Goal: Information Seeking & Learning: Learn about a topic

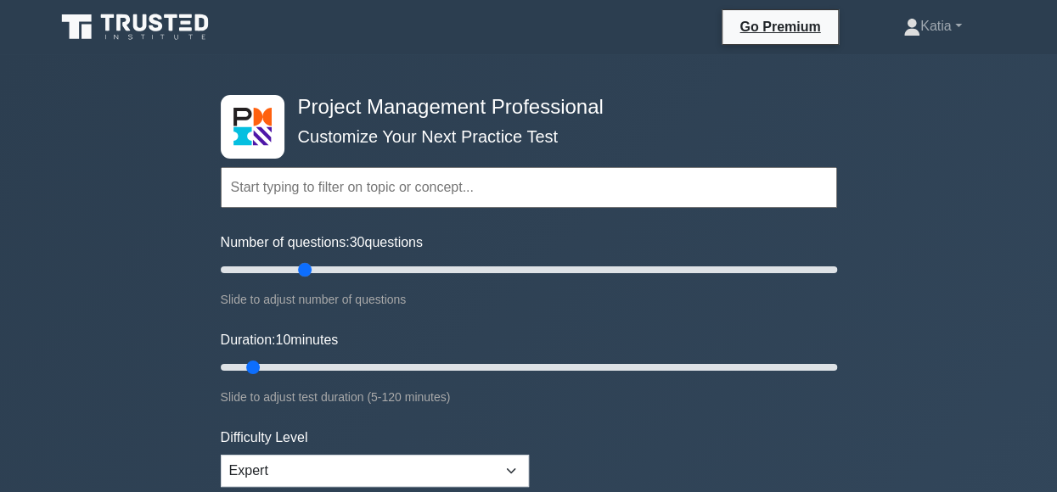
drag, startPoint x: 245, startPoint y: 267, endPoint x: 306, endPoint y: 267, distance: 61.1
type input "30"
click at [306, 267] on input "Number of questions: 30 questions" at bounding box center [529, 270] width 616 height 20
drag, startPoint x: 253, startPoint y: 367, endPoint x: 315, endPoint y: 366, distance: 62.0
click at [315, 366] on input "Duration: 20 minutes" at bounding box center [529, 367] width 616 height 20
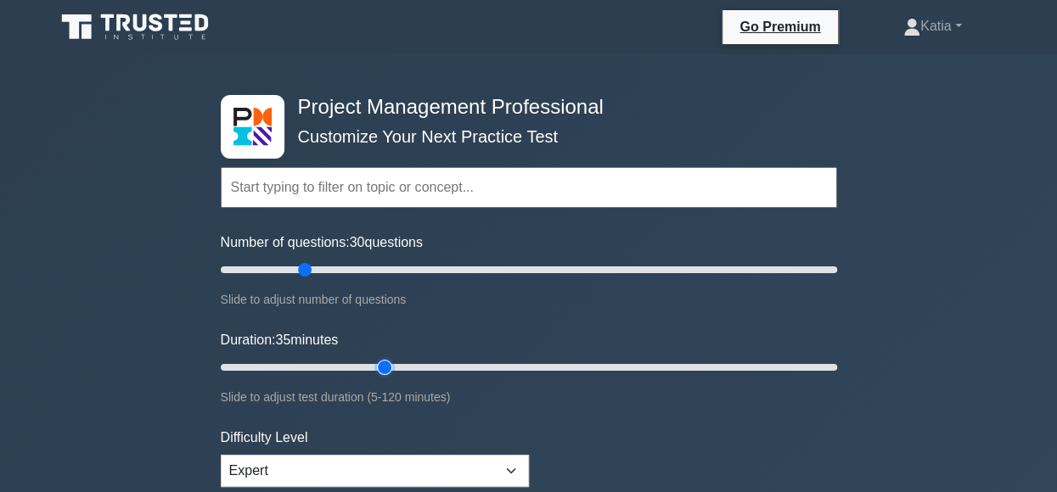
drag, startPoint x: 306, startPoint y: 363, endPoint x: 384, endPoint y: 362, distance: 77.3
type input "35"
click at [384, 362] on input "Duration: 35 minutes" at bounding box center [529, 367] width 616 height 20
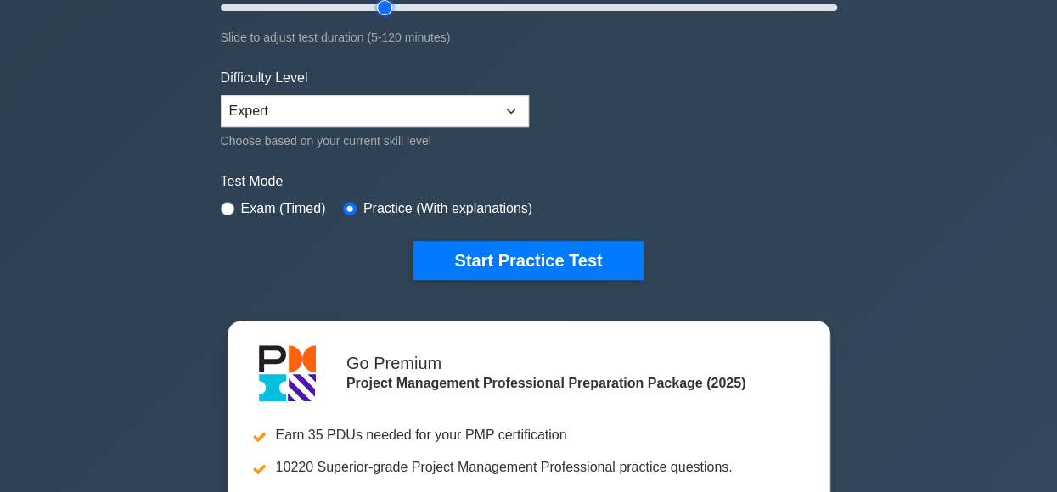
scroll to position [370, 0]
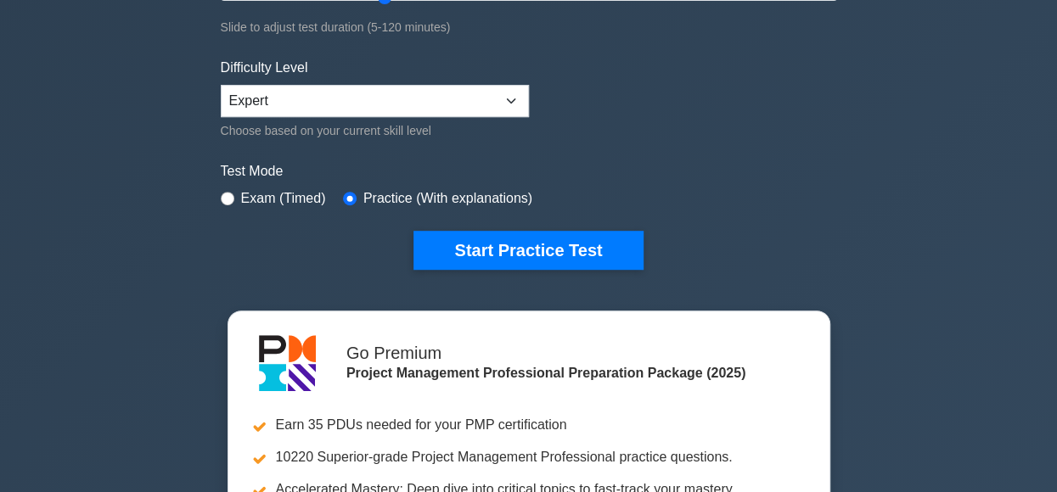
click at [279, 200] on label "Exam (Timed)" at bounding box center [283, 198] width 85 height 20
click at [227, 199] on input "radio" at bounding box center [228, 199] width 14 height 14
radio input "true"
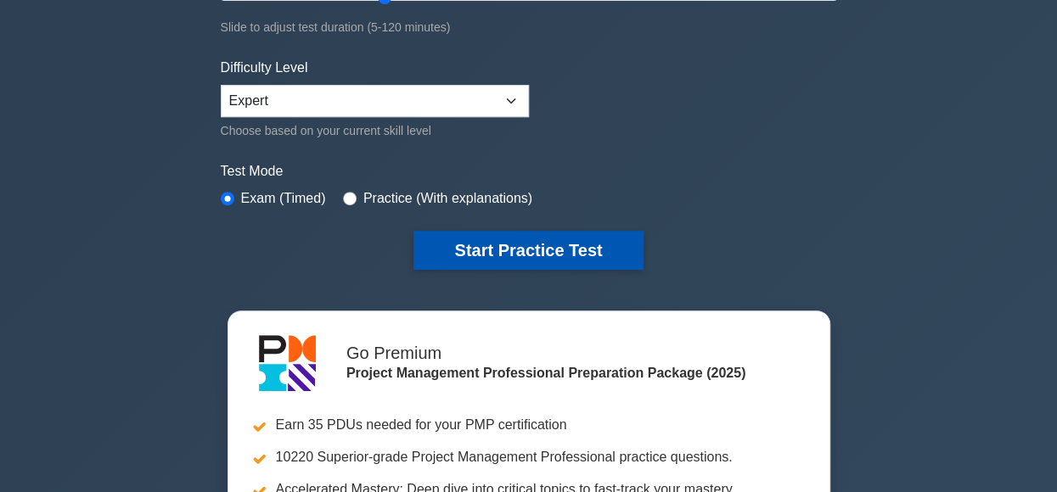
click at [528, 252] on button "Start Practice Test" at bounding box center [527, 250] width 229 height 39
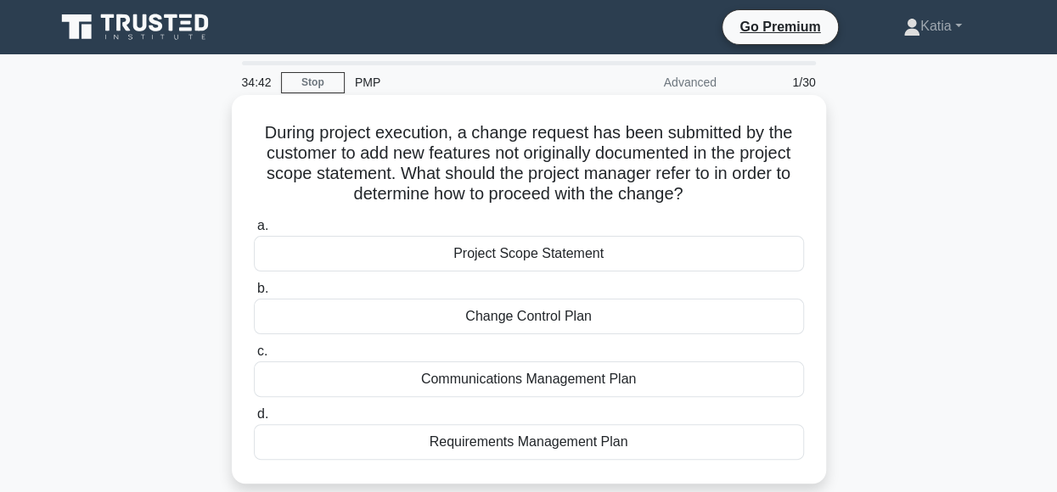
click at [519, 321] on div "Change Control Plan" at bounding box center [529, 317] width 550 height 36
click at [254, 295] on input "b. Change Control Plan" at bounding box center [254, 289] width 0 height 11
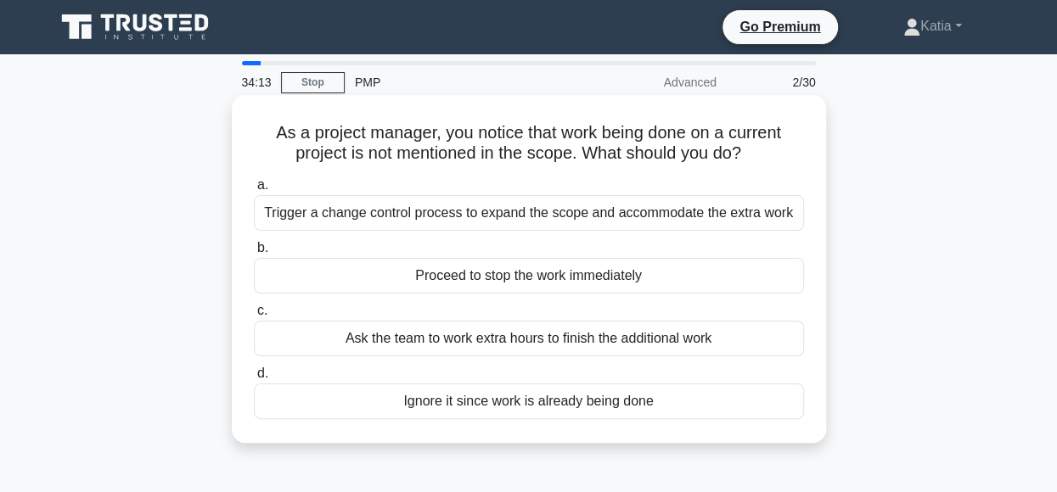
click at [669, 273] on div "Proceed to stop the work immediately" at bounding box center [529, 276] width 550 height 36
click at [254, 254] on input "b. Proceed to stop the work immediately" at bounding box center [254, 248] width 0 height 11
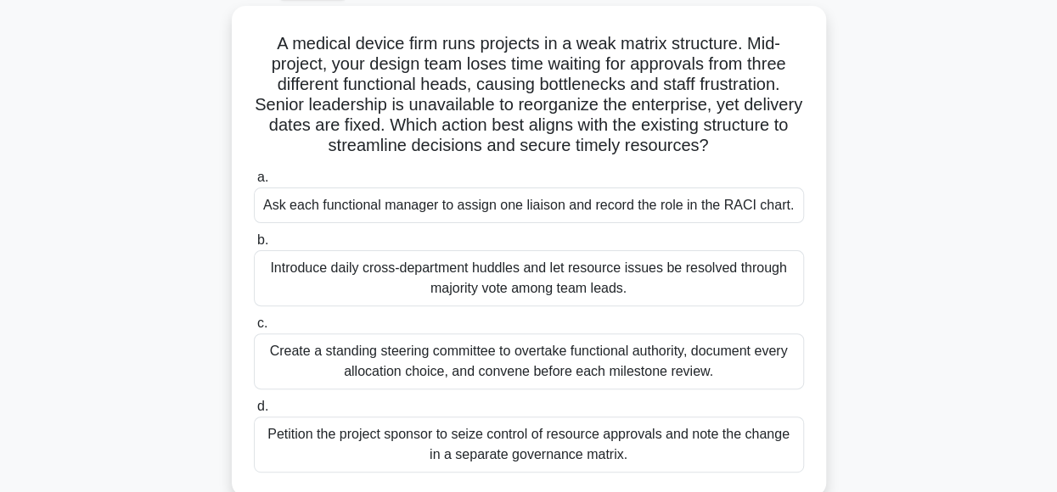
scroll to position [94, 0]
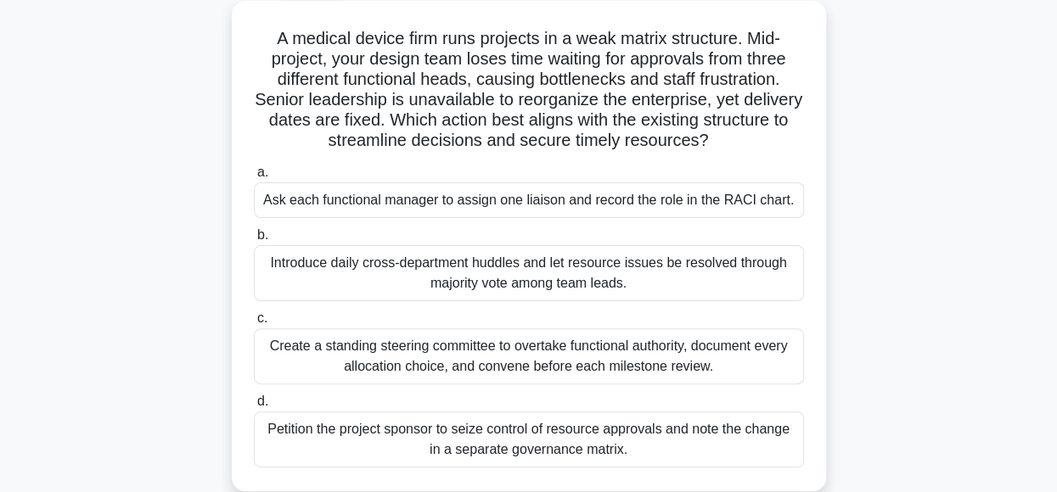
click at [716, 198] on div "Ask each functional manager to assign one liaison and record the role in the RA…" at bounding box center [529, 201] width 550 height 36
click at [254, 178] on input "a. Ask each functional manager to assign one liaison and record the role in the…" at bounding box center [254, 172] width 0 height 11
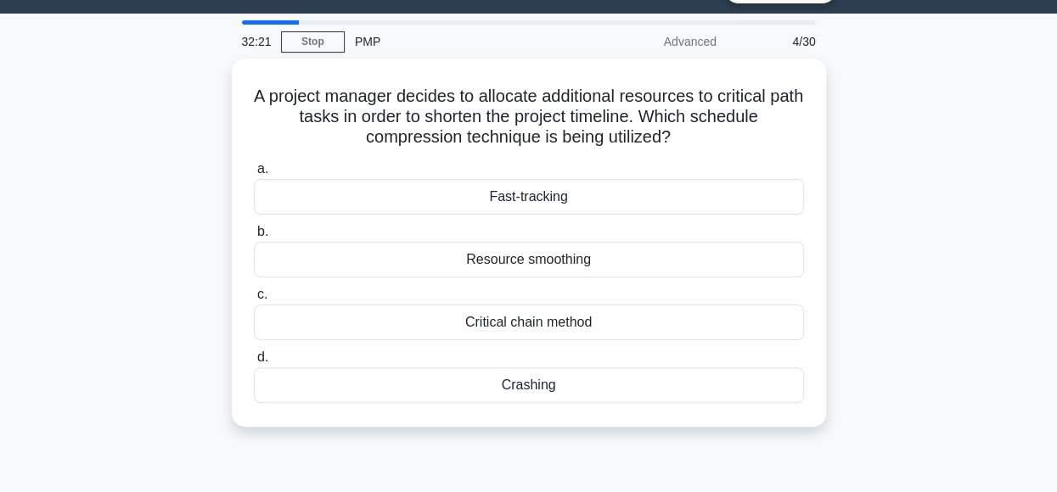
scroll to position [0, 0]
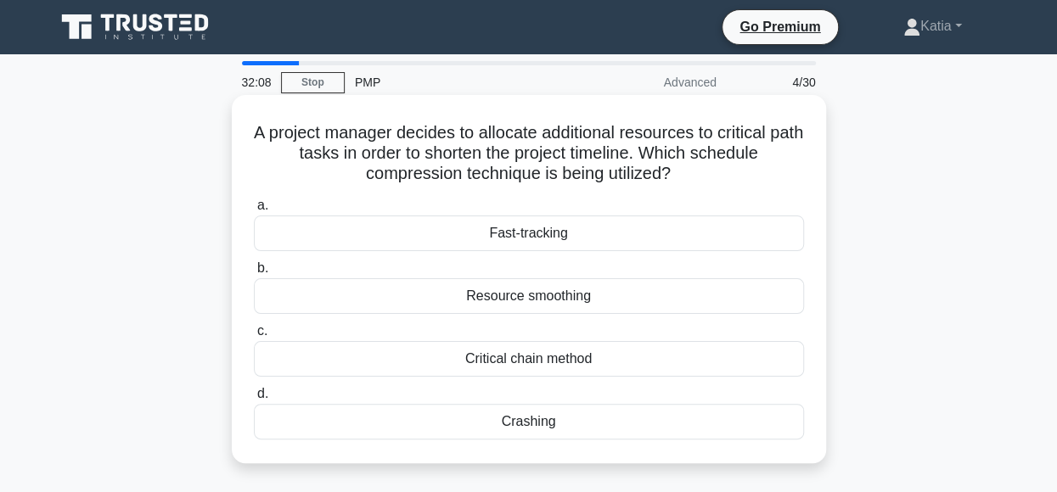
click at [579, 413] on div "Crashing" at bounding box center [529, 422] width 550 height 36
click at [254, 400] on input "d. Crashing" at bounding box center [254, 394] width 0 height 11
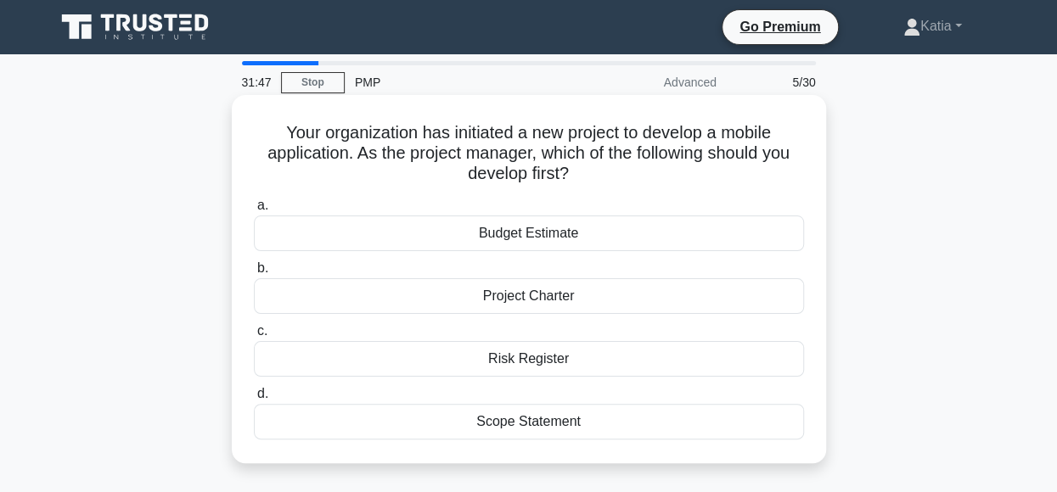
click at [606, 302] on div "Project Charter" at bounding box center [529, 296] width 550 height 36
click at [254, 274] on input "b. Project Charter" at bounding box center [254, 268] width 0 height 11
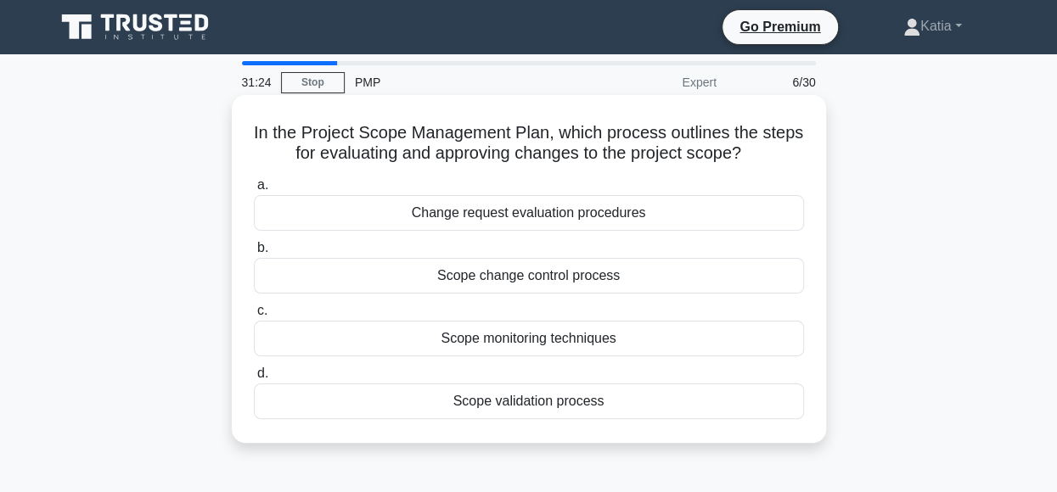
click at [664, 280] on div "Scope change control process" at bounding box center [529, 276] width 550 height 36
click at [254, 254] on input "b. Scope change control process" at bounding box center [254, 248] width 0 height 11
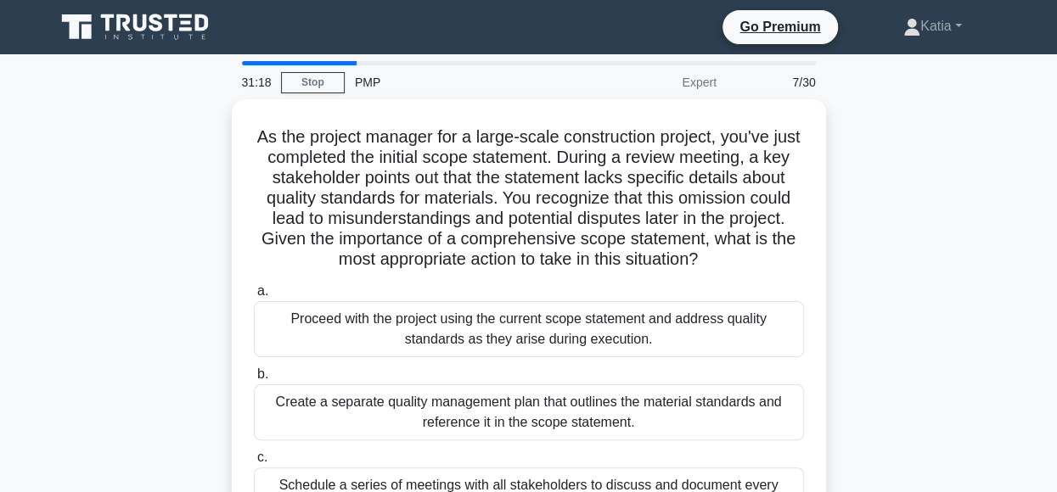
click at [664, 281] on label "a. Proceed with the project using the current scope statement and address quali…" at bounding box center [529, 319] width 550 height 76
click at [254, 286] on input "a. Proceed with the project using the current scope statement and address quali…" at bounding box center [254, 291] width 0 height 11
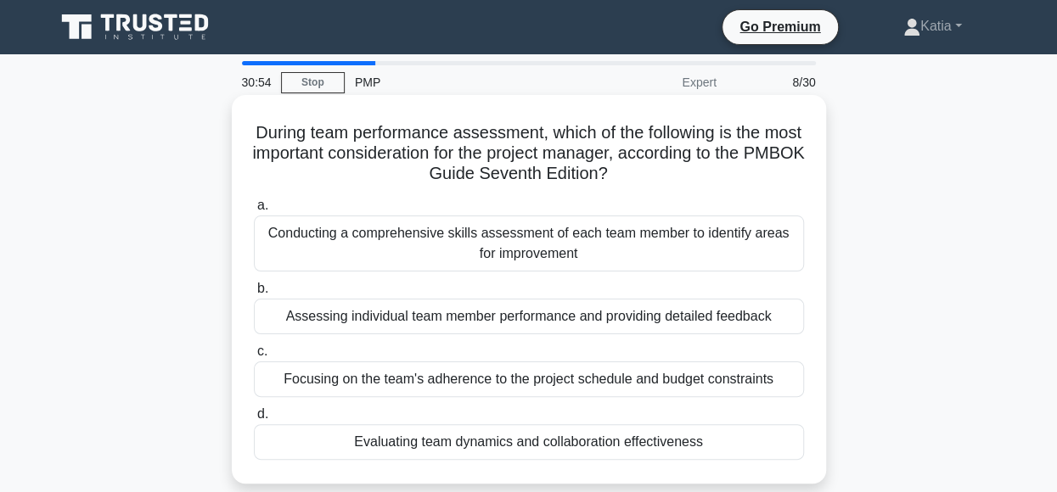
click at [659, 320] on div "Assessing individual team member performance and providing detailed feedback" at bounding box center [529, 317] width 550 height 36
click at [254, 295] on input "b. Assessing individual team member performance and providing detailed feedback" at bounding box center [254, 289] width 0 height 11
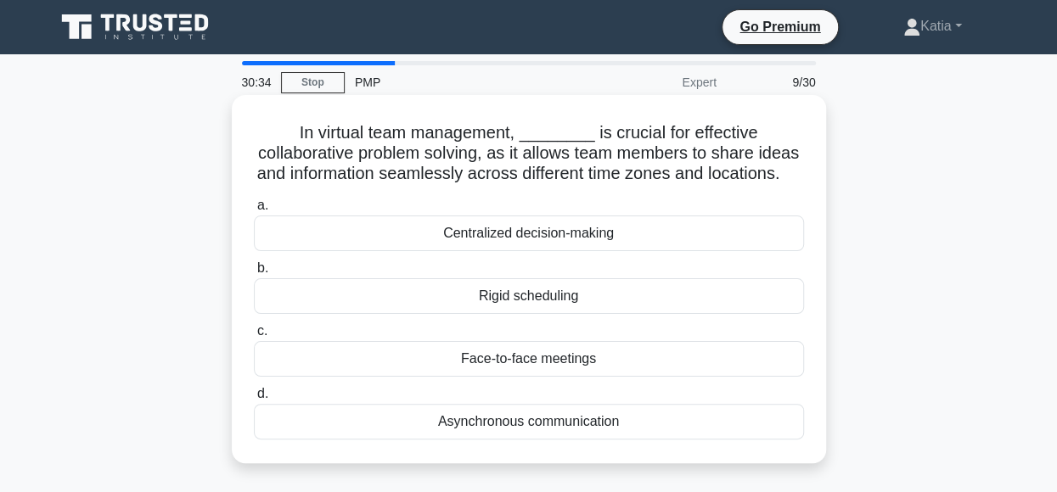
click at [634, 440] on div "Asynchronous communication" at bounding box center [529, 422] width 550 height 36
click at [254, 400] on input "d. Asynchronous communication" at bounding box center [254, 394] width 0 height 11
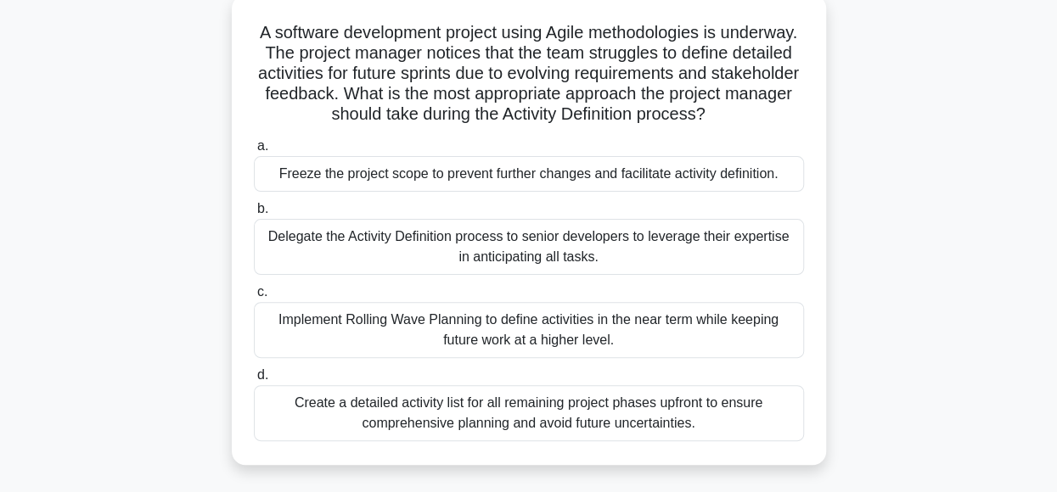
scroll to position [105, 0]
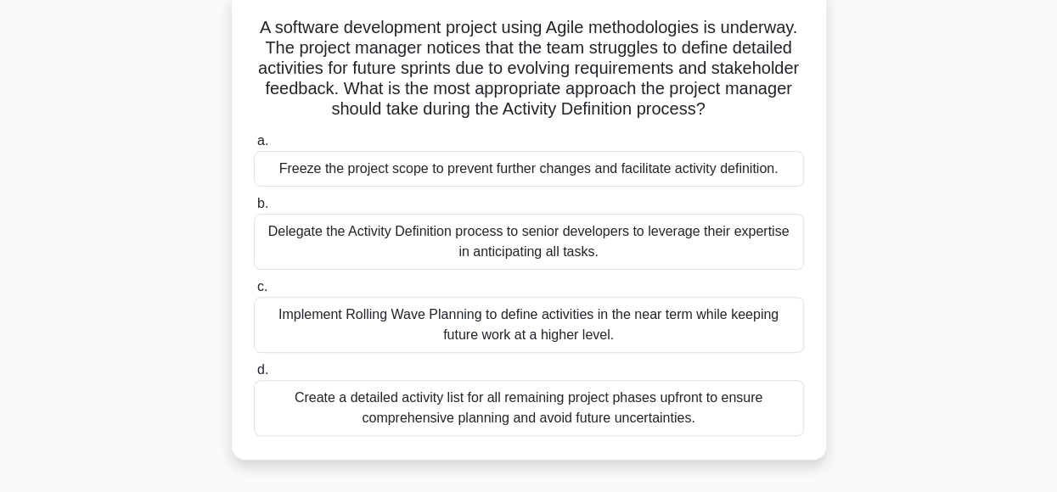
click at [771, 343] on div "Implement Rolling Wave Planning to define activities in the near term while kee…" at bounding box center [529, 325] width 550 height 56
click at [254, 293] on input "c. Implement Rolling Wave Planning to define activities in the near term while …" at bounding box center [254, 287] width 0 height 11
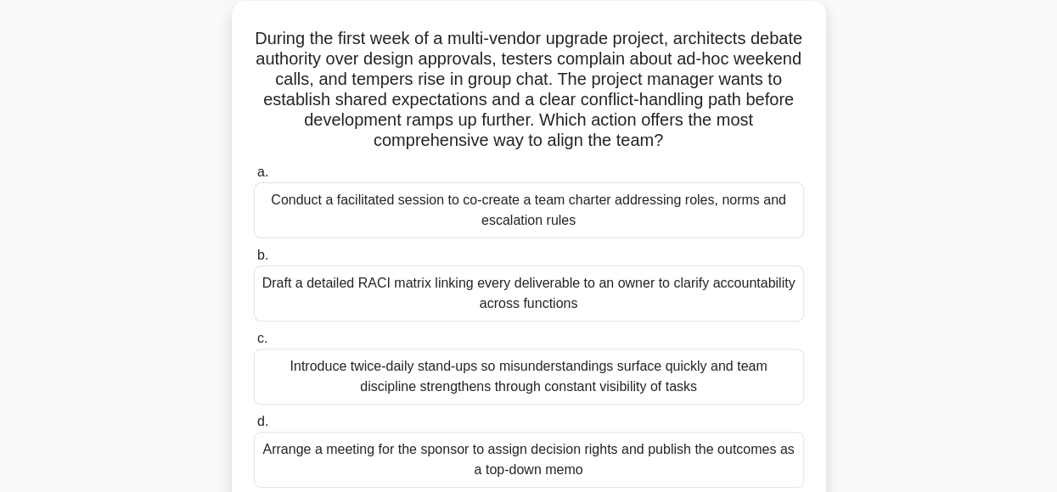
scroll to position [100, 0]
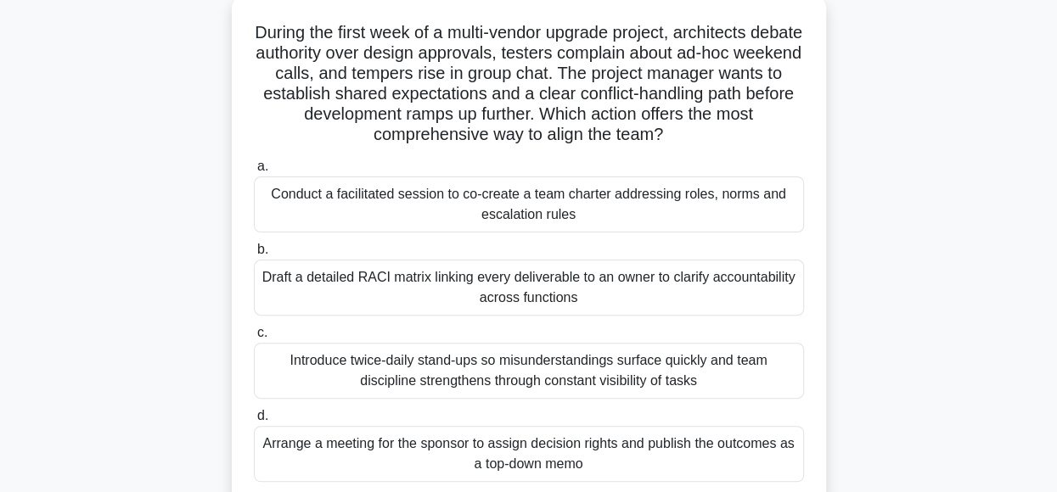
click at [711, 210] on div "Conduct a facilitated session to co-create a team charter addressing roles, nor…" at bounding box center [529, 205] width 550 height 56
click at [254, 172] on input "a. Conduct a facilitated session to co-create a team charter addressing roles, …" at bounding box center [254, 166] width 0 height 11
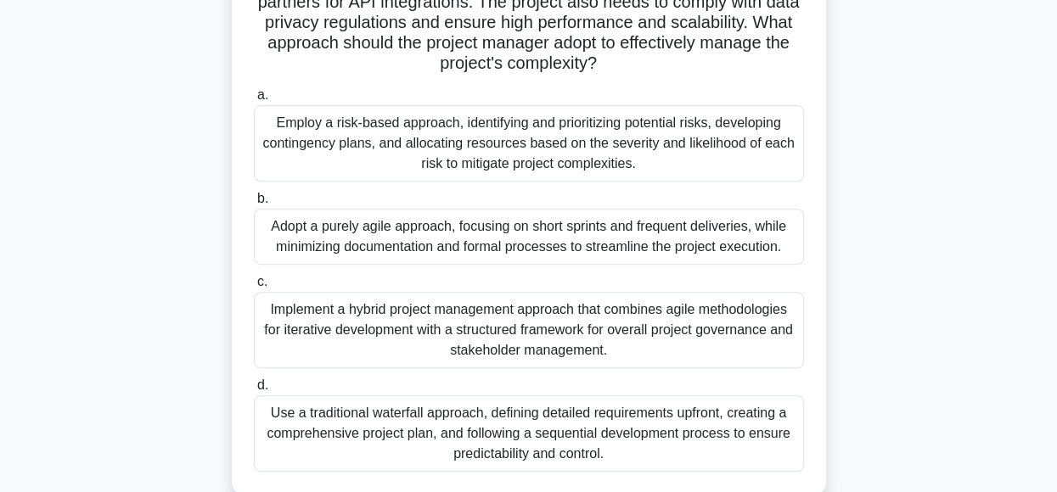
scroll to position [238, 0]
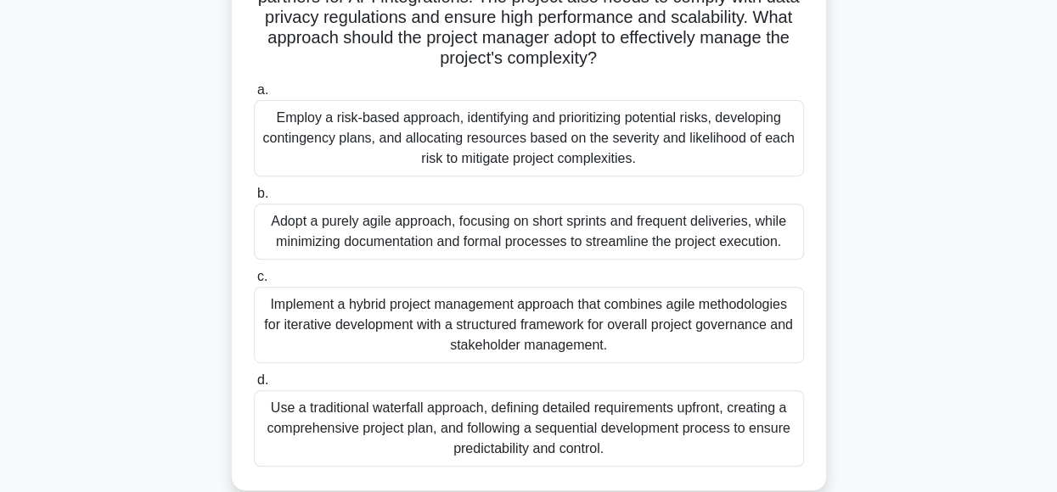
click at [632, 339] on div "Implement a hybrid project management approach that combines agile methodologie…" at bounding box center [529, 325] width 550 height 76
click at [254, 283] on input "c. Implement a hybrid project management approach that combines agile methodolo…" at bounding box center [254, 277] width 0 height 11
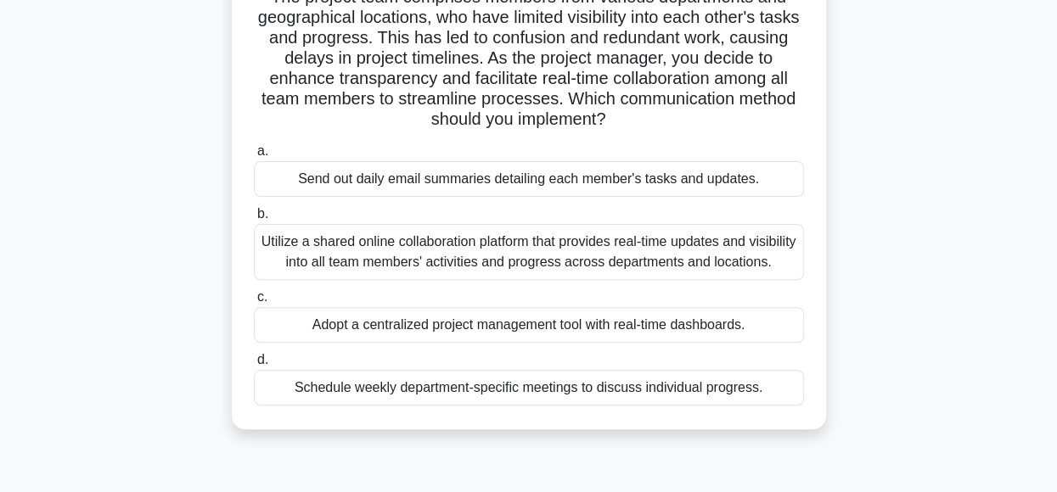
scroll to position [143, 0]
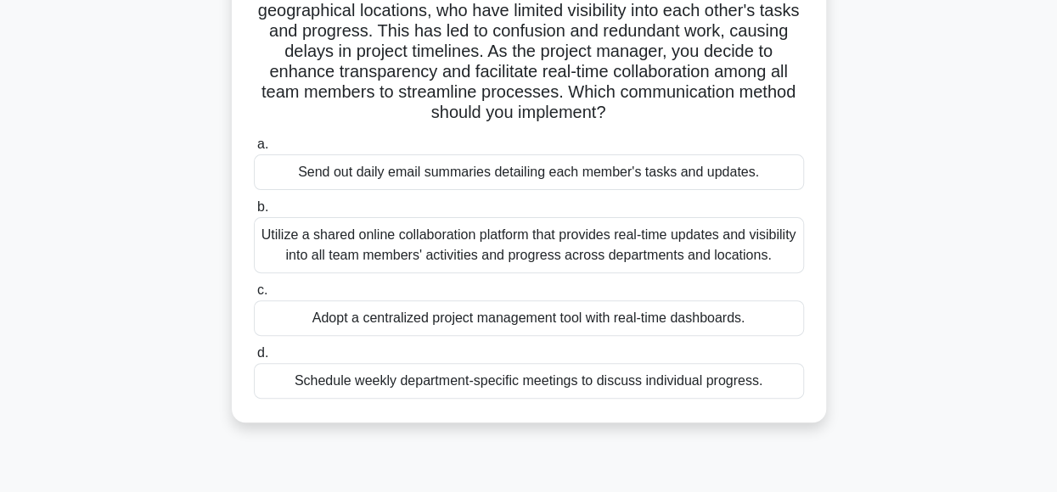
click at [700, 235] on div "Utilize a shared online collaboration platform that provides real-time updates …" at bounding box center [529, 245] width 550 height 56
click at [254, 213] on input "b. Utilize a shared online collaboration platform that provides real-time updat…" at bounding box center [254, 207] width 0 height 11
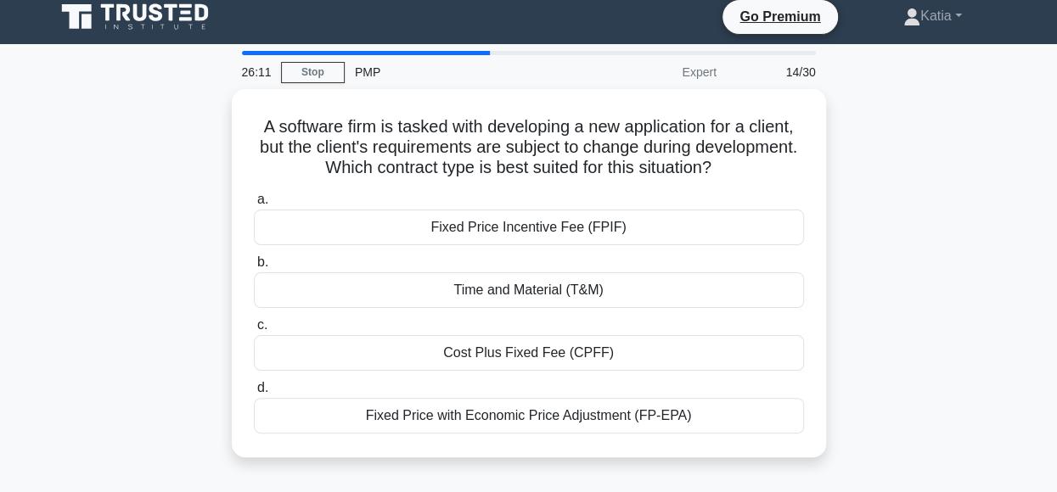
scroll to position [0, 0]
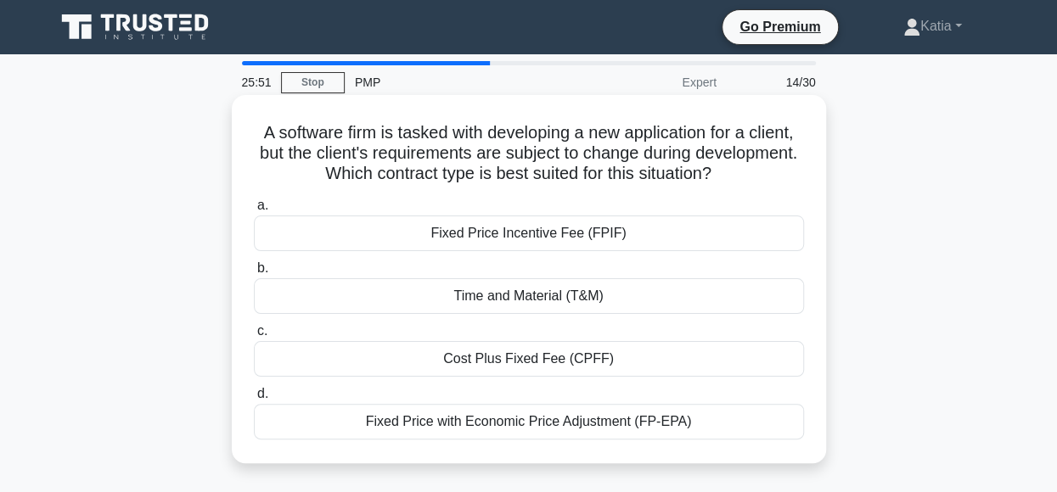
click at [709, 298] on div "Time and Material (T&M)" at bounding box center [529, 296] width 550 height 36
click at [254, 274] on input "b. Time and Material (T&M)" at bounding box center [254, 268] width 0 height 11
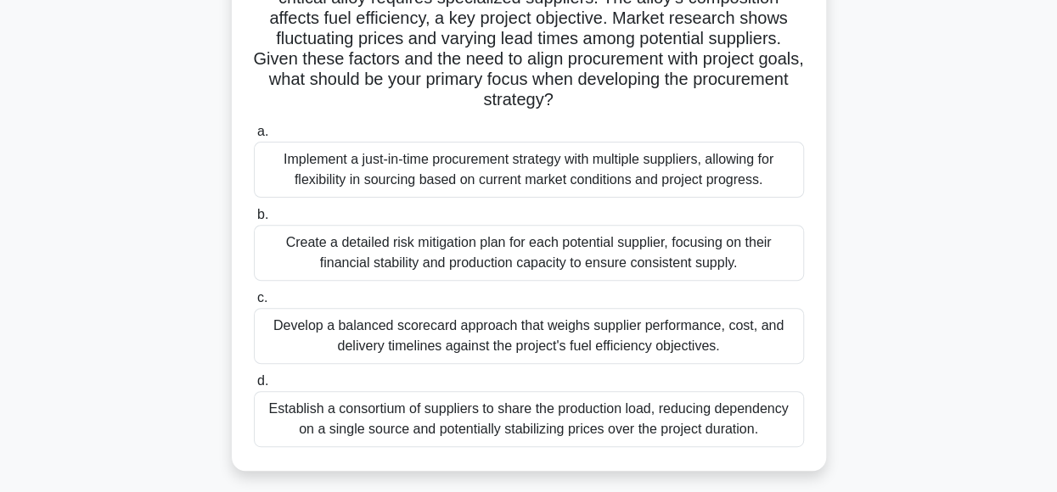
scroll to position [181, 0]
click at [1053, 219] on main "24:45 Stop PMP Master 15/30 You are managing a project to develop a new aircraf…" at bounding box center [528, 304] width 1057 height 863
click at [1053, 219] on main "24:44 Stop PMP Master 15/30 You are managing a project to develop a new aircraf…" at bounding box center [528, 304] width 1057 height 863
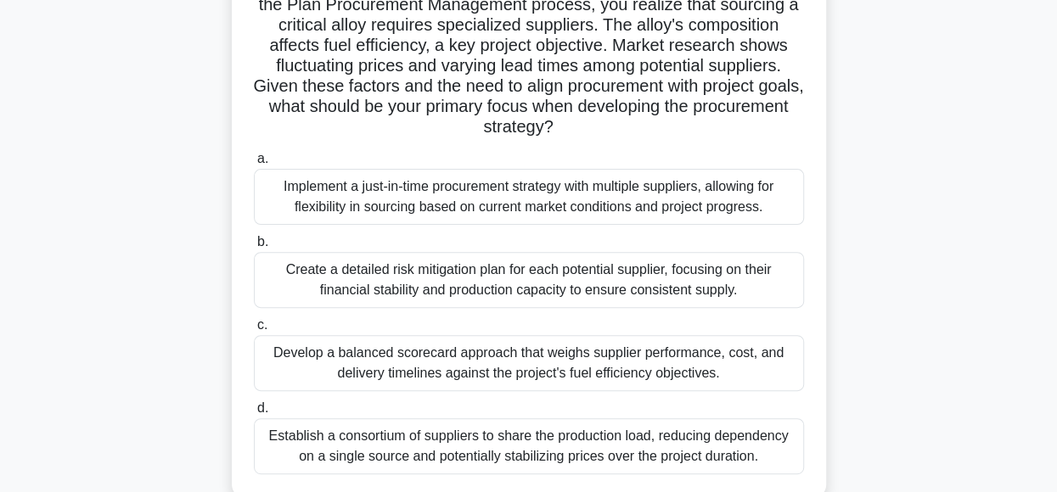
scroll to position [154, 0]
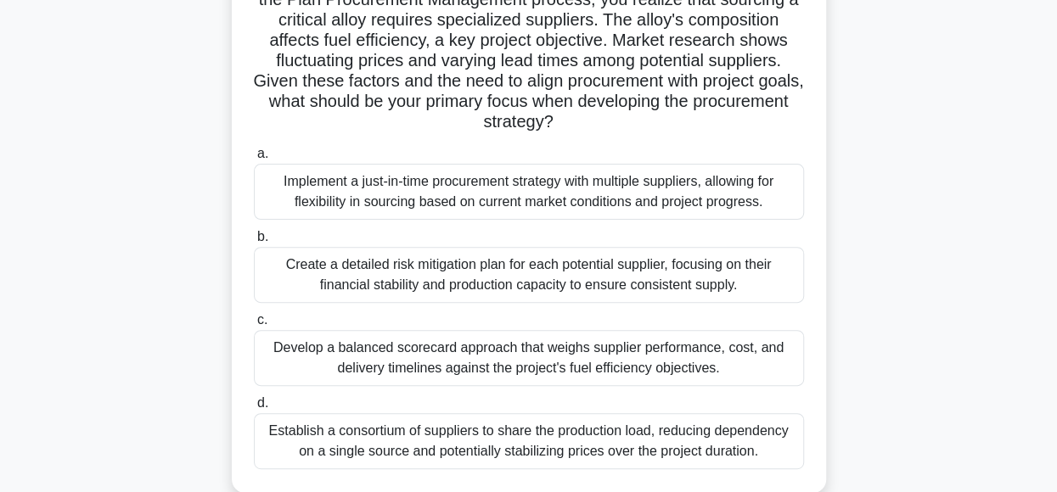
click at [711, 450] on div "Establish a consortium of suppliers to share the production load, reducing depe…" at bounding box center [529, 441] width 550 height 56
click at [254, 409] on input "d. Establish a consortium of suppliers to share the production load, reducing d…" at bounding box center [254, 403] width 0 height 11
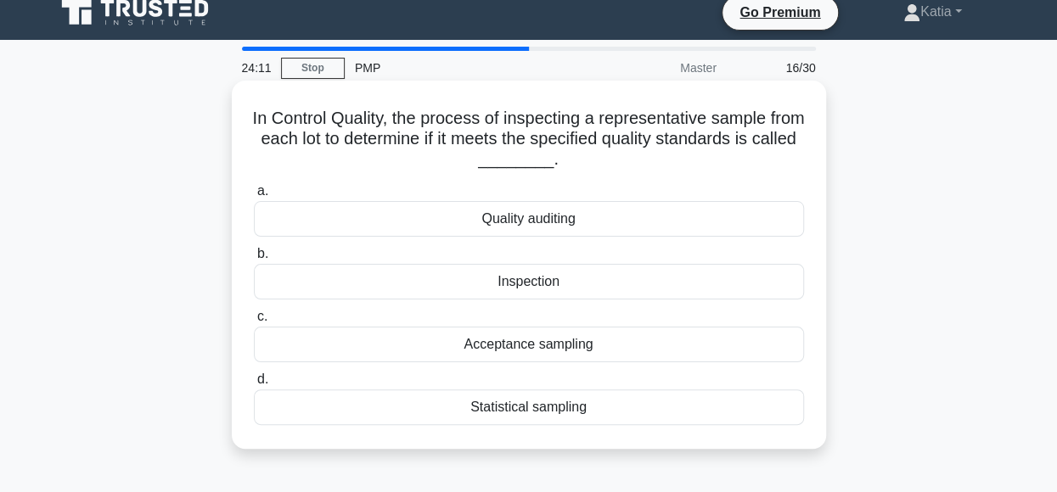
scroll to position [0, 0]
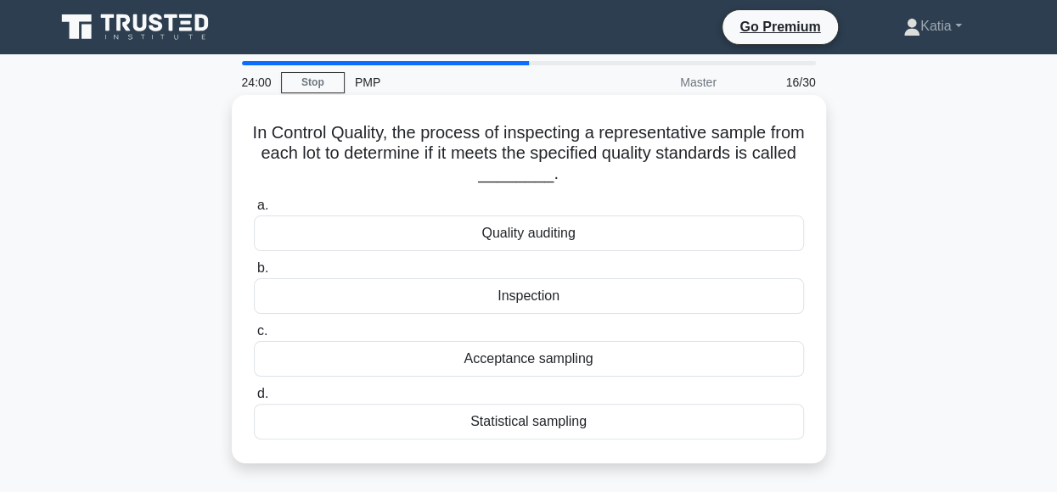
click at [559, 428] on div "Statistical sampling" at bounding box center [529, 422] width 550 height 36
click at [254, 400] on input "d. Statistical sampling" at bounding box center [254, 394] width 0 height 11
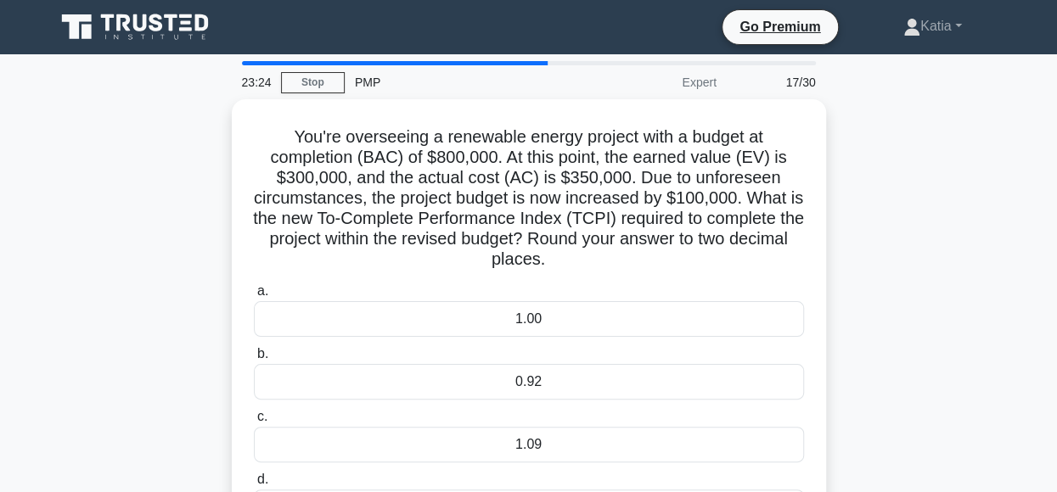
click at [876, 313] on div "You're overseeing a renewable energy project with a budget at completion (BAC) …" at bounding box center [529, 334] width 968 height 470
click at [779, 57] on main "18:29 Stop PMP Expert 17/30 You're overseeing a renewable energy project with a…" at bounding box center [528, 485] width 1057 height 863
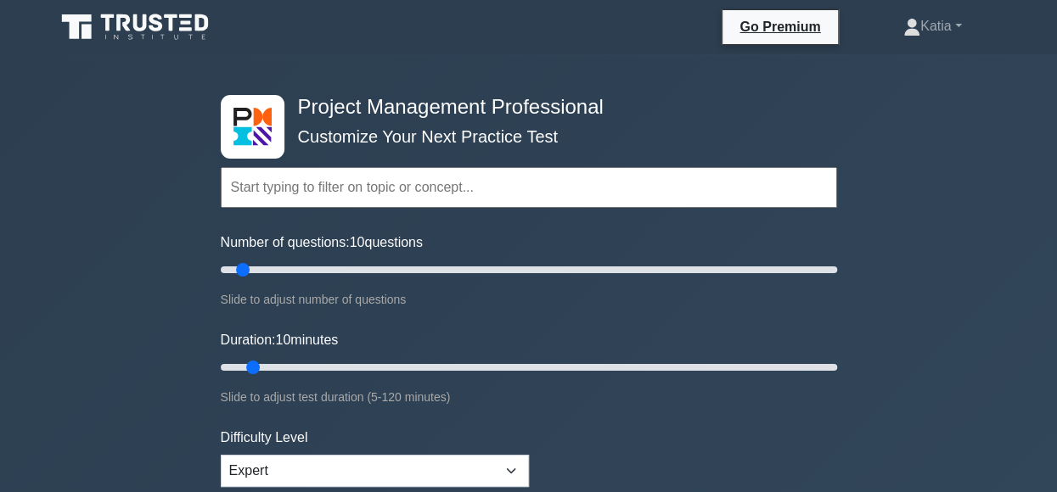
click at [245, 269] on input "Number of questions: 10 questions" at bounding box center [529, 270] width 616 height 20
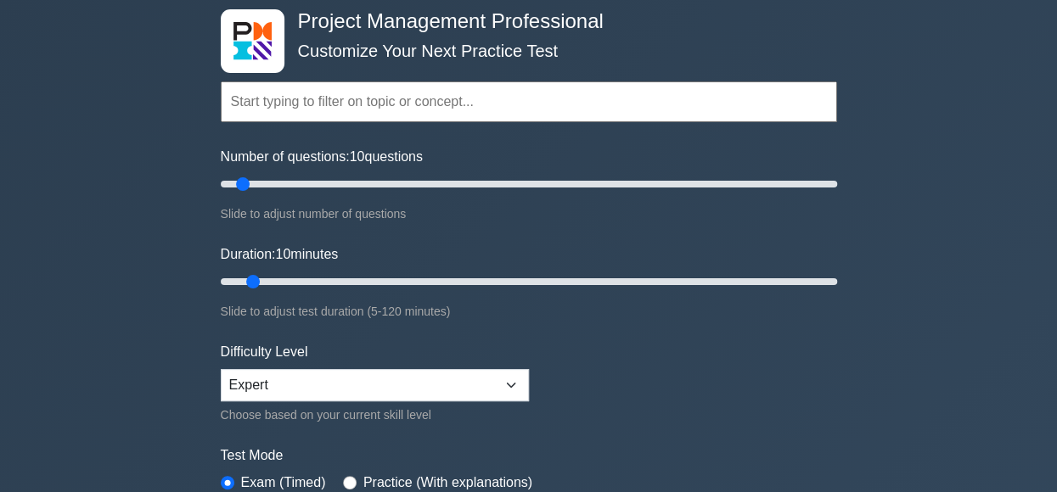
scroll to position [137, 0]
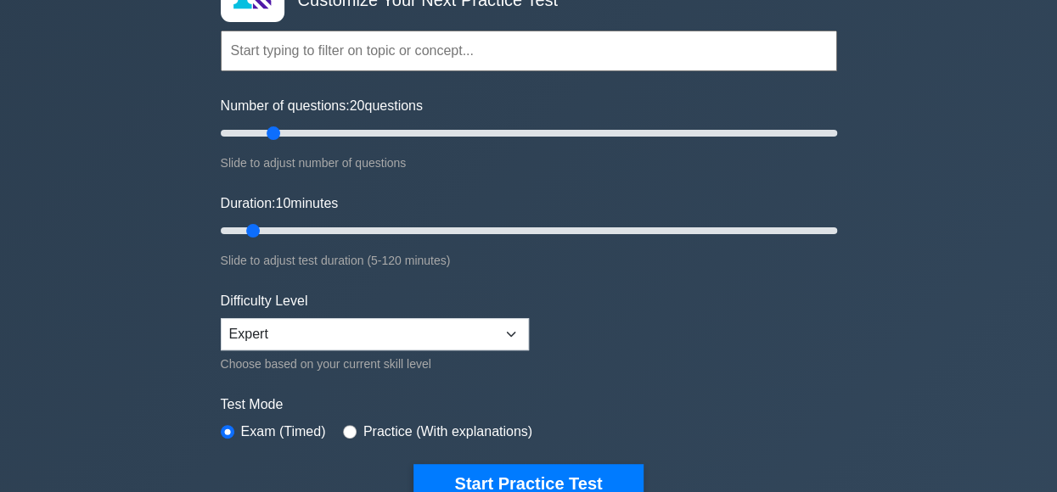
drag, startPoint x: 245, startPoint y: 134, endPoint x: 270, endPoint y: 137, distance: 24.8
type input "20"
click at [270, 137] on input "Number of questions: 20 questions" at bounding box center [529, 133] width 616 height 20
drag, startPoint x: 254, startPoint y: 228, endPoint x: 328, endPoint y: 231, distance: 73.9
type input "25"
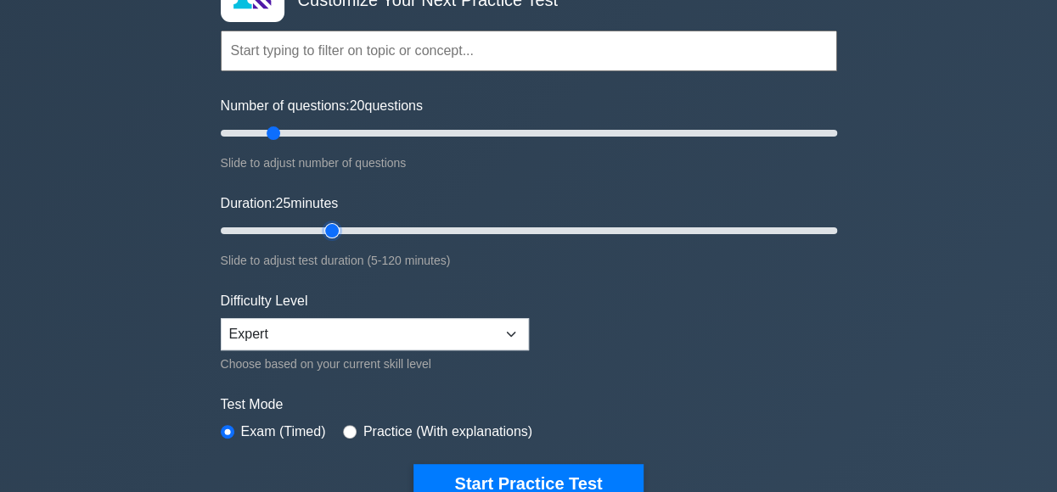
click at [328, 230] on input "Duration: 25 minutes" at bounding box center [529, 231] width 616 height 20
click at [428, 429] on label "Practice (With explanations)" at bounding box center [447, 432] width 169 height 20
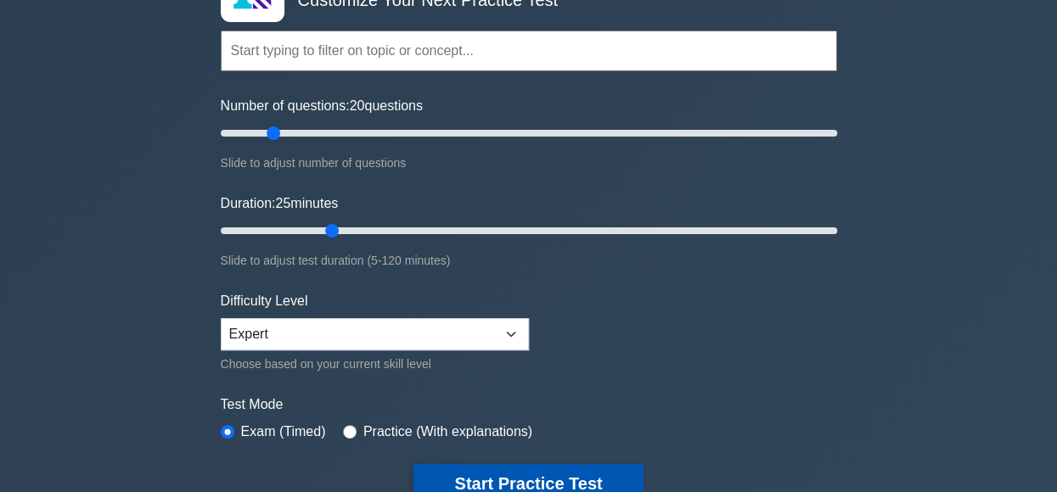
click at [486, 479] on button "Start Practice Test" at bounding box center [527, 483] width 229 height 39
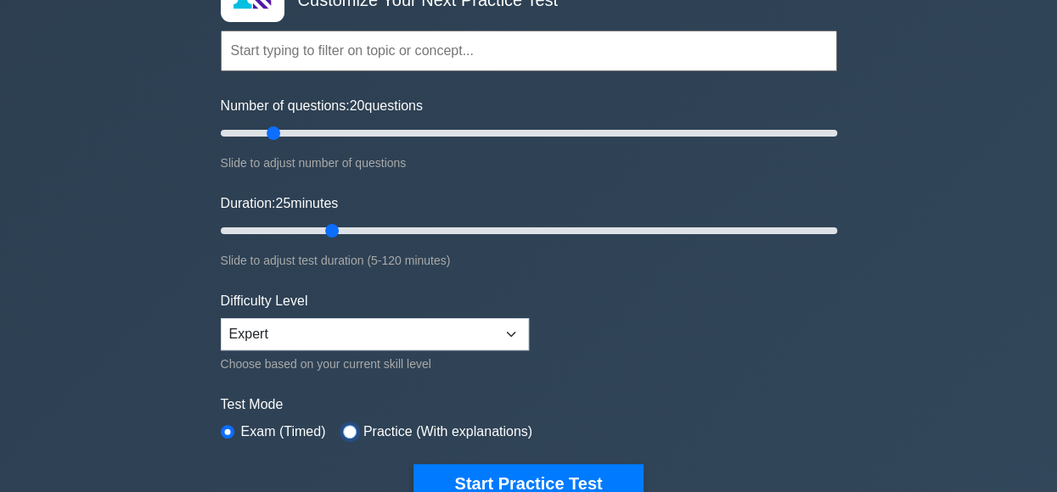
click at [347, 425] on input "radio" at bounding box center [350, 432] width 14 height 14
radio input "true"
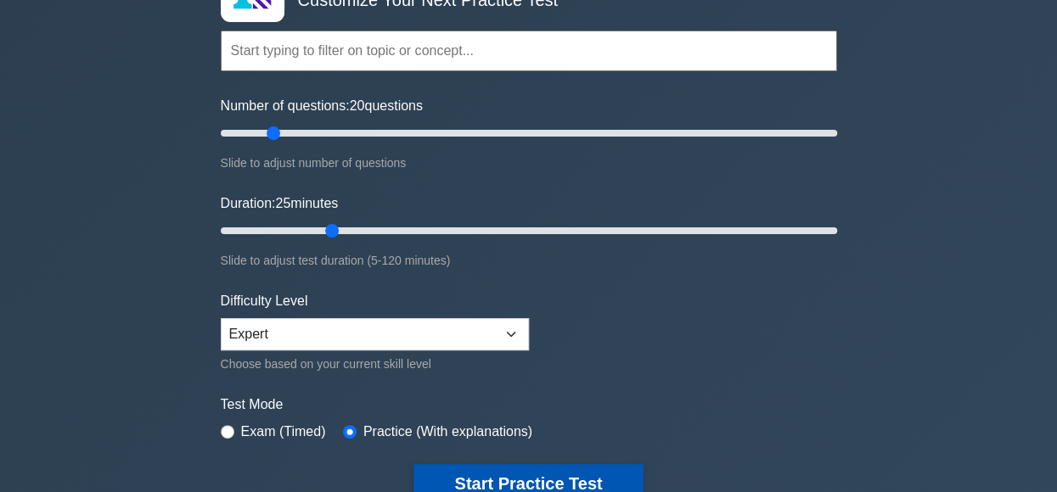
click at [462, 474] on button "Start Practice Test" at bounding box center [527, 483] width 229 height 39
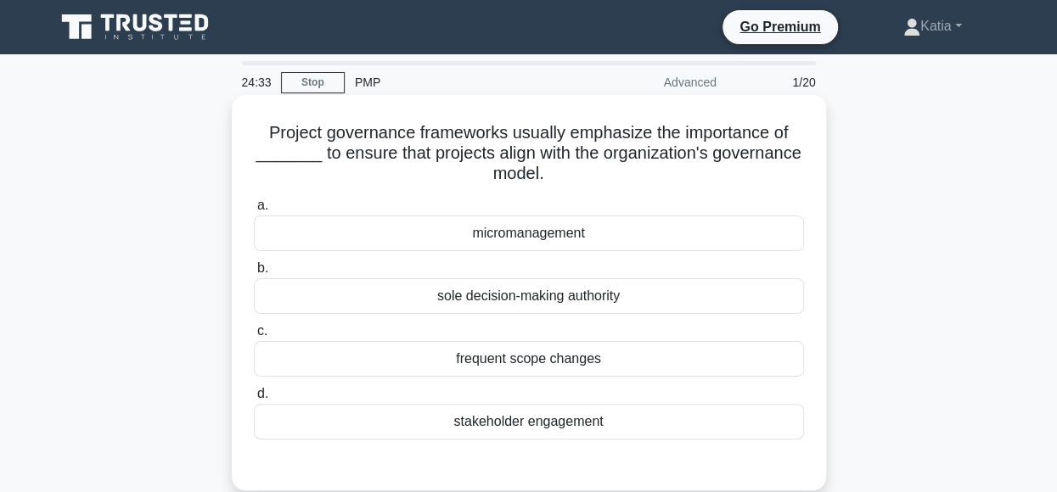
click at [627, 419] on div "stakeholder engagement" at bounding box center [529, 422] width 550 height 36
click at [254, 400] on input "d. stakeholder engagement" at bounding box center [254, 394] width 0 height 11
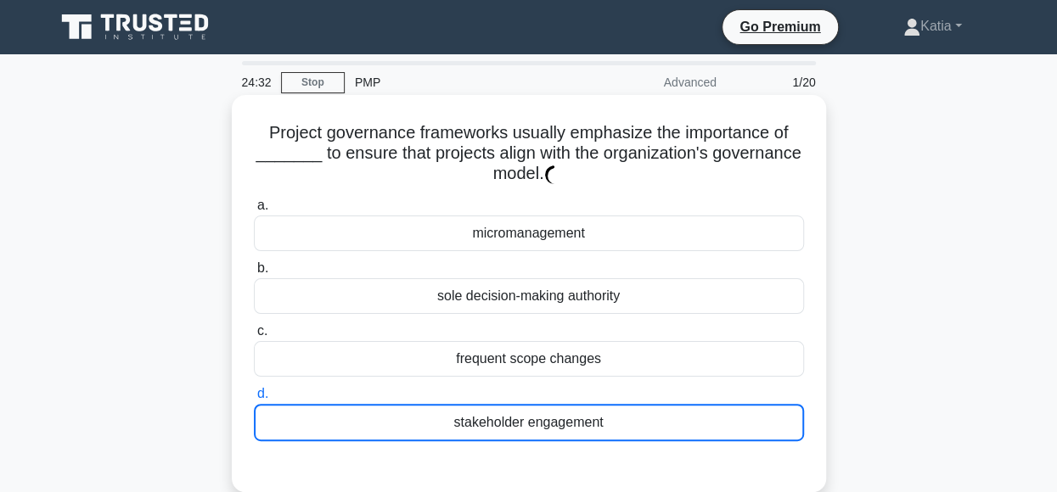
click at [627, 419] on div "stakeholder engagement" at bounding box center [529, 422] width 550 height 37
click at [254, 400] on input "d. stakeholder engagement" at bounding box center [254, 394] width 0 height 11
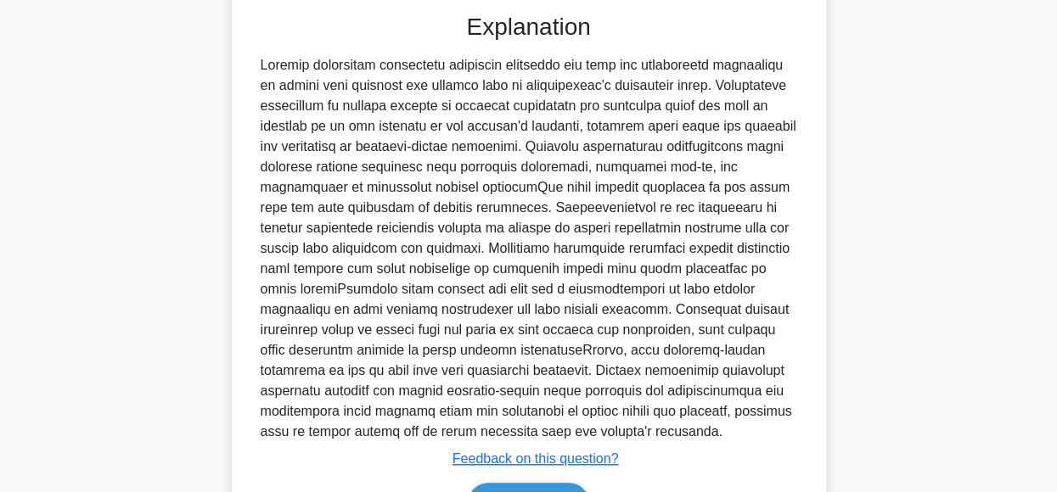
scroll to position [456, 0]
click at [987, 202] on div "Project governance frameworks usually emphasize the importance of _______ to en…" at bounding box center [529, 113] width 968 height 940
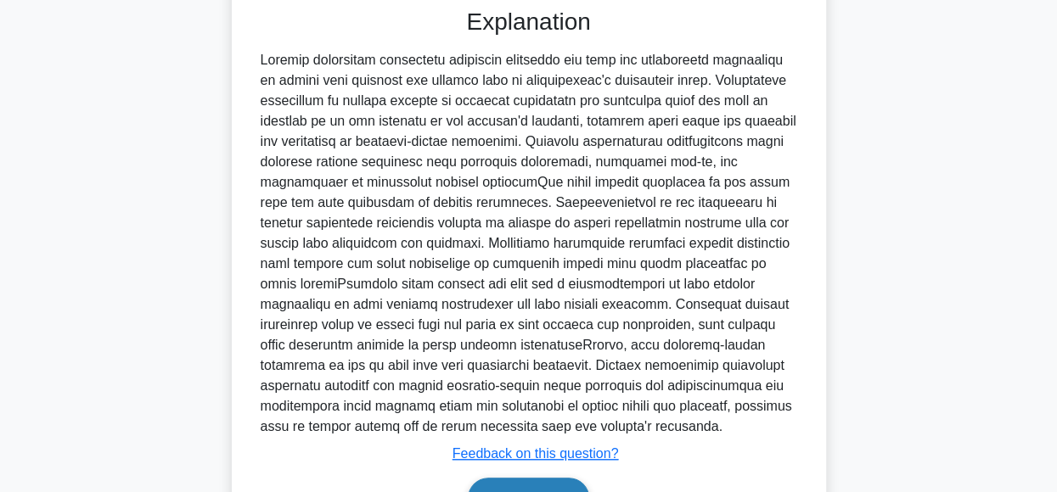
click at [552, 485] on button "Next" at bounding box center [528, 498] width 121 height 41
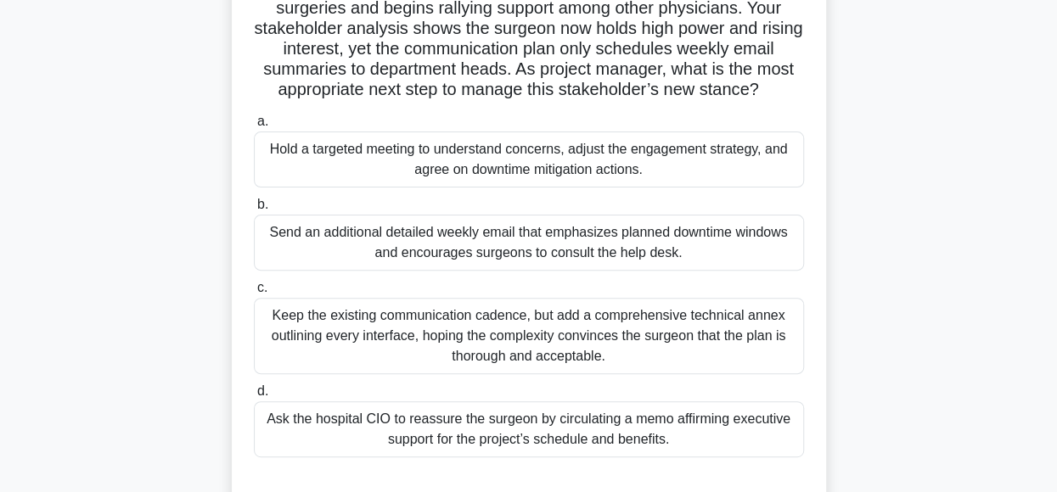
scroll to position [171, 0]
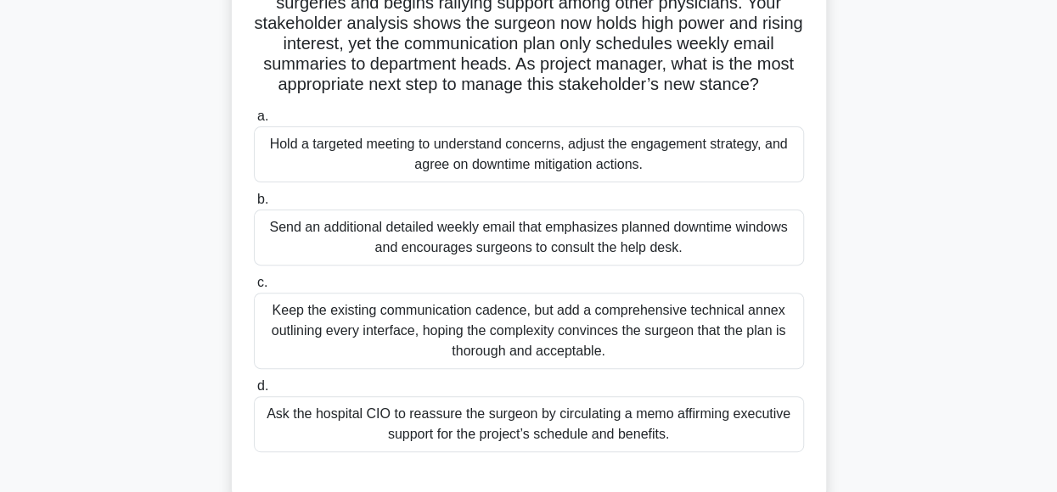
click at [664, 162] on div "Hold a targeted meeting to understand concerns, adjust the engagement strategy,…" at bounding box center [529, 155] width 550 height 56
click at [254, 122] on input "a. Hold a targeted meeting to understand concerns, adjust the engagement strate…" at bounding box center [254, 116] width 0 height 11
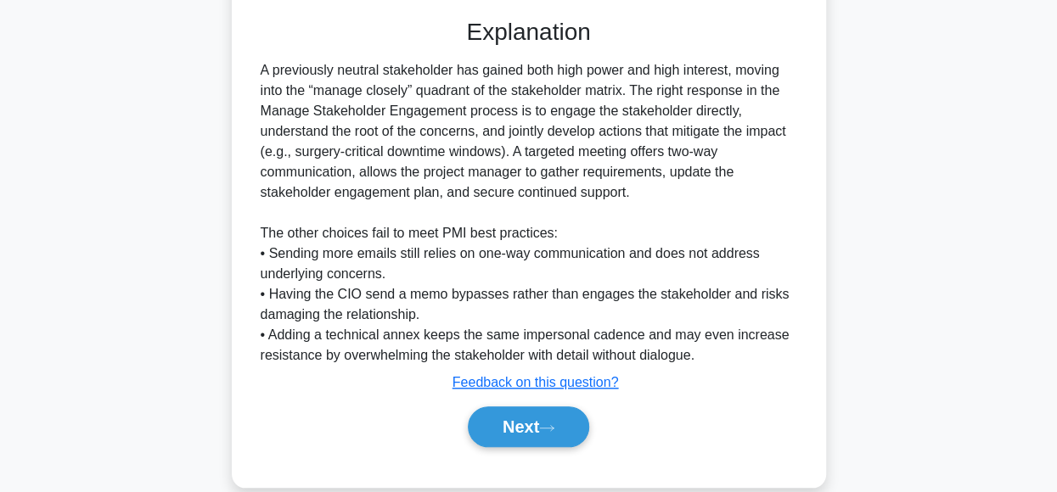
scroll to position [654, 0]
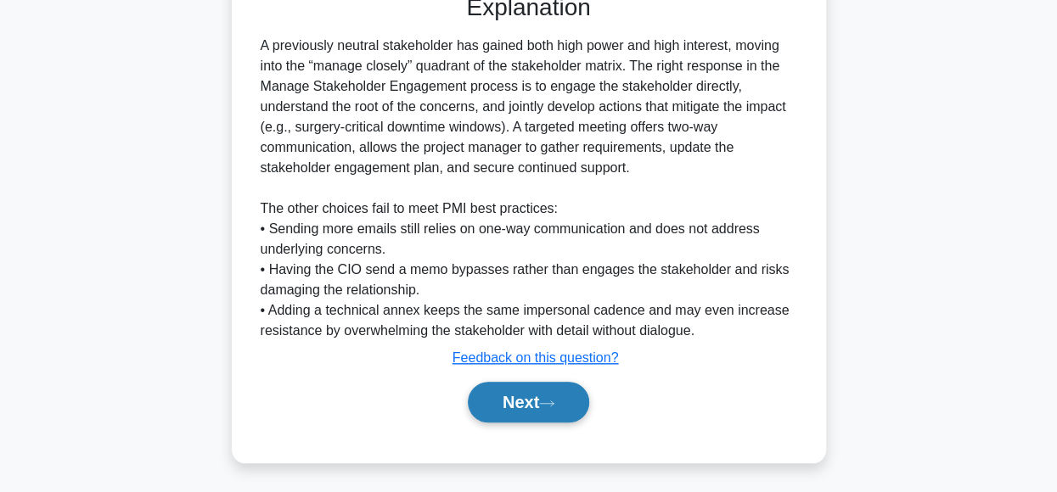
click at [492, 412] on button "Next" at bounding box center [528, 402] width 121 height 41
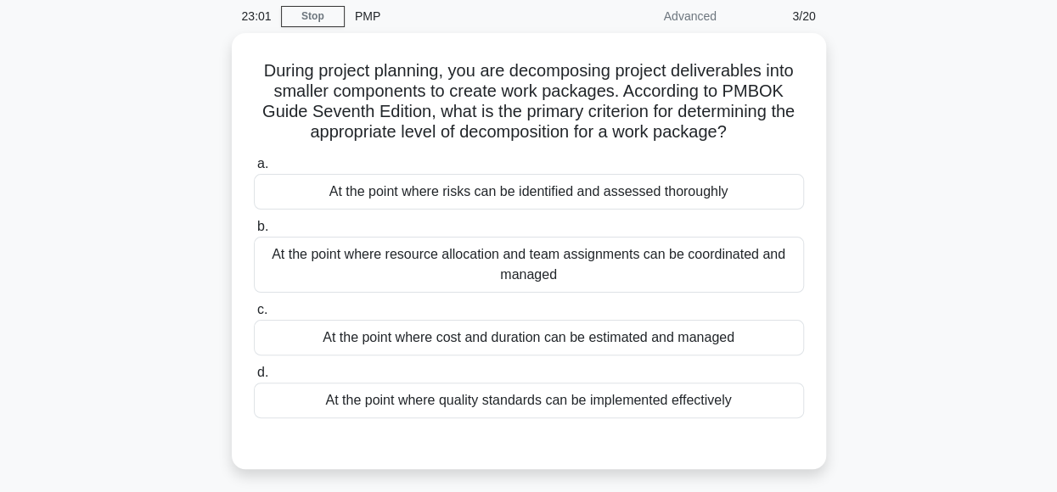
scroll to position [70, 0]
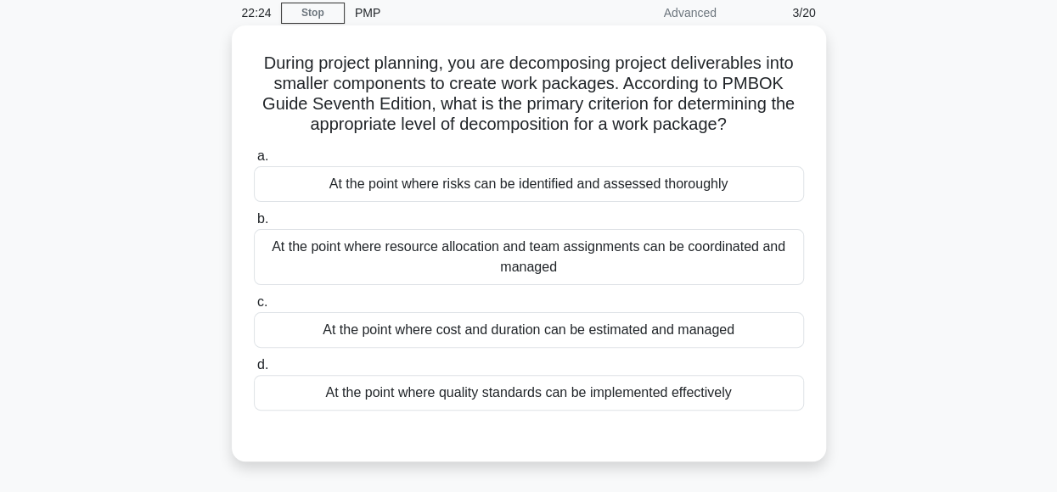
click at [678, 330] on div "At the point where cost and duration can be estimated and managed" at bounding box center [529, 330] width 550 height 36
click at [254, 308] on input "c. At the point where cost and duration can be estimated and managed" at bounding box center [254, 302] width 0 height 11
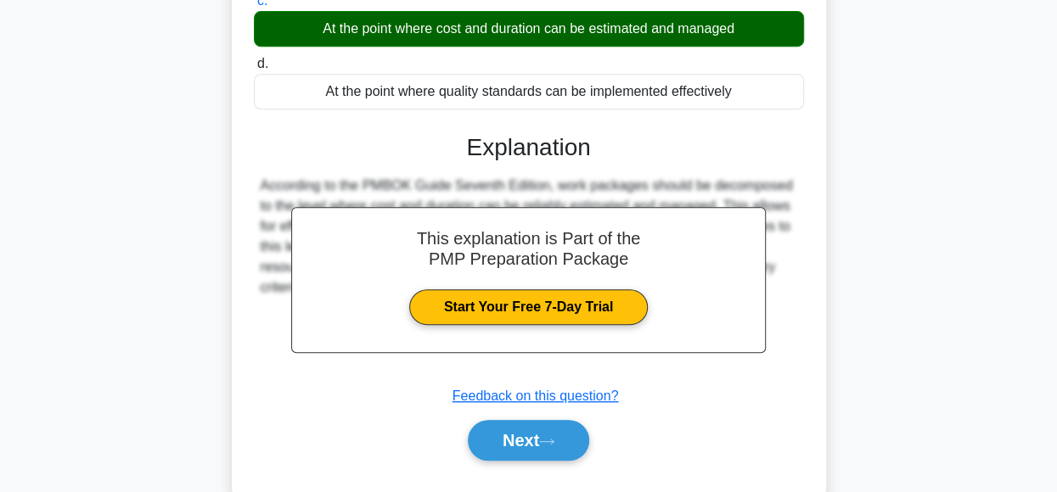
scroll to position [425, 0]
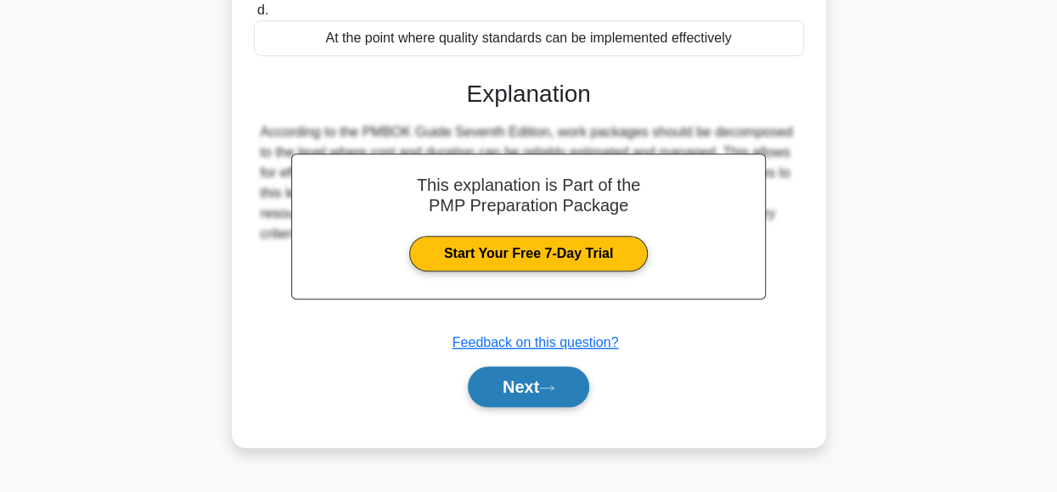
click at [530, 396] on button "Next" at bounding box center [528, 387] width 121 height 41
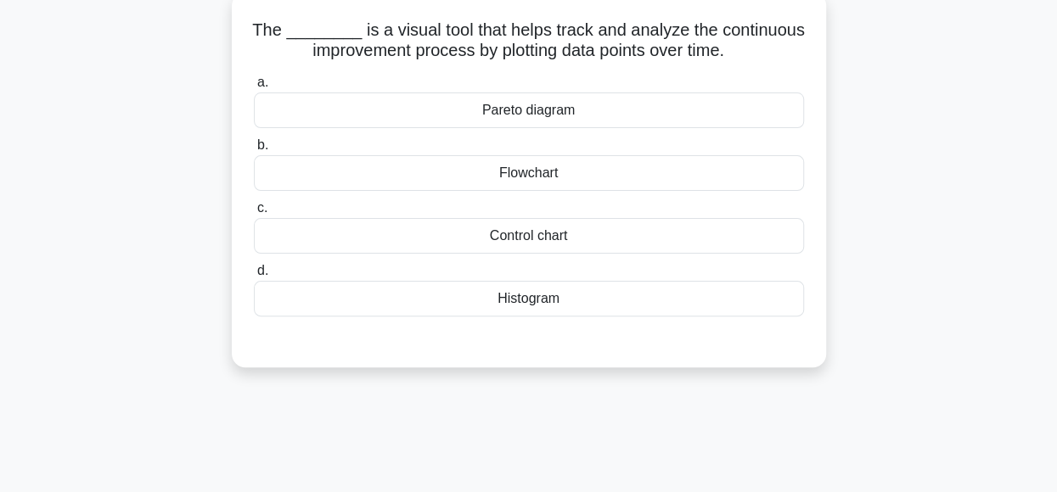
scroll to position [73, 0]
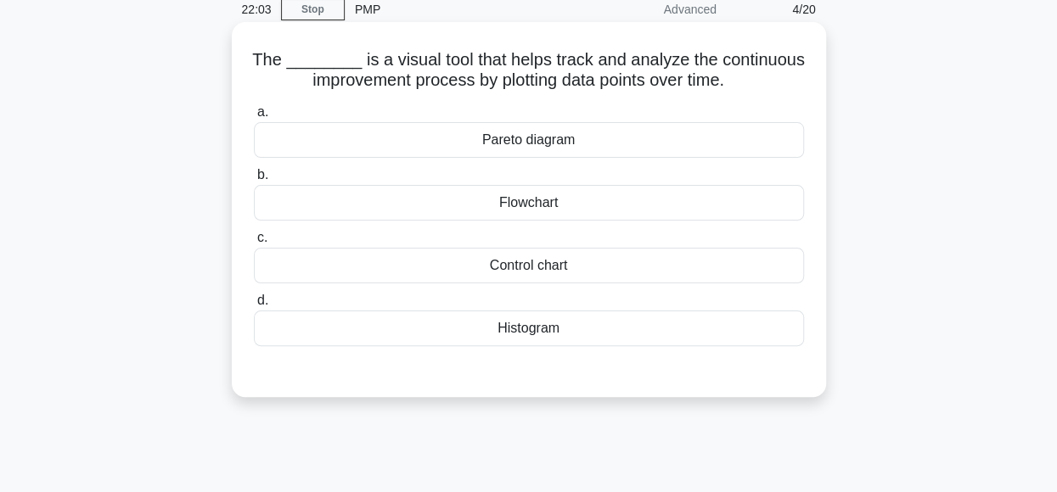
click at [630, 268] on div "Control chart" at bounding box center [529, 266] width 550 height 36
click at [254, 244] on input "c. Control chart" at bounding box center [254, 238] width 0 height 11
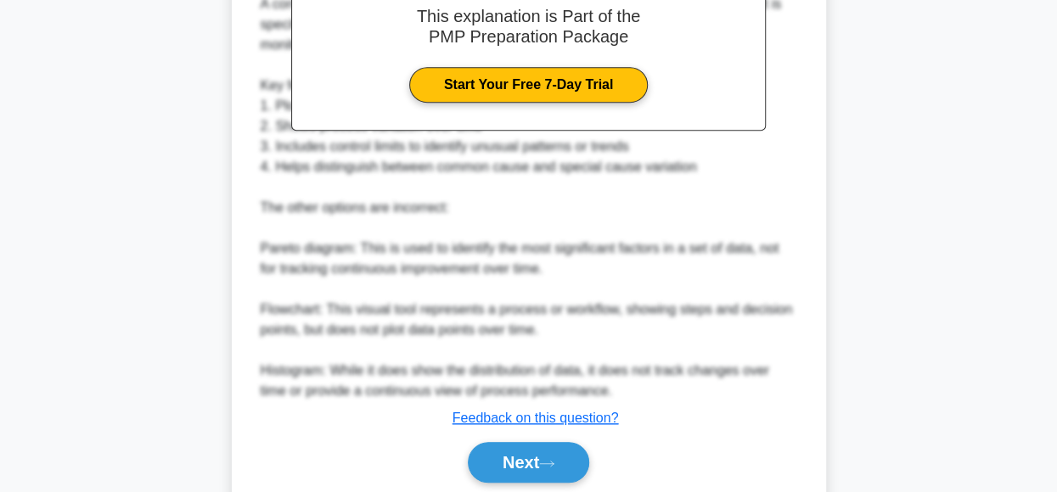
scroll to position [593, 0]
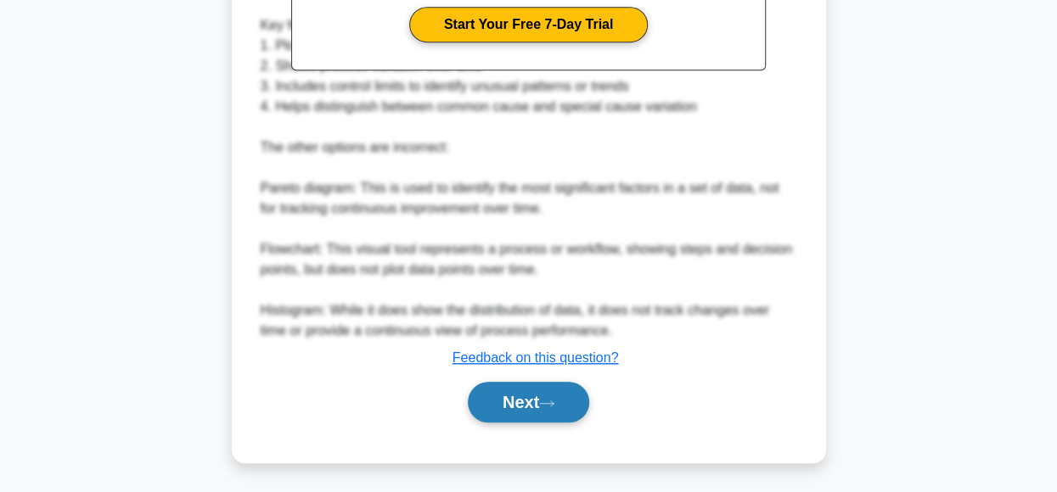
click at [506, 401] on button "Next" at bounding box center [528, 402] width 121 height 41
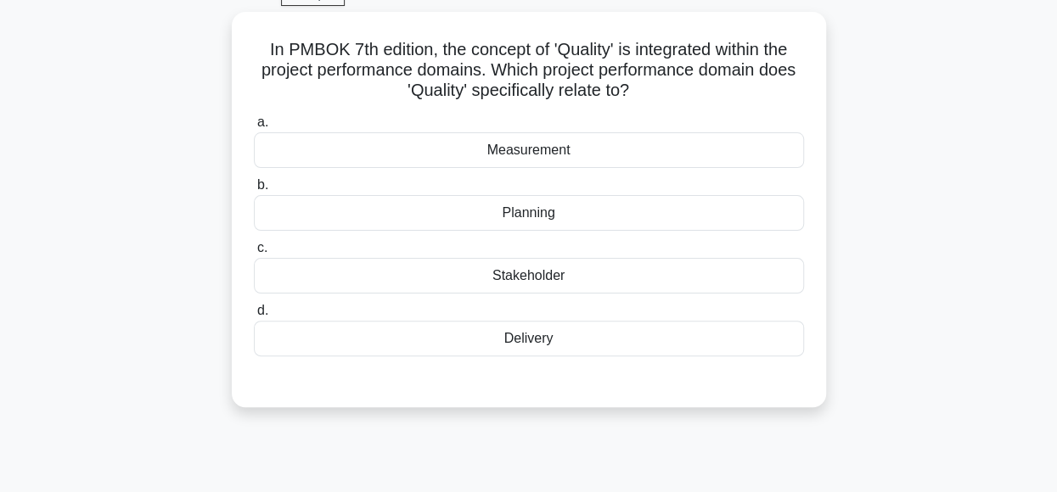
scroll to position [90, 0]
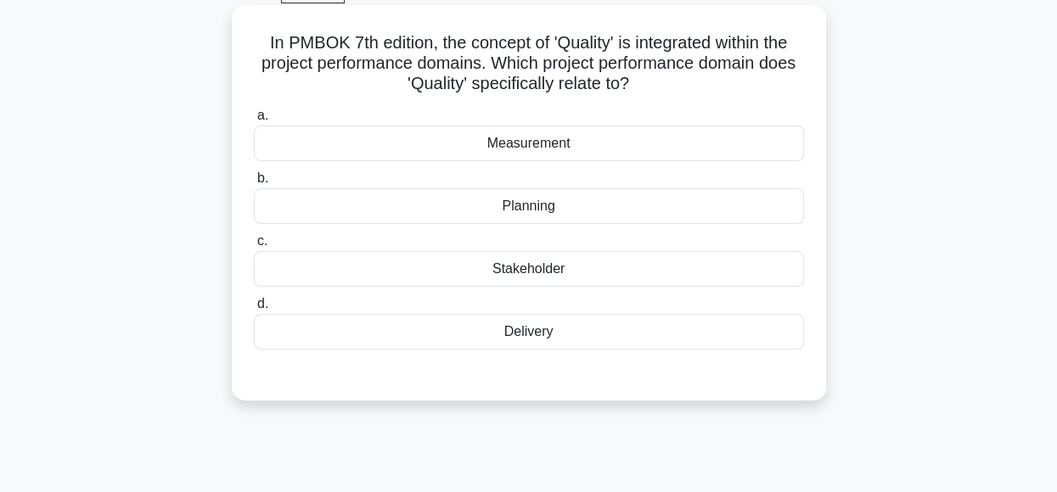
click at [654, 338] on div "Delivery" at bounding box center [529, 332] width 550 height 36
click at [254, 310] on input "d. Delivery" at bounding box center [254, 304] width 0 height 11
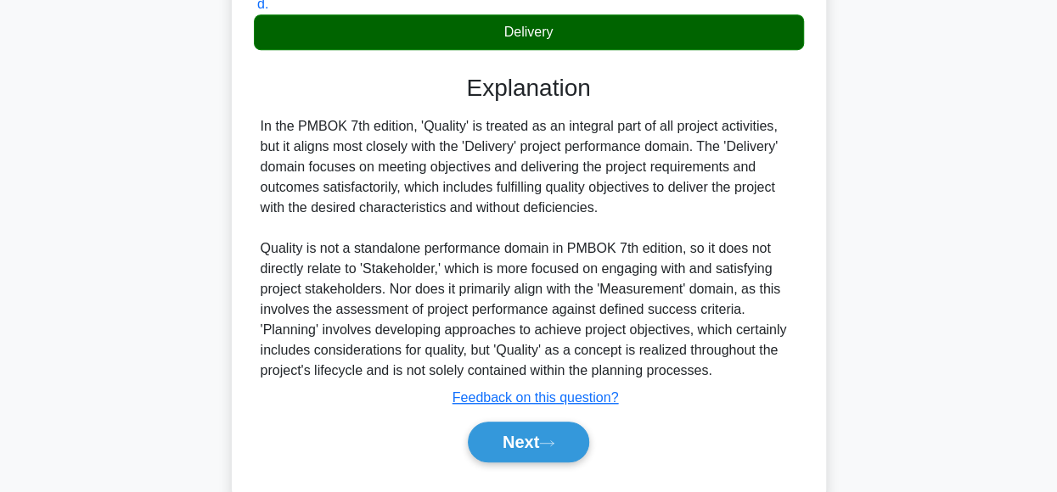
scroll to position [395, 0]
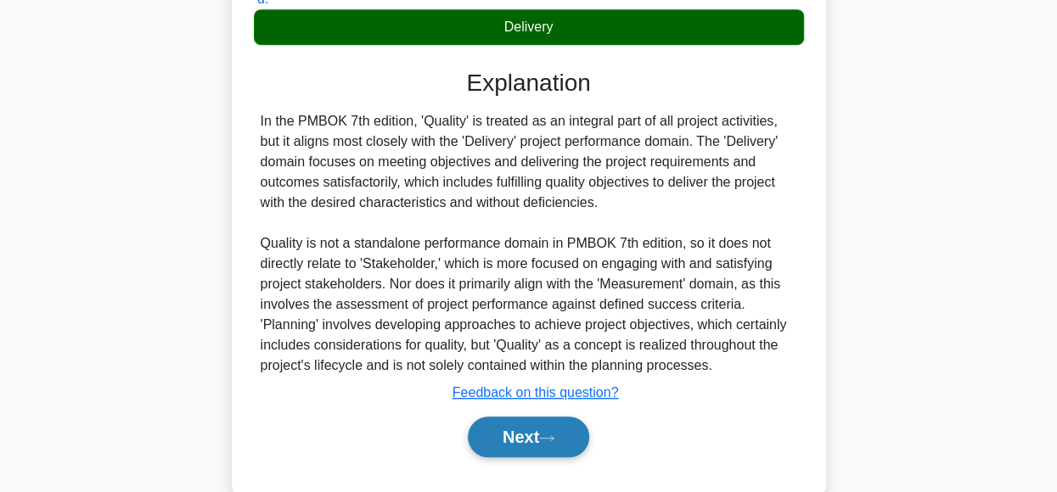
click at [518, 439] on button "Next" at bounding box center [528, 437] width 121 height 41
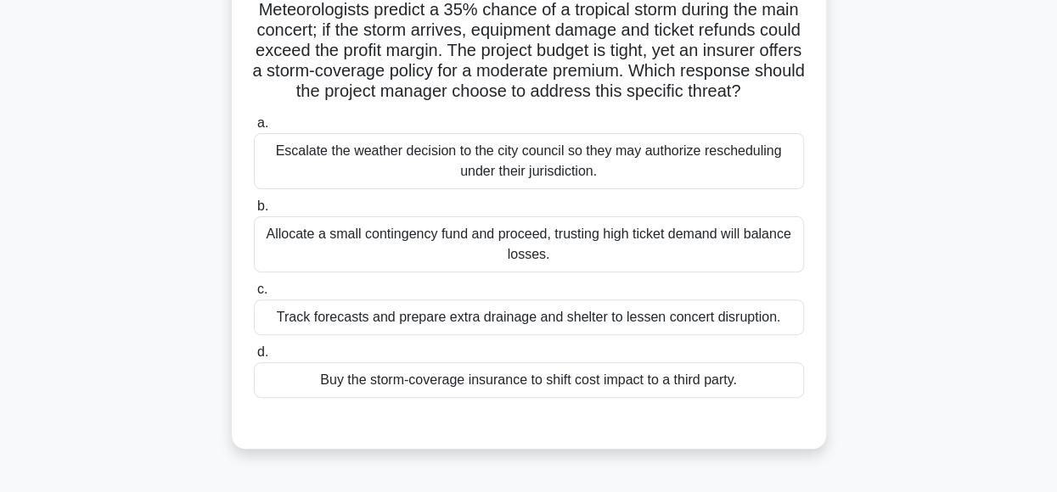
scroll to position [149, 0]
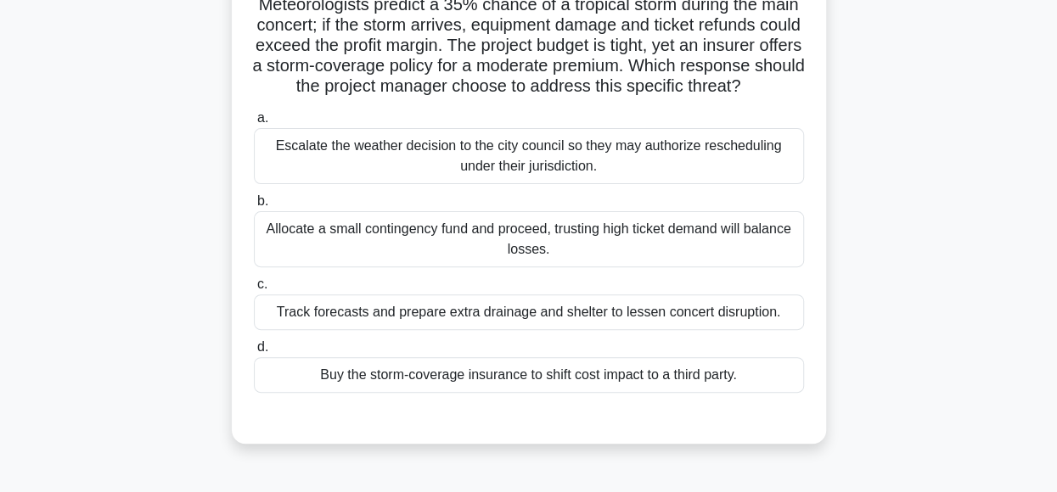
click at [713, 393] on div "Buy the storm-coverage insurance to shift cost impact to a third party." at bounding box center [529, 375] width 550 height 36
click at [254, 353] on input "d. Buy the storm-coverage insurance to shift cost impact to a third party." at bounding box center [254, 347] width 0 height 11
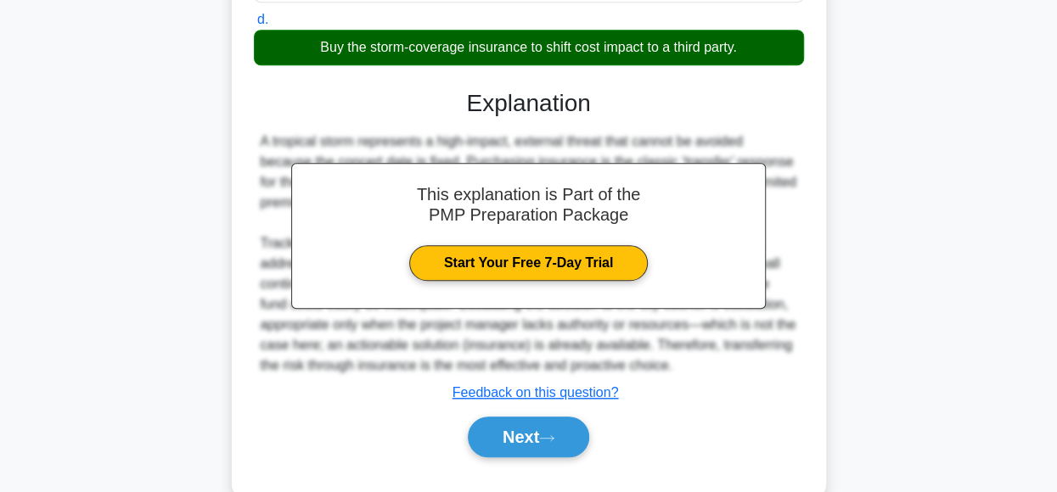
scroll to position [531, 0]
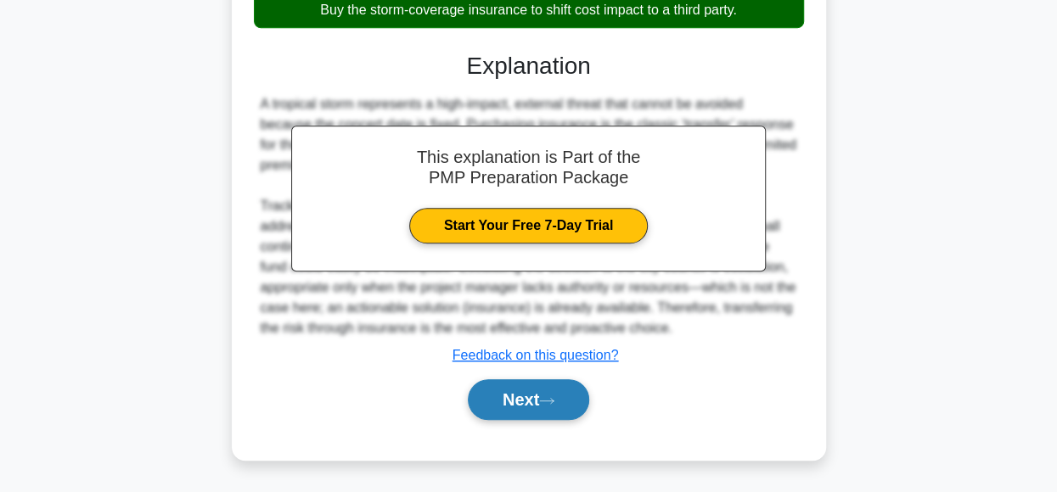
click at [539, 391] on button "Next" at bounding box center [528, 400] width 121 height 41
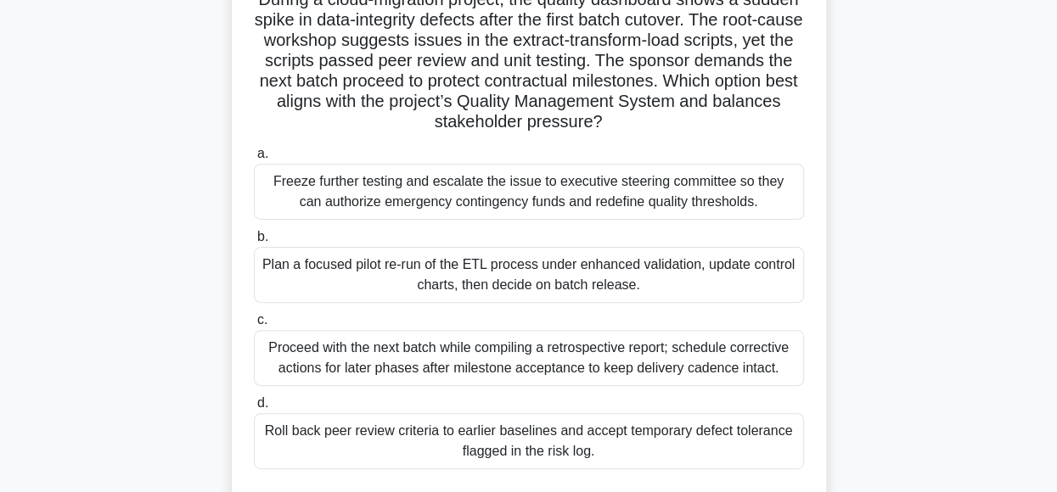
scroll to position [138, 0]
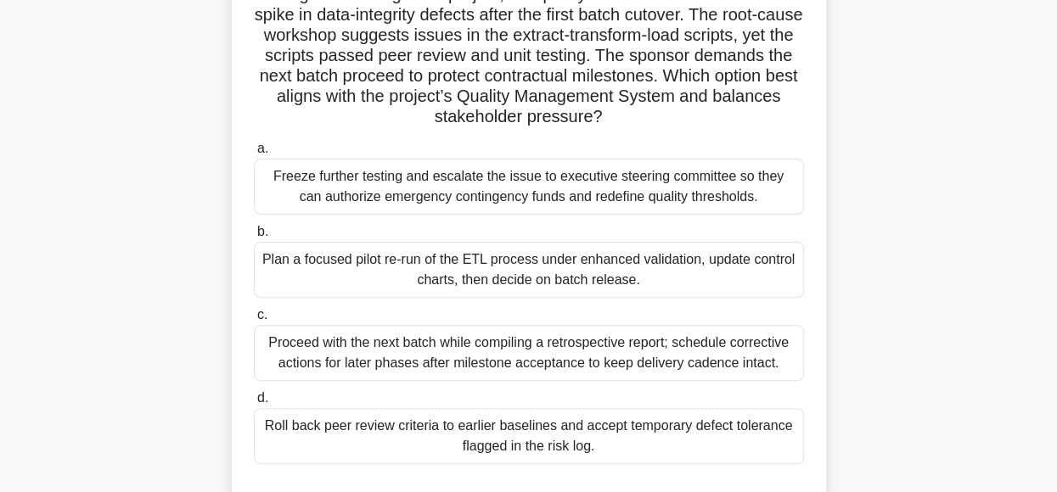
click at [585, 265] on div "Plan a focused pilot re-run of the ETL process under enhanced validation, updat…" at bounding box center [529, 270] width 550 height 56
click at [254, 238] on input "b. Plan a focused pilot re-run of the ETL process under enhanced validation, up…" at bounding box center [254, 232] width 0 height 11
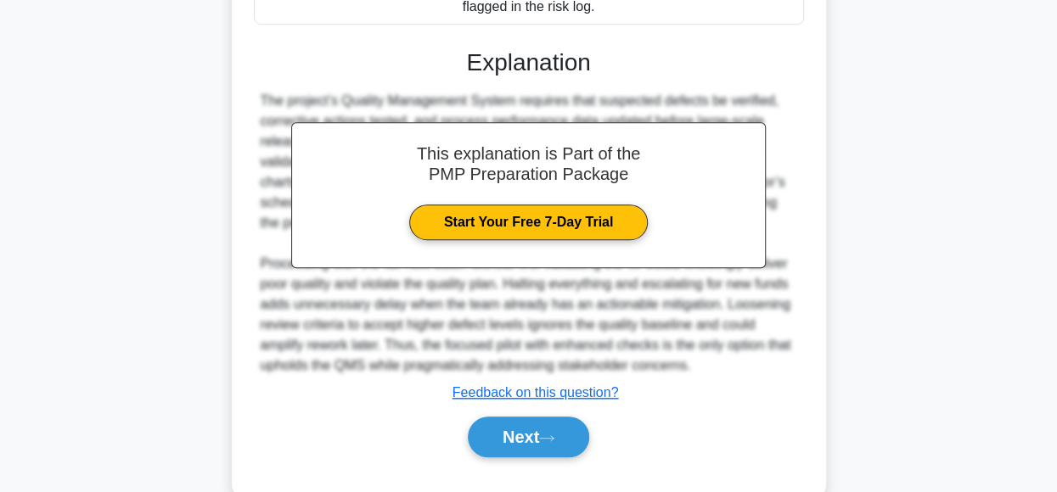
scroll to position [613, 0]
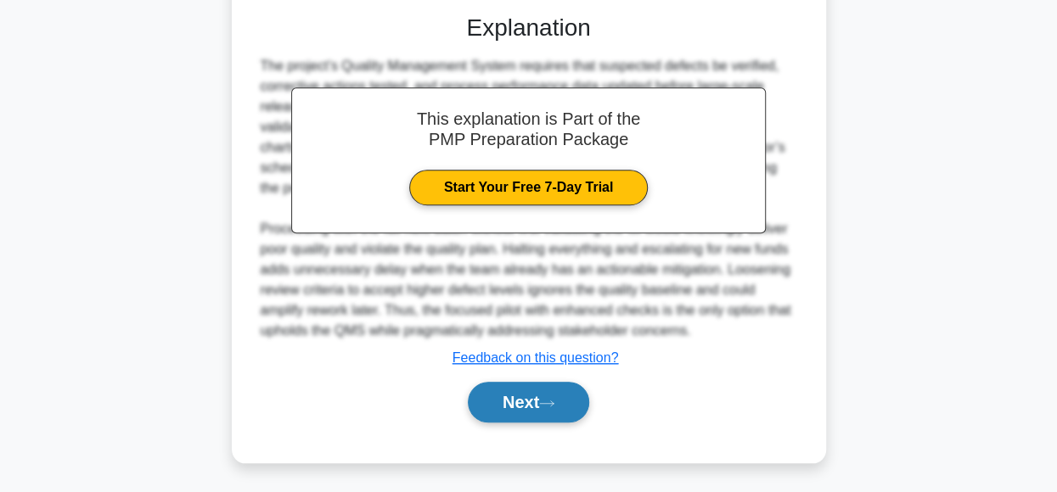
click at [516, 400] on button "Next" at bounding box center [528, 402] width 121 height 41
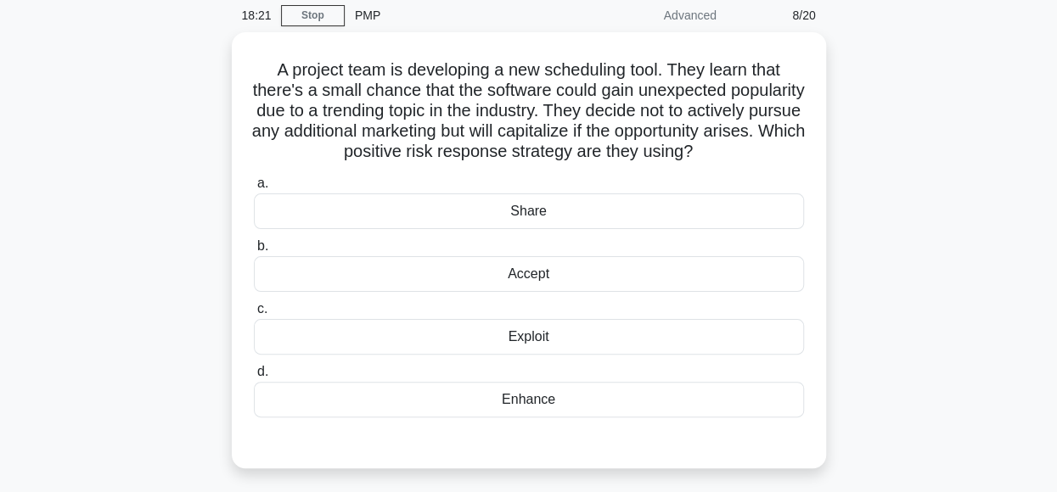
scroll to position [72, 0]
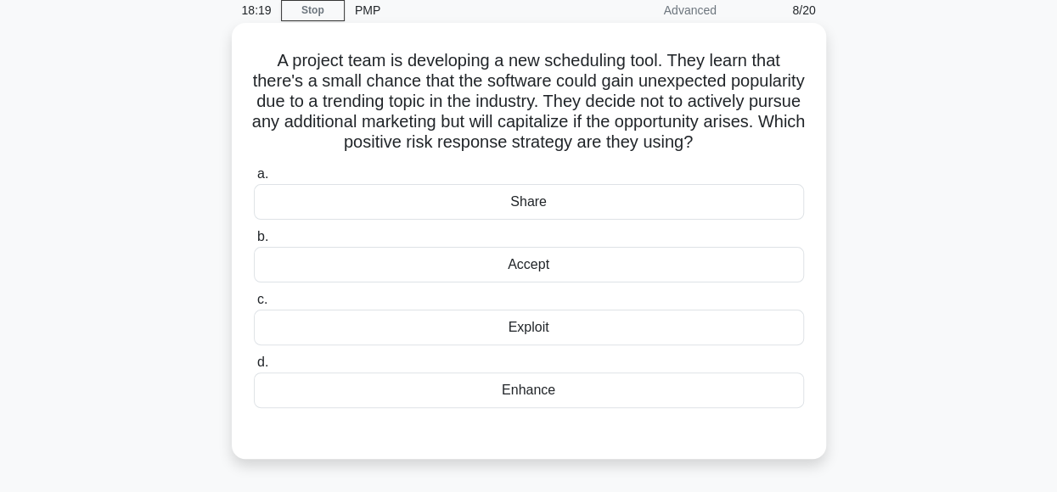
click at [588, 283] on div "Accept" at bounding box center [529, 265] width 550 height 36
click at [254, 243] on input "b. Accept" at bounding box center [254, 237] width 0 height 11
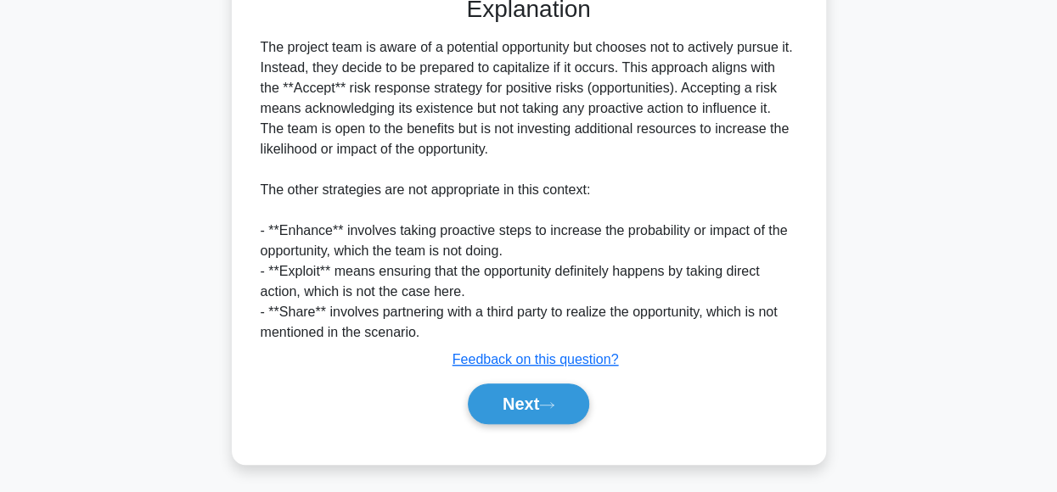
scroll to position [531, 0]
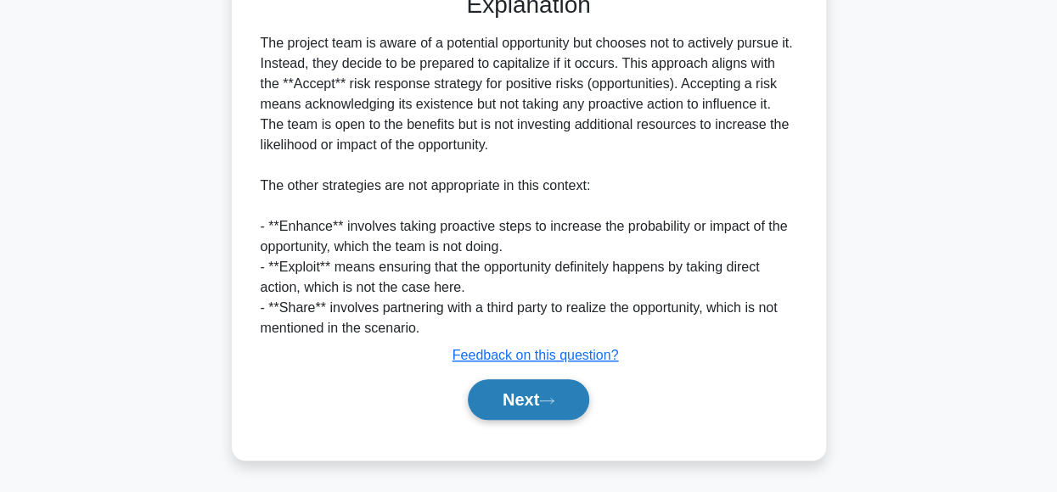
click at [543, 402] on button "Next" at bounding box center [528, 400] width 121 height 41
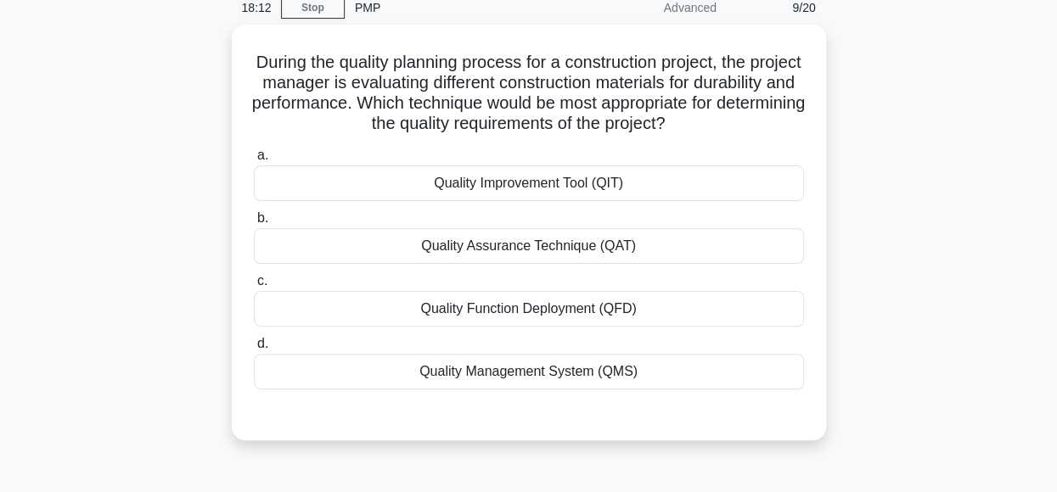
scroll to position [76, 0]
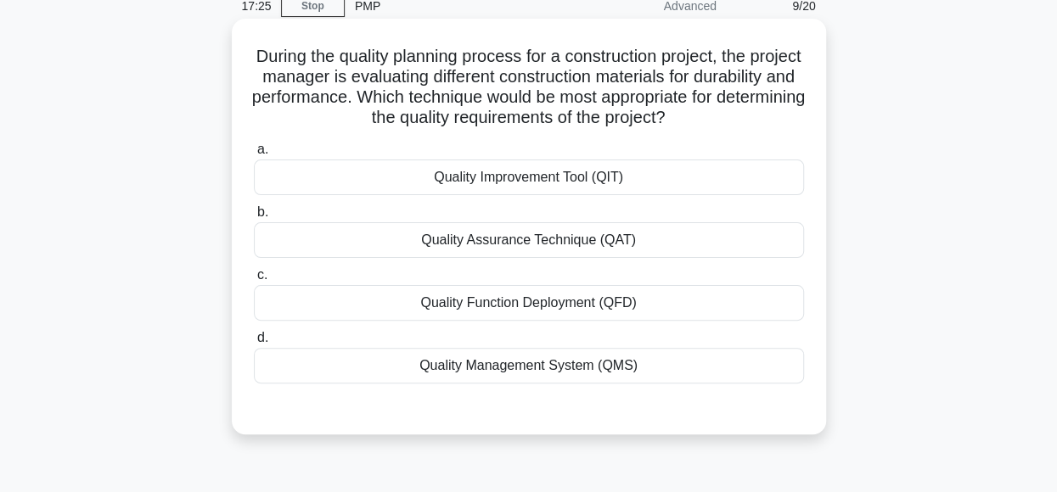
click at [650, 239] on div "Quality Assurance Technique (QAT)" at bounding box center [529, 240] width 550 height 36
click at [254, 218] on input "b. Quality Assurance Technique (QAT)" at bounding box center [254, 212] width 0 height 11
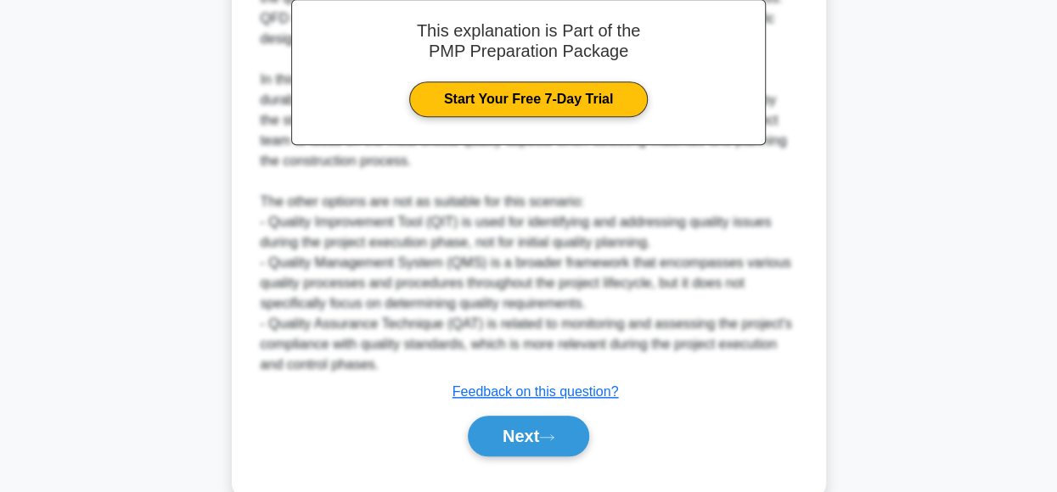
scroll to position [571, 0]
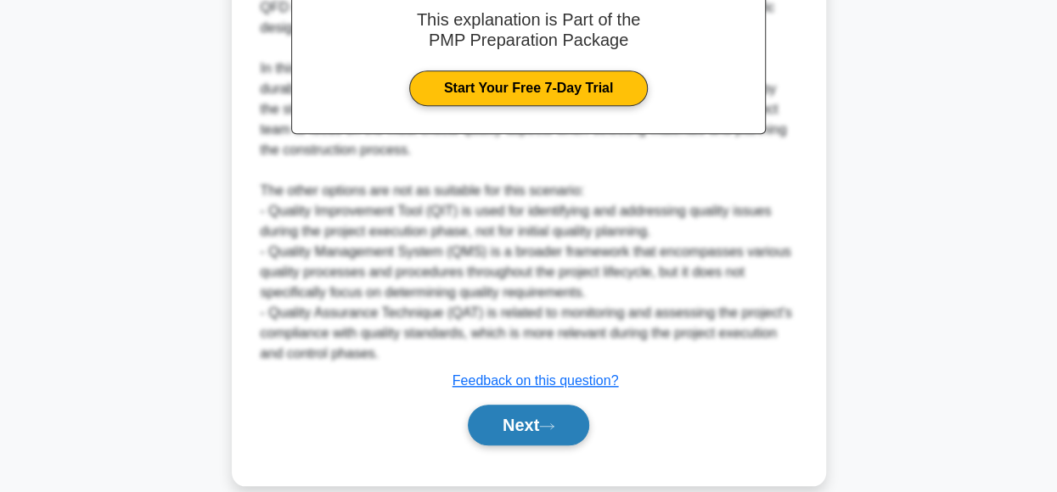
click at [562, 419] on button "Next" at bounding box center [528, 425] width 121 height 41
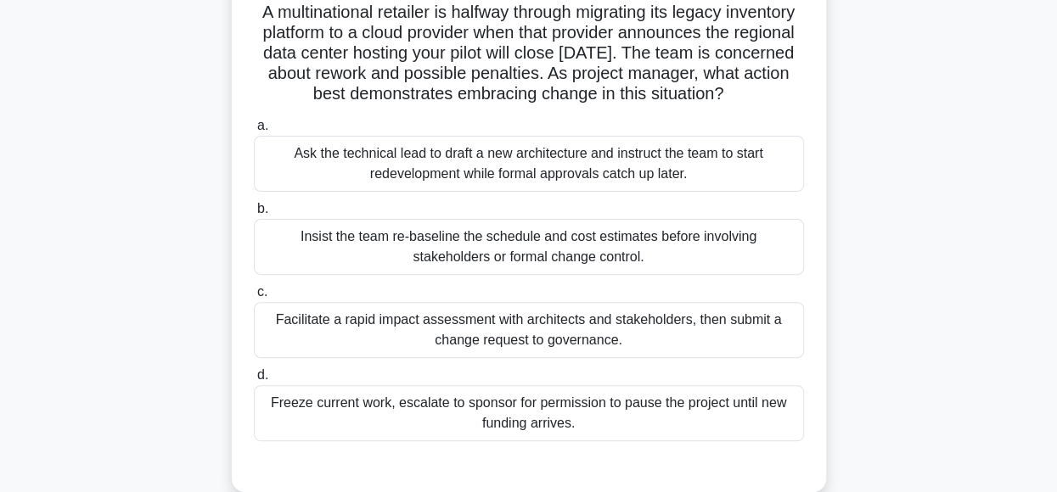
scroll to position [129, 0]
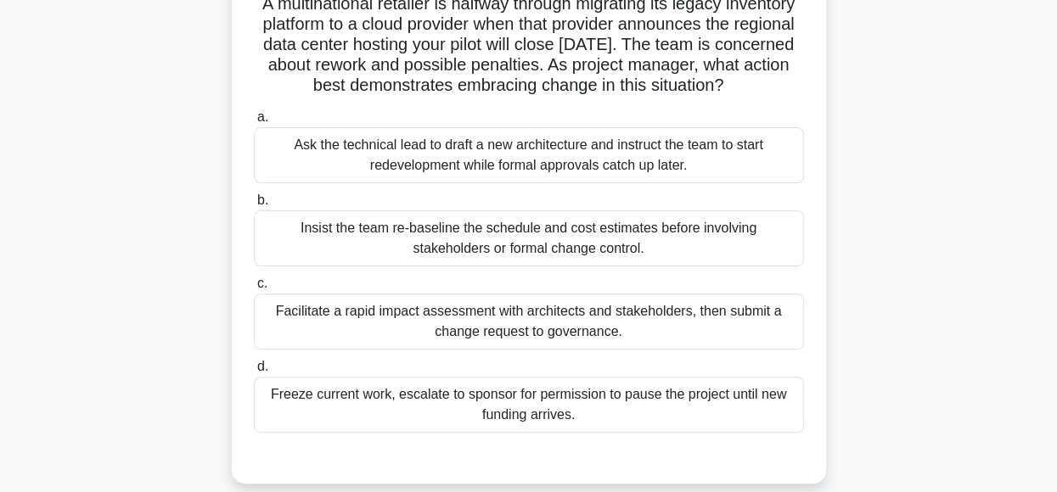
click at [653, 335] on div "Facilitate a rapid impact assessment with architects and stakeholders, then sub…" at bounding box center [529, 322] width 550 height 56
click at [254, 290] on input "c. Facilitate a rapid impact assessment with architects and stakeholders, then …" at bounding box center [254, 283] width 0 height 11
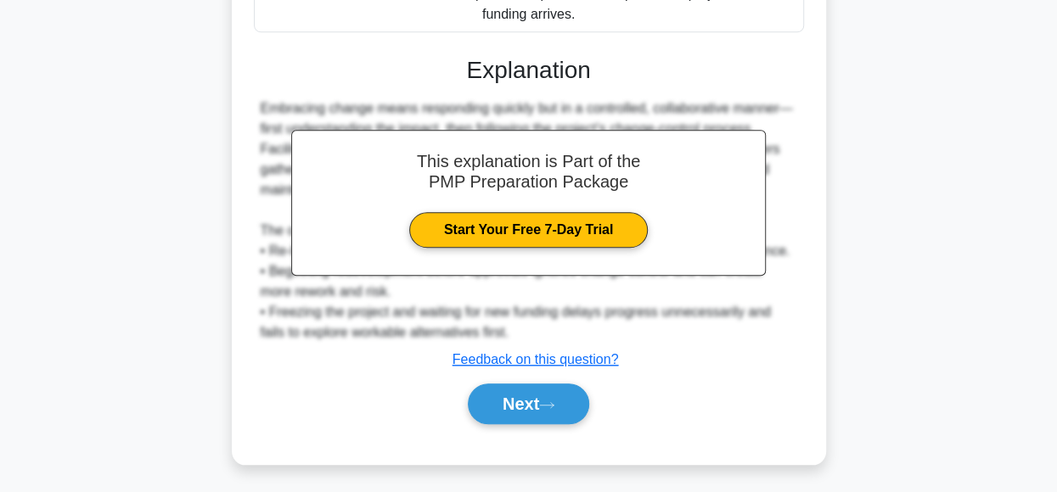
scroll to position [552, 0]
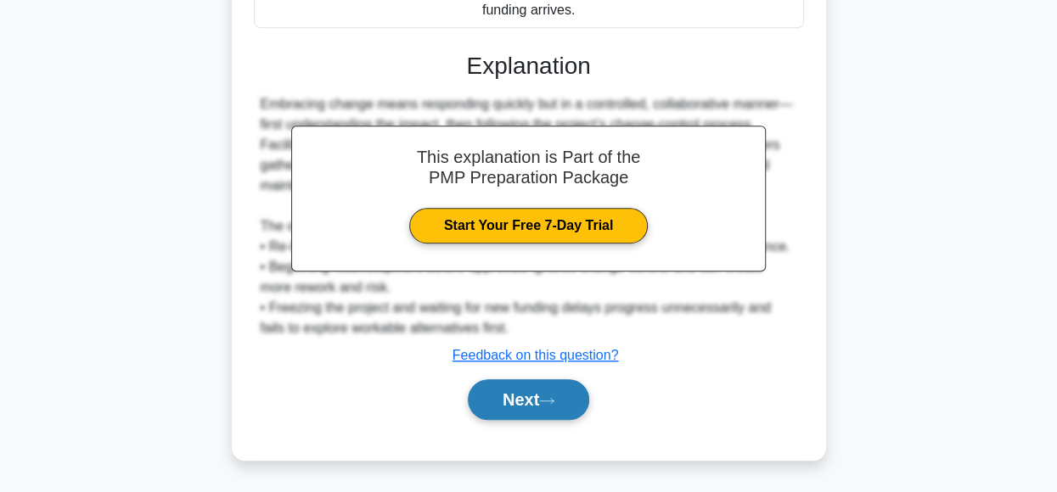
click at [506, 408] on button "Next" at bounding box center [528, 400] width 121 height 41
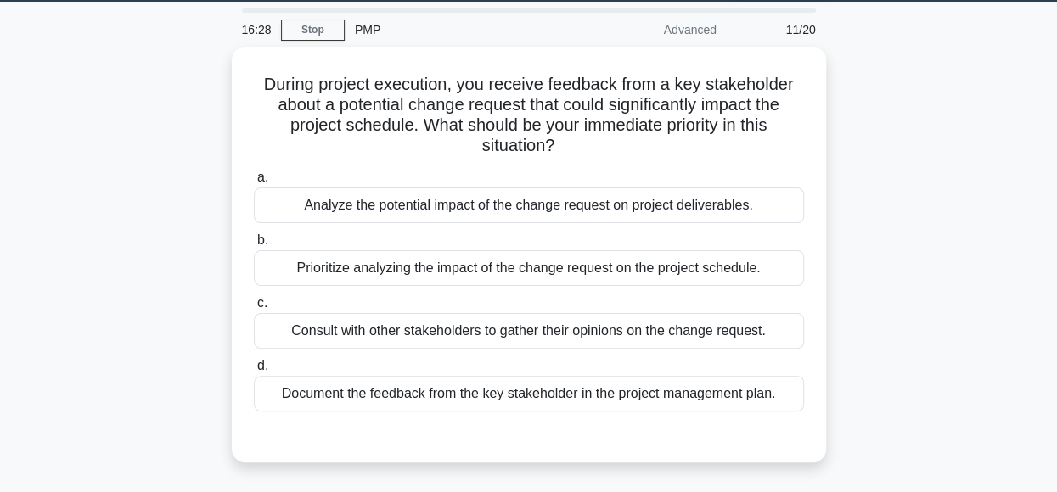
scroll to position [54, 0]
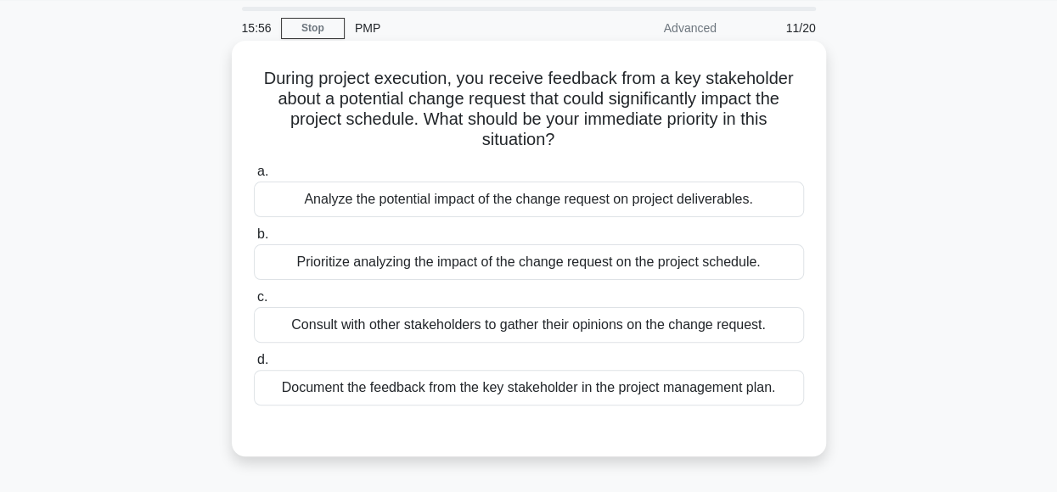
click at [763, 271] on div "Prioritize analyzing the impact of the change request on the project schedule." at bounding box center [529, 263] width 550 height 36
click at [254, 240] on input "b. Prioritize analyzing the impact of the change request on the project schedul…" at bounding box center [254, 234] width 0 height 11
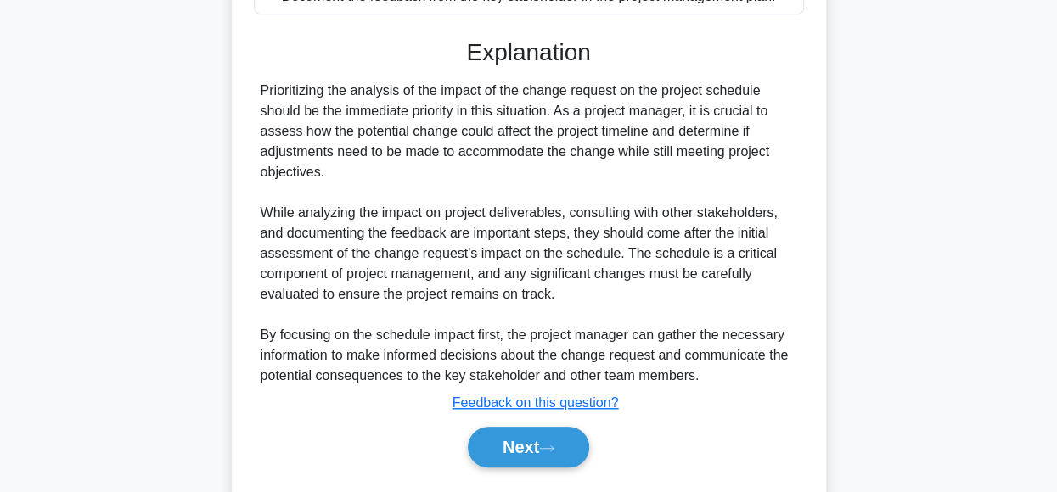
scroll to position [491, 0]
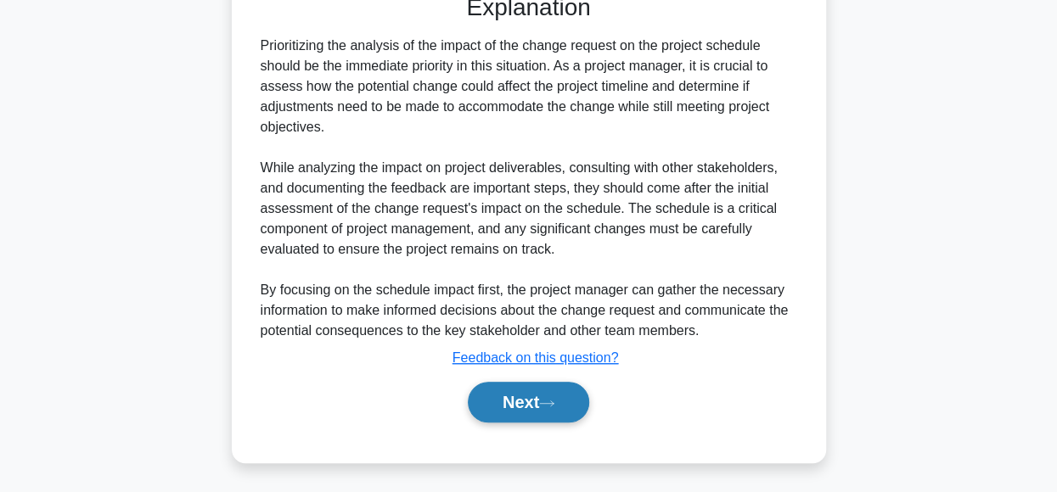
click at [550, 399] on icon at bounding box center [546, 403] width 15 height 9
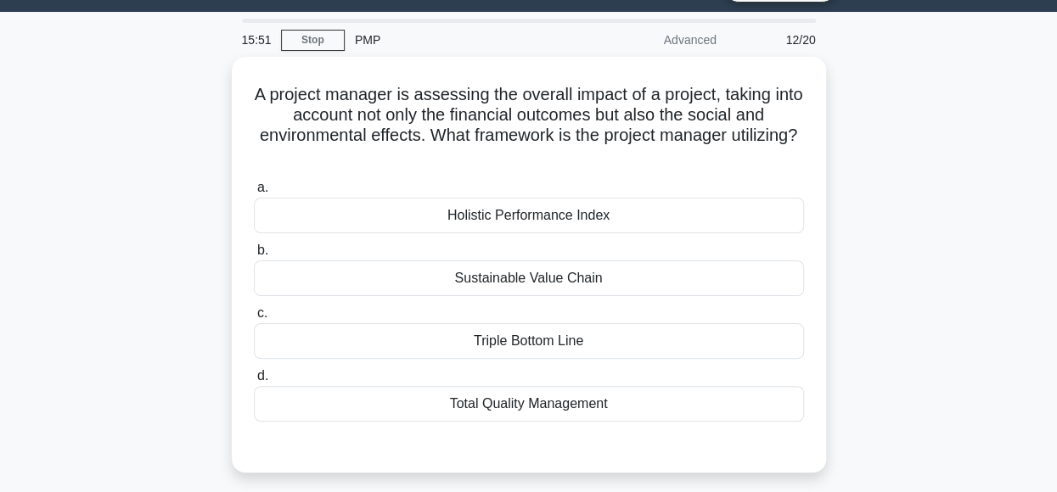
scroll to position [46, 0]
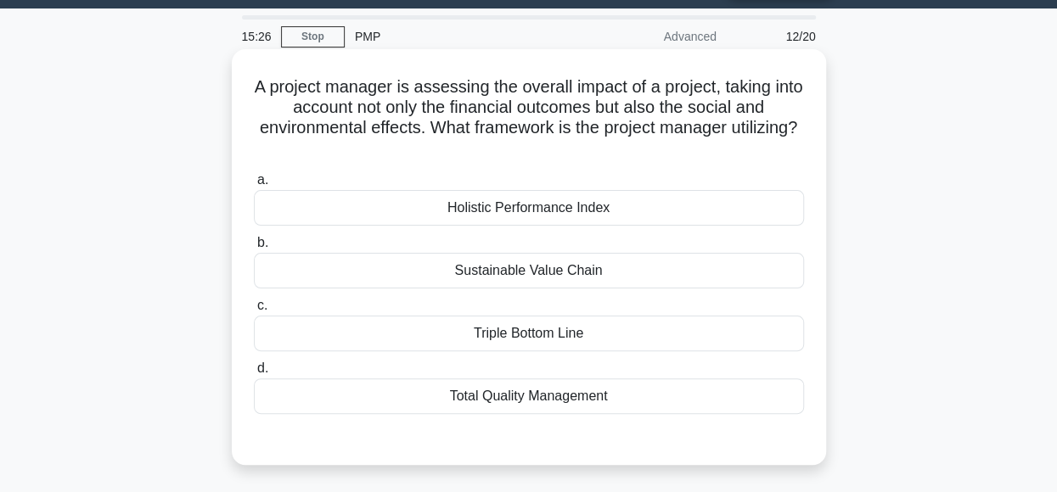
click at [667, 275] on div "Sustainable Value Chain" at bounding box center [529, 271] width 550 height 36
click at [254, 249] on input "b. Sustainable Value Chain" at bounding box center [254, 243] width 0 height 11
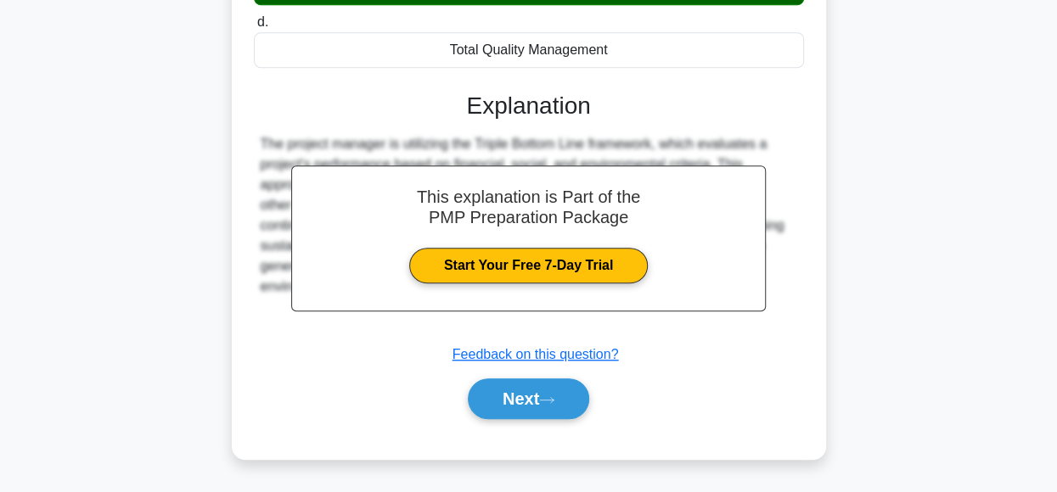
scroll to position [425, 0]
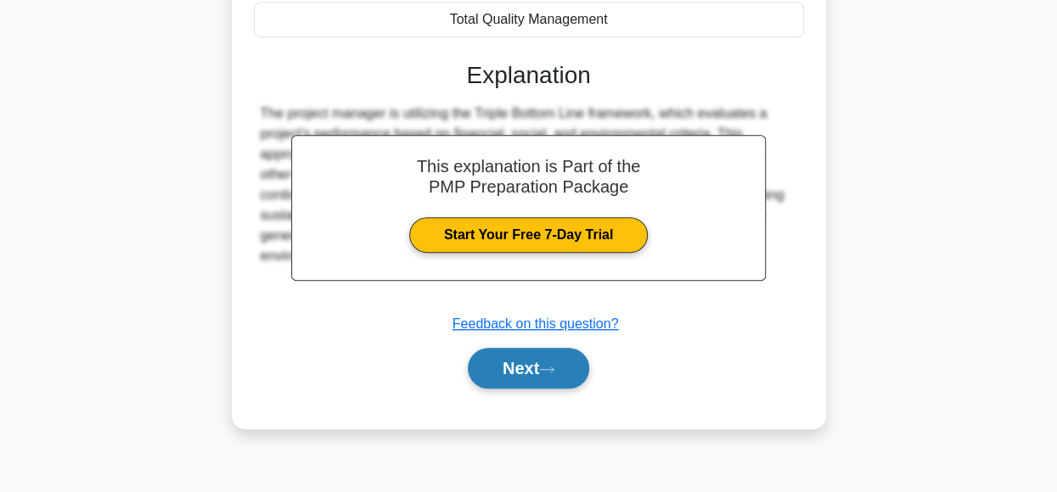
click at [569, 371] on button "Next" at bounding box center [528, 368] width 121 height 41
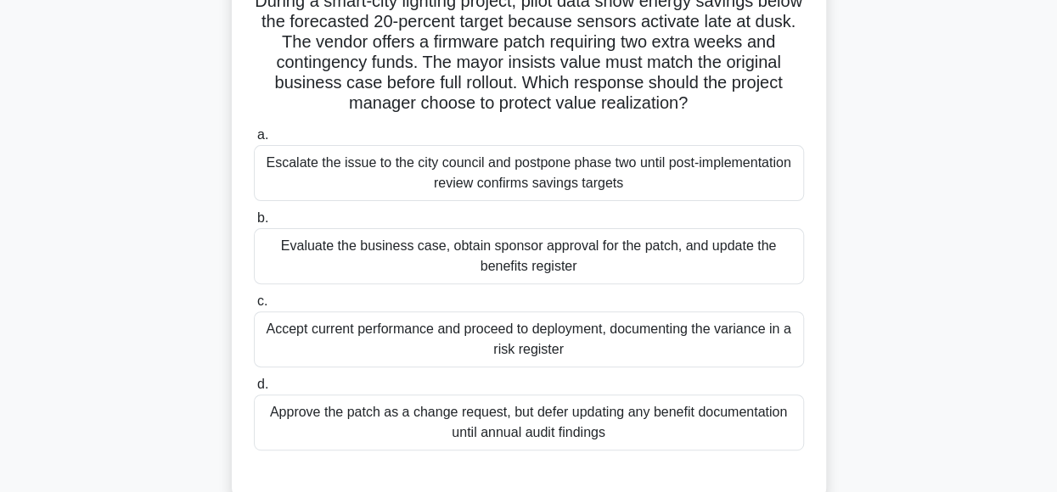
scroll to position [138, 0]
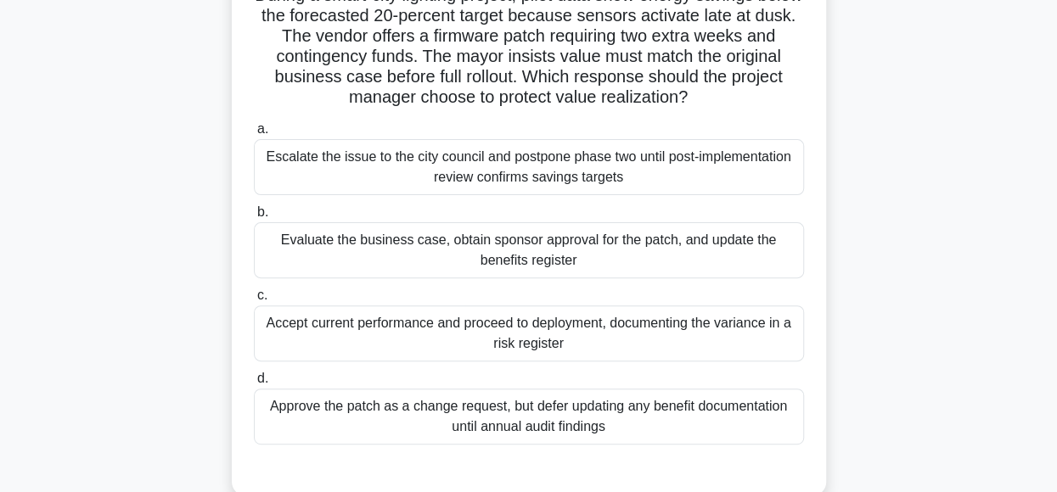
click at [652, 255] on div "Evaluate the business case, obtain sponsor approval for the patch, and update t…" at bounding box center [529, 250] width 550 height 56
click at [254, 218] on input "b. Evaluate the business case, obtain sponsor approval for the patch, and updat…" at bounding box center [254, 212] width 0 height 11
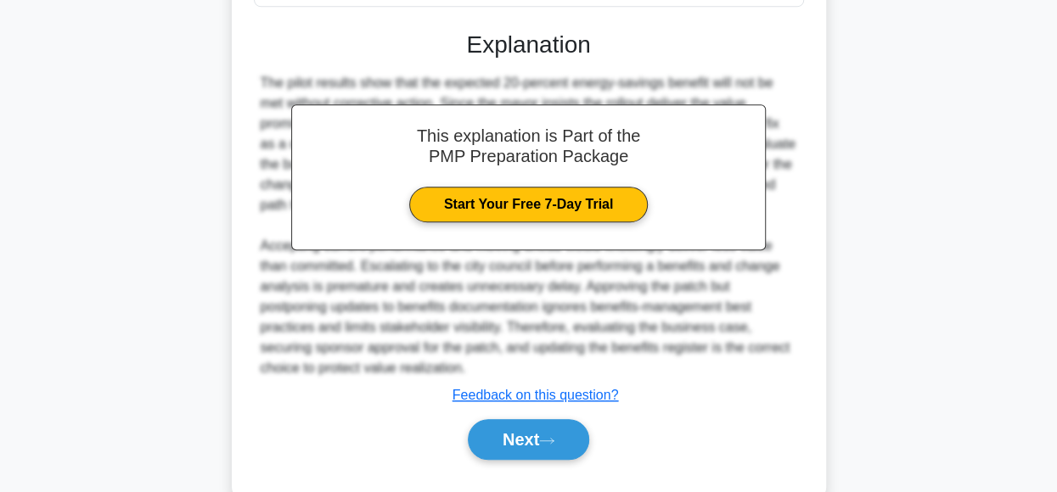
scroll to position [613, 0]
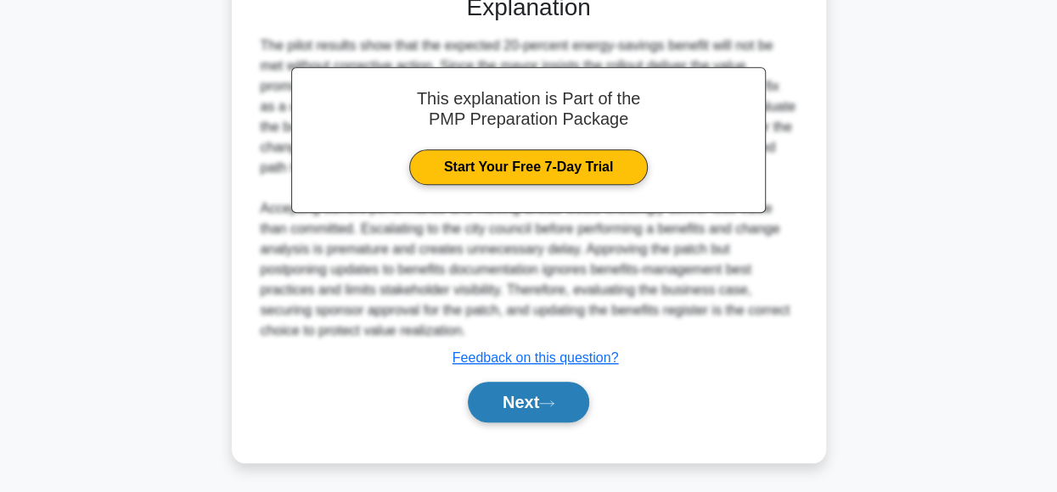
click at [554, 410] on button "Next" at bounding box center [528, 402] width 121 height 41
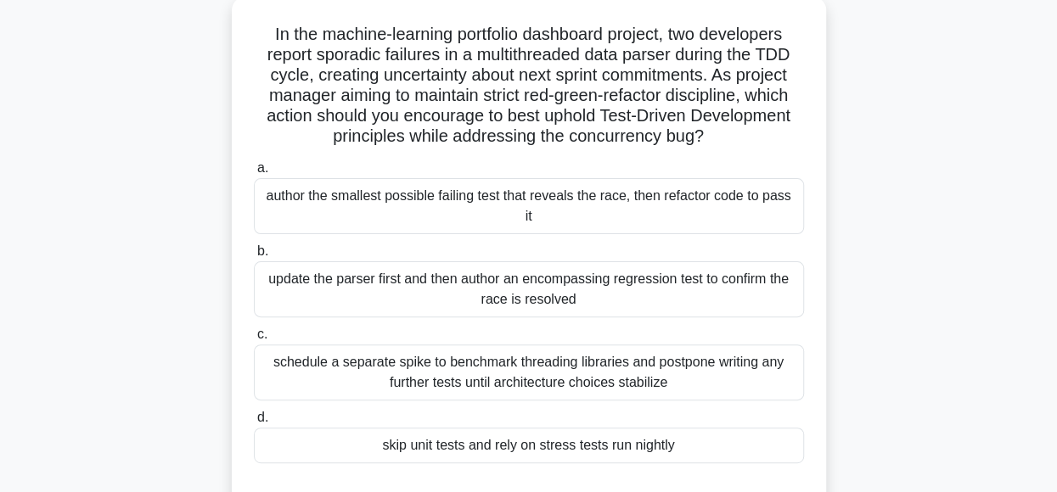
scroll to position [102, 0]
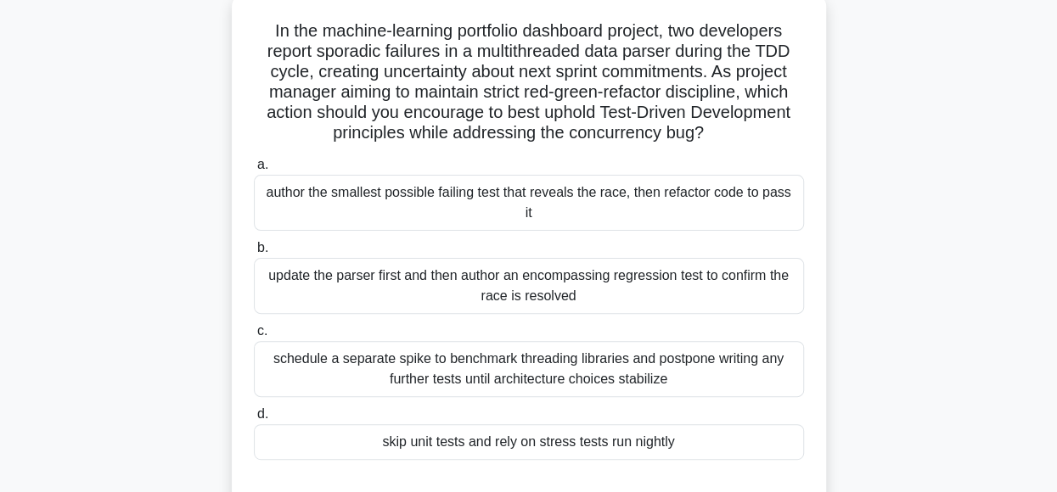
click at [644, 269] on div "update the parser first and then author an encompassing regression test to conf…" at bounding box center [529, 286] width 550 height 56
click at [254, 254] on input "b. update the parser first and then author an encompassing regression test to c…" at bounding box center [254, 248] width 0 height 11
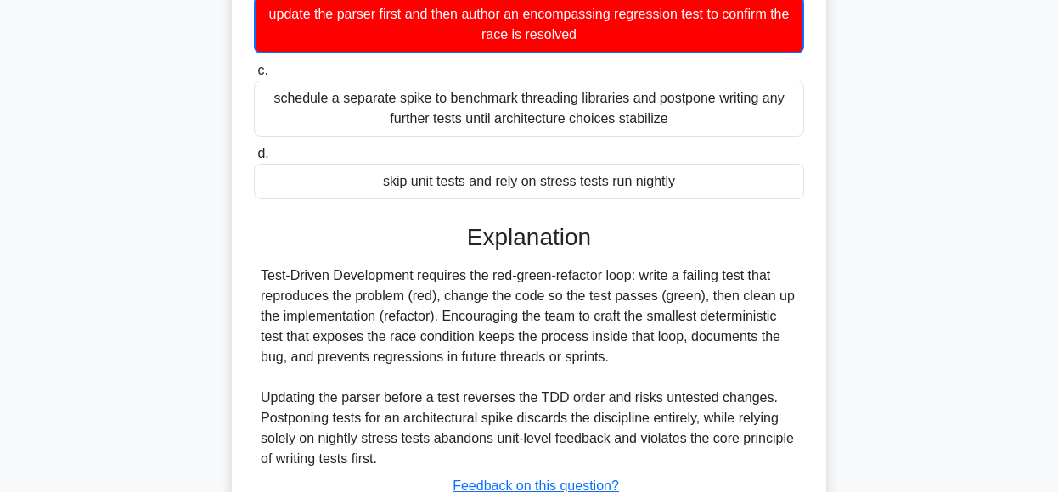
scroll to position [493, 0]
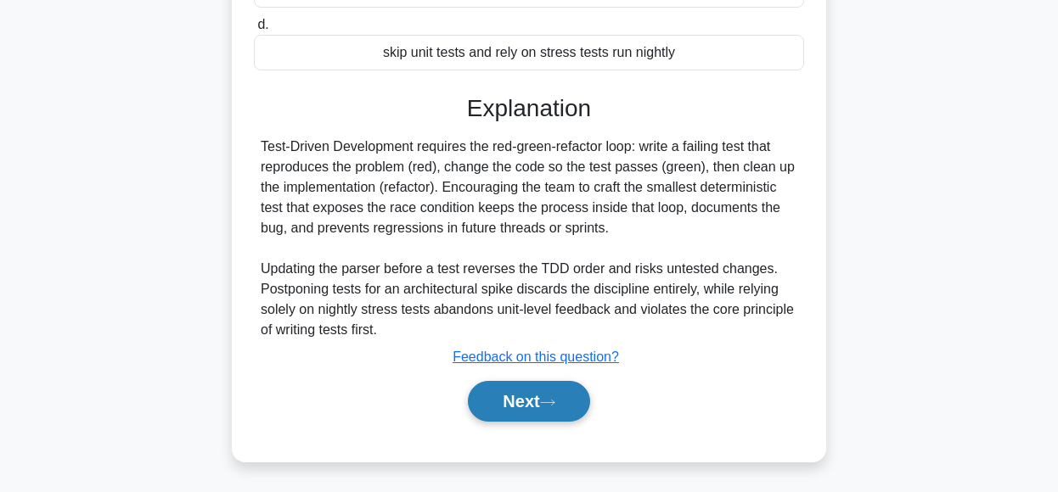
click at [548, 400] on icon at bounding box center [547, 402] width 15 height 9
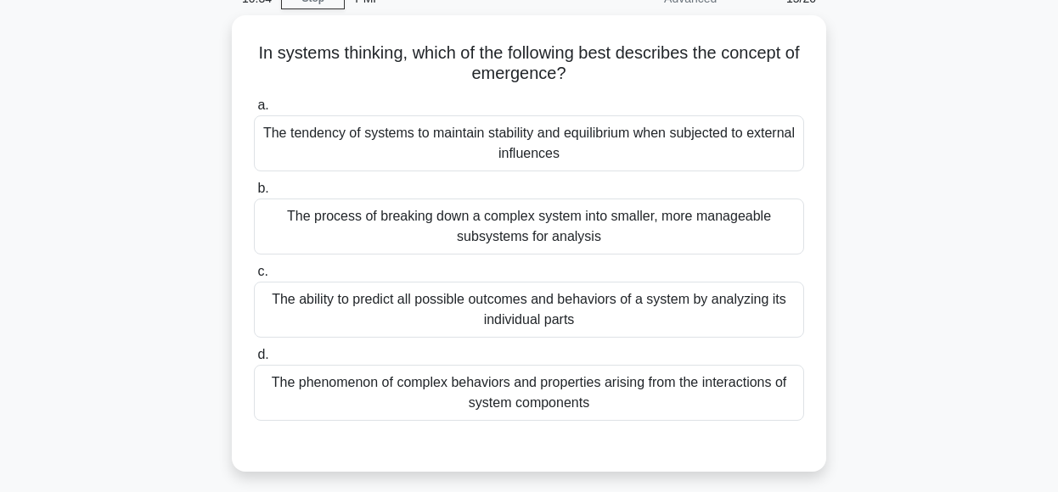
scroll to position [87, 0]
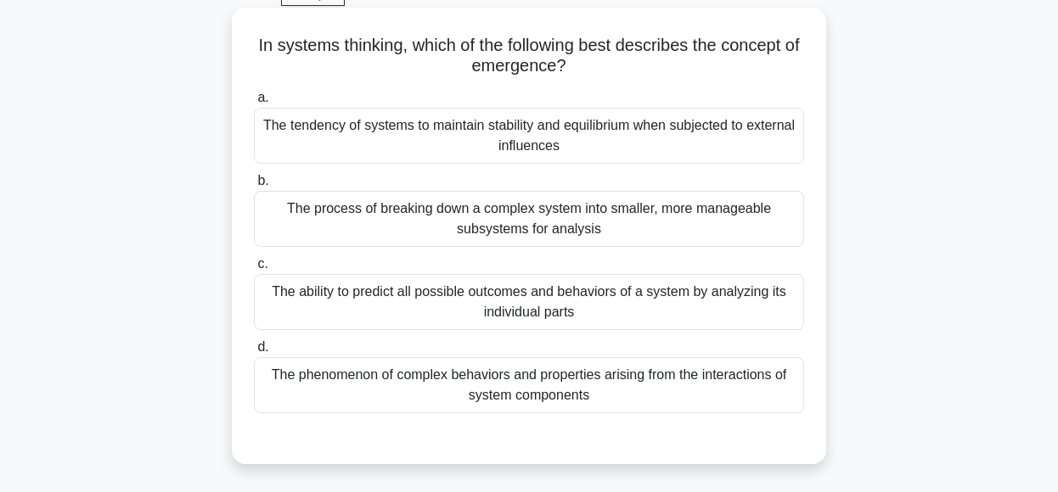
click at [631, 396] on div "The phenomenon of complex behaviors and properties arising from the interaction…" at bounding box center [529, 385] width 550 height 56
click at [254, 353] on input "d. The phenomenon of complex behaviors and properties arising from the interact…" at bounding box center [254, 347] width 0 height 11
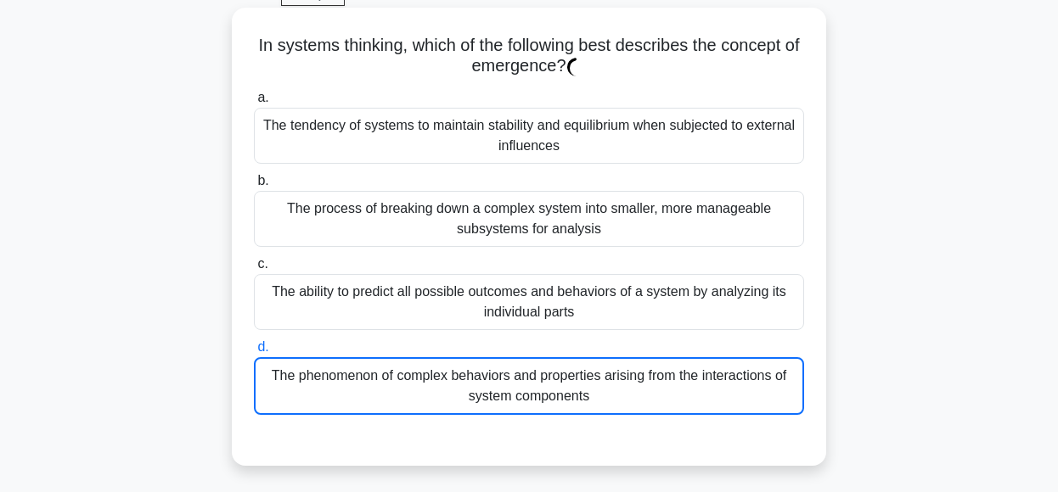
click at [631, 396] on div "The phenomenon of complex behaviors and properties arising from the interaction…" at bounding box center [529, 386] width 550 height 58
click at [254, 353] on input "d. The phenomenon of complex behaviors and properties arising from the interact…" at bounding box center [254, 347] width 0 height 11
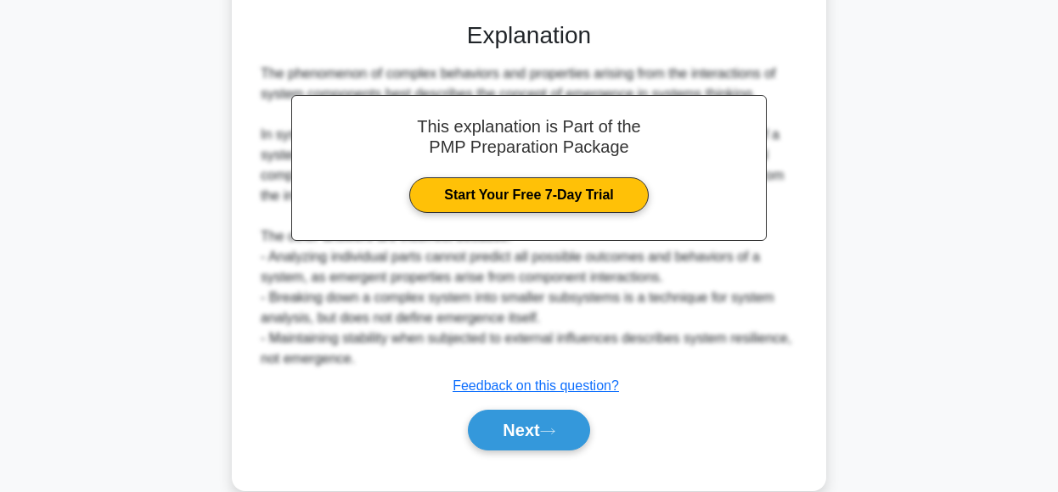
scroll to position [531, 0]
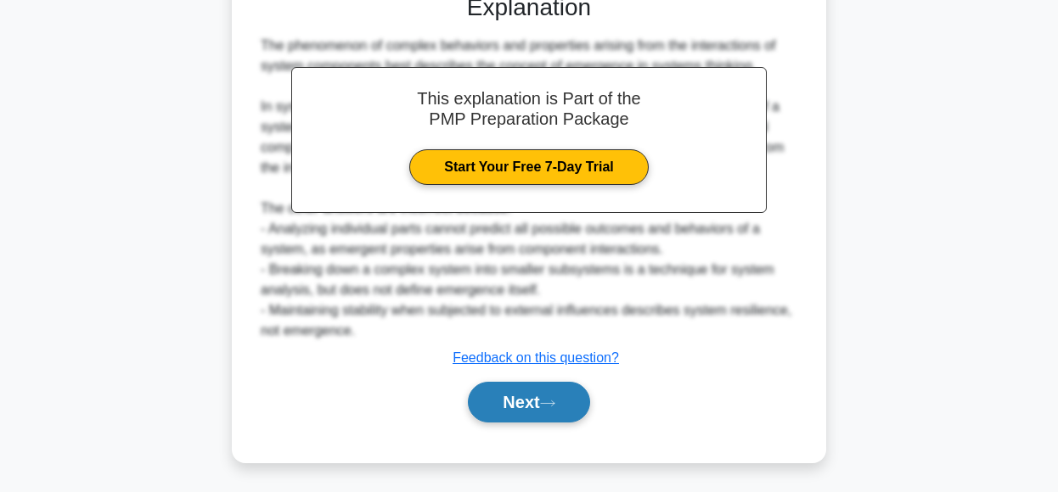
click at [528, 415] on button "Next" at bounding box center [528, 402] width 121 height 41
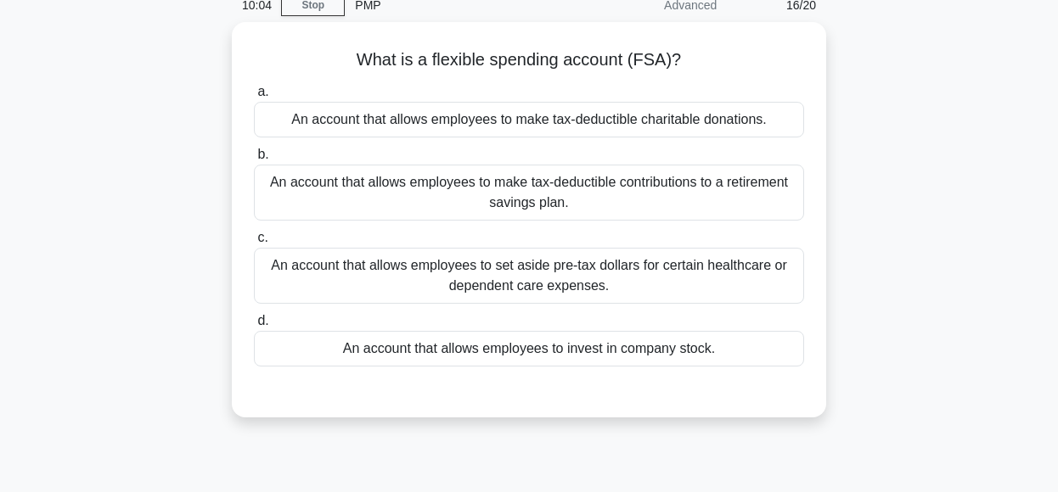
scroll to position [76, 0]
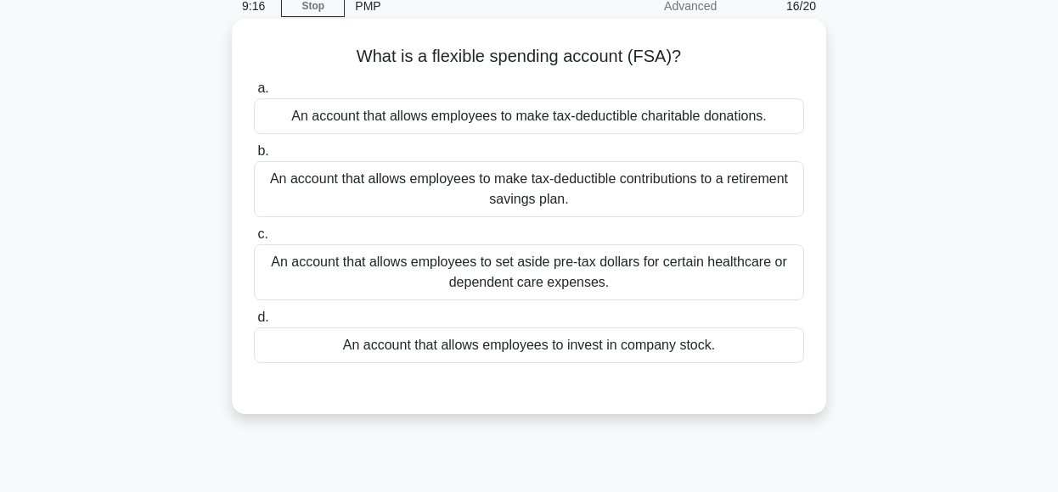
click at [727, 279] on div "An account that allows employees to set aside pre-tax dollars for certain healt…" at bounding box center [529, 273] width 550 height 56
click at [254, 240] on input "c. An account that allows employees to set aside pre-tax dollars for certain he…" at bounding box center [254, 234] width 0 height 11
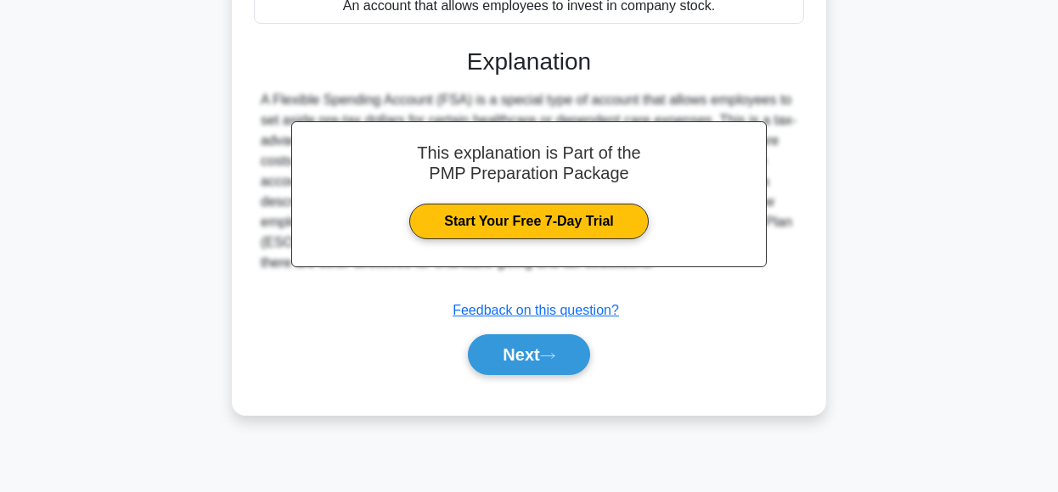
scroll to position [425, 0]
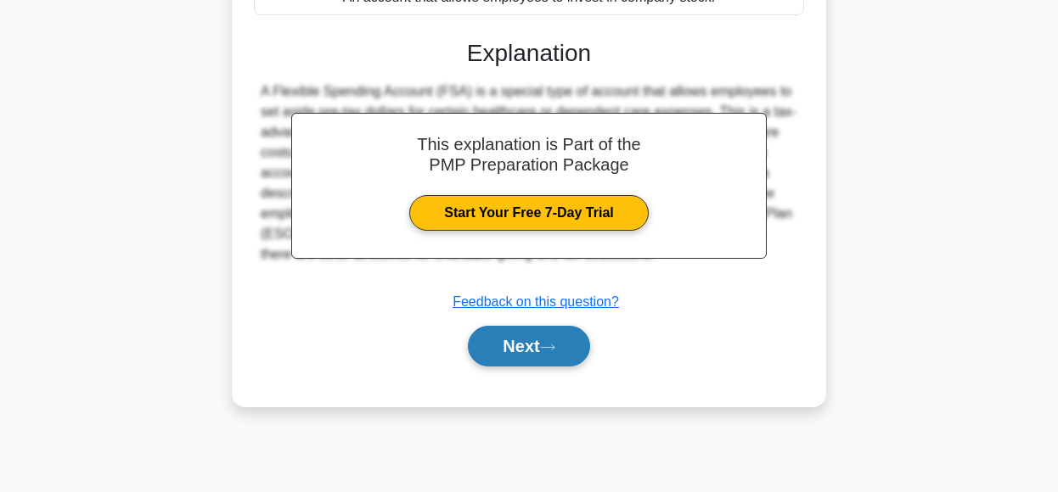
click at [533, 340] on button "Next" at bounding box center [528, 346] width 121 height 41
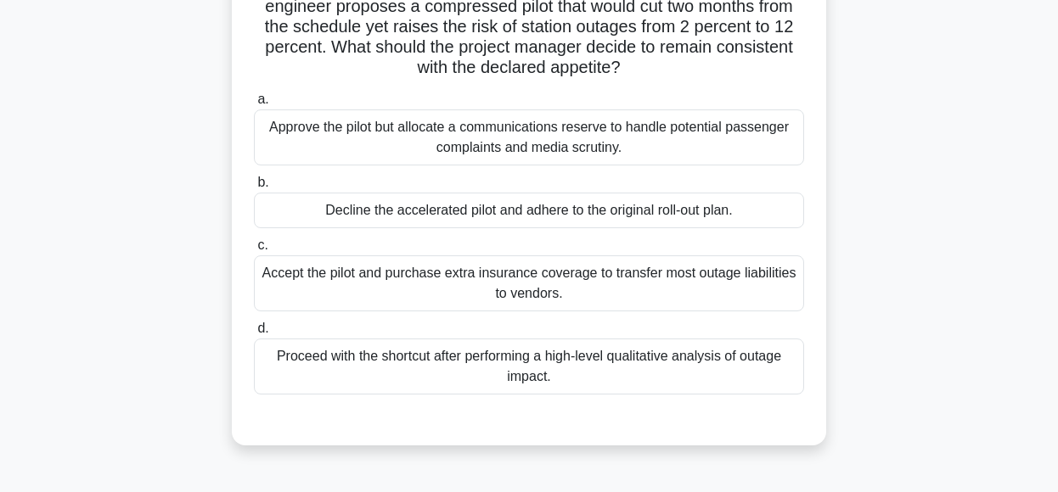
scroll to position [194, 0]
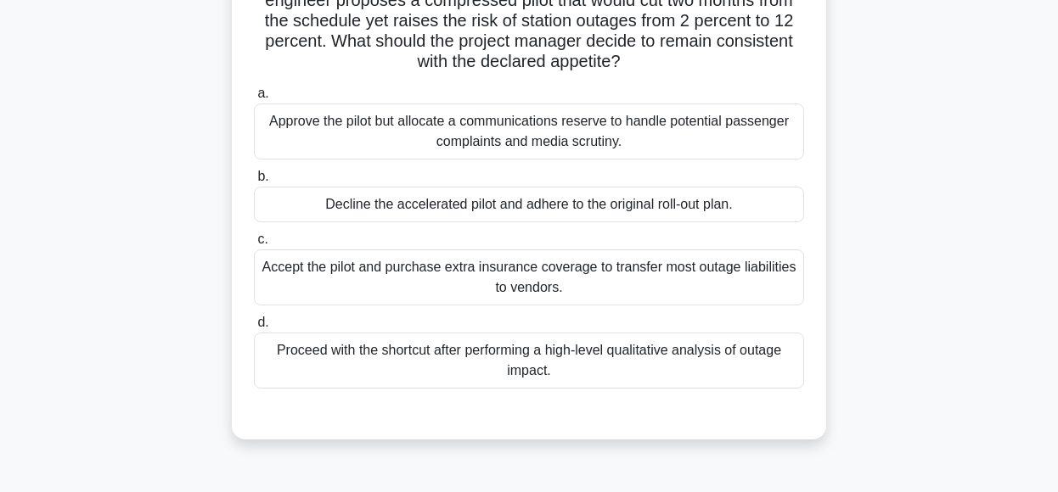
click at [730, 207] on div "Decline the accelerated pilot and adhere to the original roll-out plan." at bounding box center [529, 205] width 550 height 36
click at [254, 183] on input "b. Decline the accelerated pilot and adhere to the original roll-out plan." at bounding box center [254, 176] width 0 height 11
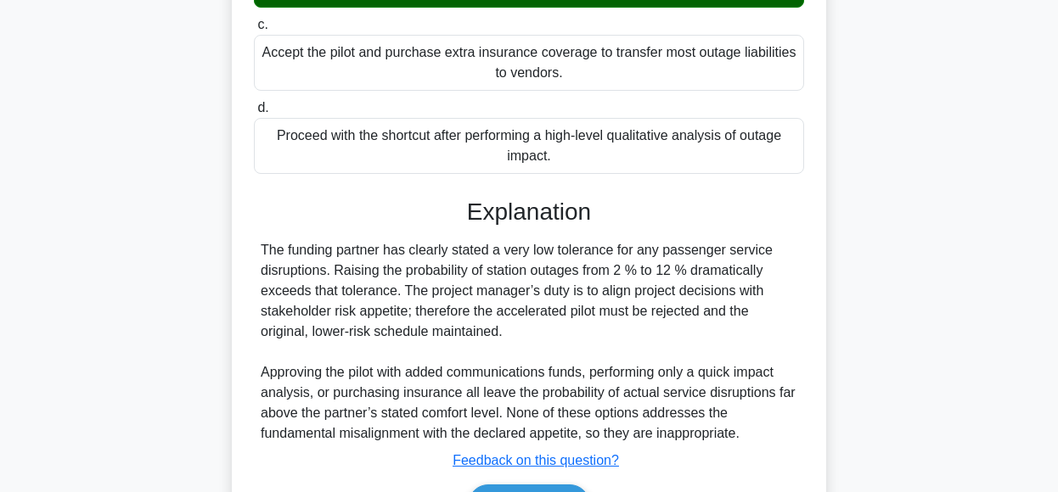
scroll to position [511, 0]
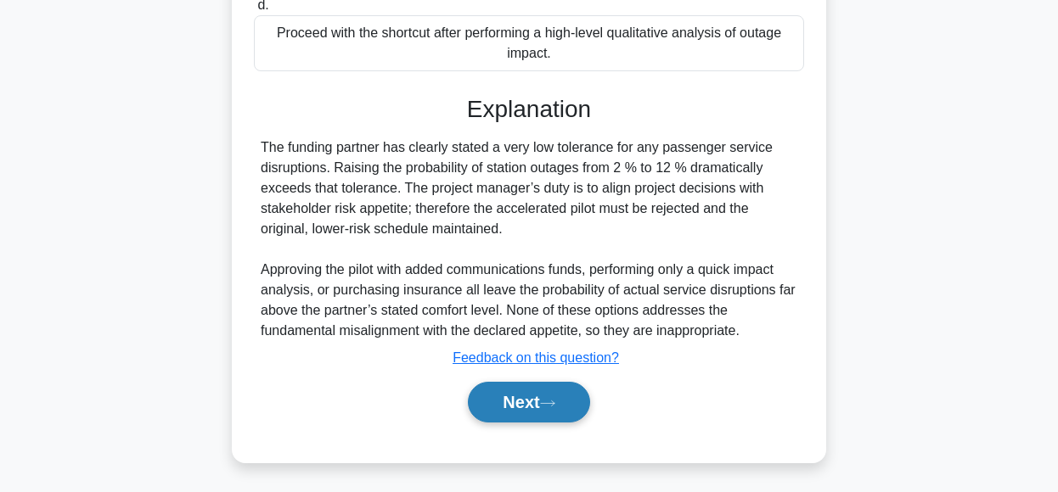
click at [565, 402] on button "Next" at bounding box center [528, 402] width 121 height 41
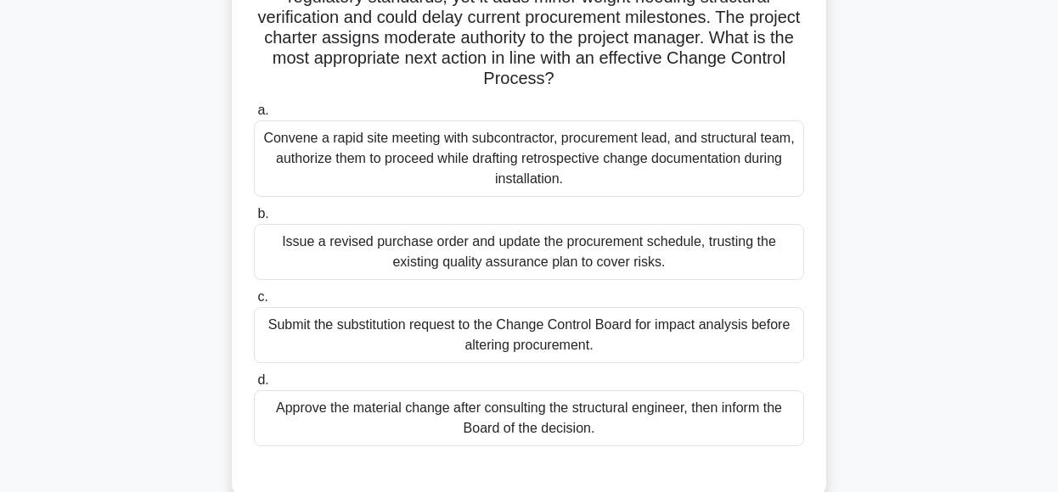
scroll to position [202, 0]
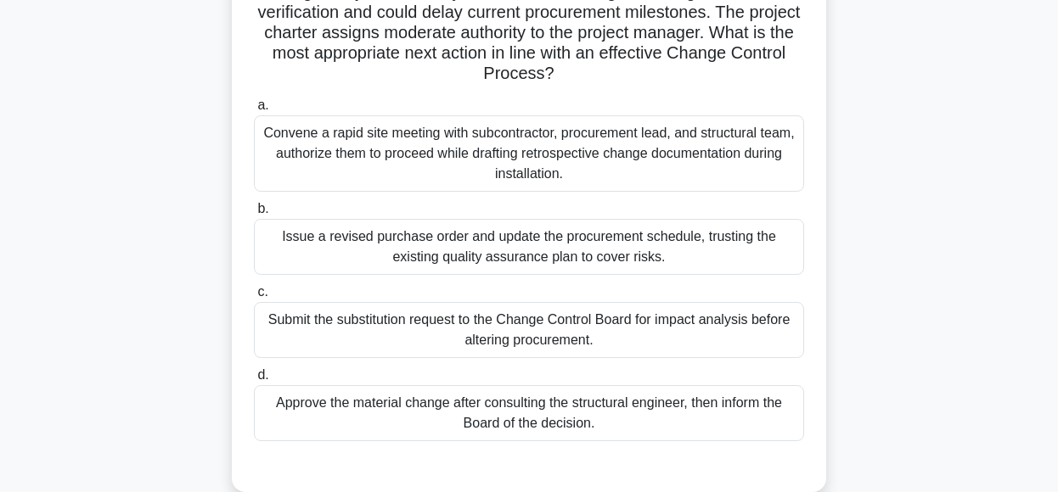
click at [710, 327] on div "Submit the substitution request to the Change Control Board for impact analysis…" at bounding box center [529, 330] width 550 height 56
click at [254, 298] on input "c. Submit the substitution request to the Change Control Board for impact analy…" at bounding box center [254, 292] width 0 height 11
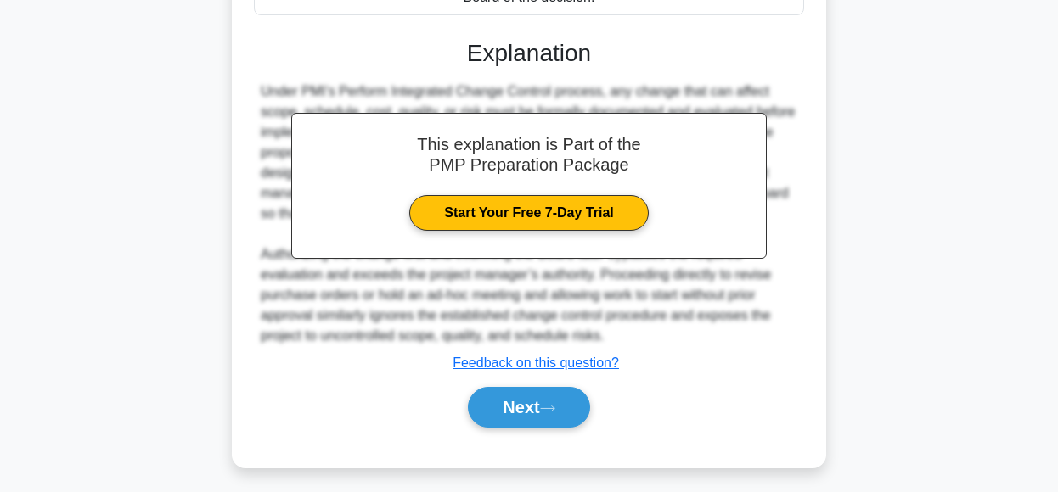
scroll to position [630, 0]
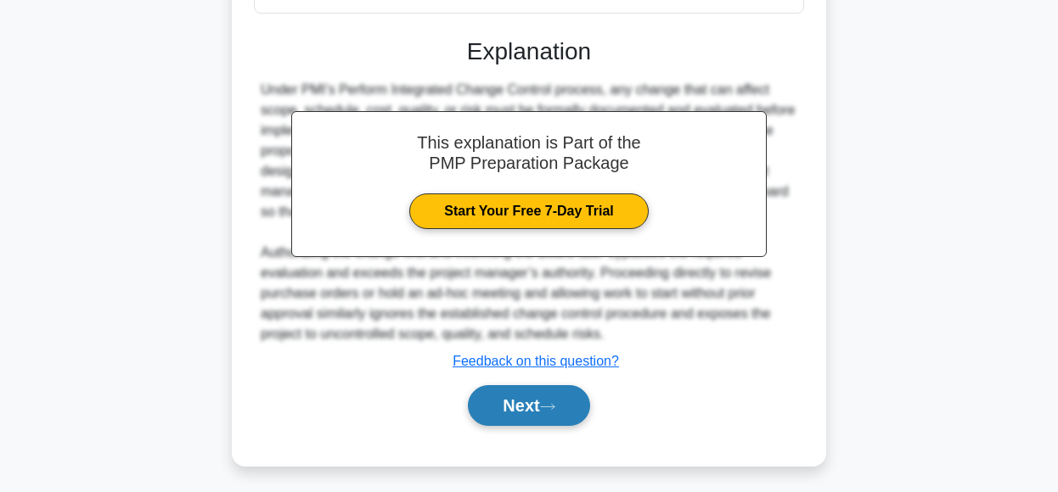
click at [538, 415] on button "Next" at bounding box center [528, 405] width 121 height 41
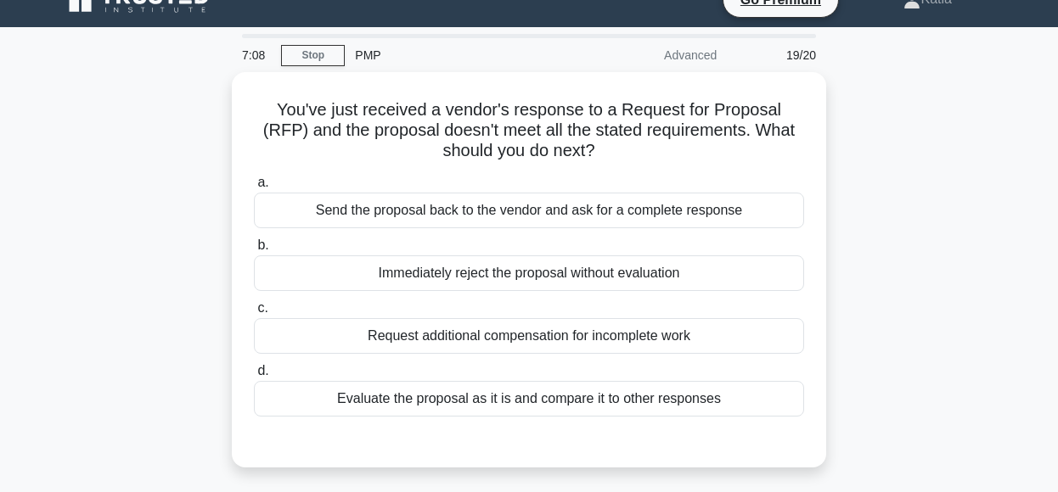
scroll to position [29, 0]
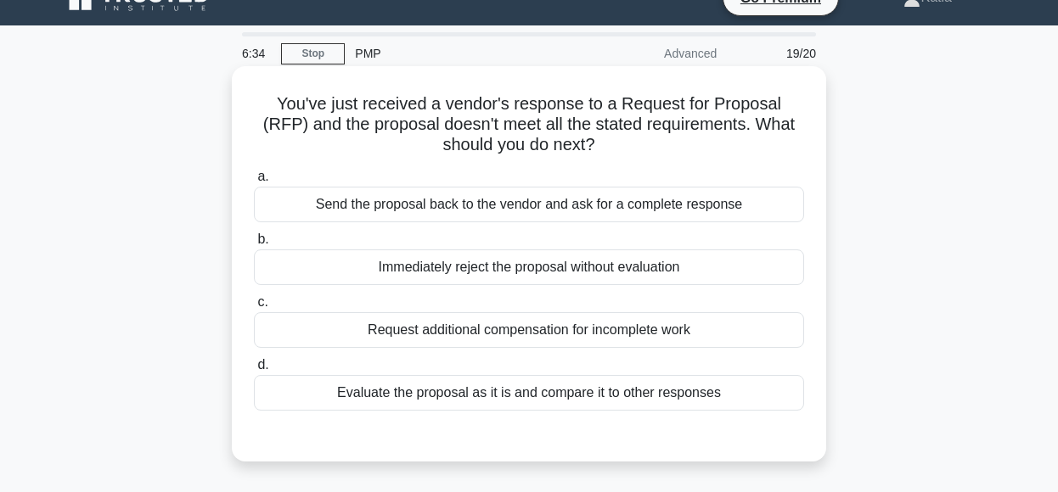
click at [728, 386] on div "Evaluate the proposal as it is and compare it to other responses" at bounding box center [529, 393] width 550 height 36
click at [254, 371] on input "d. Evaluate the proposal as it is and compare it to other responses" at bounding box center [254, 365] width 0 height 11
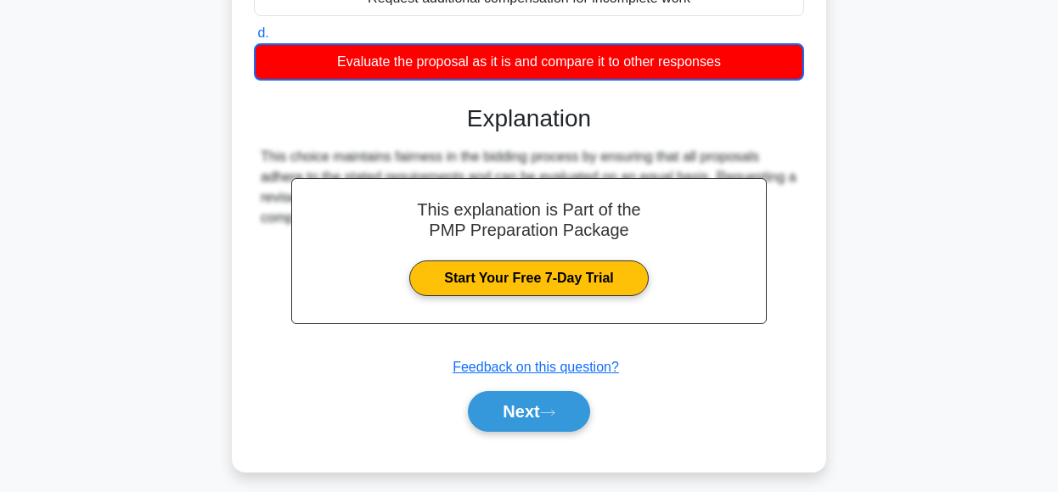
scroll to position [425, 0]
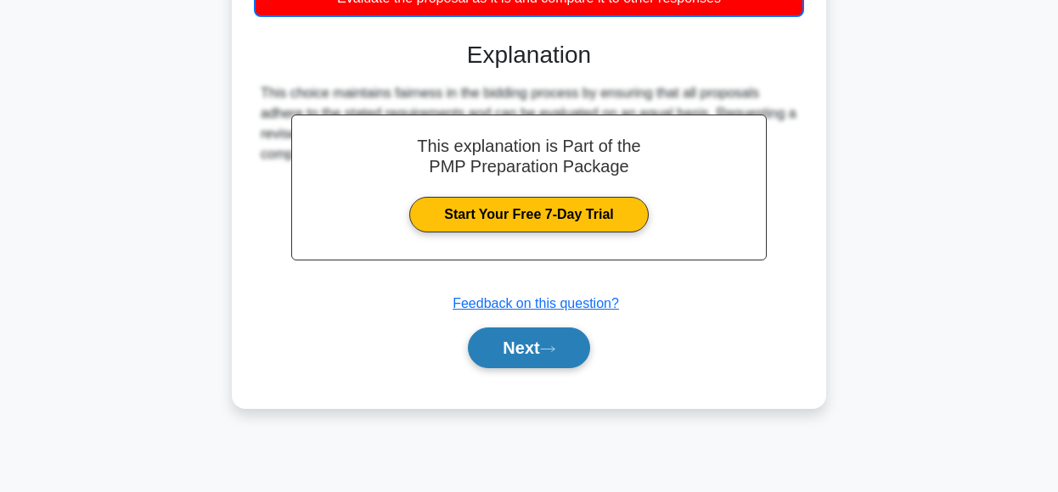
click at [566, 342] on button "Next" at bounding box center [528, 348] width 121 height 41
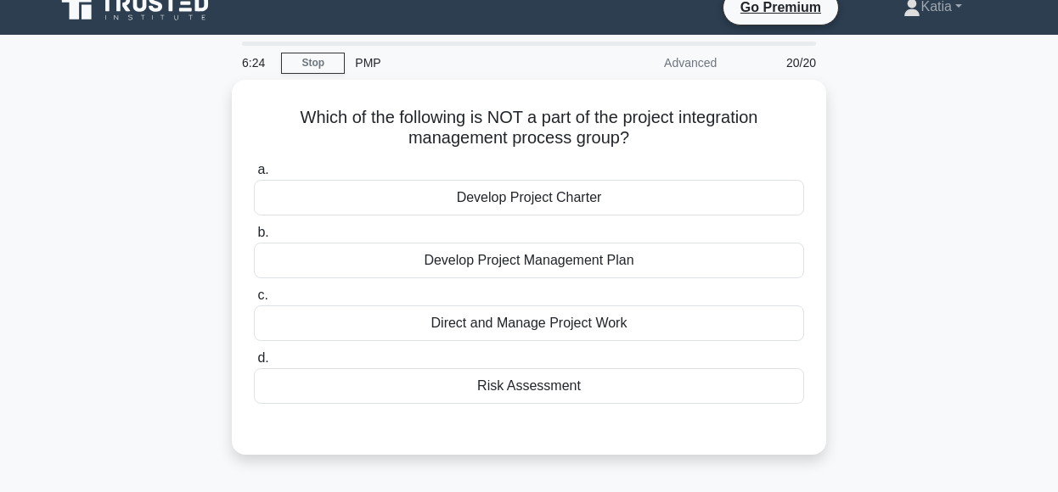
scroll to position [23, 0]
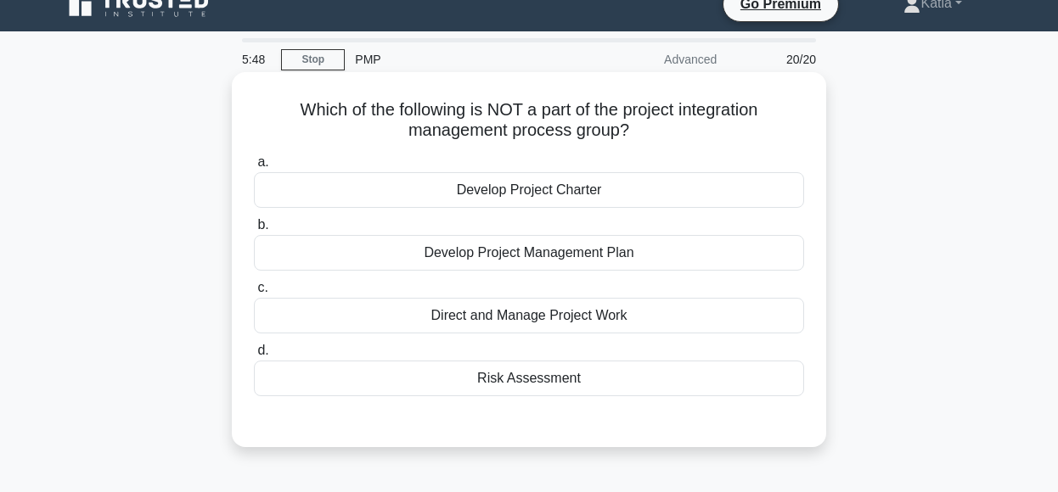
click at [643, 383] on div "Risk Assessment" at bounding box center [529, 379] width 550 height 36
click at [254, 357] on input "d. Risk Assessment" at bounding box center [254, 351] width 0 height 11
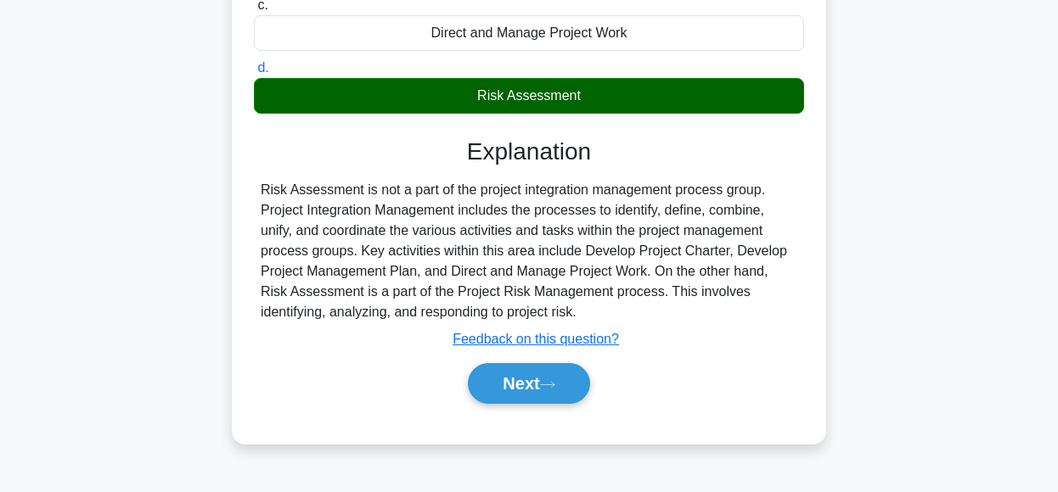
scroll to position [335, 0]
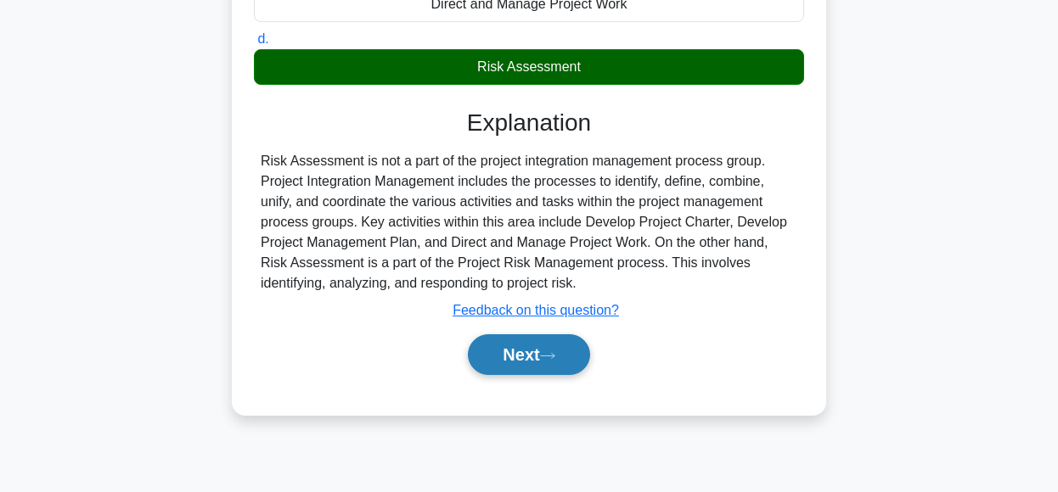
click at [487, 361] on button "Next" at bounding box center [528, 355] width 121 height 41
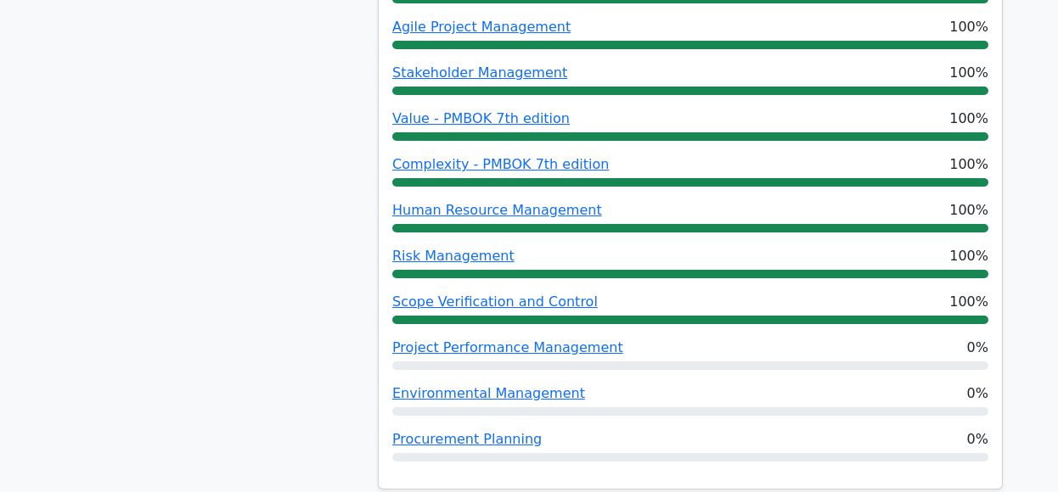
scroll to position [1121, 0]
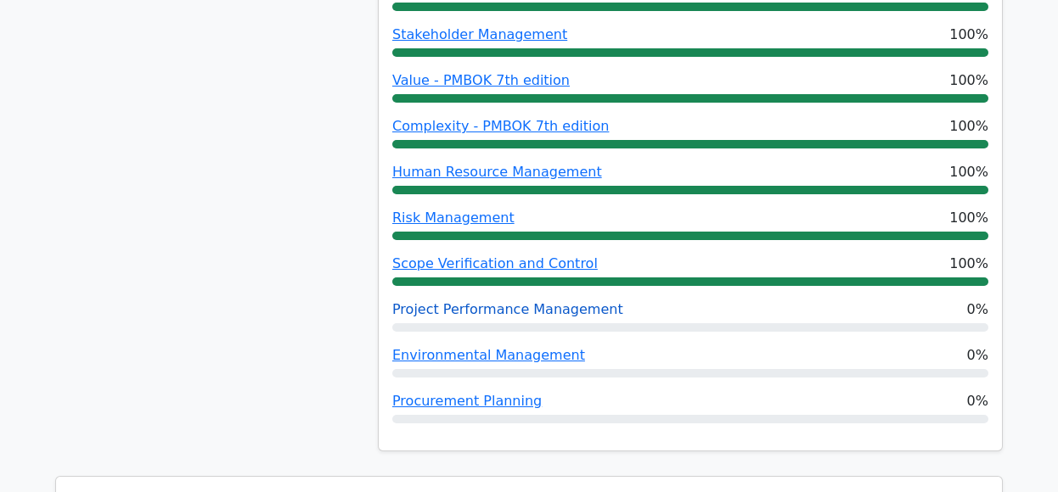
click at [520, 301] on link "Project Performance Management" at bounding box center [507, 309] width 231 height 16
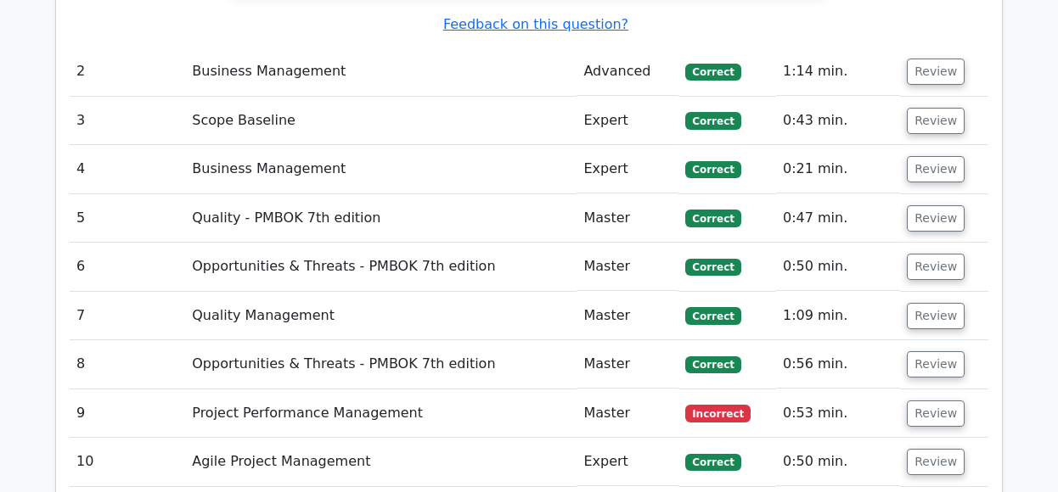
scroll to position [2888, 0]
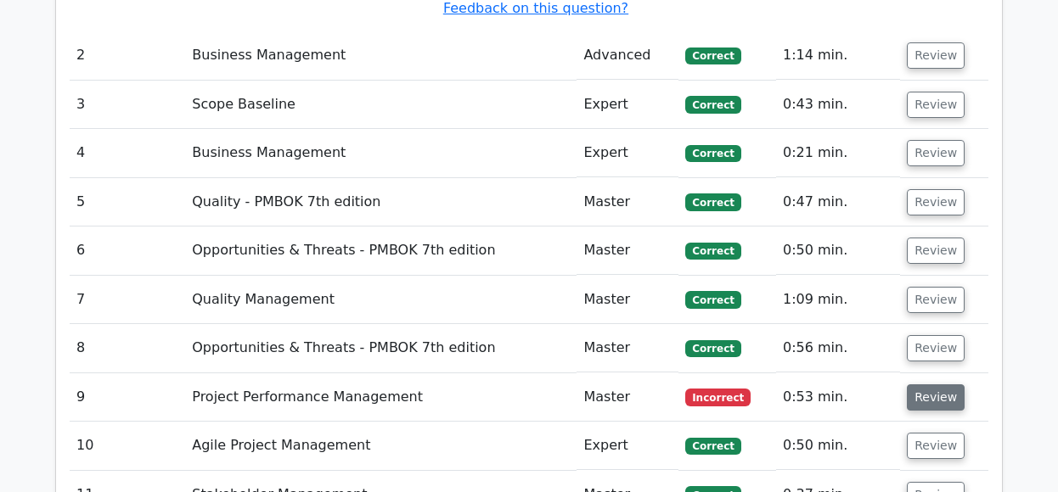
click at [939, 385] on button "Review" at bounding box center [936, 398] width 58 height 26
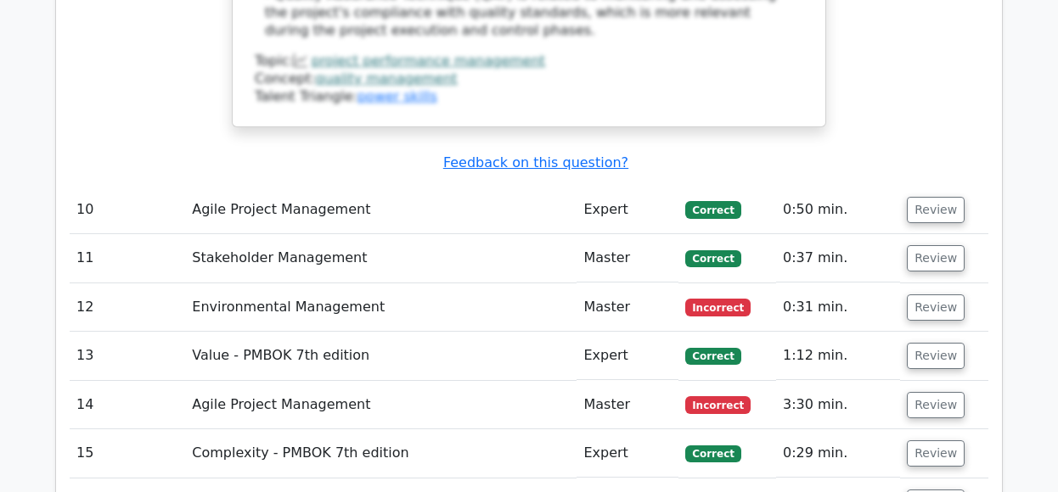
scroll to position [4111, 0]
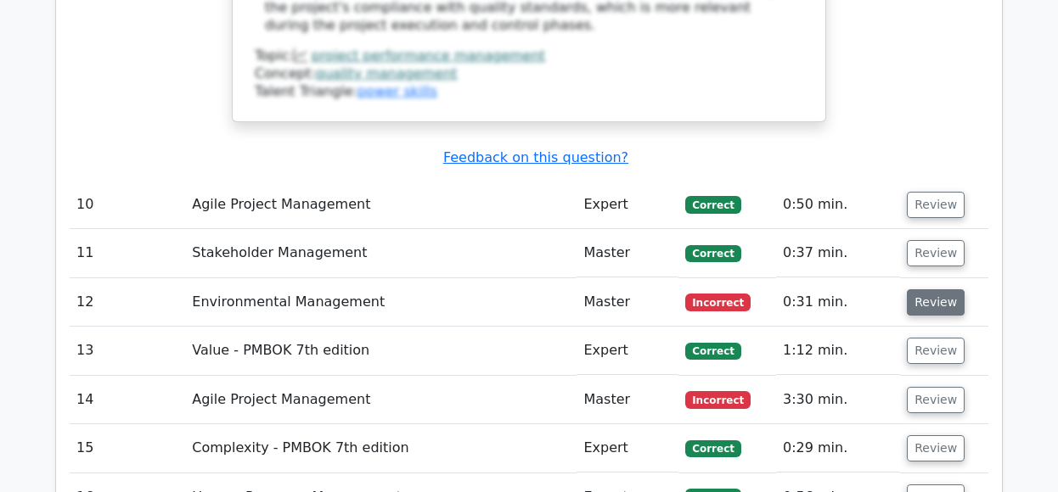
click at [942, 290] on button "Review" at bounding box center [936, 303] width 58 height 26
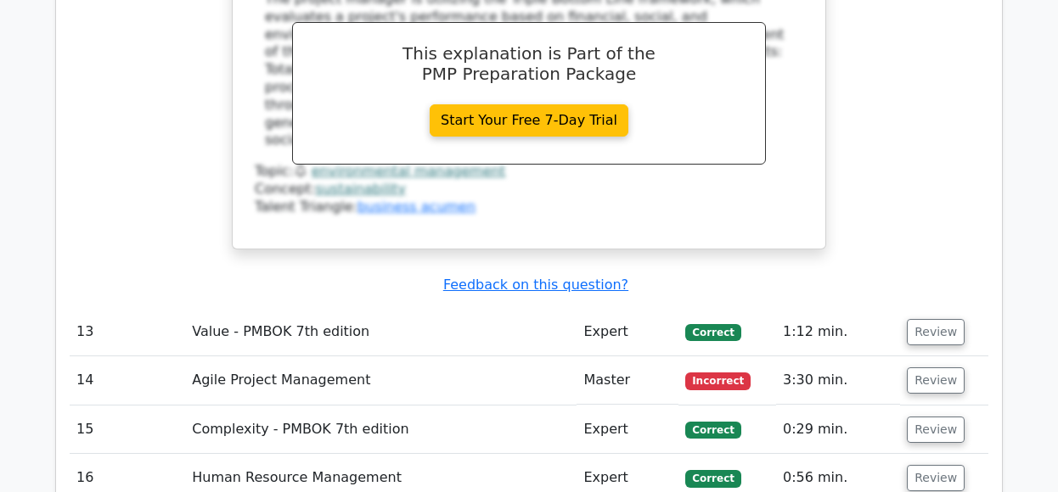
scroll to position [4867, 0]
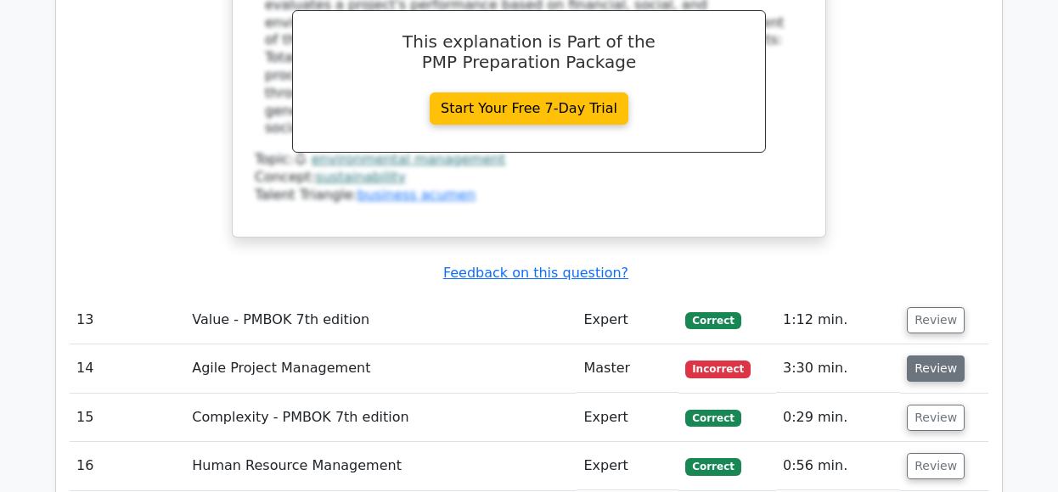
click at [925, 356] on button "Review" at bounding box center [936, 369] width 58 height 26
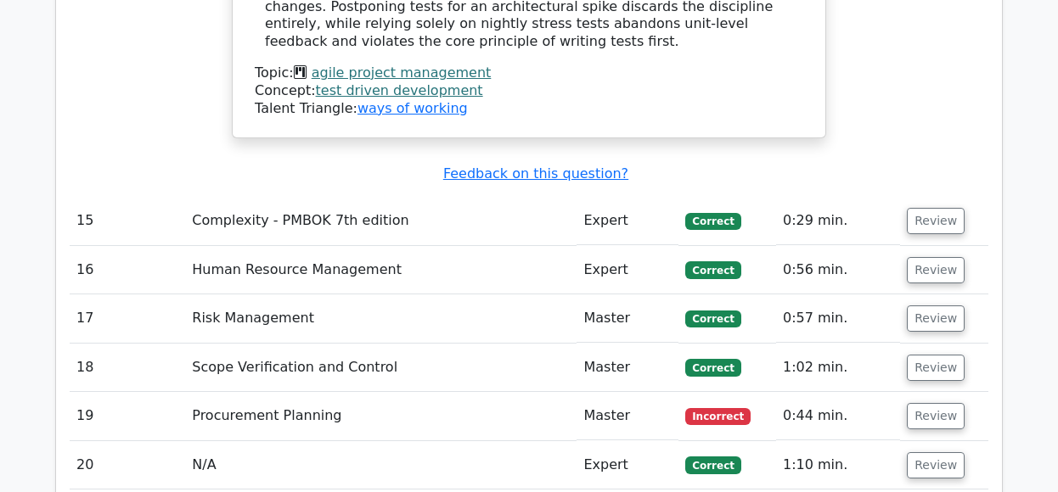
scroll to position [5870, 0]
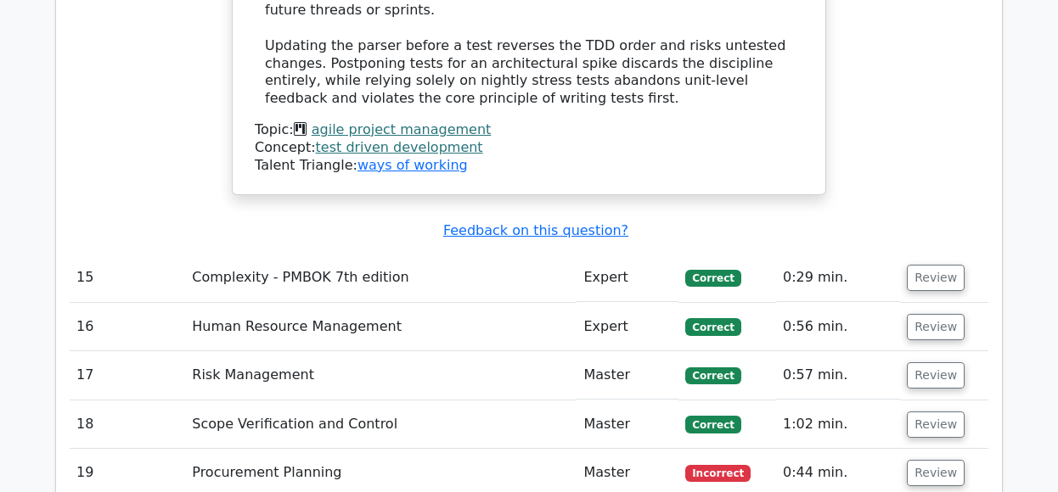
drag, startPoint x: 932, startPoint y: 215, endPoint x: 891, endPoint y: 176, distance: 56.4
click at [933, 460] on button "Review" at bounding box center [936, 473] width 58 height 26
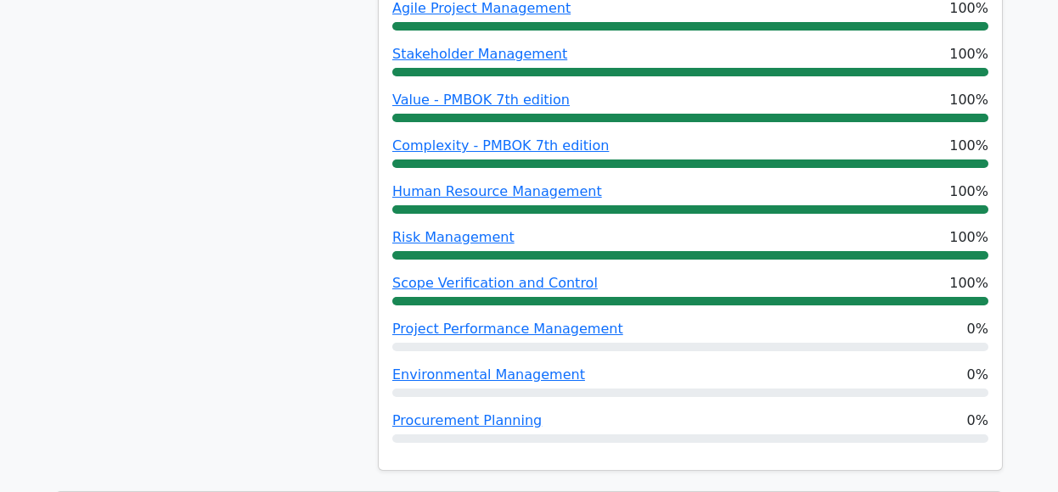
scroll to position [1173, 0]
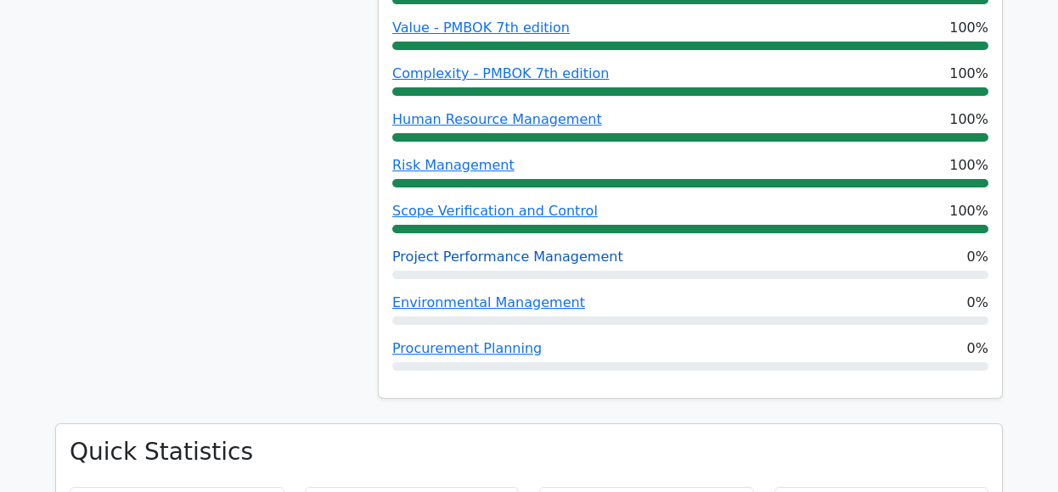
click at [525, 249] on link "Project Performance Management" at bounding box center [507, 257] width 231 height 16
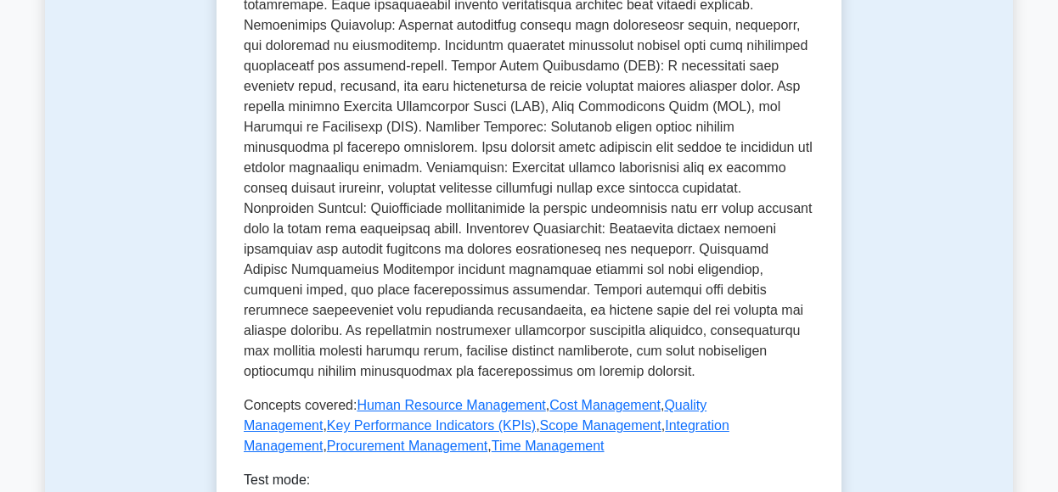
scroll to position [713, 0]
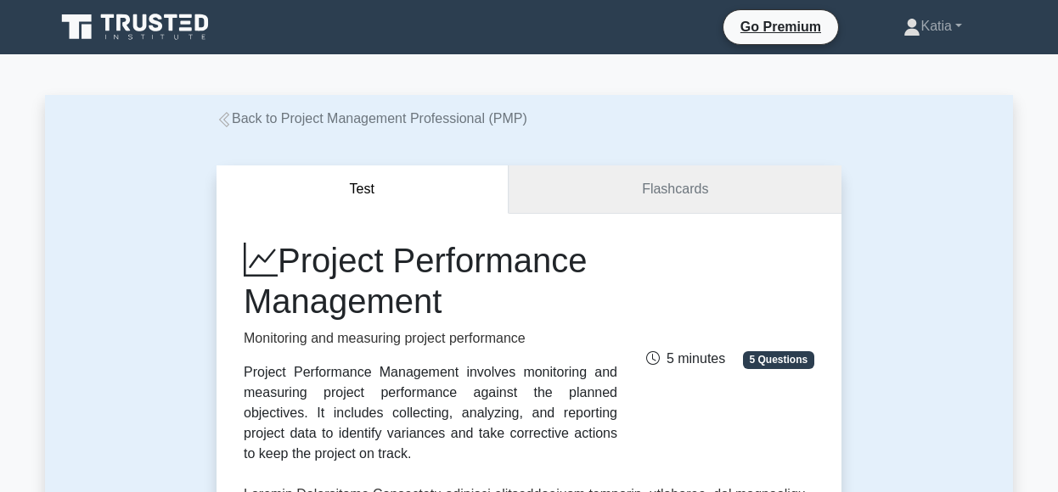
click at [700, 181] on link "Flashcards" at bounding box center [675, 190] width 333 height 48
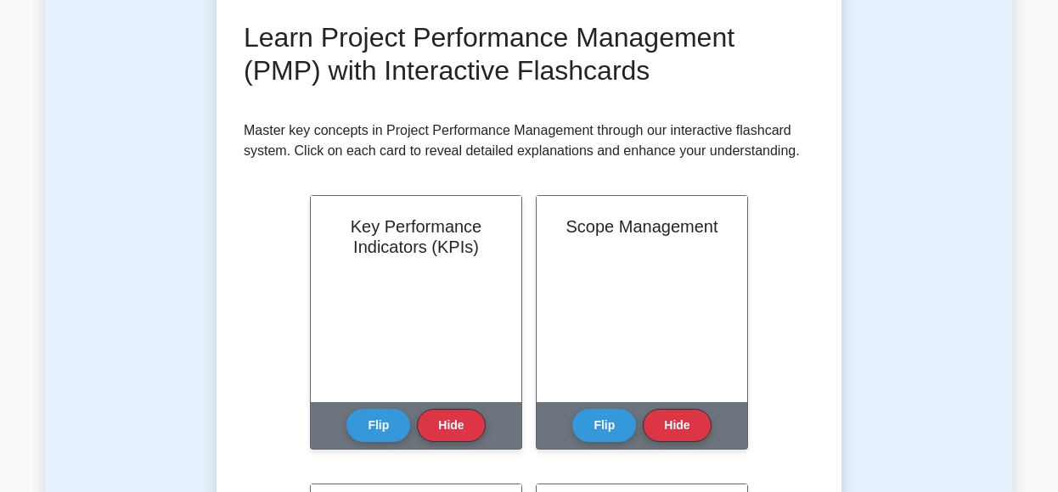
scroll to position [271, 0]
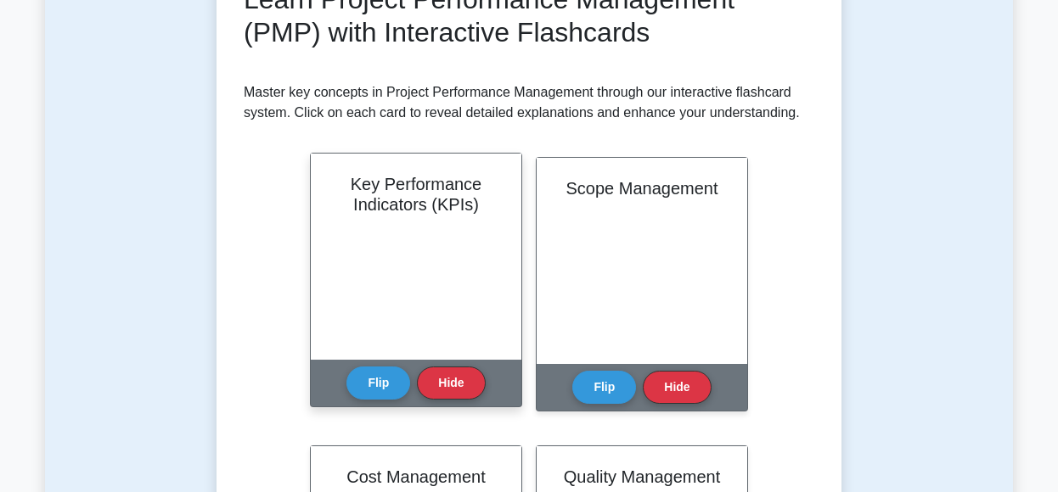
click at [413, 291] on div "Key Performance Indicators (KPIs)" at bounding box center [416, 257] width 211 height 206
click at [377, 381] on button "Flip" at bounding box center [378, 382] width 64 height 33
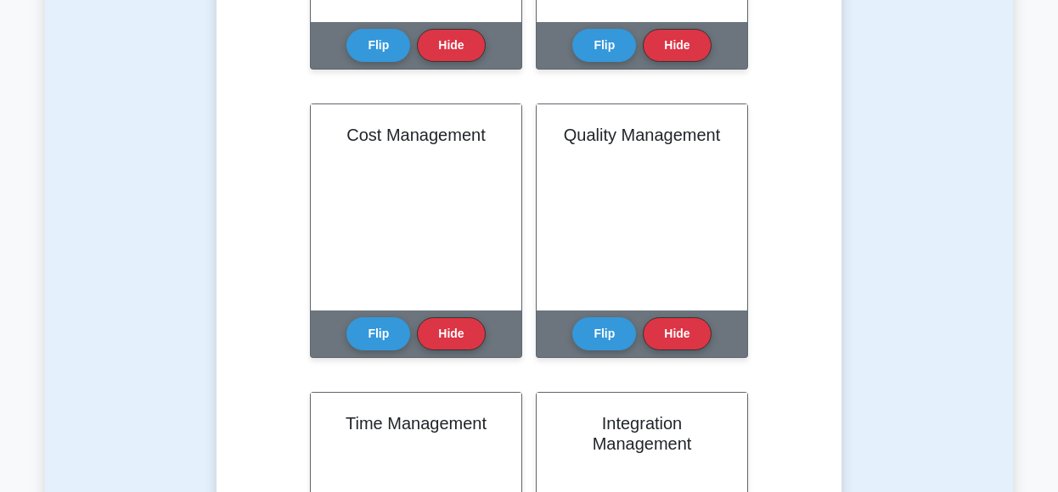
scroll to position [598, 0]
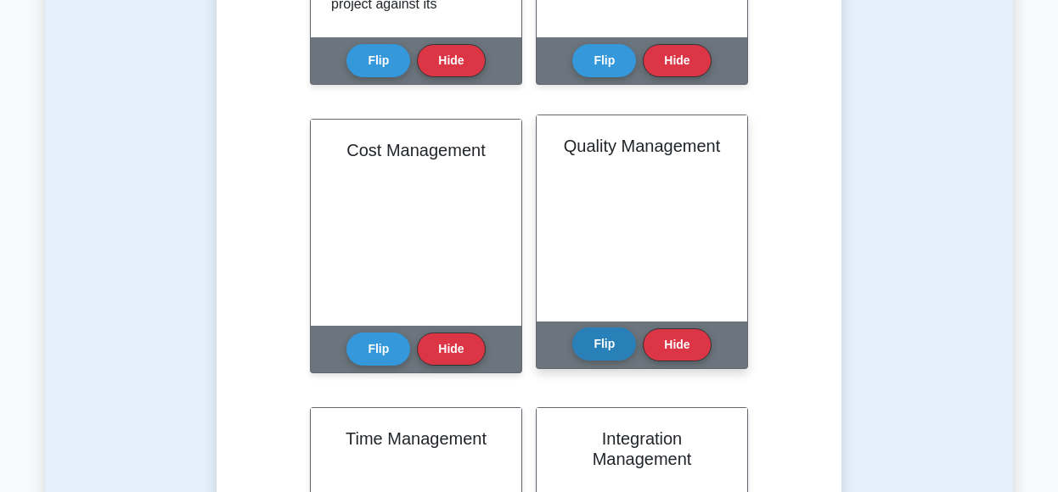
click at [606, 351] on button "Flip" at bounding box center [604, 344] width 64 height 33
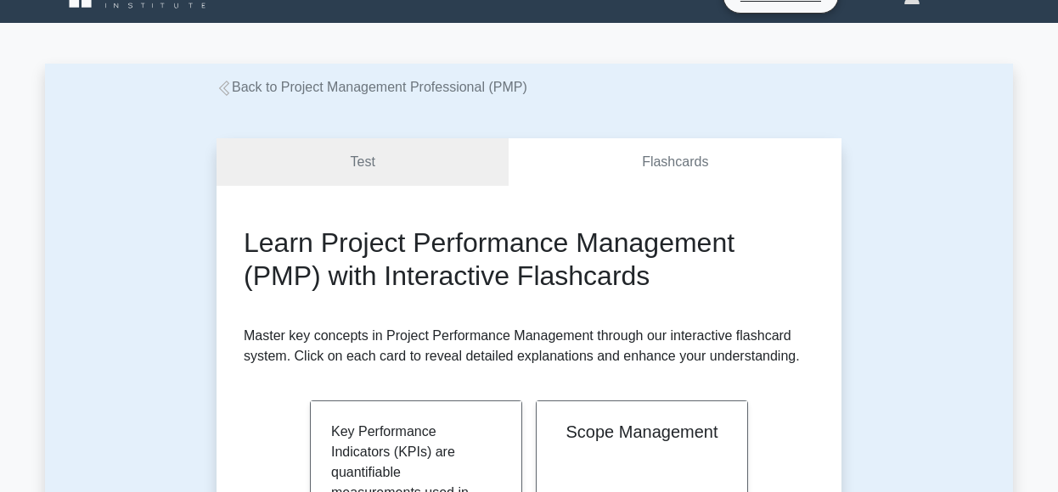
scroll to position [19, 0]
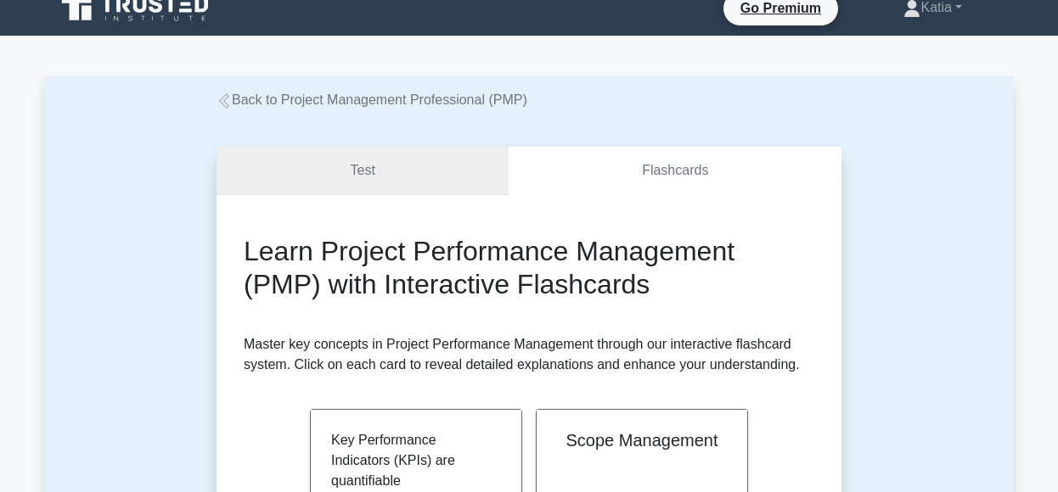
click at [398, 167] on link "Test" at bounding box center [362, 171] width 292 height 48
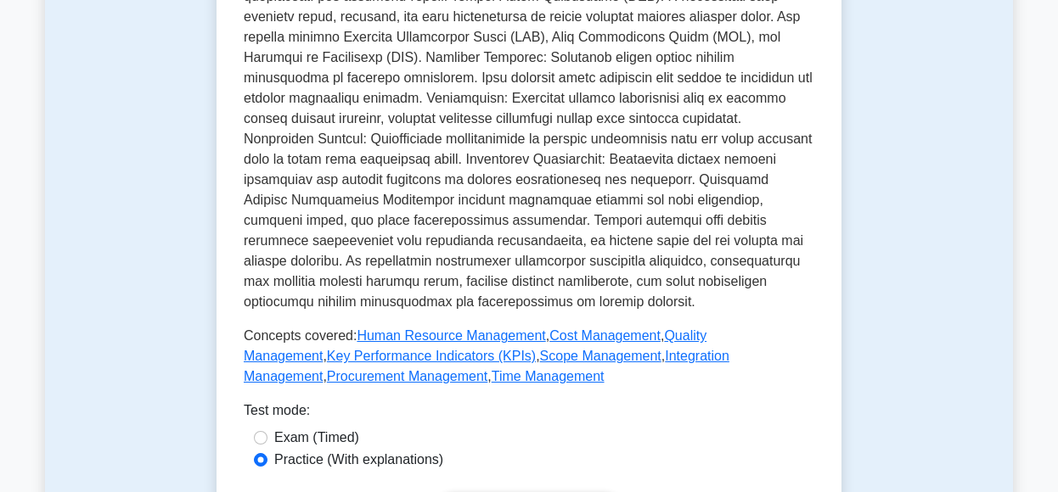
scroll to position [649, 0]
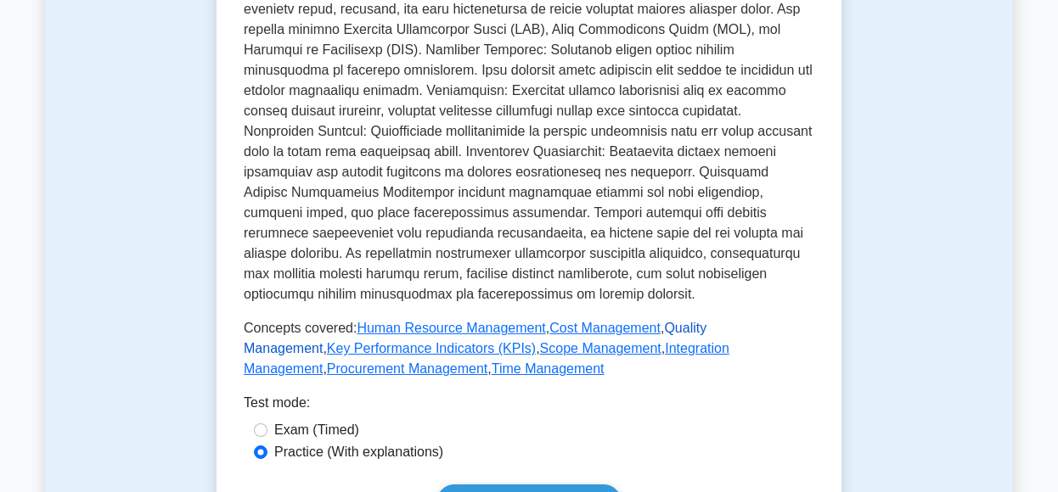
click at [706, 327] on link "Quality Management" at bounding box center [475, 338] width 463 height 35
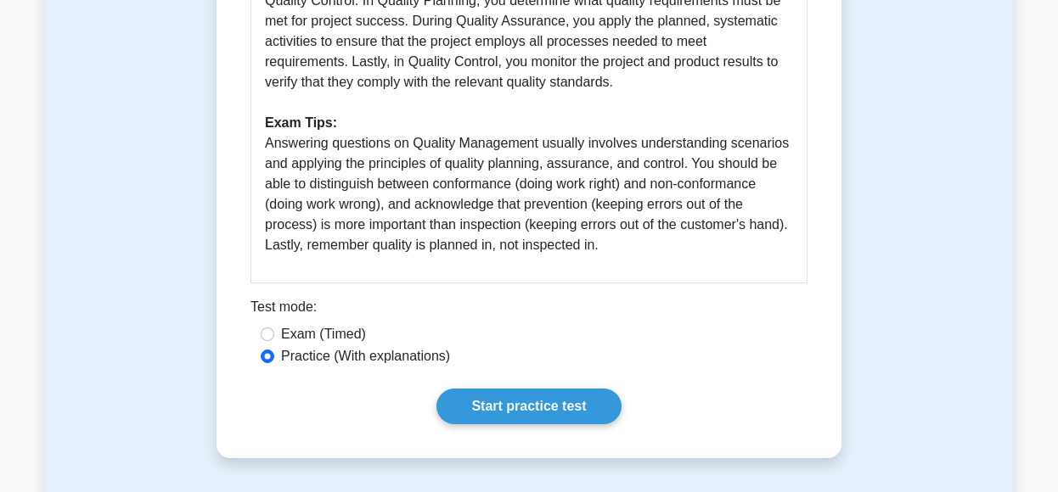
scroll to position [842, 0]
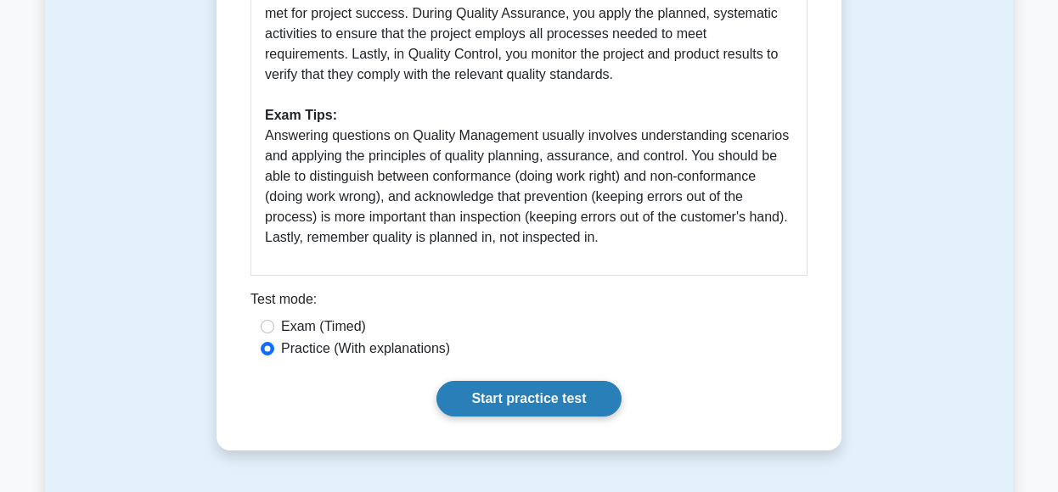
click at [503, 398] on link "Start practice test" at bounding box center [528, 399] width 184 height 36
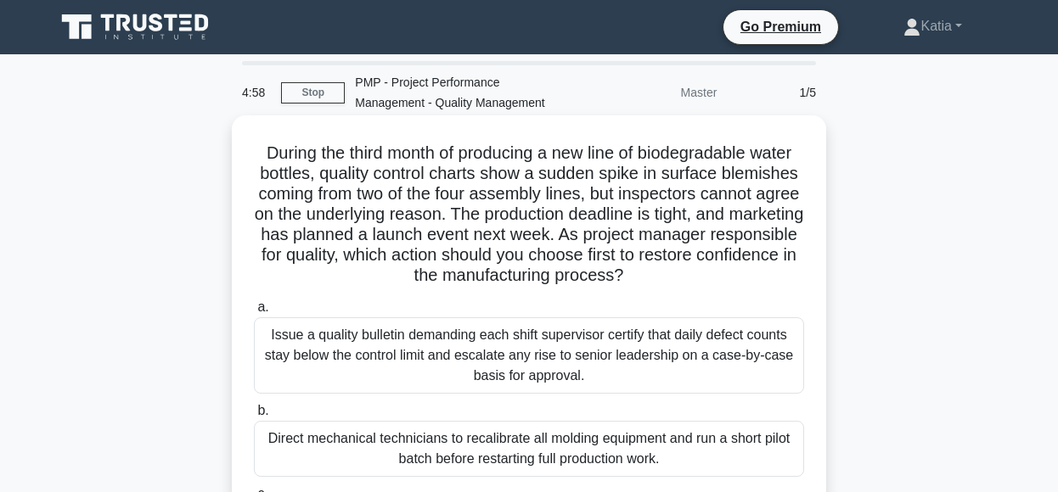
click at [728, 321] on div "Issue a quality bulletin demanding each shift supervisor certify that daily def…" at bounding box center [529, 356] width 550 height 76
click at [254, 313] on input "a. Issue a quality bulletin demanding each shift supervisor certify that daily …" at bounding box center [254, 307] width 0 height 11
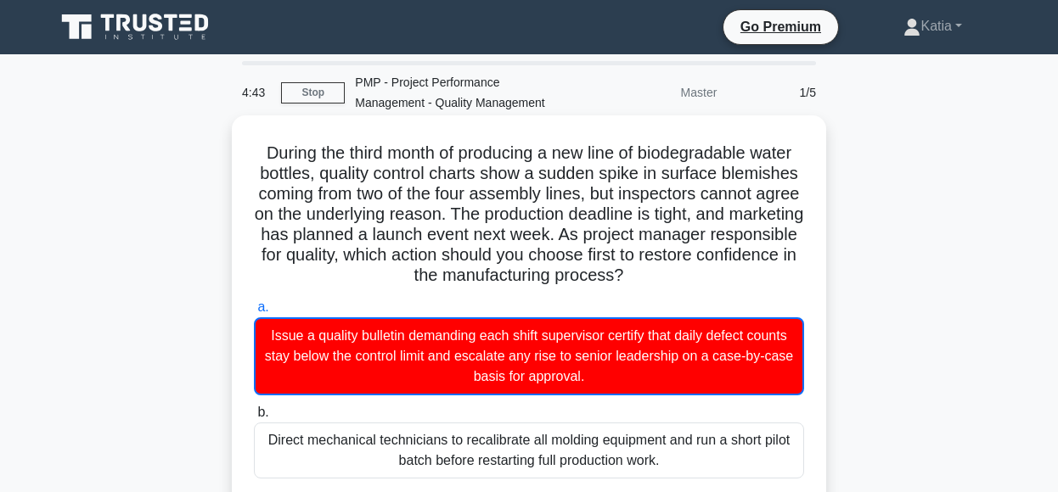
click at [254, 408] on input "b. Direct mechanical technicians to recalibrate all molding equipment and run a…" at bounding box center [254, 413] width 0 height 11
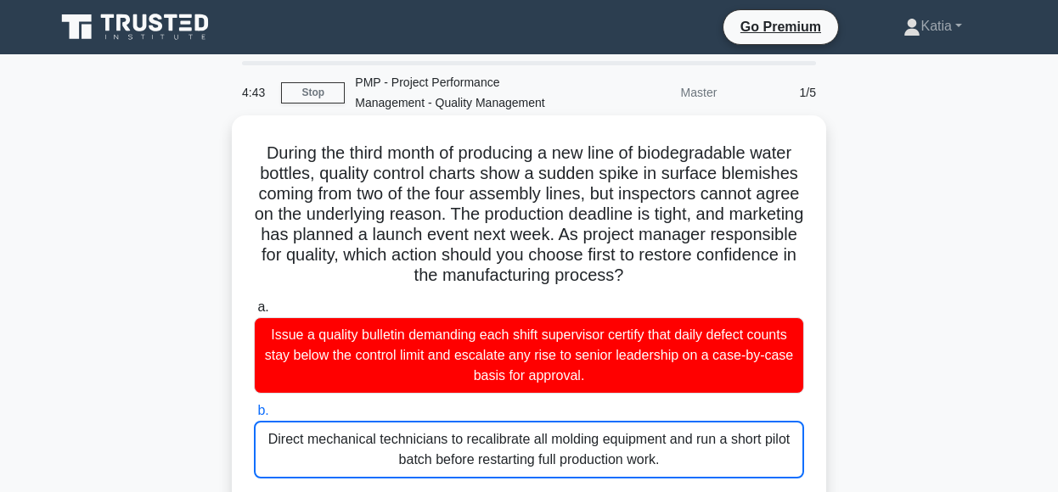
click at [254, 491] on input "c. Boost final inspection and discard blemished bottles to maintain customer pe…" at bounding box center [254, 496] width 0 height 11
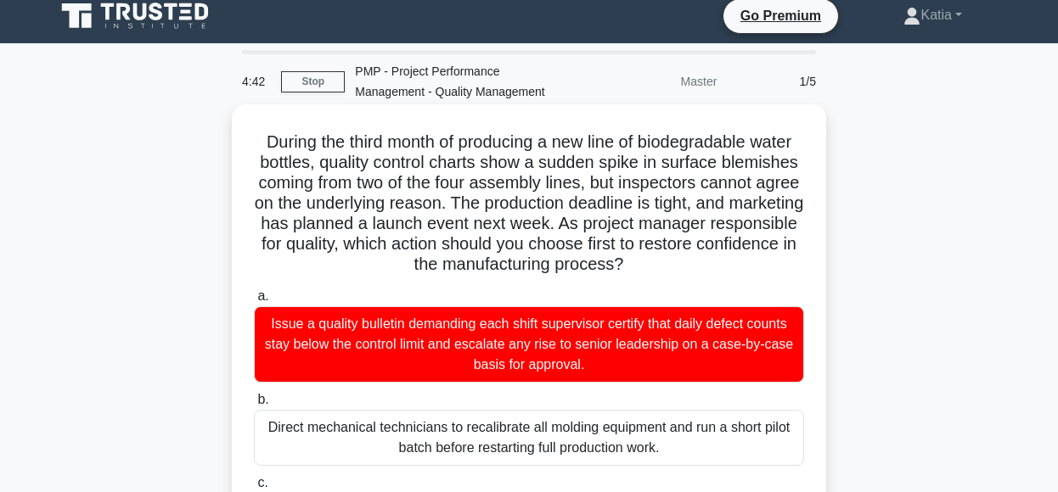
click at [254, 291] on input "a. Issue a quality bulletin demanding each shift supervisor certify that daily …" at bounding box center [254, 296] width 0 height 11
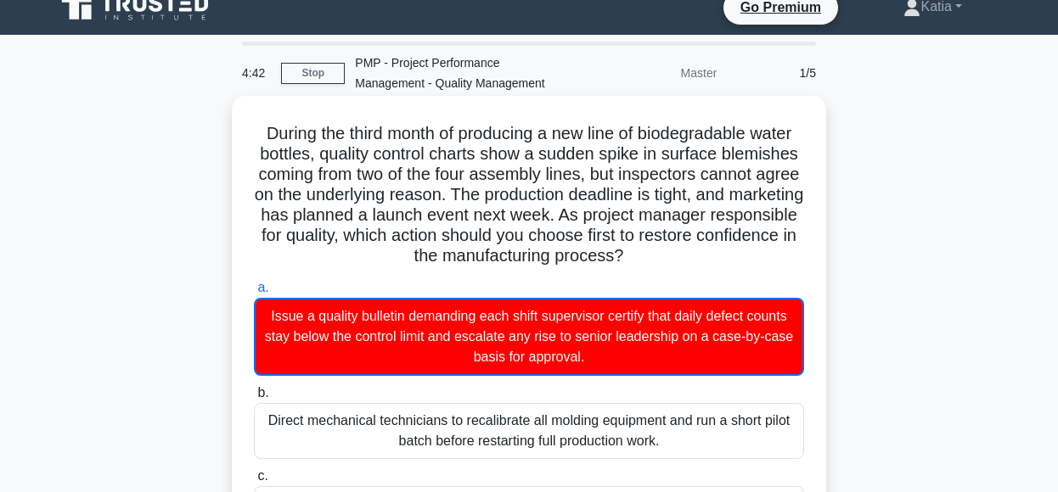
click at [254, 388] on input "b. Direct mechanical technicians to recalibrate all molding equipment and run a…" at bounding box center [254, 393] width 0 height 11
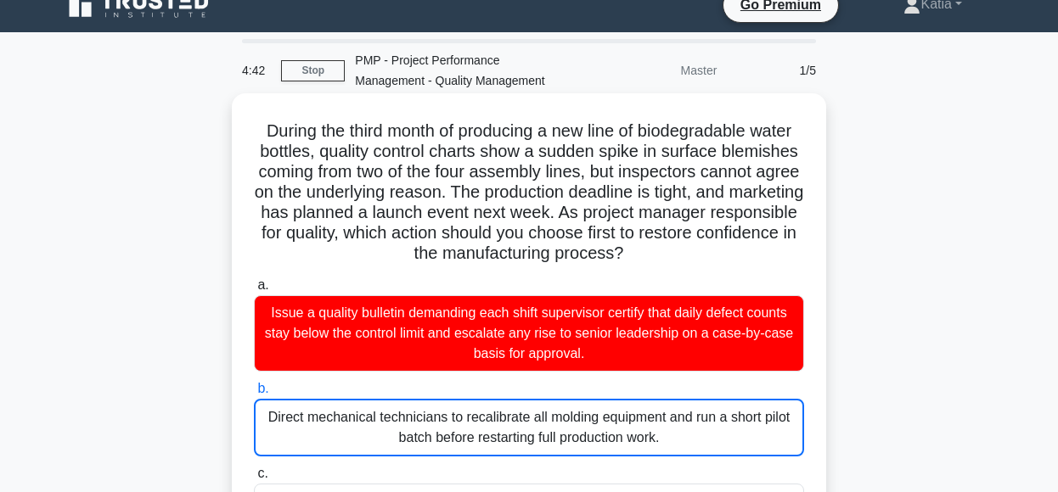
click at [254, 469] on input "c. Boost final inspection and discard blemished bottles to maintain customer pe…" at bounding box center [254, 474] width 0 height 11
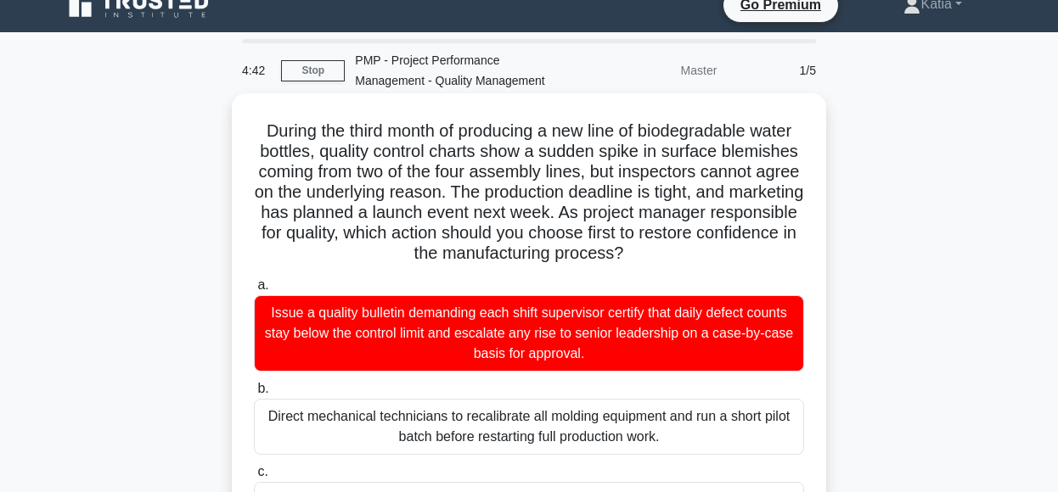
click at [254, 280] on input "a. Issue a quality bulletin demanding each shift supervisor certify that daily …" at bounding box center [254, 285] width 0 height 11
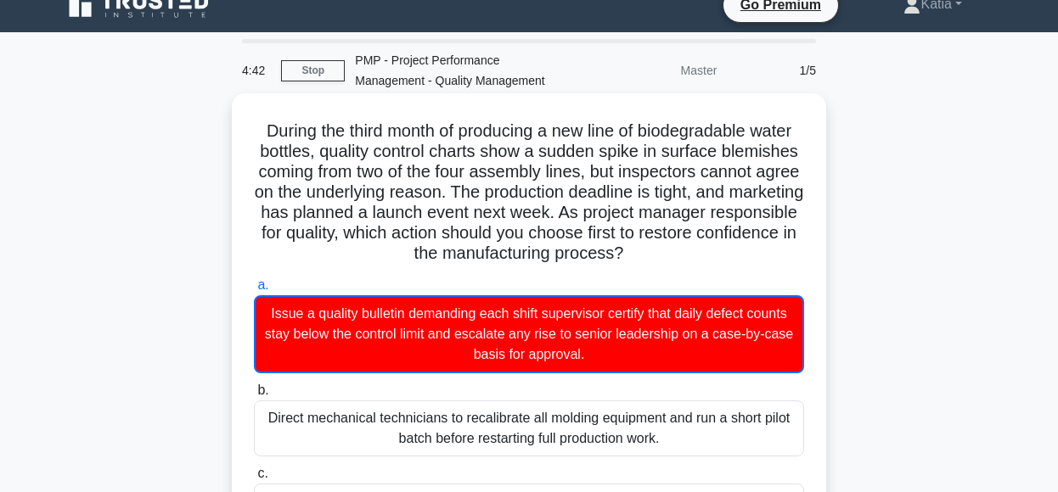
click at [254, 385] on input "b. Direct mechanical technicians to recalibrate all molding equipment and run a…" at bounding box center [254, 390] width 0 height 11
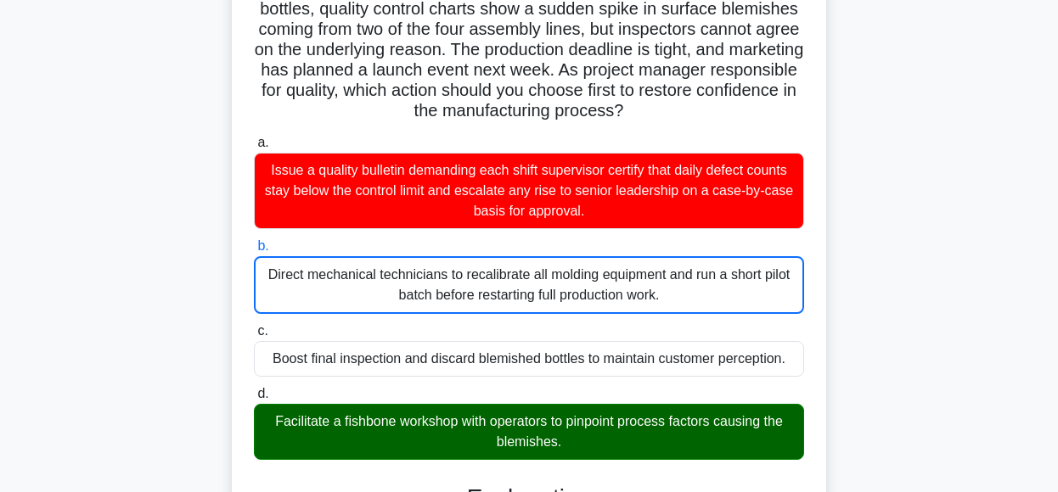
click at [254, 326] on input "c. Boost final inspection and discard blemished bottles to maintain customer pe…" at bounding box center [254, 331] width 0 height 11
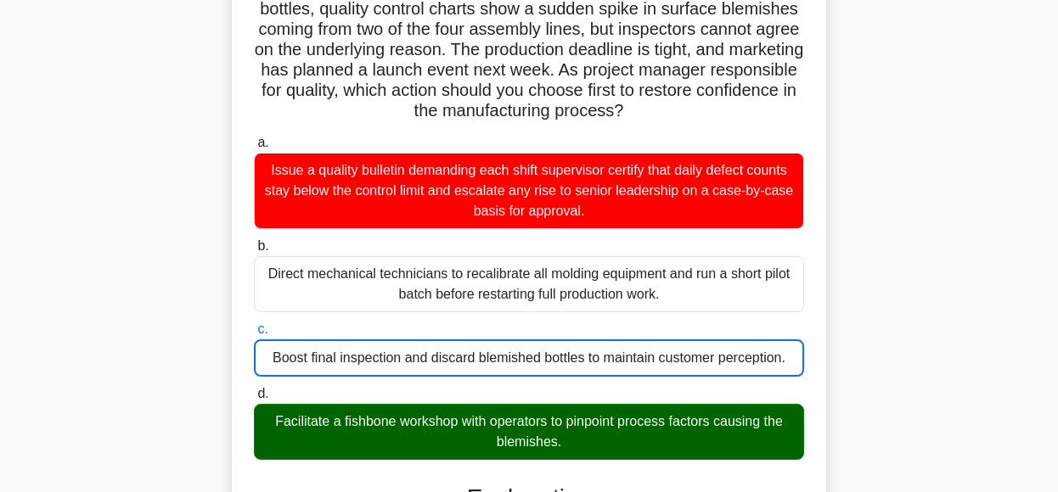
click at [254, 389] on input "d. Facilitate a fishbone workshop with operators to pinpoint process factors ca…" at bounding box center [254, 394] width 0 height 11
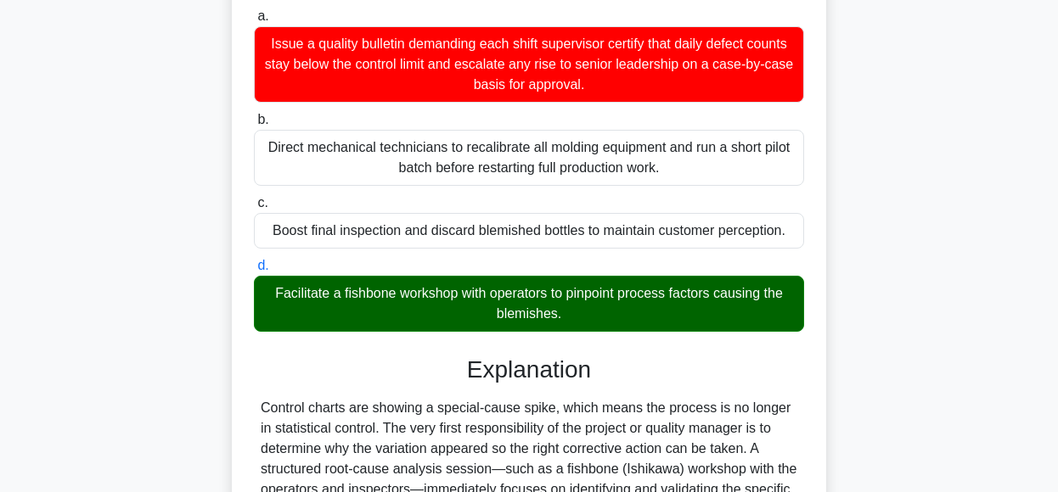
scroll to position [314, 0]
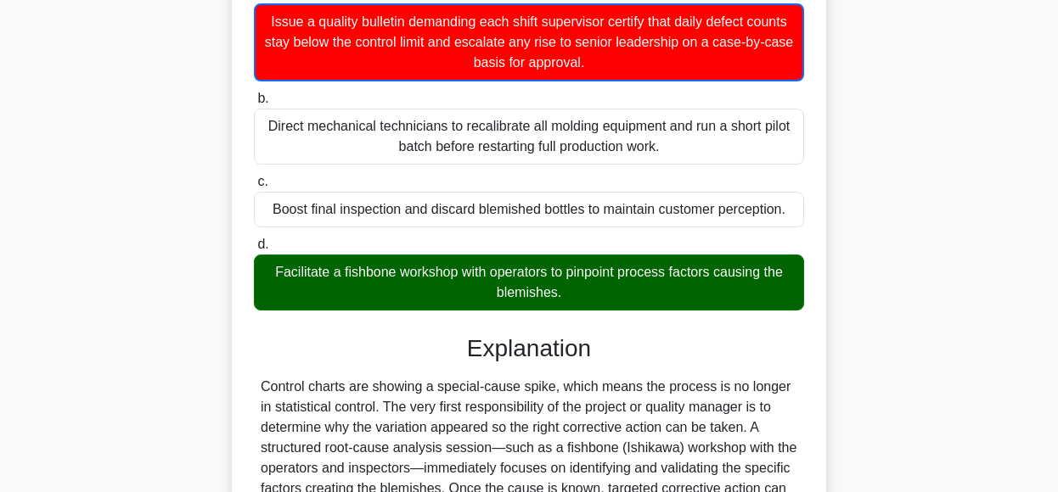
scroll to position [305, 0]
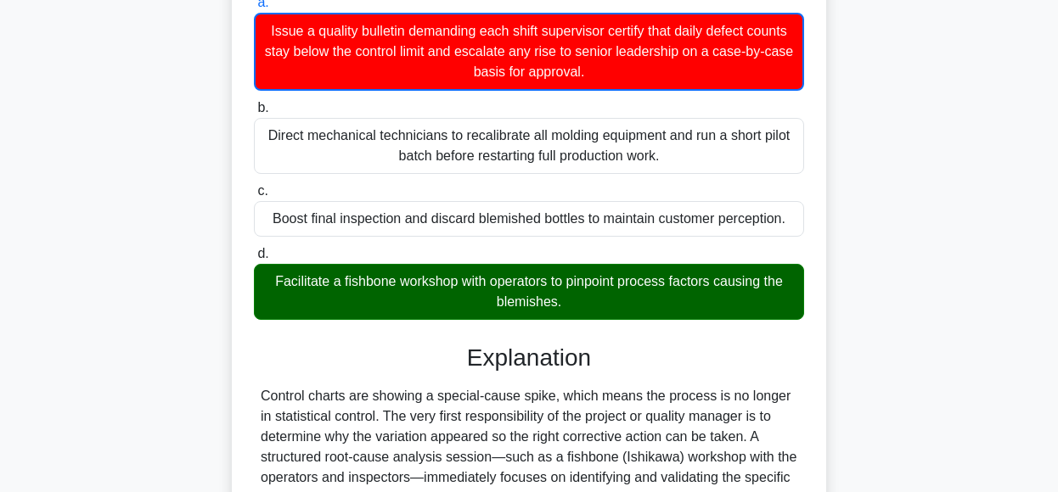
click at [254, 103] on input "b. Direct mechanical technicians to recalibrate all molding equipment and run a…" at bounding box center [254, 108] width 0 height 11
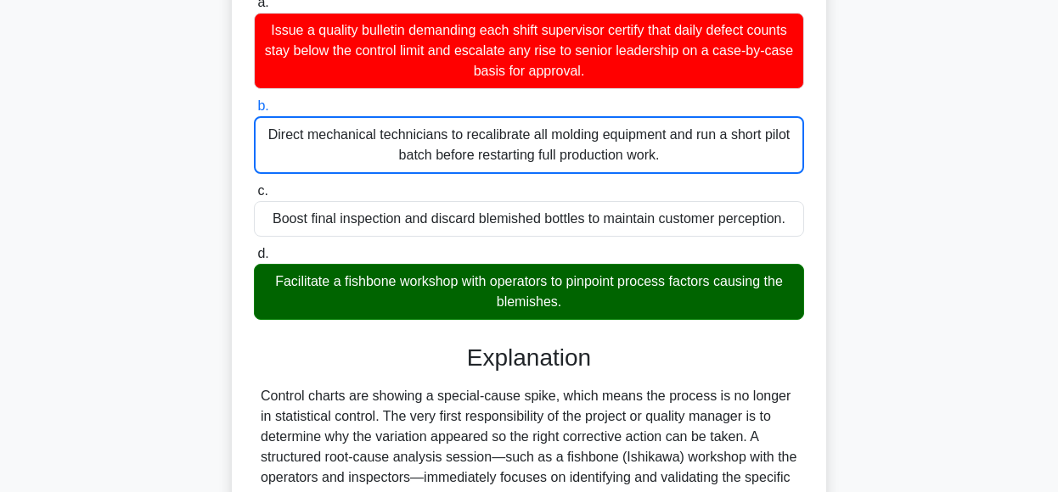
click at [254, 186] on input "c. Boost final inspection and discard blemished bottles to maintain customer pe…" at bounding box center [254, 191] width 0 height 11
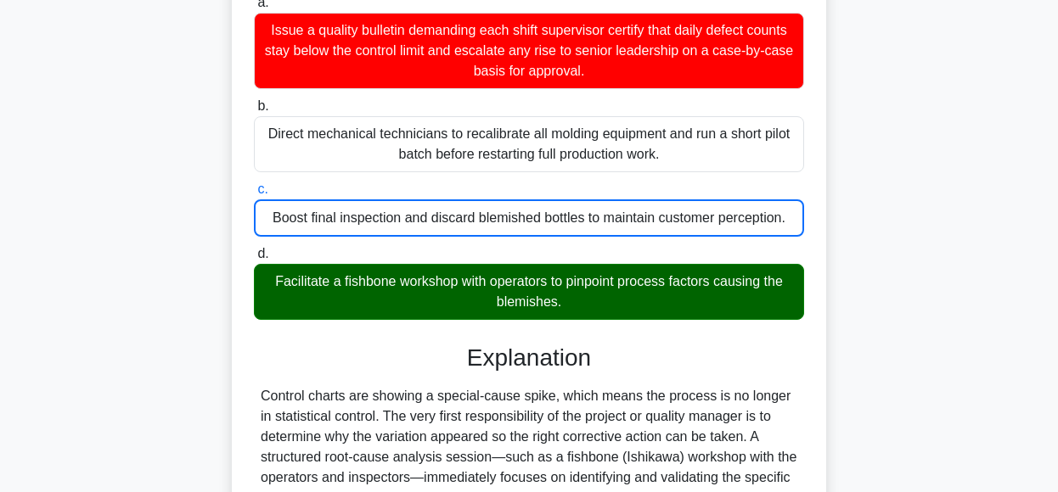
click at [254, 249] on input "d. Facilitate a fishbone workshop with operators to pinpoint process factors ca…" at bounding box center [254, 254] width 0 height 11
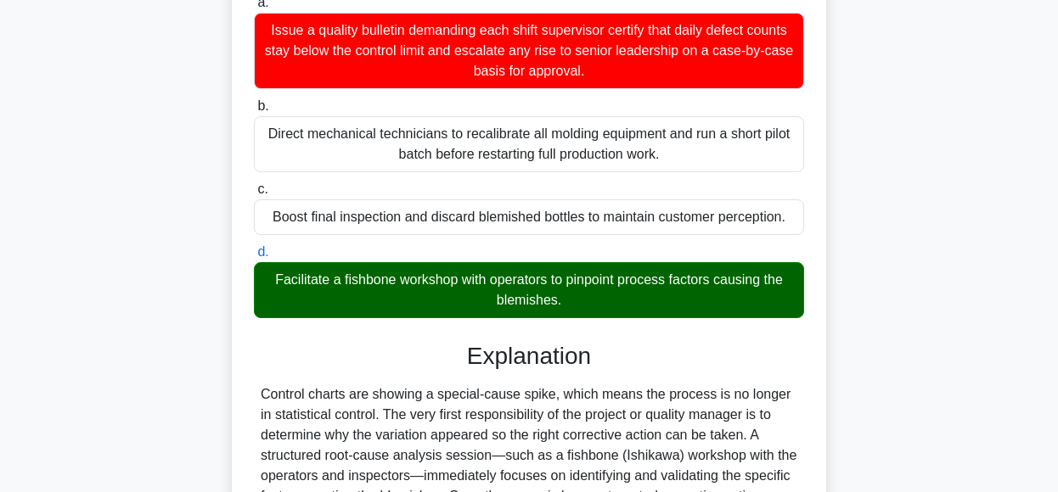
click at [254, 0] on input "a. Issue a quality bulletin demanding each shift supervisor certify that daily …" at bounding box center [254, 2] width 0 height 11
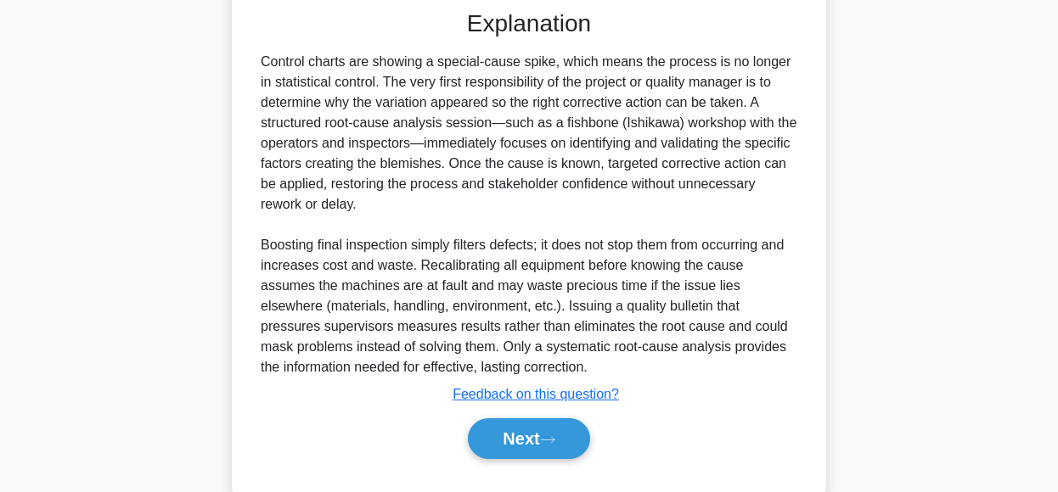
scroll to position [677, 0]
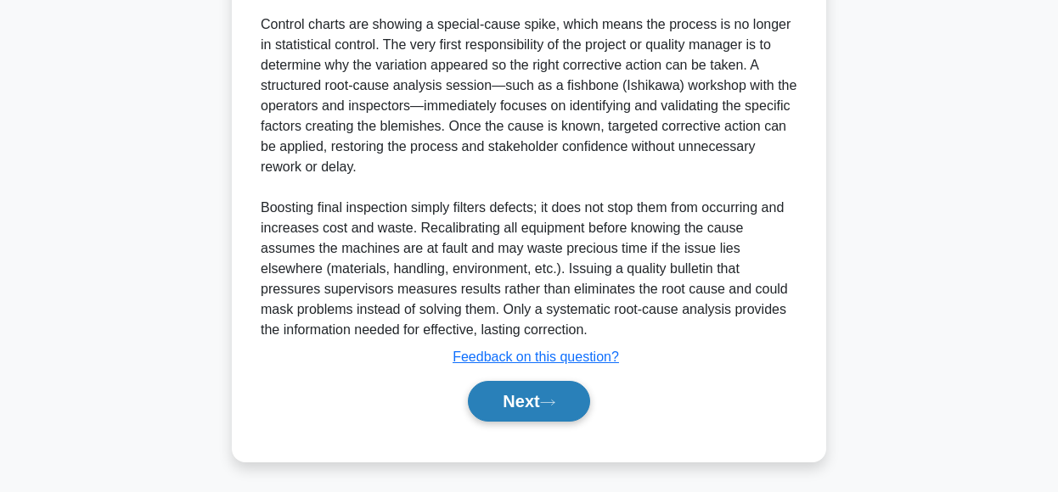
click at [520, 395] on button "Next" at bounding box center [528, 401] width 121 height 41
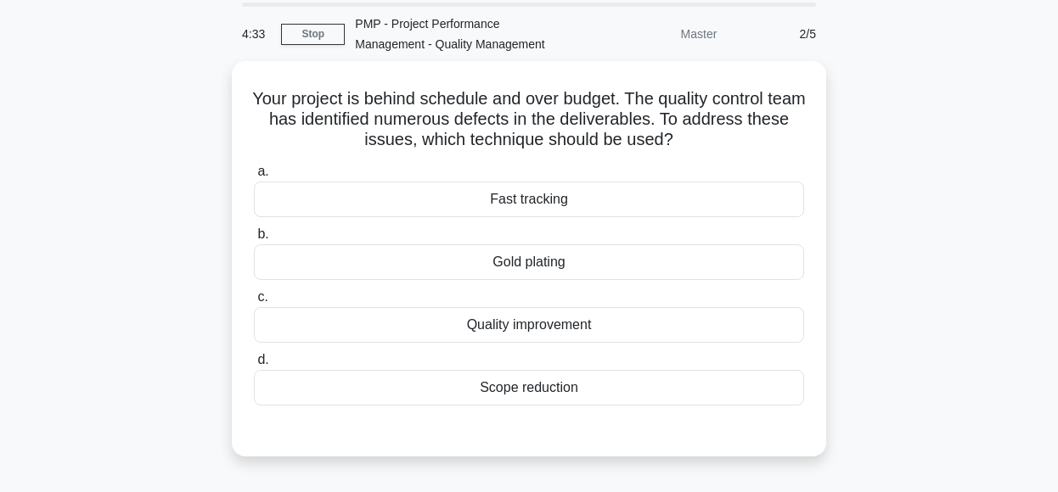
scroll to position [59, 0]
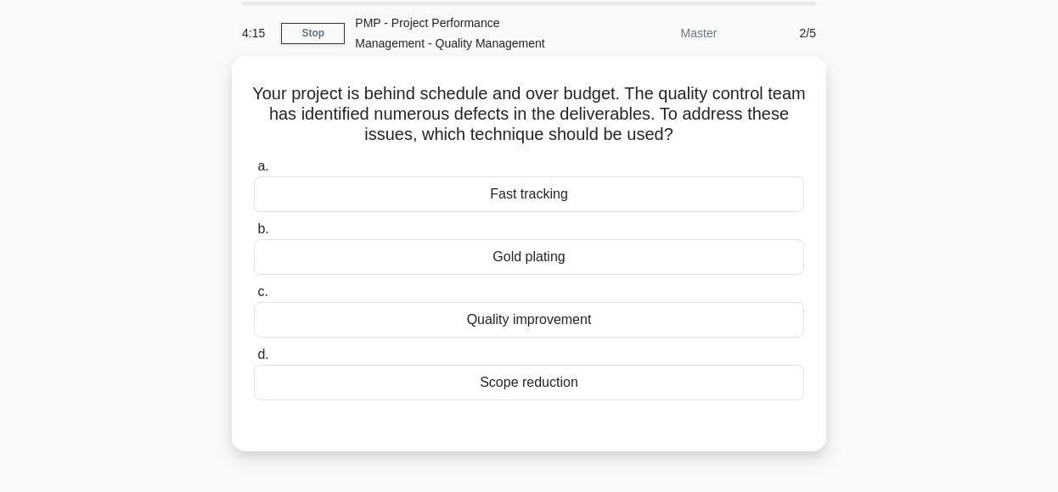
click at [628, 323] on div "Quality improvement" at bounding box center [529, 320] width 550 height 36
click at [254, 298] on input "c. Quality improvement" at bounding box center [254, 292] width 0 height 11
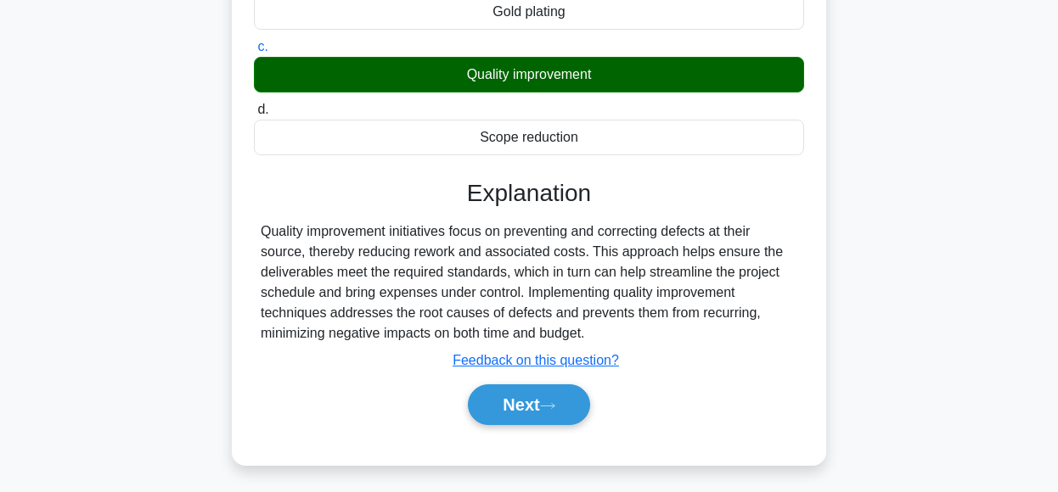
scroll to position [425, 0]
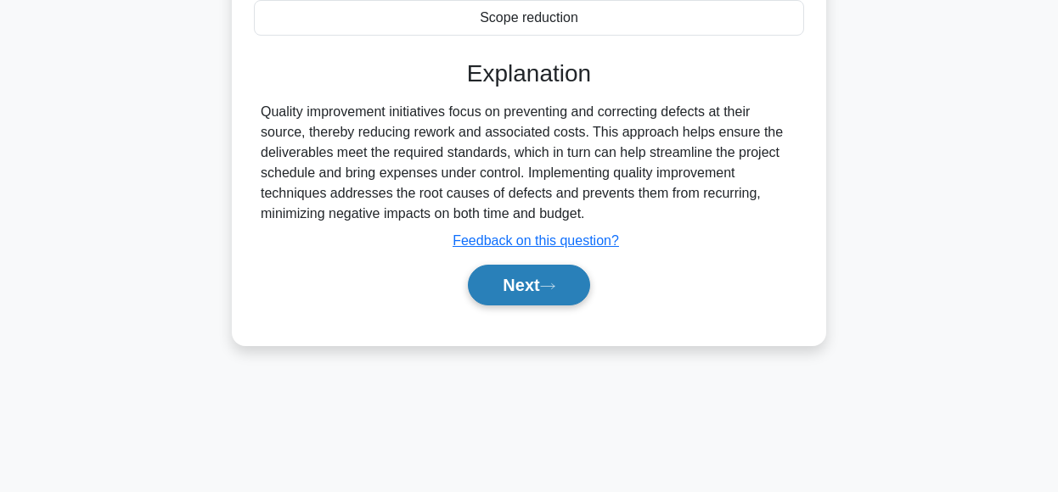
click at [543, 290] on button "Next" at bounding box center [528, 285] width 121 height 41
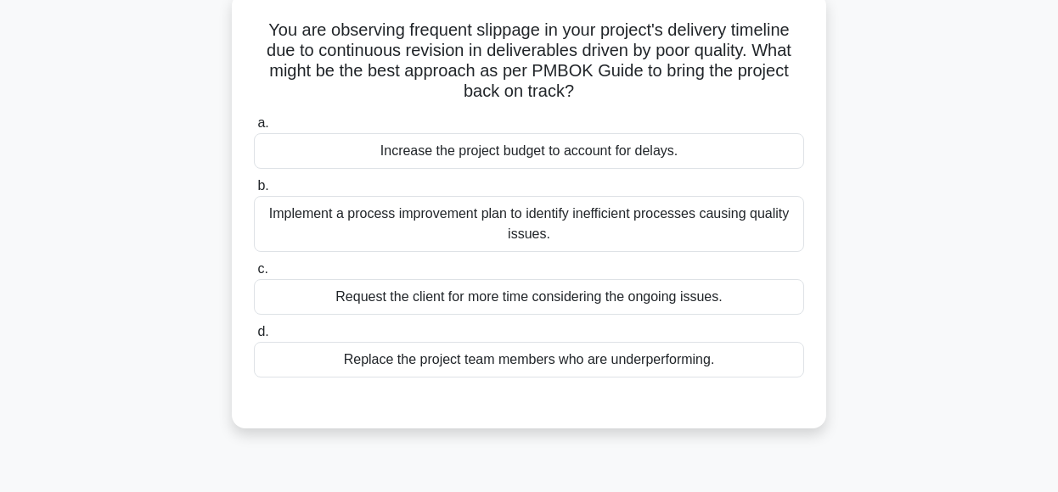
scroll to position [129, 0]
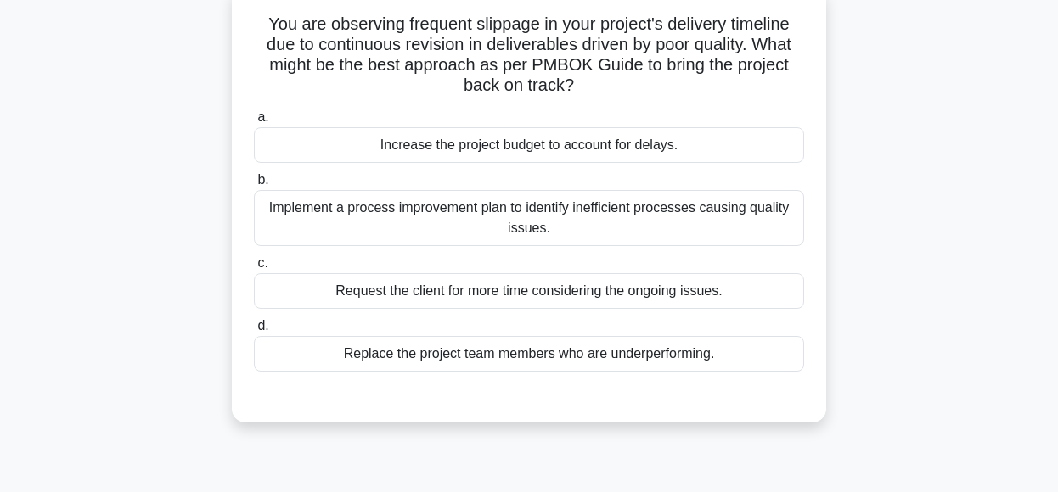
click at [744, 217] on div "Implement a process improvement plan to identify inefficient processes causing …" at bounding box center [529, 218] width 550 height 56
click at [254, 186] on input "b. Implement a process improvement plan to identify inefficient processes causi…" at bounding box center [254, 180] width 0 height 11
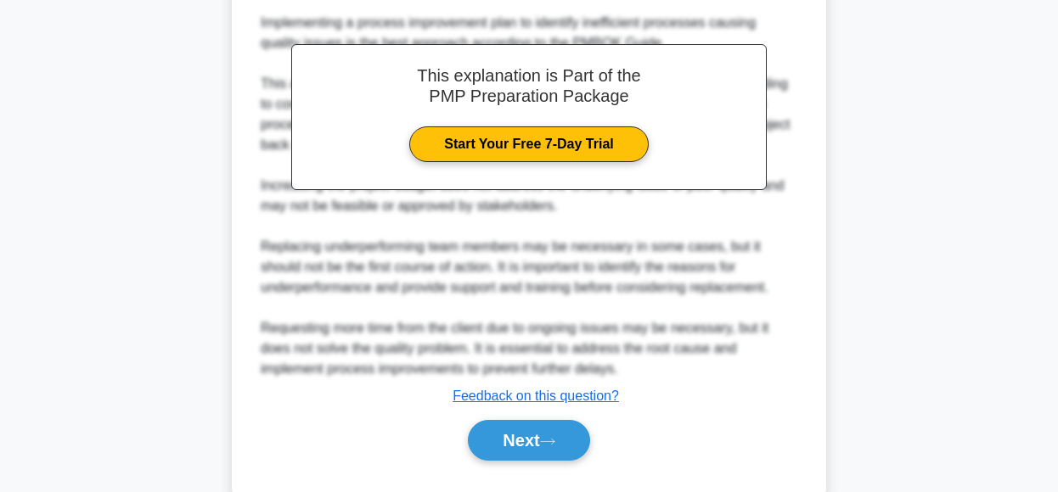
scroll to position [593, 0]
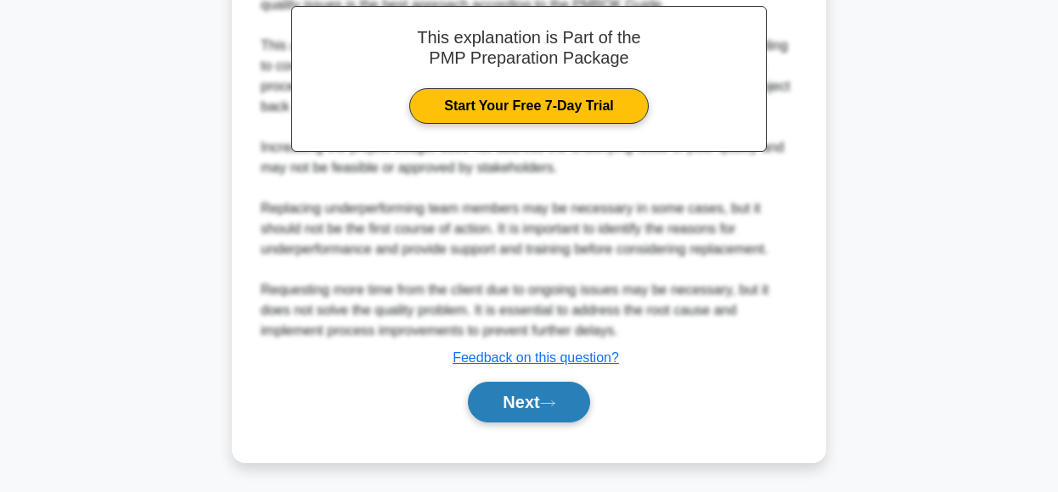
click at [557, 392] on button "Next" at bounding box center [528, 402] width 121 height 41
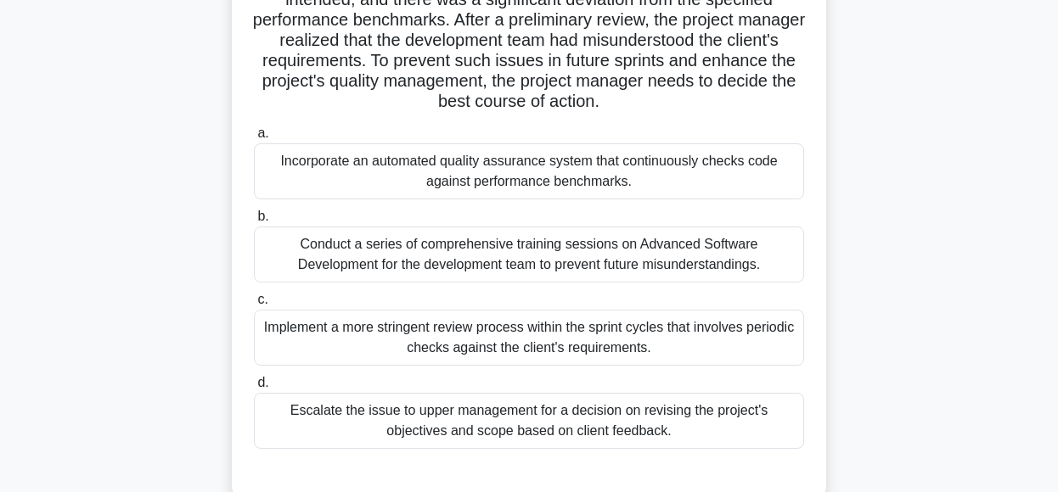
scroll to position [294, 0]
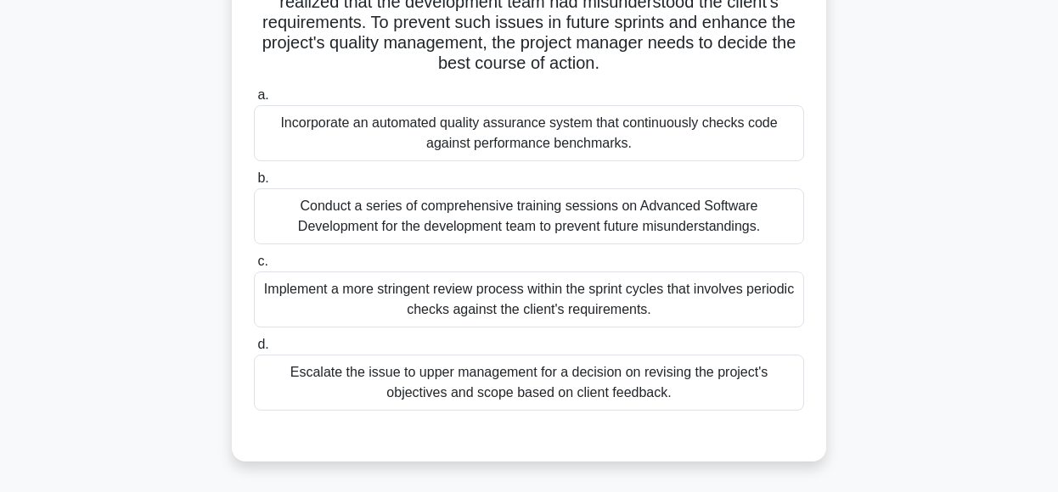
click at [678, 295] on div "Implement a more stringent review process within the sprint cycles that involve…" at bounding box center [529, 300] width 550 height 56
click at [254, 267] on input "c. Implement a more stringent review process within the sprint cycles that invo…" at bounding box center [254, 261] width 0 height 11
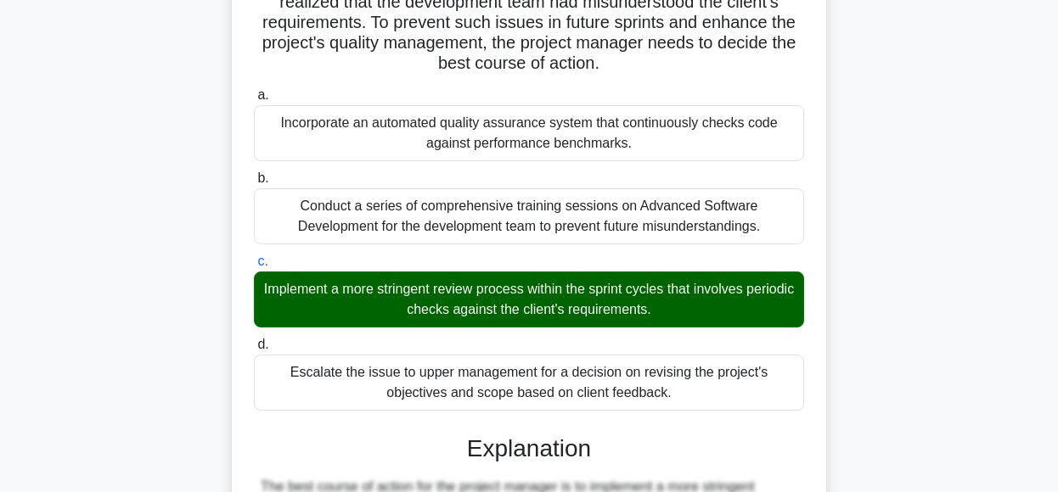
click at [254, 340] on input "d. Escalate the issue to upper management for a decision on revising the projec…" at bounding box center [254, 345] width 0 height 11
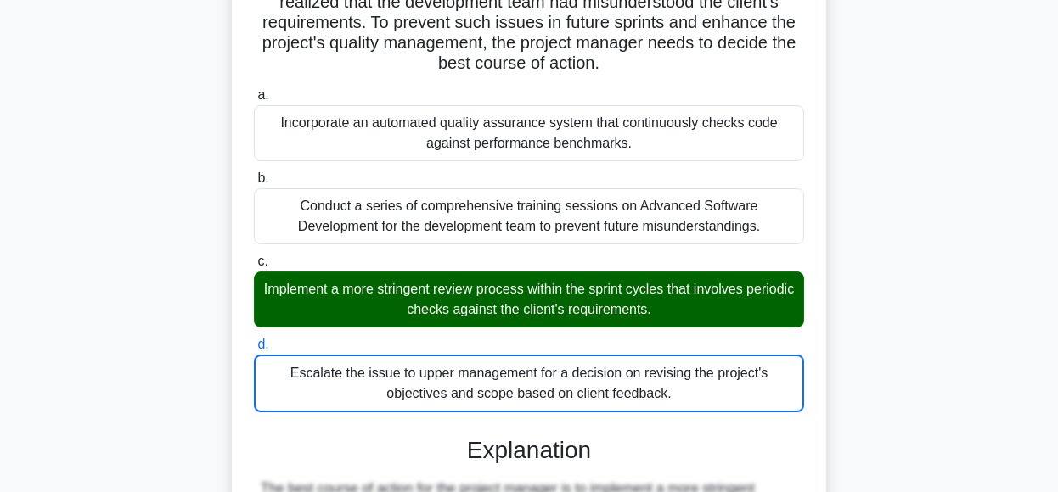
click at [254, 90] on input "a. Incorporate an automated quality assurance system that continuously checks c…" at bounding box center [254, 95] width 0 height 11
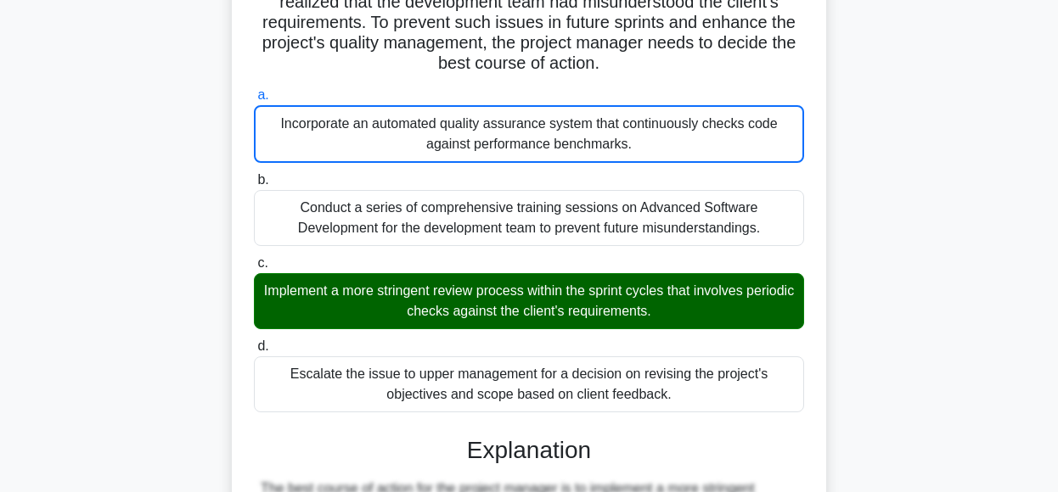
click at [254, 175] on input "b. Conduct a series of comprehensive training sessions on Advanced Software Dev…" at bounding box center [254, 180] width 0 height 11
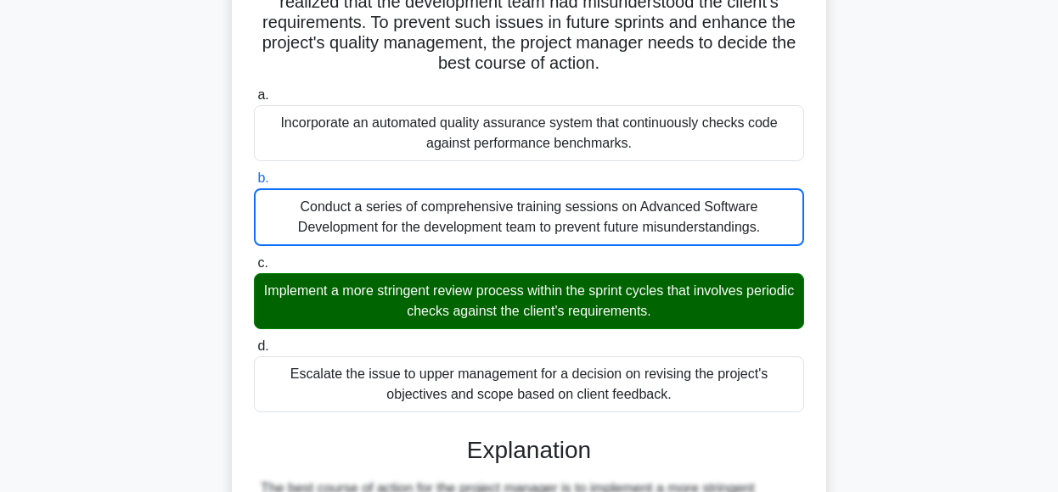
click at [254, 258] on input "c. Implement a more stringent review process within the sprint cycles that invo…" at bounding box center [254, 263] width 0 height 11
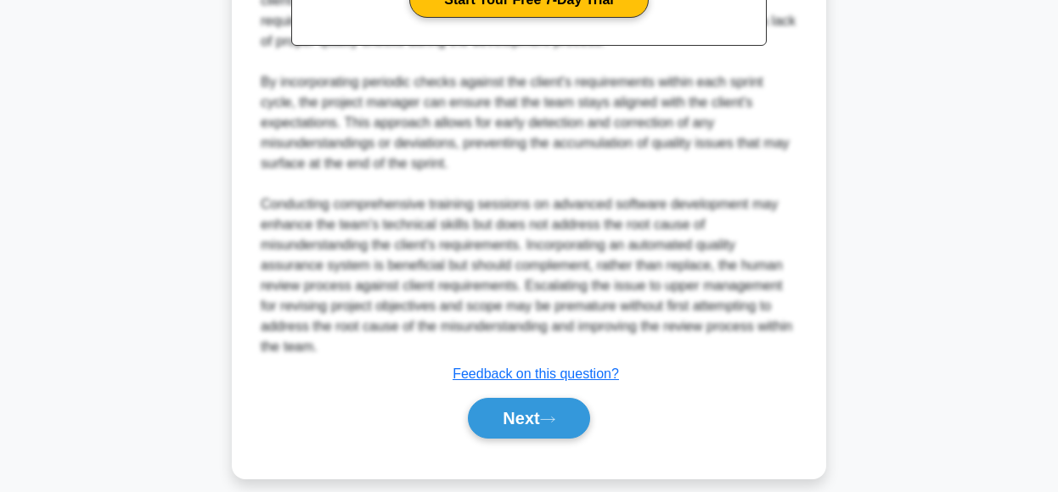
scroll to position [919, 0]
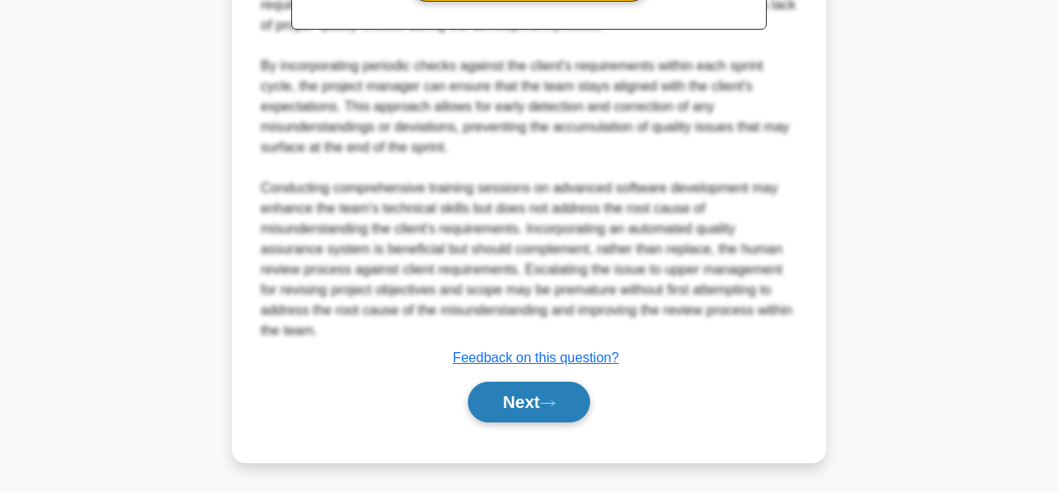
click at [529, 389] on button "Next" at bounding box center [528, 402] width 121 height 41
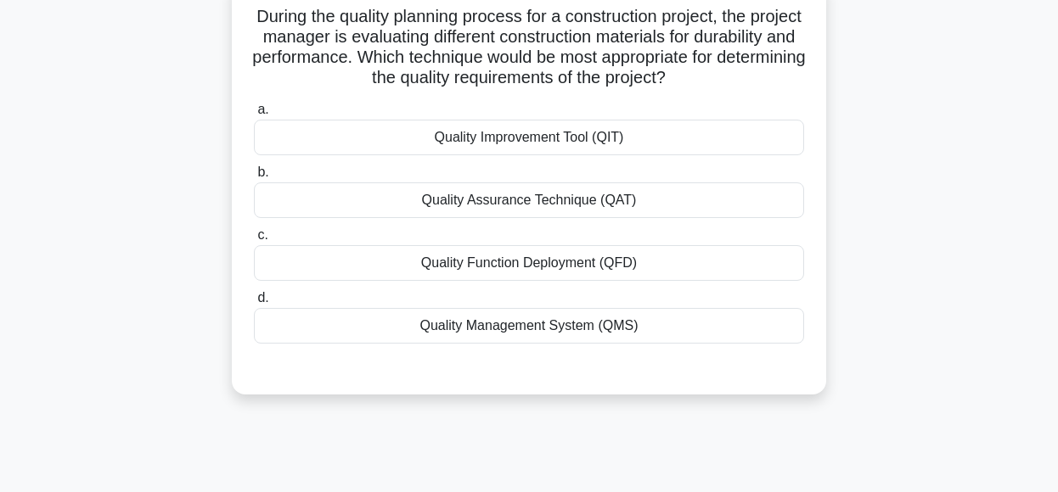
scroll to position [73, 0]
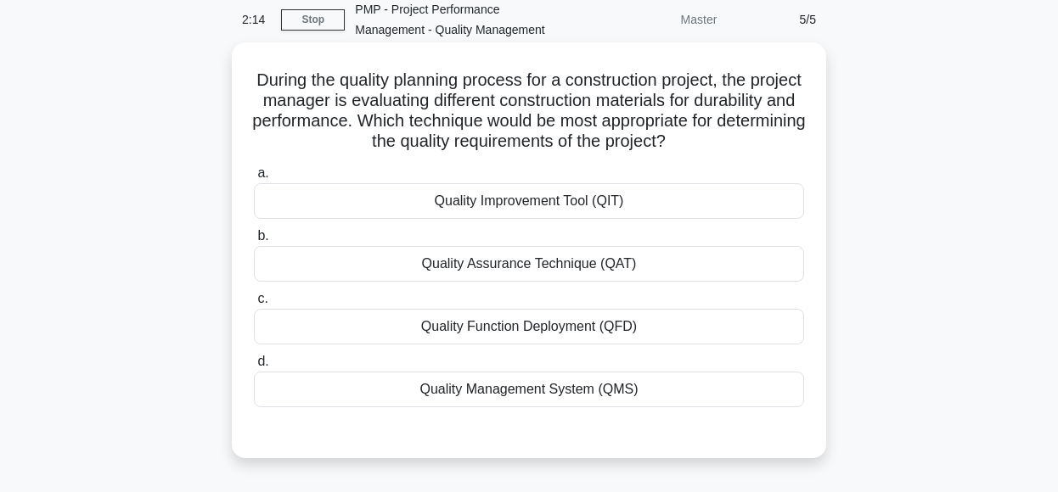
click at [662, 267] on div "Quality Assurance Technique (QAT)" at bounding box center [529, 264] width 550 height 36
click at [254, 242] on input "b. Quality Assurance Technique (QAT)" at bounding box center [254, 236] width 0 height 11
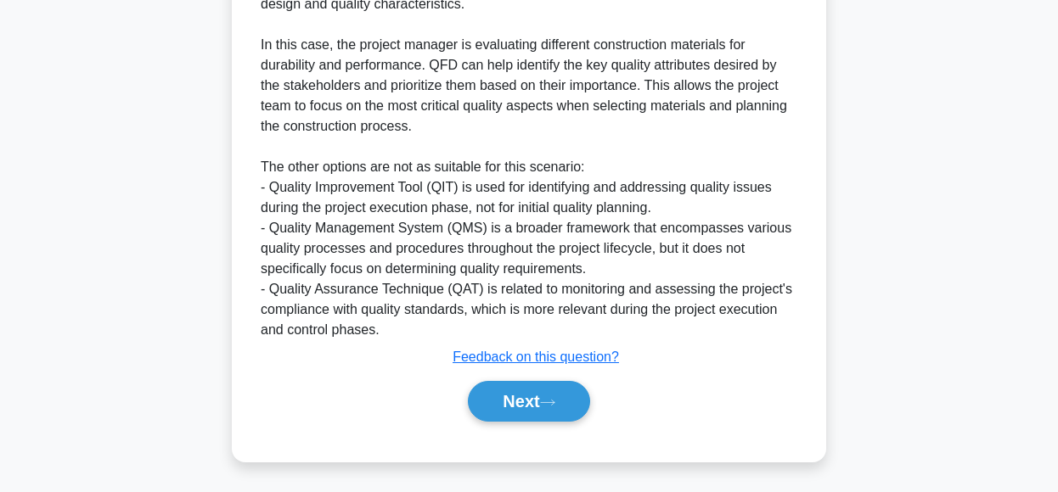
scroll to position [588, 0]
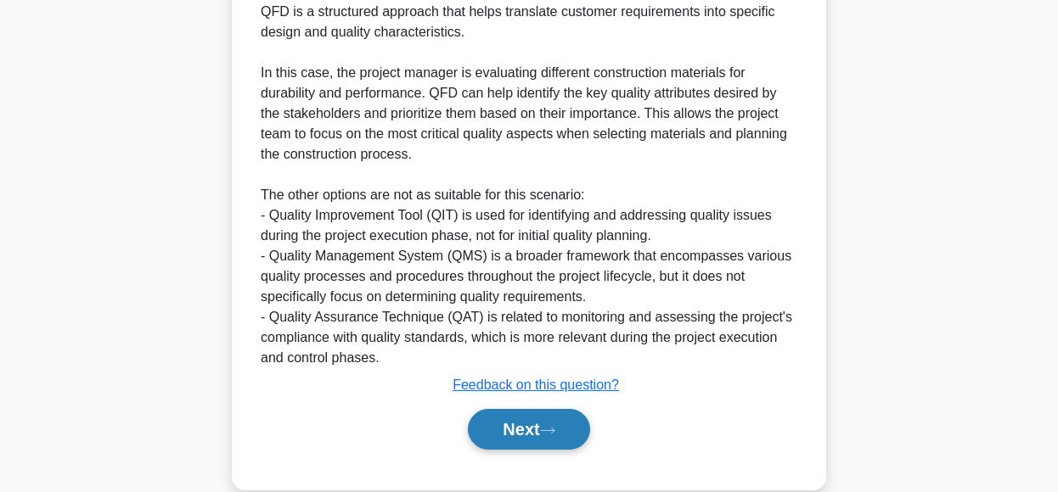
click at [541, 431] on button "Next" at bounding box center [528, 429] width 121 height 41
click at [541, 431] on div "Next" at bounding box center [528, 429] width 557 height 41
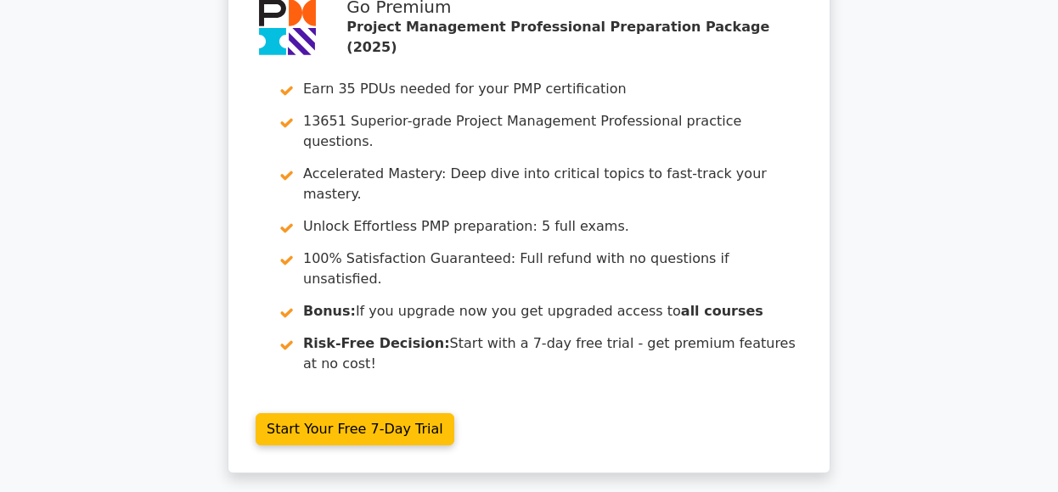
scroll to position [2875, 0]
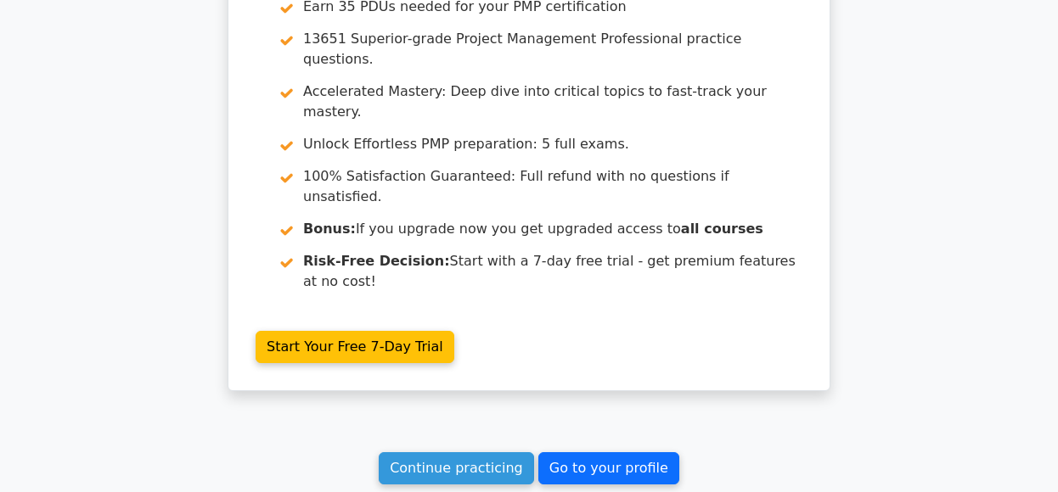
click at [586, 453] on link "Go to your profile" at bounding box center [608, 469] width 141 height 32
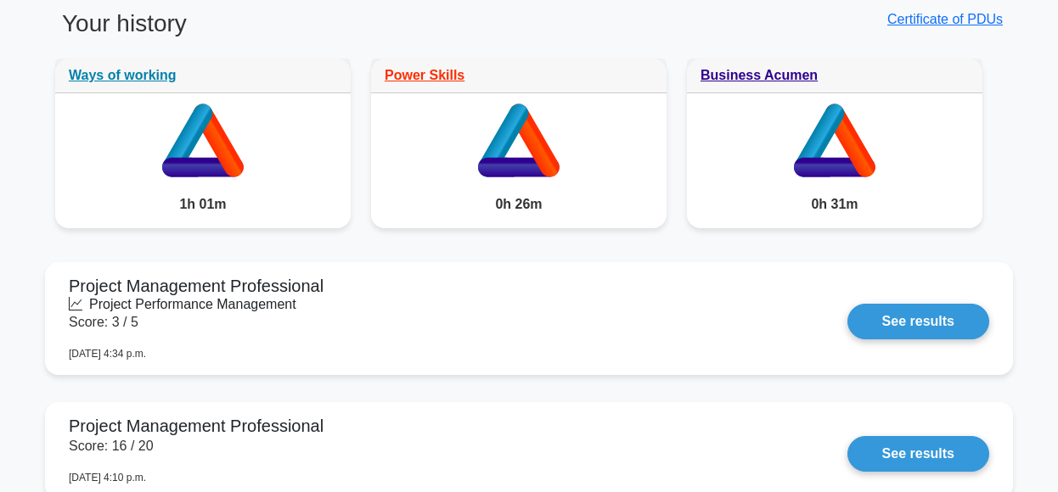
scroll to position [1372, 0]
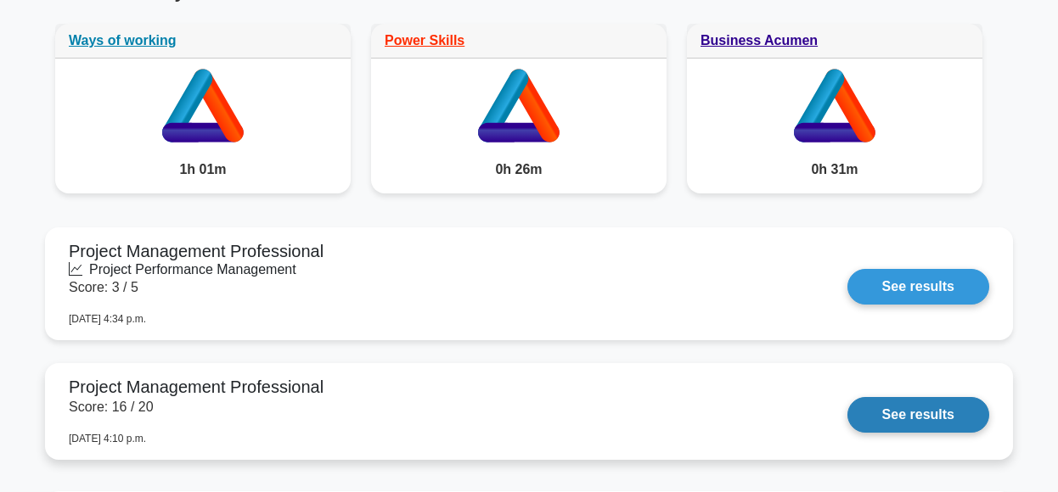
click at [919, 407] on link "See results" at bounding box center [918, 415] width 142 height 36
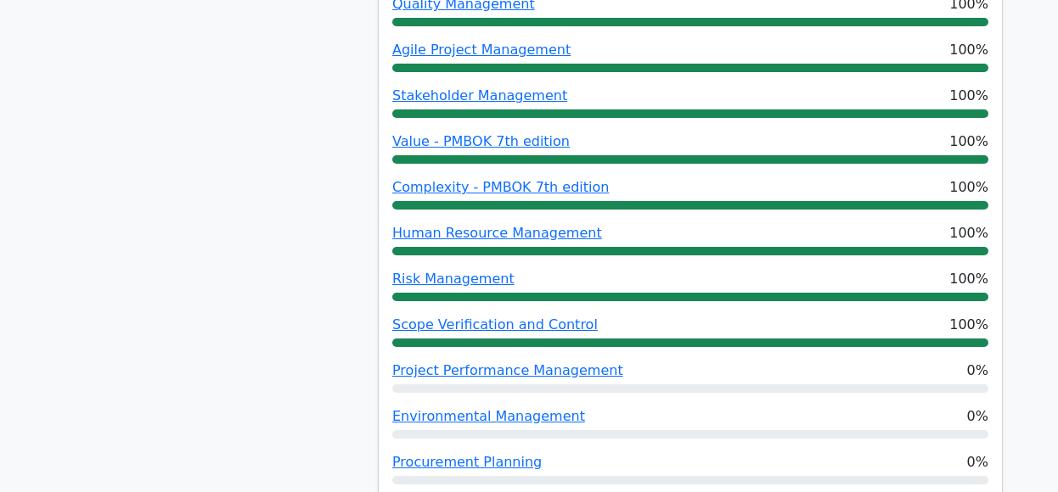
scroll to position [1081, 0]
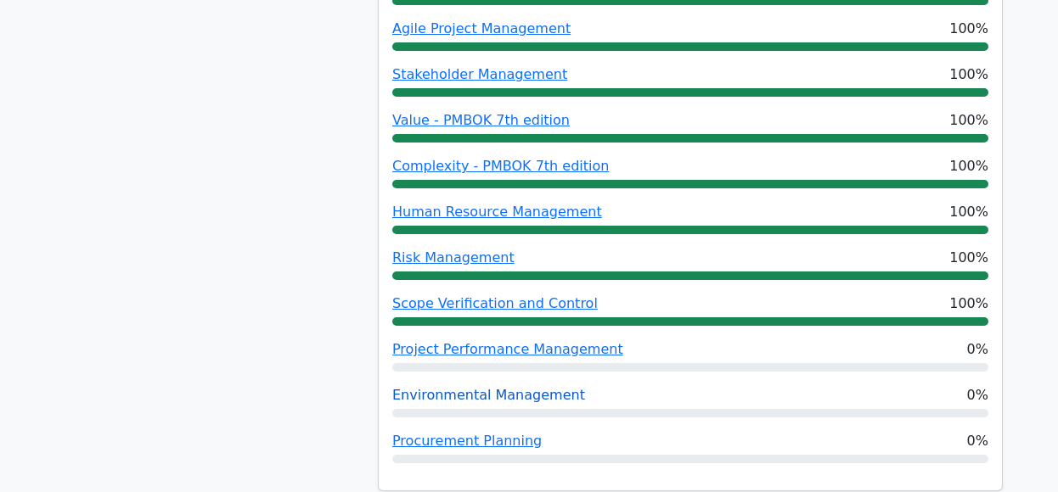
click at [455, 387] on link "Environmental Management" at bounding box center [488, 395] width 193 height 16
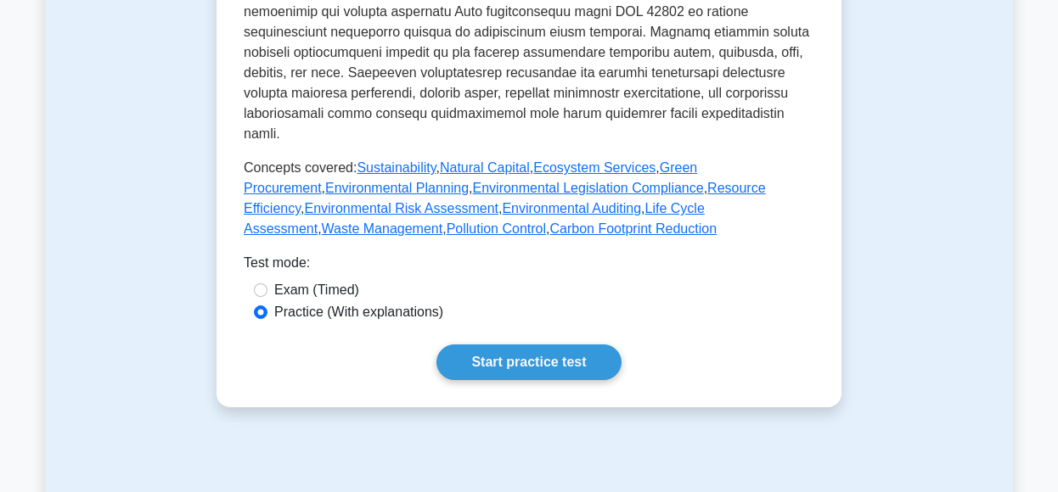
scroll to position [738, 0]
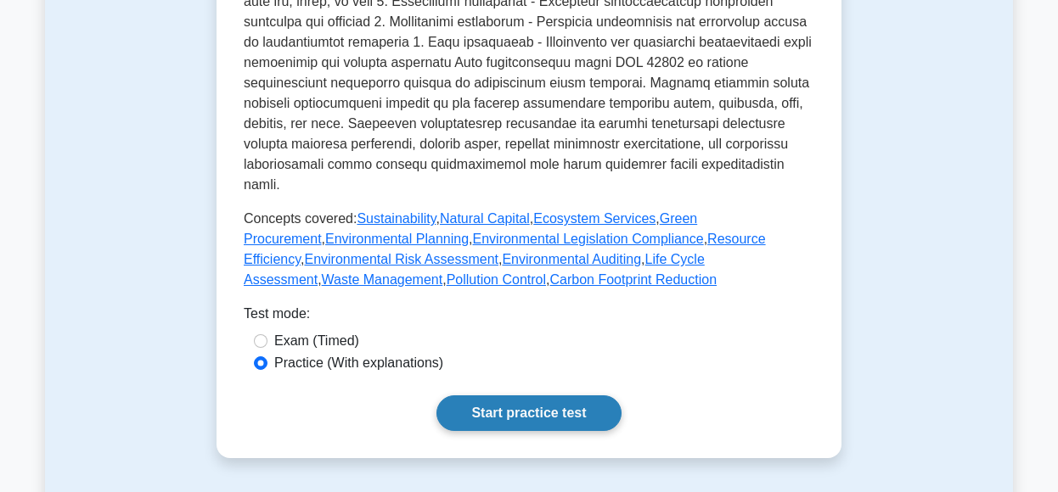
click at [511, 396] on link "Start practice test" at bounding box center [528, 414] width 184 height 36
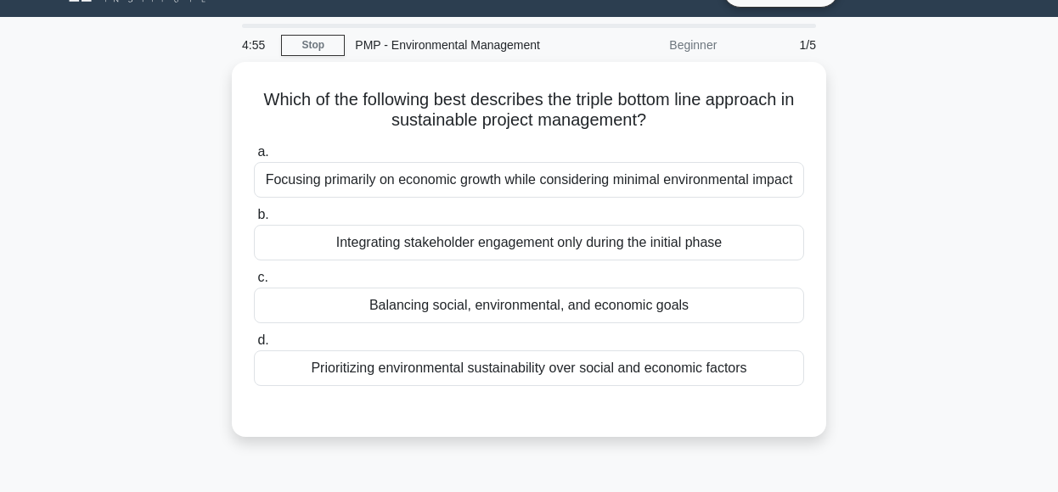
scroll to position [39, 0]
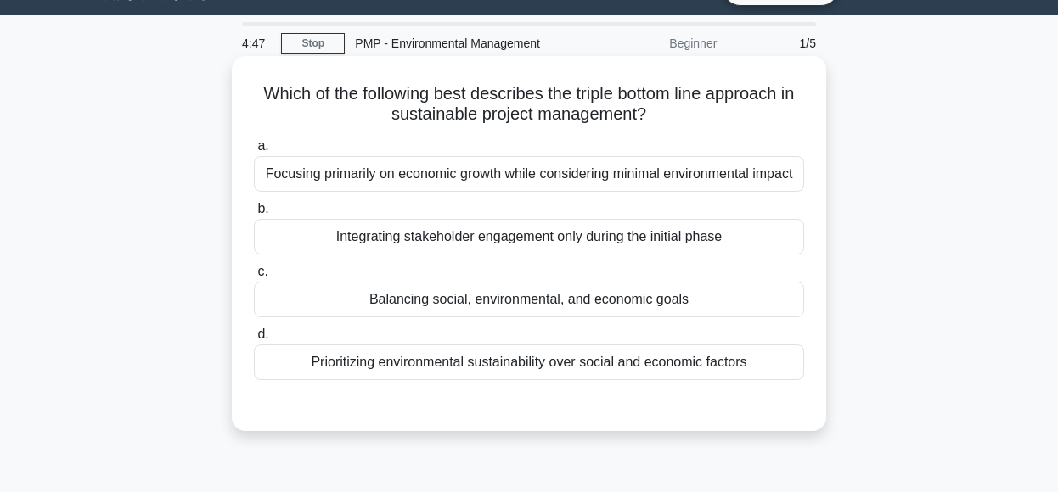
click at [713, 307] on div "Balancing social, environmental, and economic goals" at bounding box center [529, 300] width 550 height 36
click at [254, 278] on input "c. Balancing social, environmental, and economic goals" at bounding box center [254, 272] width 0 height 11
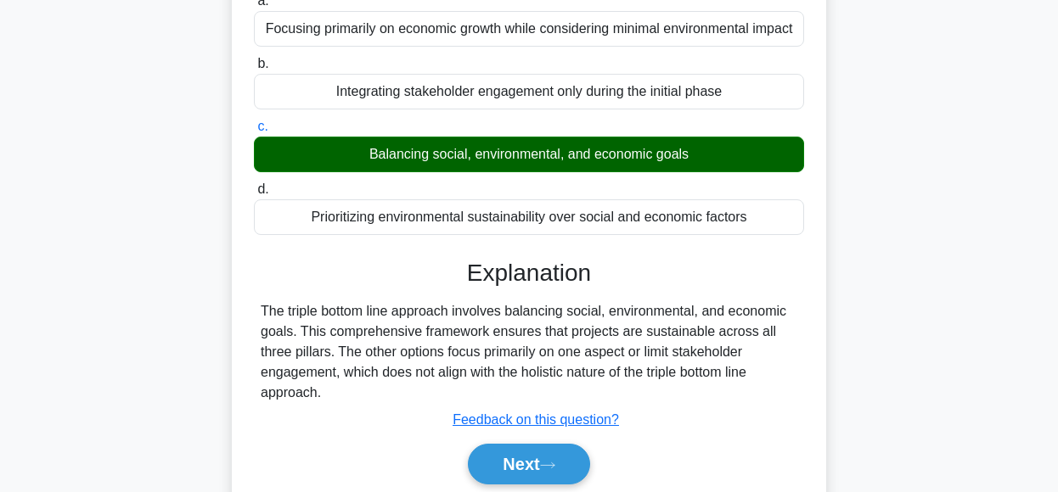
scroll to position [191, 0]
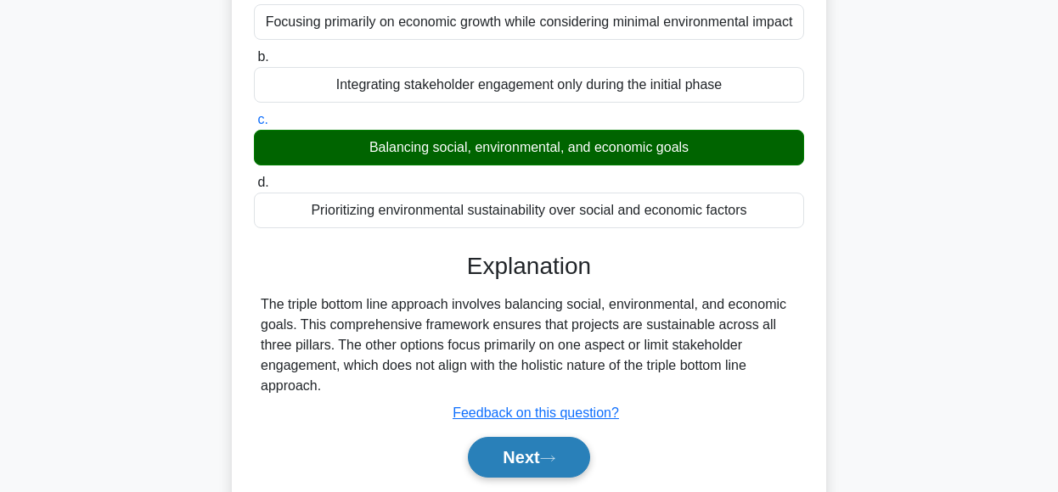
click at [518, 470] on button "Next" at bounding box center [528, 457] width 121 height 41
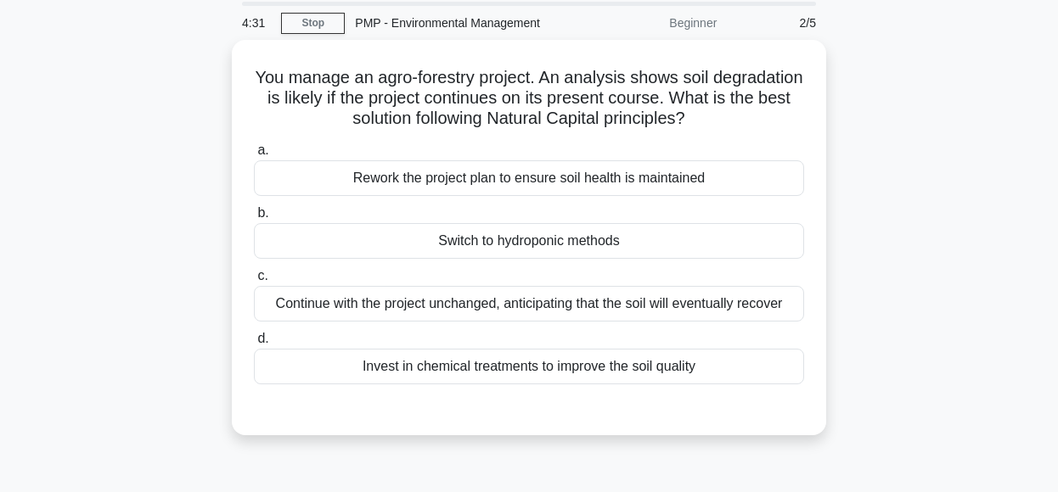
scroll to position [63, 0]
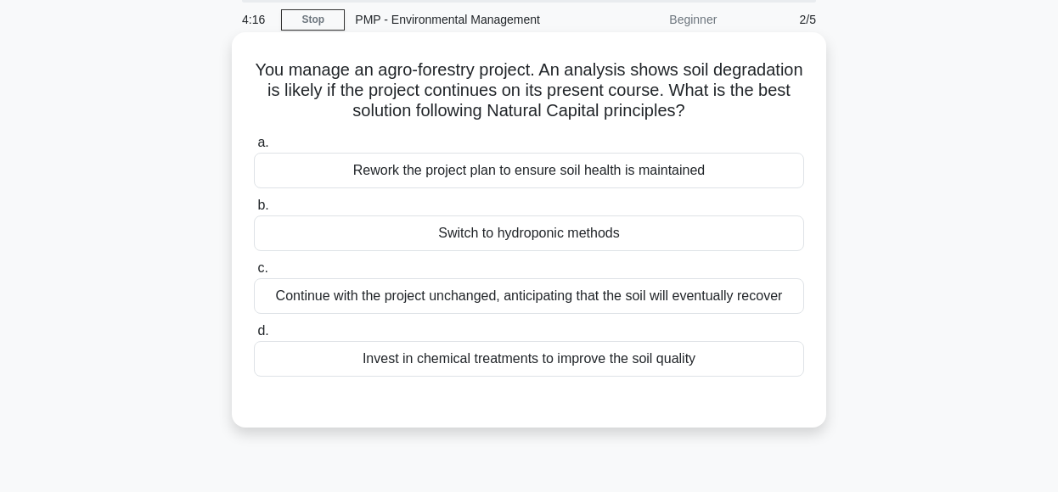
click at [724, 172] on div "Rework the project plan to ensure soil health is maintained" at bounding box center [529, 171] width 550 height 36
click at [254, 149] on input "a. Rework the project plan to ensure soil health is maintained" at bounding box center [254, 143] width 0 height 11
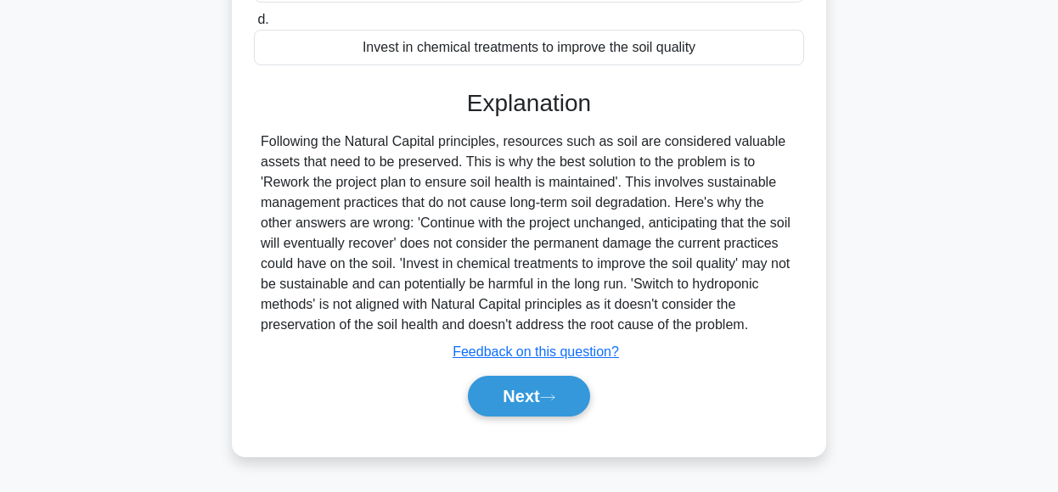
scroll to position [384, 0]
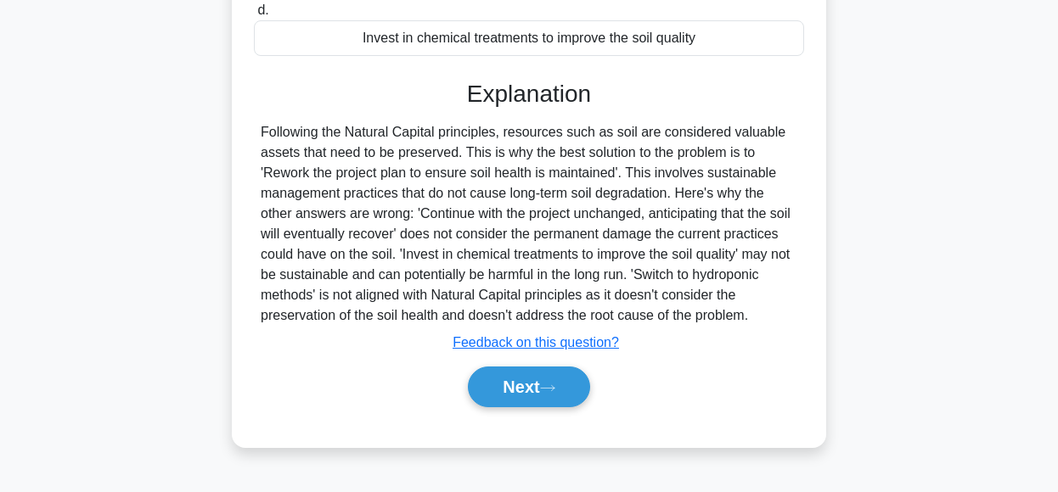
click at [556, 417] on div "a. Rework the project plan to ensure soil health is maintained b. Switch to hyd…" at bounding box center [529, 118] width 554 height 620
click at [550, 380] on button "Next" at bounding box center [528, 387] width 121 height 41
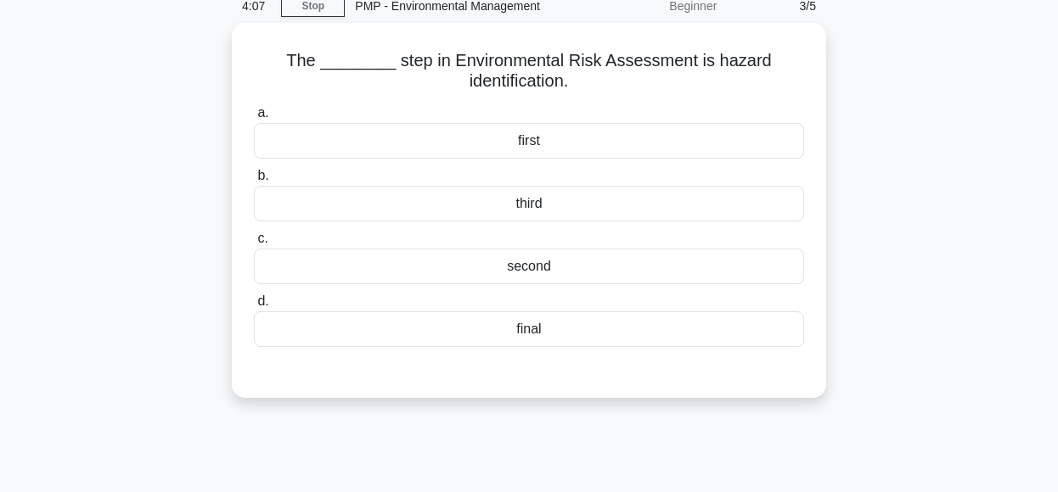
scroll to position [77, 0]
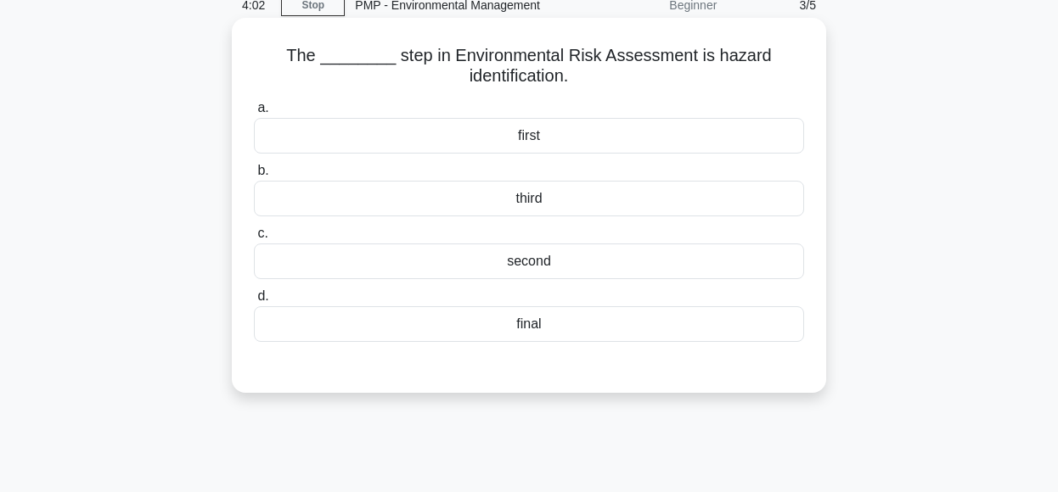
click at [649, 132] on div "first" at bounding box center [529, 136] width 550 height 36
click at [254, 114] on input "a. first" at bounding box center [254, 108] width 0 height 11
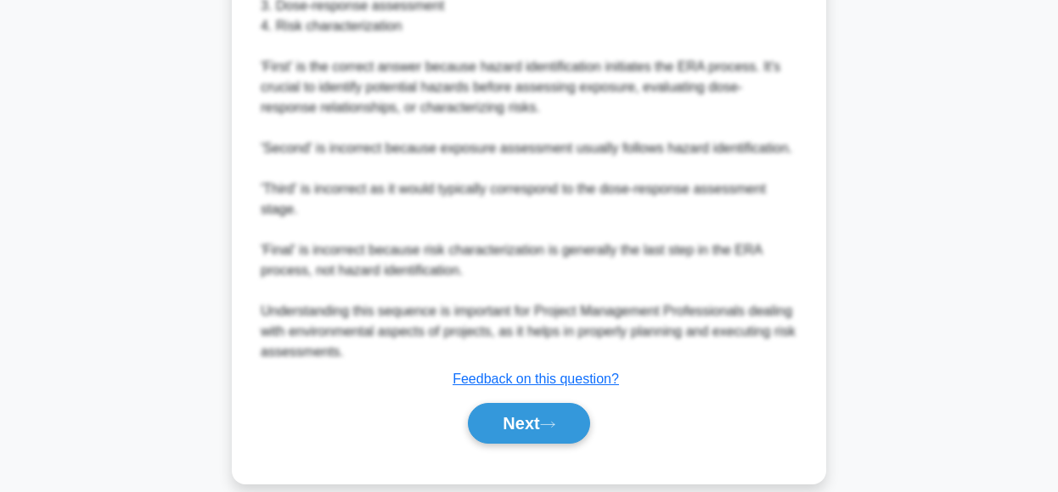
scroll to position [715, 0]
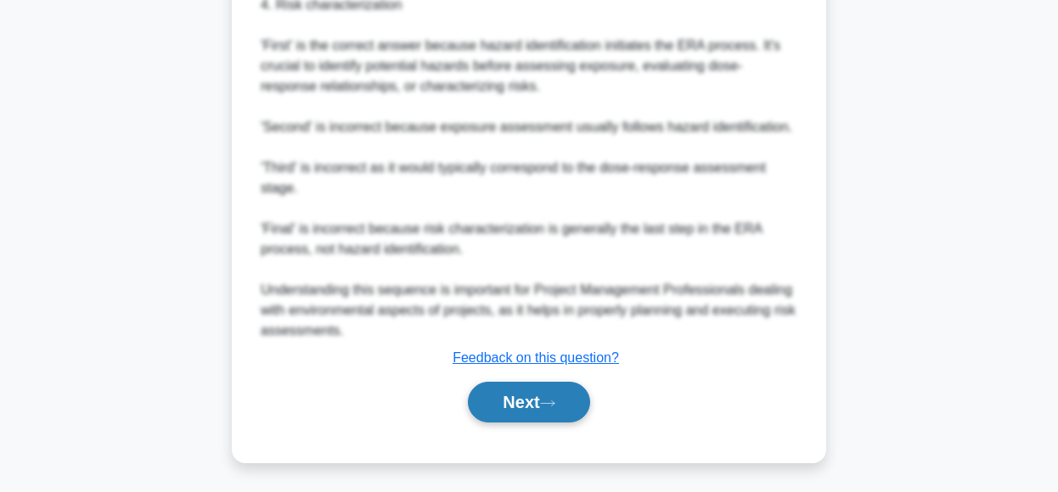
click at [529, 395] on button "Next" at bounding box center [528, 402] width 121 height 41
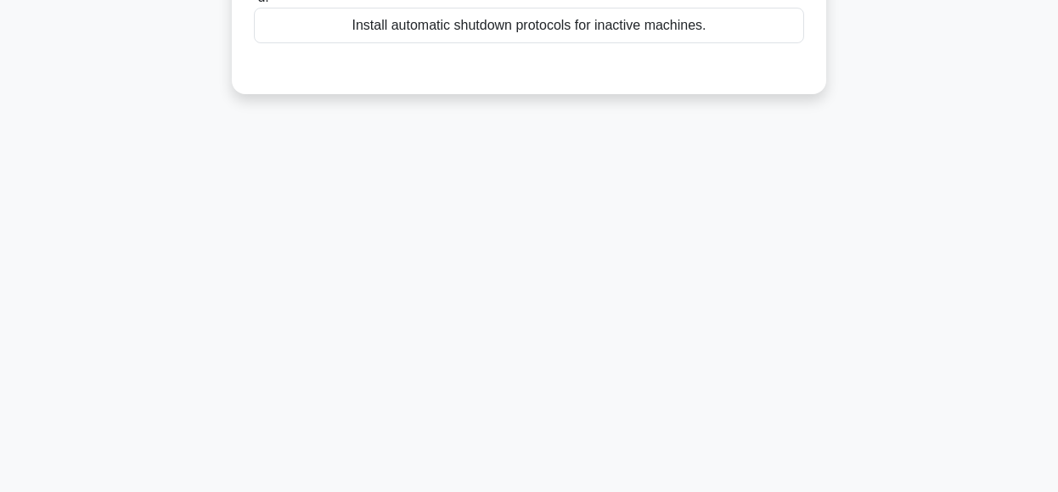
scroll to position [98, 0]
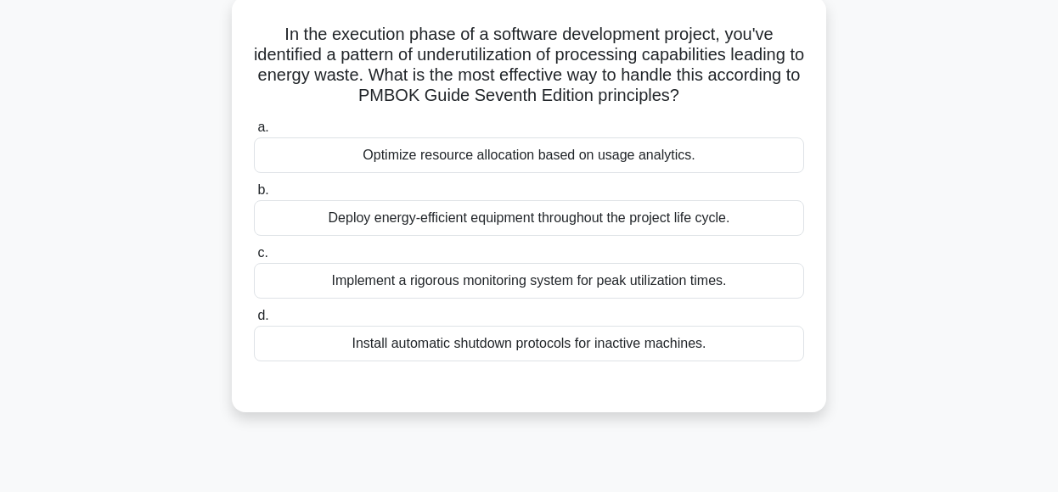
click at [756, 223] on div "Deploy energy-efficient equipment throughout the project life cycle." at bounding box center [529, 218] width 550 height 36
click at [254, 196] on input "b. Deploy energy-efficient equipment throughout the project life cycle." at bounding box center [254, 190] width 0 height 11
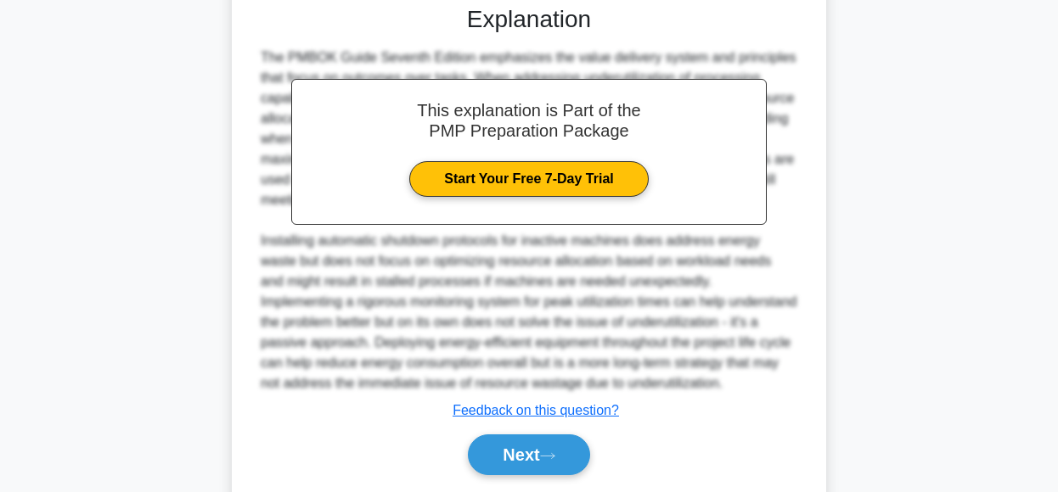
scroll to position [534, 0]
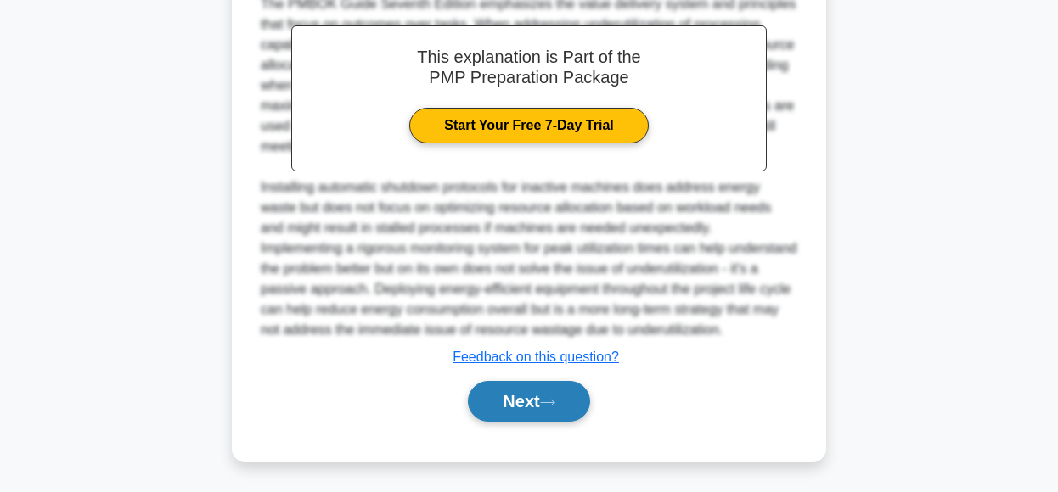
click at [513, 398] on button "Next" at bounding box center [528, 401] width 121 height 41
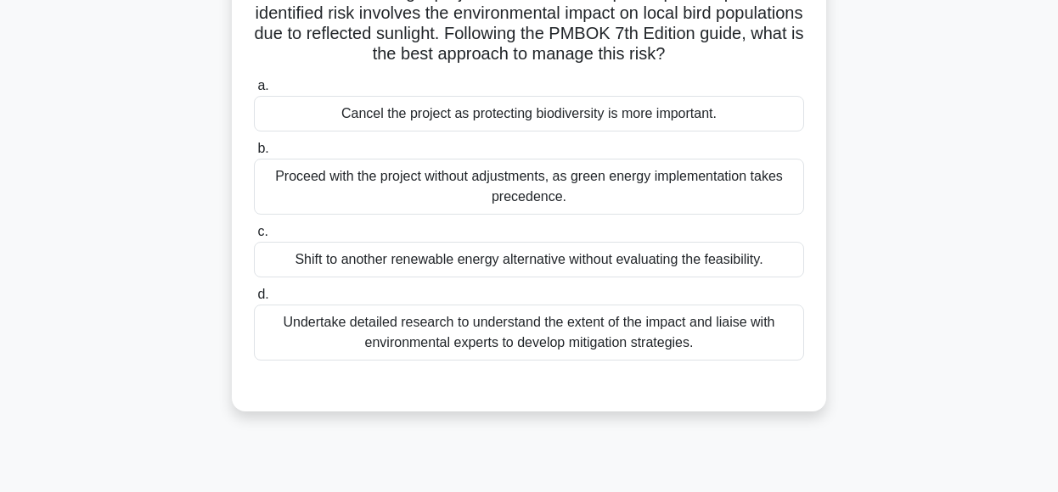
scroll to position [93, 0]
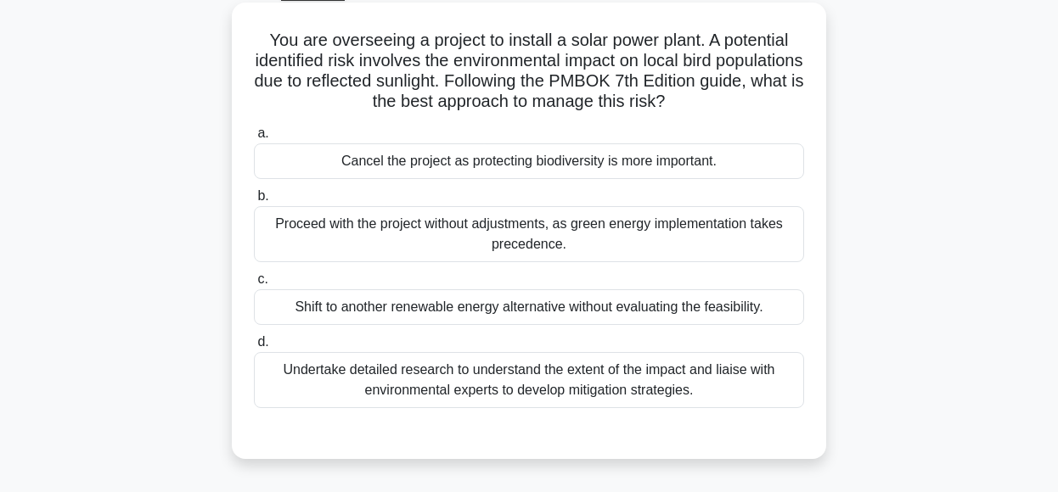
click at [713, 380] on div "Undertake detailed research to understand the extent of the impact and liaise w…" at bounding box center [529, 380] width 550 height 56
click at [254, 348] on input "d. Undertake detailed research to understand the extent of the impact and liais…" at bounding box center [254, 342] width 0 height 11
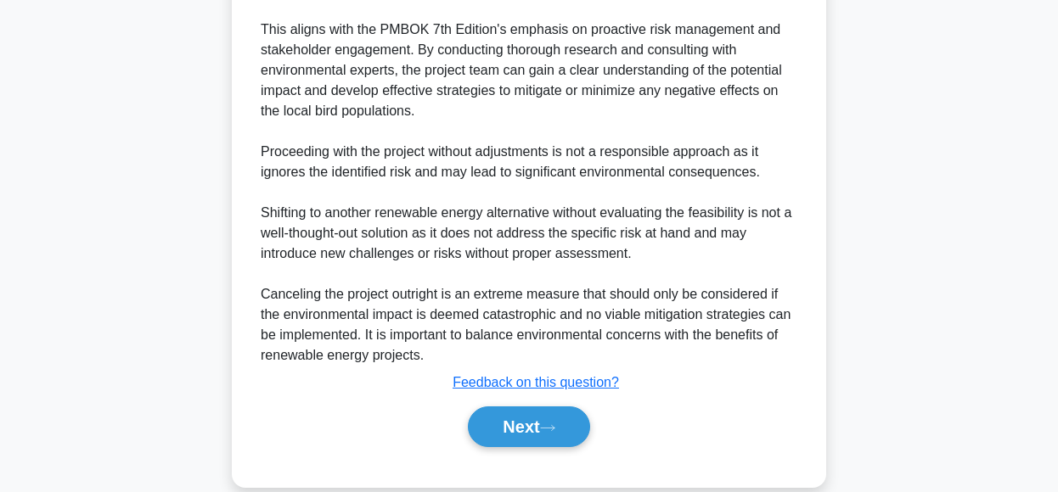
scroll to position [660, 0]
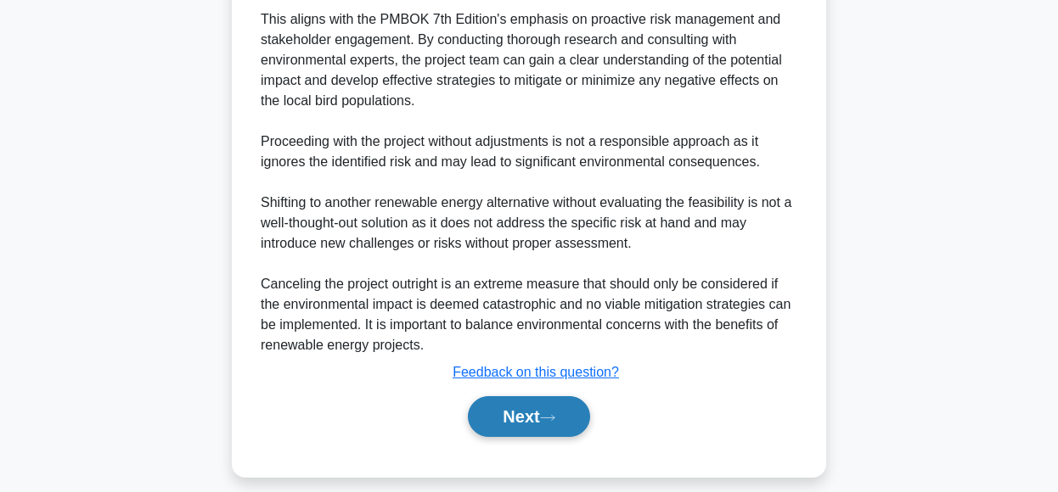
click at [554, 417] on icon at bounding box center [548, 417] width 14 height 5
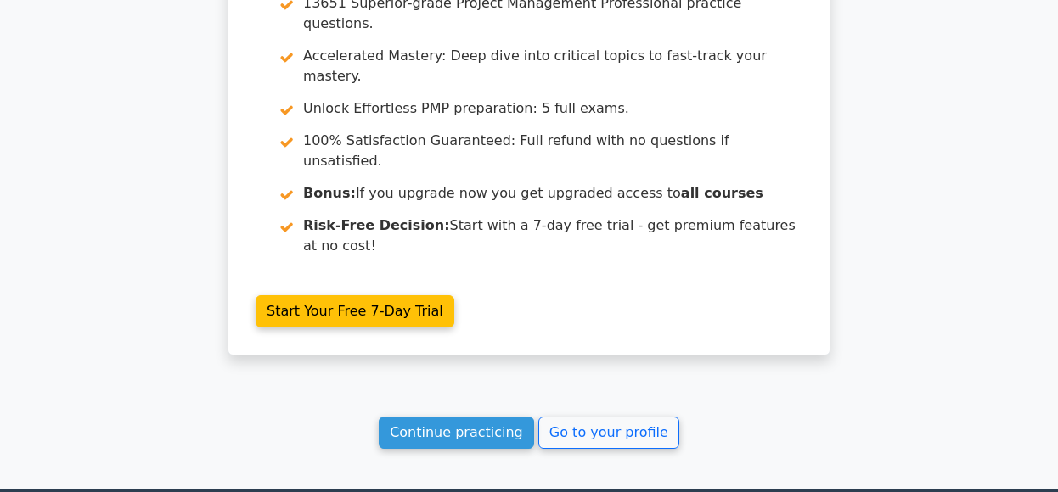
scroll to position [2508, 0]
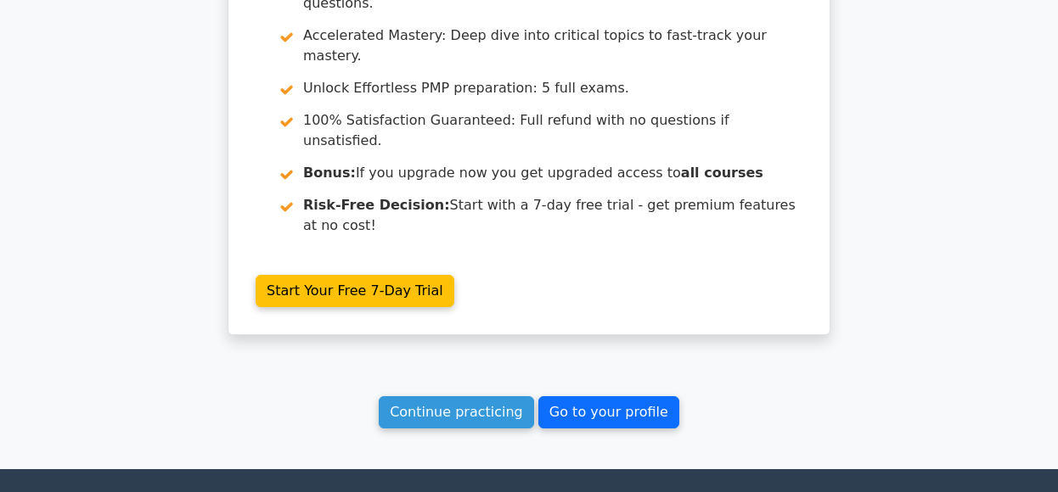
click at [562, 396] on link "Go to your profile" at bounding box center [608, 412] width 141 height 32
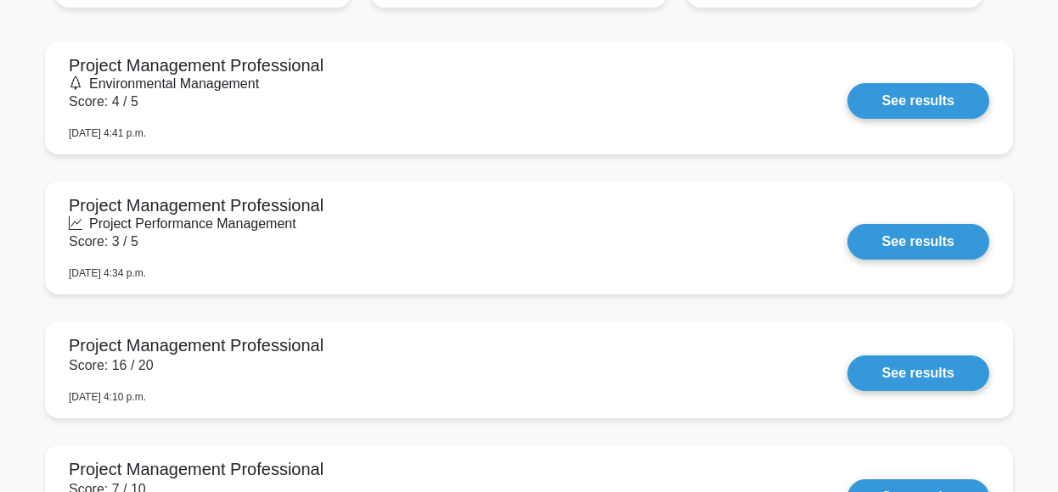
scroll to position [1567, 0]
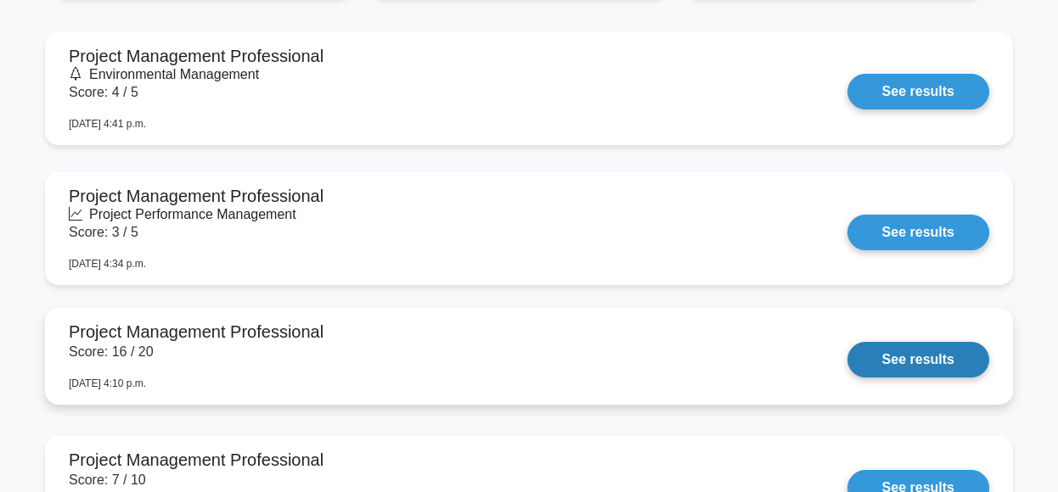
click at [870, 359] on link "See results" at bounding box center [918, 360] width 142 height 36
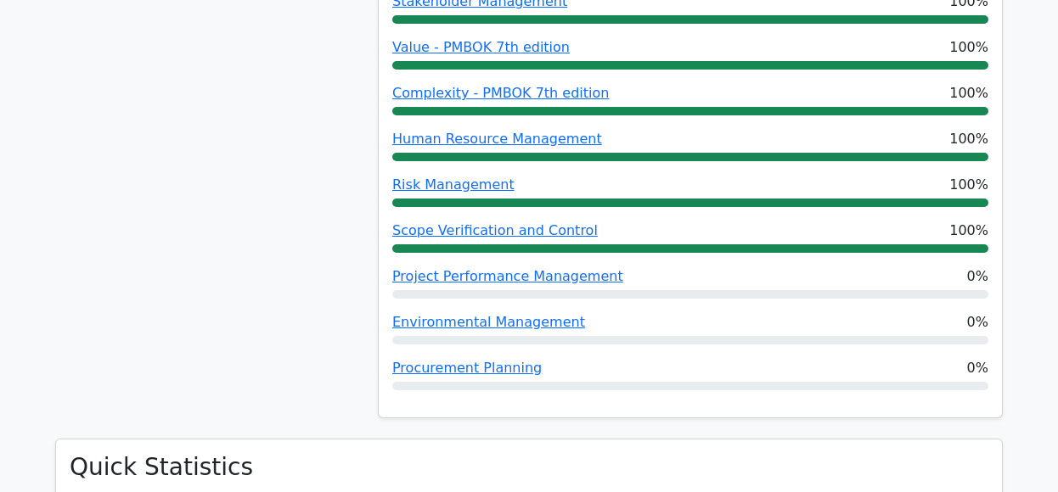
scroll to position [1169, 0]
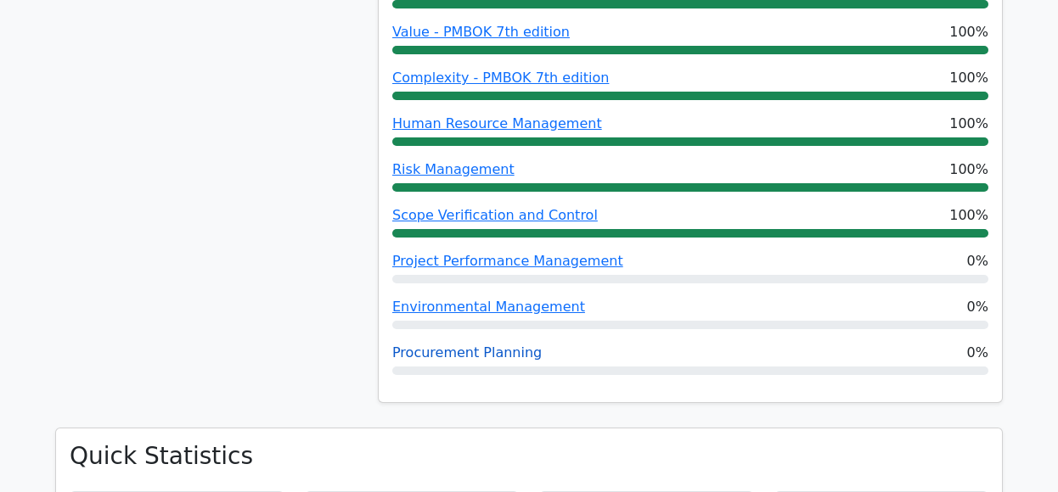
click at [454, 345] on link "Procurement Planning" at bounding box center [466, 353] width 149 height 16
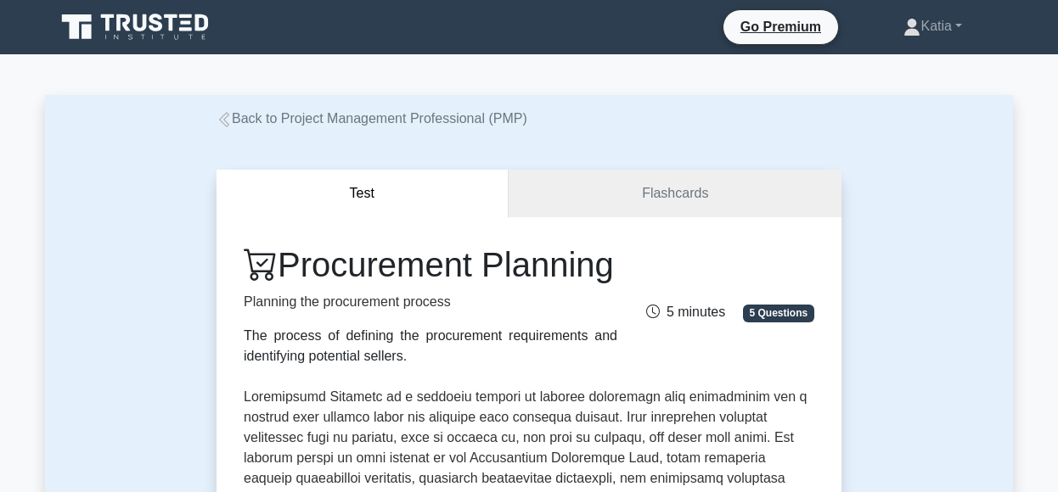
click at [227, 121] on icon at bounding box center [223, 119] width 15 height 15
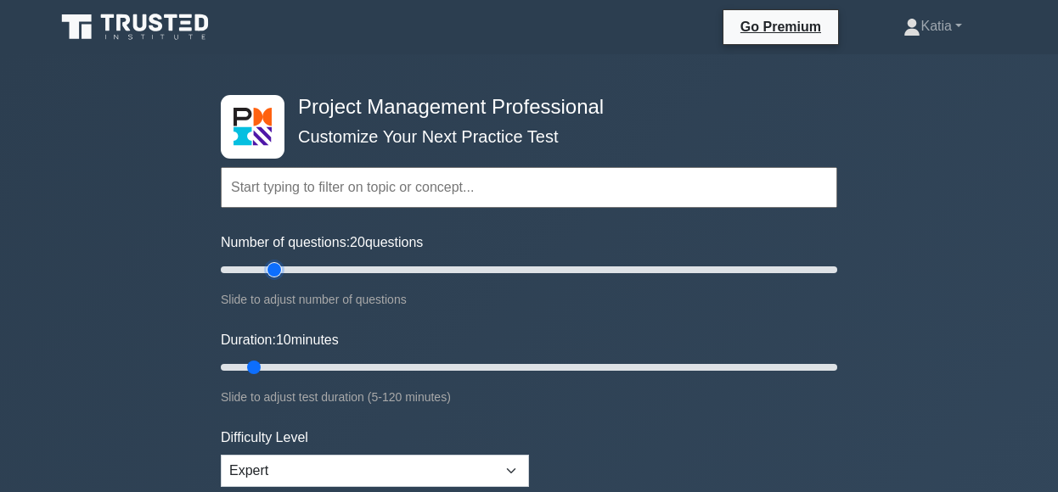
drag, startPoint x: 242, startPoint y: 269, endPoint x: 276, endPoint y: 271, distance: 34.0
type input "20"
click at [276, 271] on input "Number of questions: 20 questions" at bounding box center [529, 270] width 616 height 20
drag, startPoint x: 255, startPoint y: 363, endPoint x: 335, endPoint y: 366, distance: 80.7
type input "25"
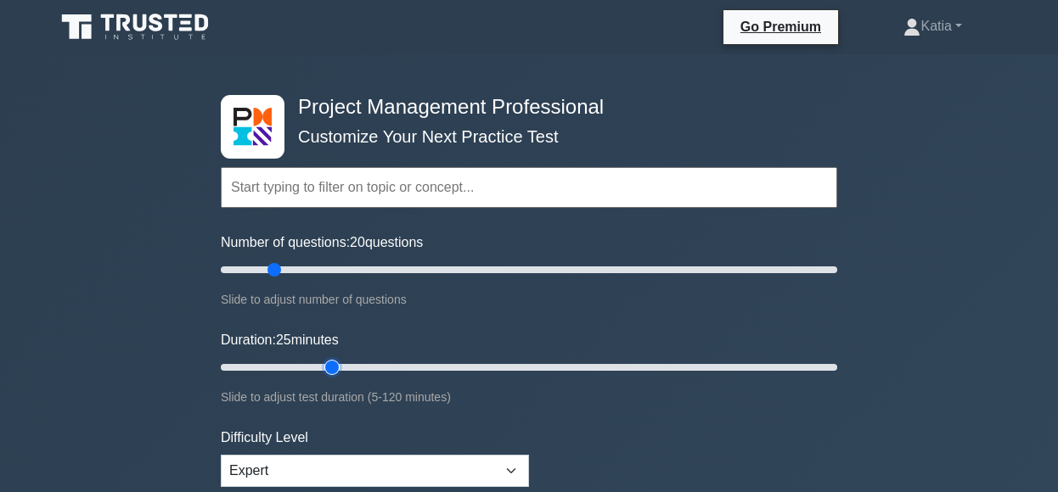
click at [335, 366] on input "Duration: 25 minutes" at bounding box center [529, 367] width 616 height 20
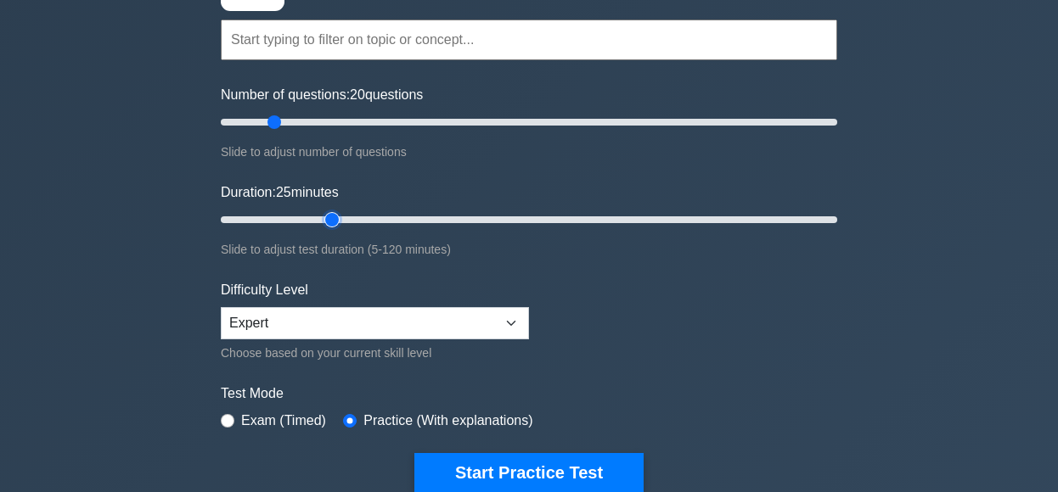
scroll to position [158, 0]
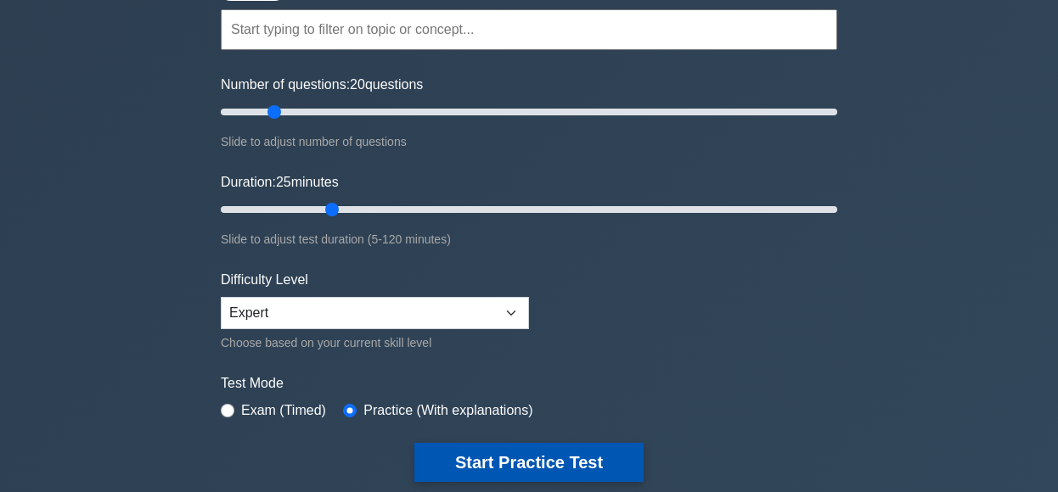
click at [558, 464] on button "Start Practice Test" at bounding box center [528, 462] width 229 height 39
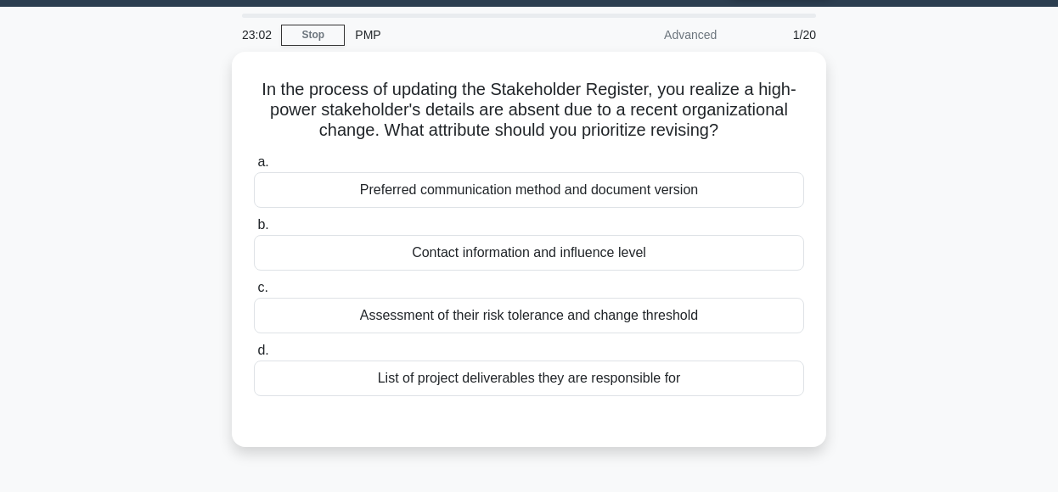
scroll to position [49, 0]
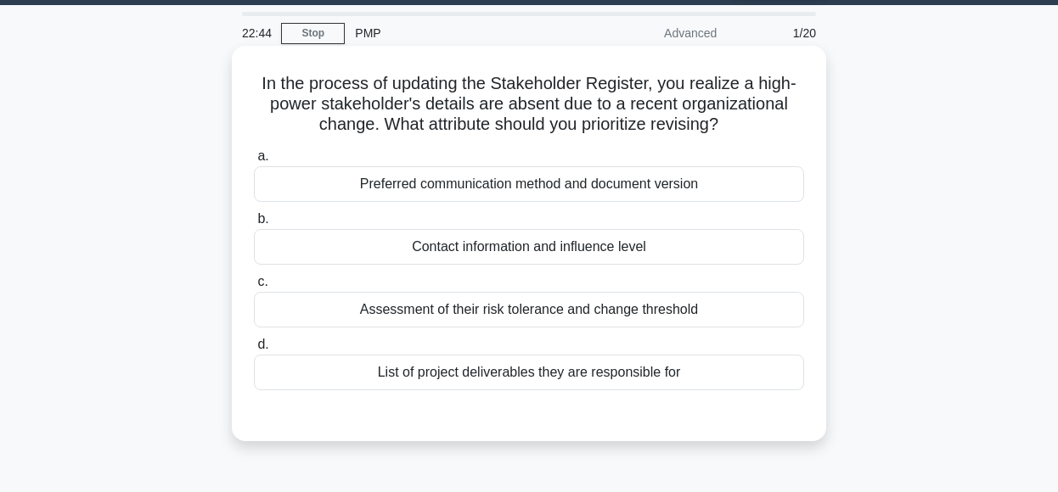
click at [708, 249] on div "Contact information and influence level" at bounding box center [529, 247] width 550 height 36
click at [254, 225] on input "b. Contact information and influence level" at bounding box center [254, 219] width 0 height 11
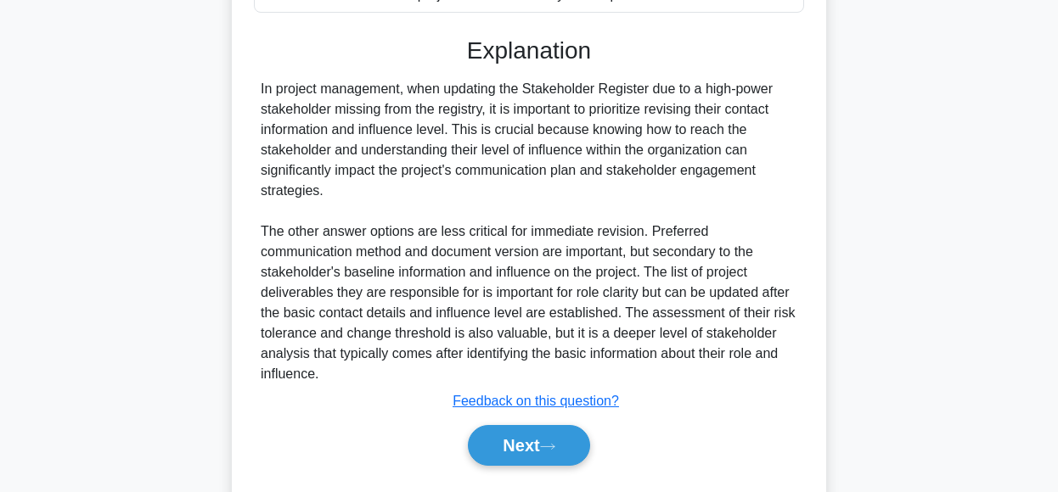
scroll to position [470, 0]
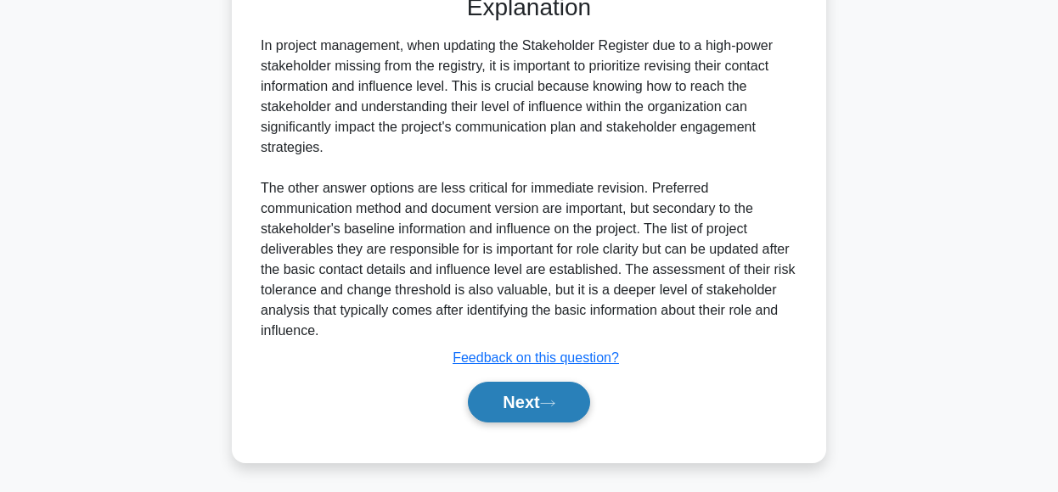
click at [555, 401] on icon at bounding box center [547, 403] width 15 height 9
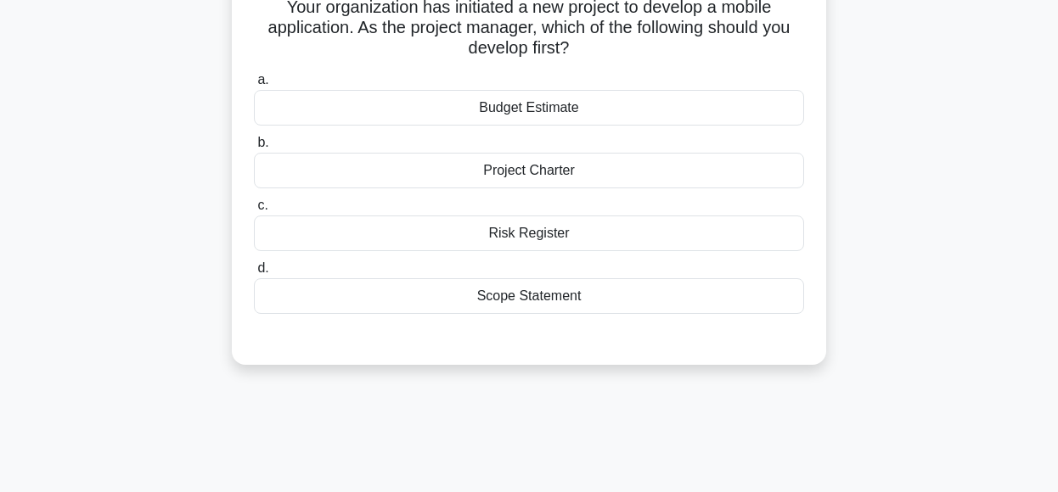
scroll to position [105, 0]
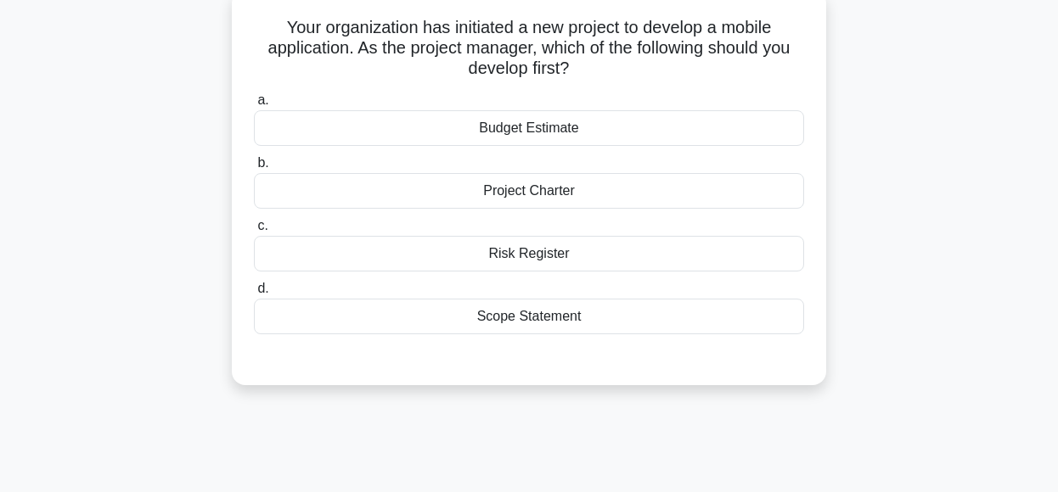
click at [645, 200] on div "Project Charter" at bounding box center [529, 191] width 550 height 36
click at [254, 169] on input "b. Project Charter" at bounding box center [254, 163] width 0 height 11
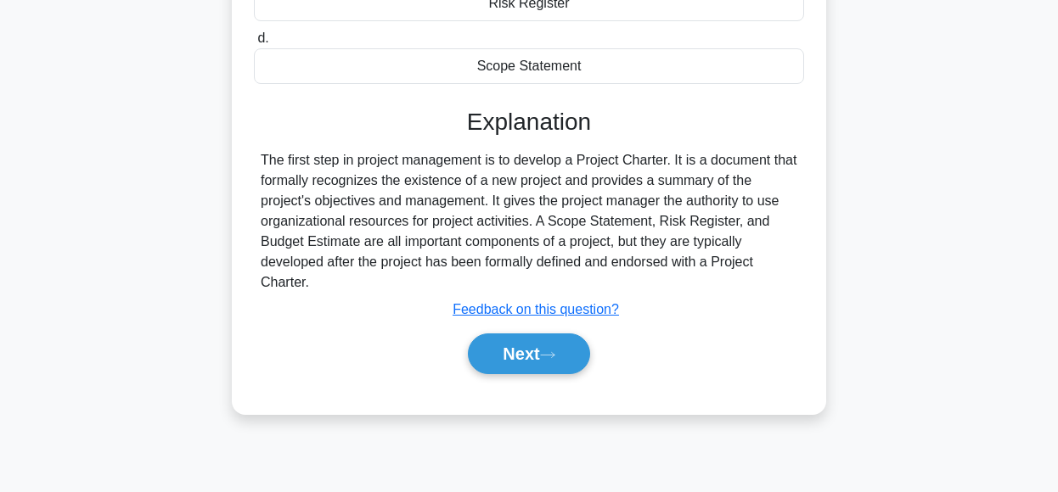
scroll to position [425, 0]
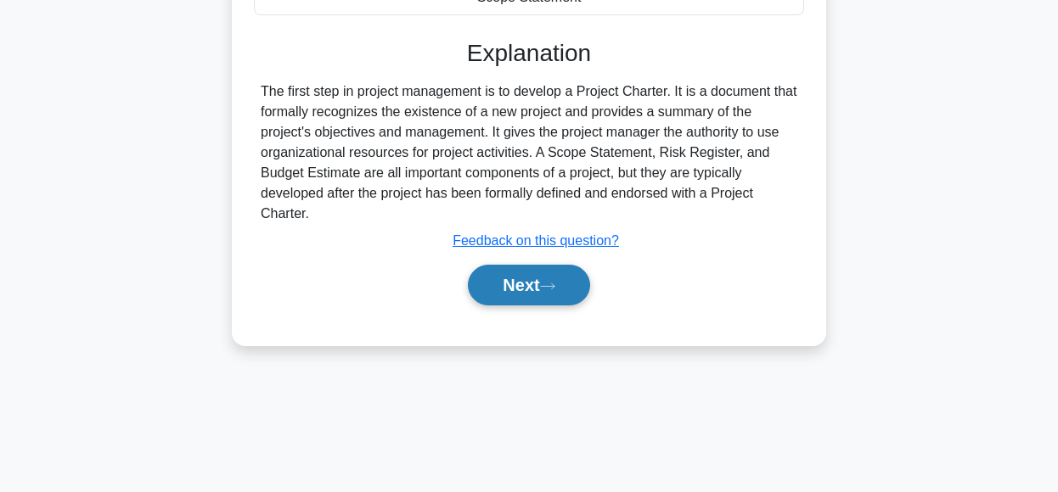
click at [566, 288] on button "Next" at bounding box center [528, 285] width 121 height 41
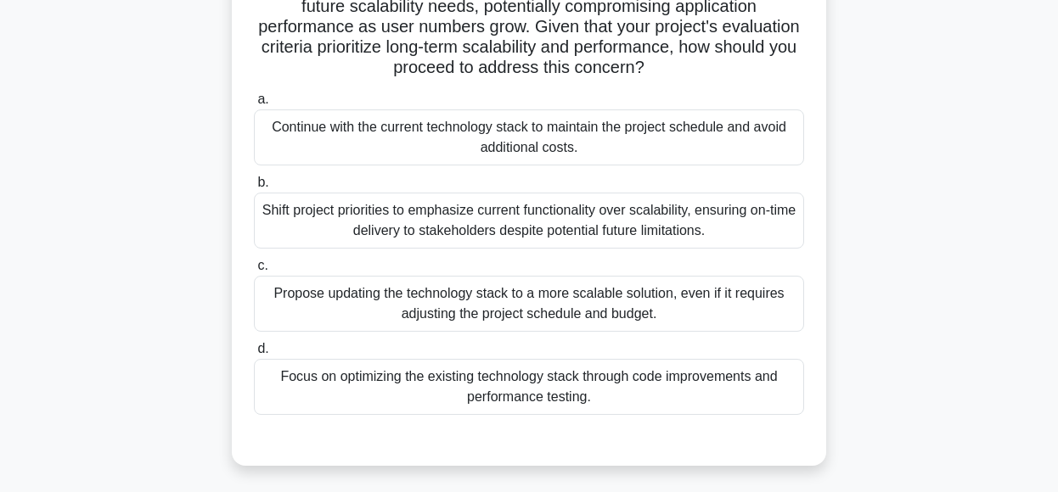
scroll to position [173, 0]
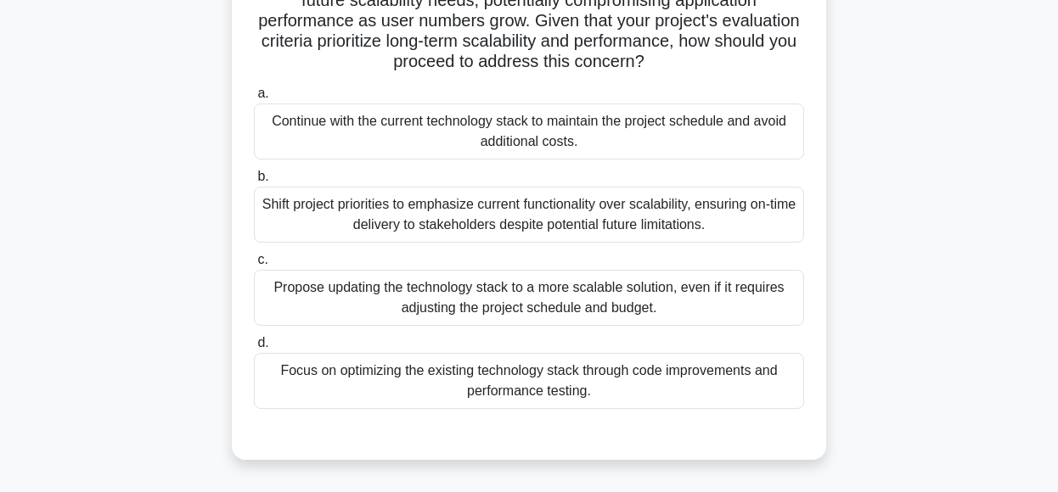
click at [723, 298] on div "Propose updating the technology stack to a more scalable solution, even if it r…" at bounding box center [529, 298] width 550 height 56
click at [254, 266] on input "c. Propose updating the technology stack to a more scalable solution, even if i…" at bounding box center [254, 260] width 0 height 11
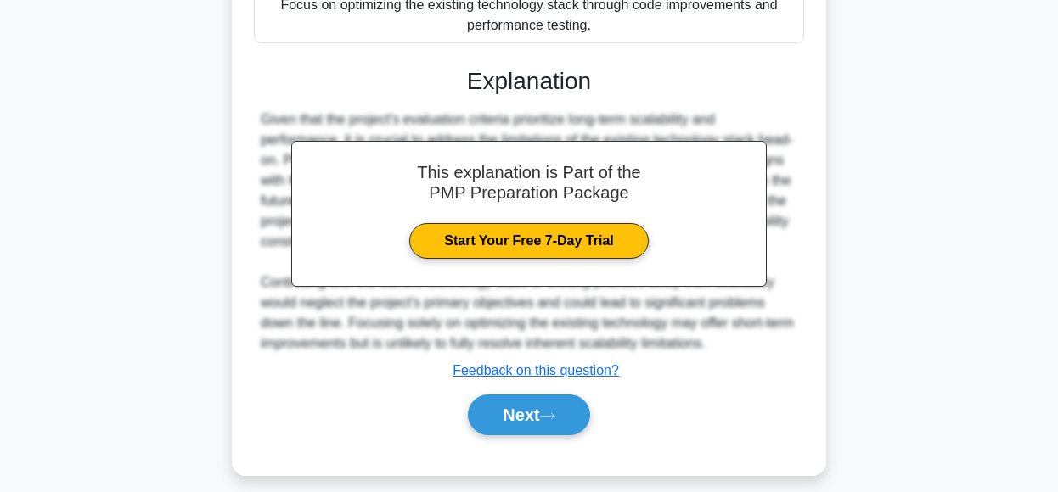
scroll to position [552, 0]
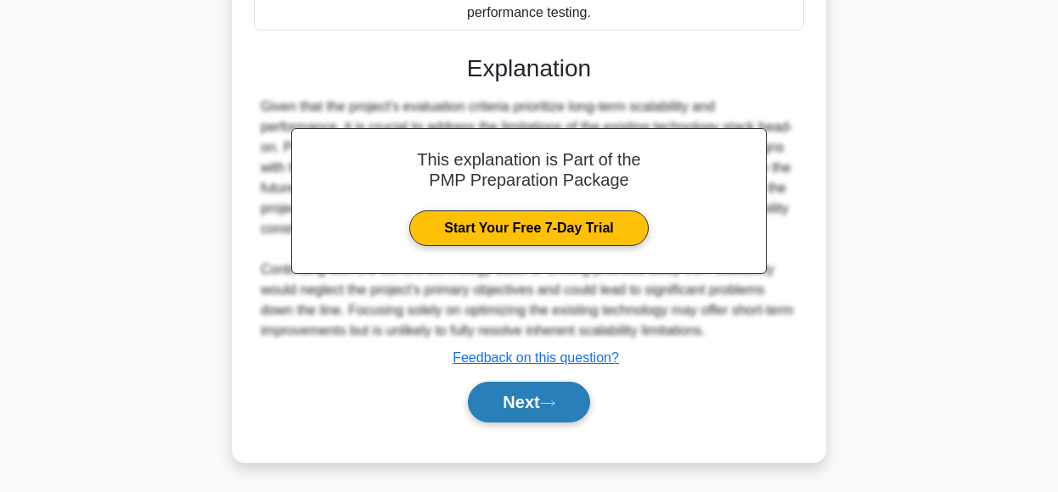
click at [566, 396] on button "Next" at bounding box center [528, 402] width 121 height 41
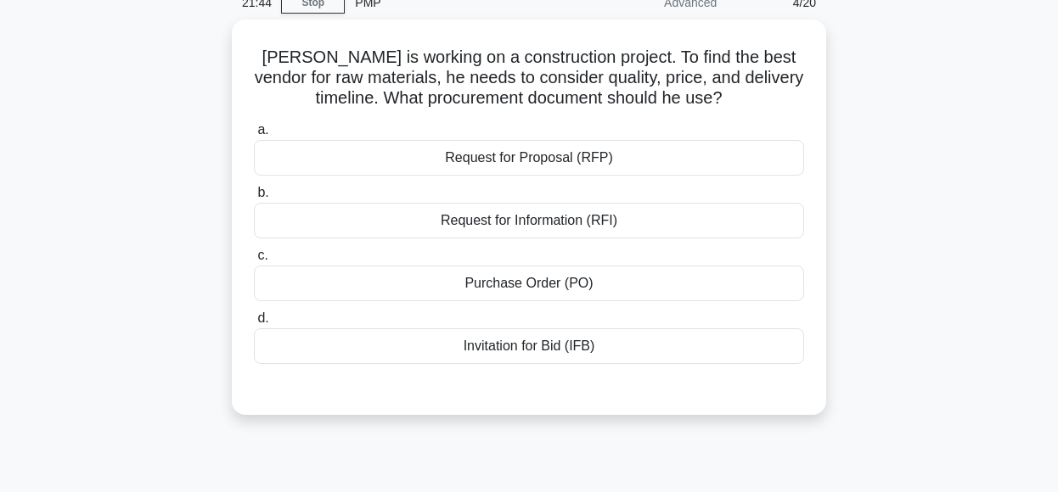
scroll to position [78, 0]
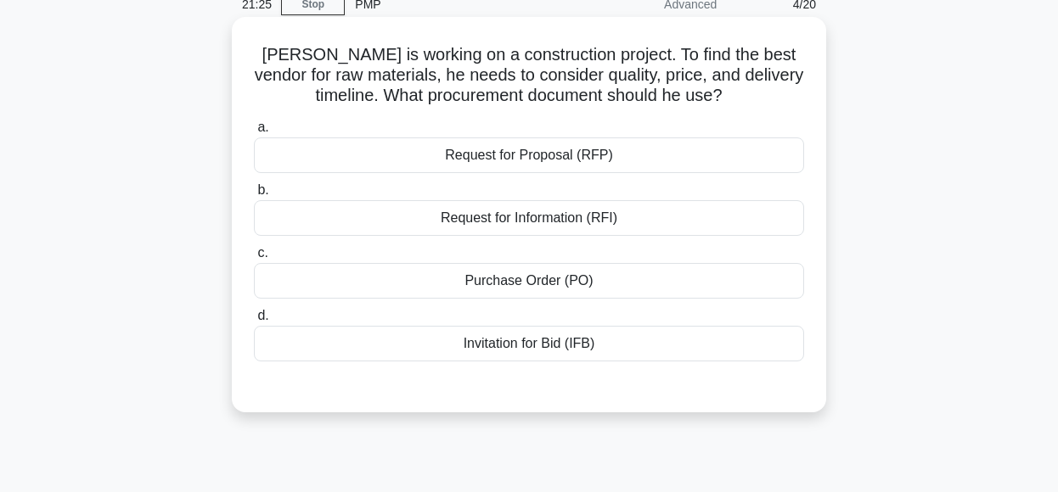
click at [625, 349] on div "Invitation for Bid (IFB)" at bounding box center [529, 344] width 550 height 36
click at [254, 322] on input "d. Invitation for Bid (IFB)" at bounding box center [254, 316] width 0 height 11
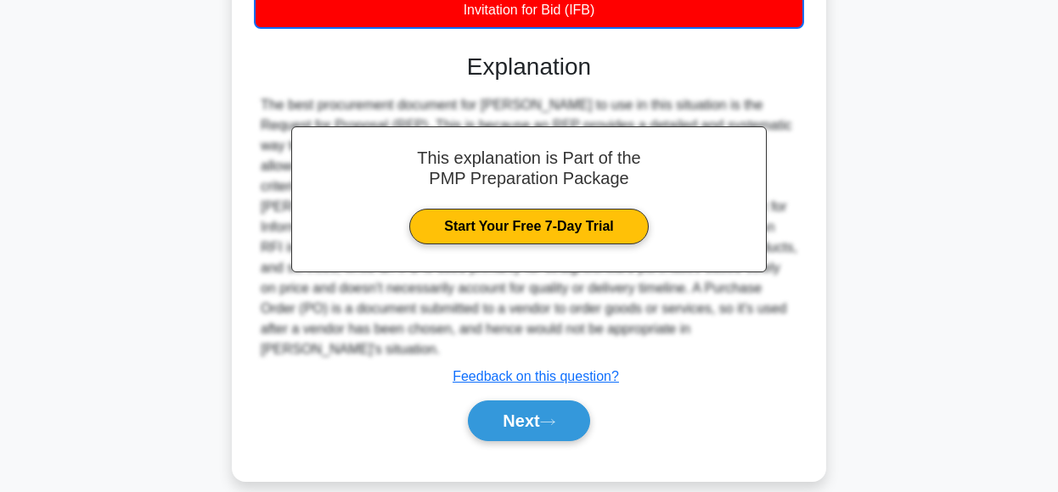
scroll to position [425, 0]
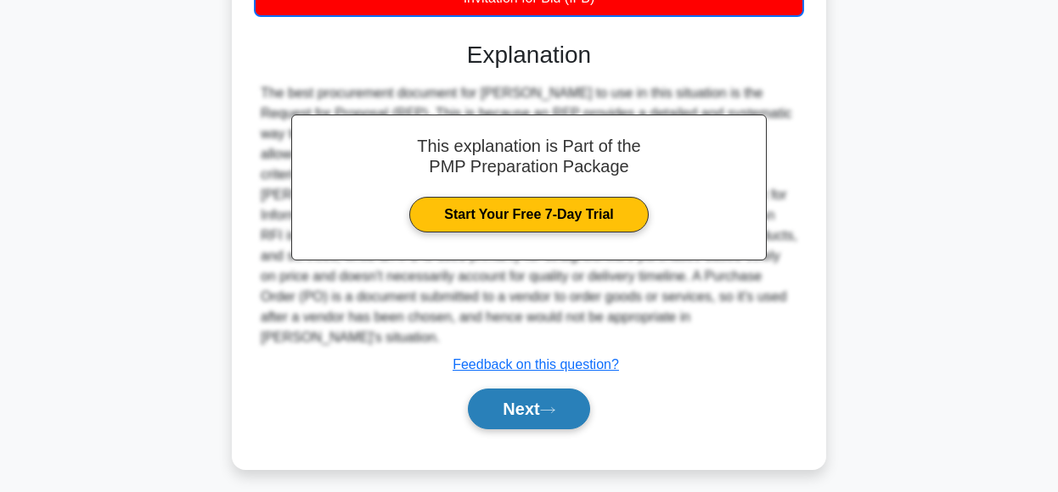
click at [537, 389] on button "Next" at bounding box center [528, 409] width 121 height 41
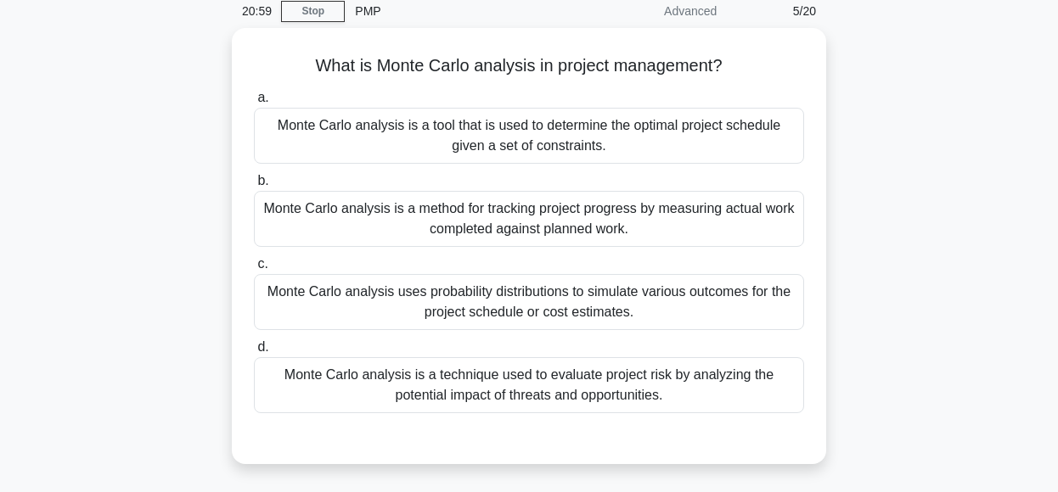
scroll to position [73, 0]
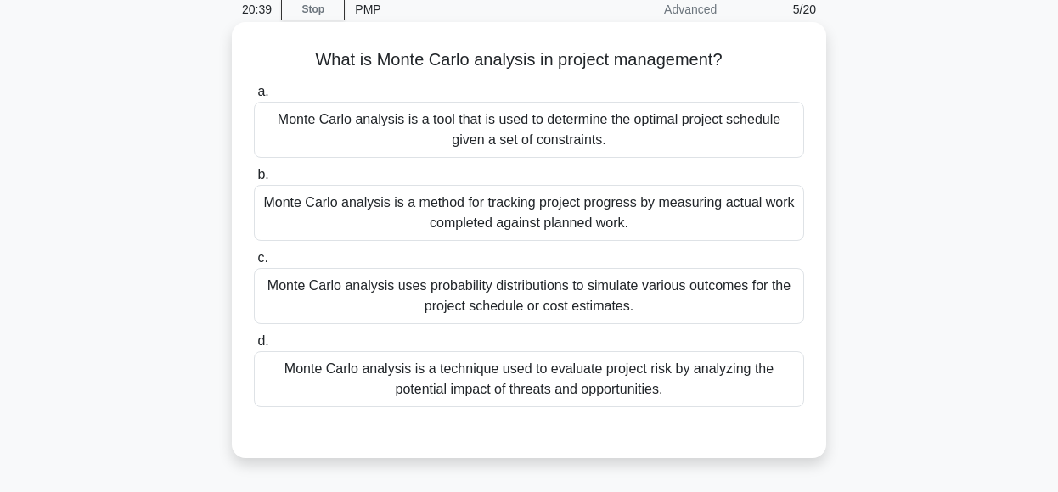
click at [615, 305] on div "Monte Carlo analysis uses probability distributions to simulate various outcome…" at bounding box center [529, 296] width 550 height 56
click at [254, 264] on input "c. Monte Carlo analysis uses probability distributions to simulate various outc…" at bounding box center [254, 258] width 0 height 11
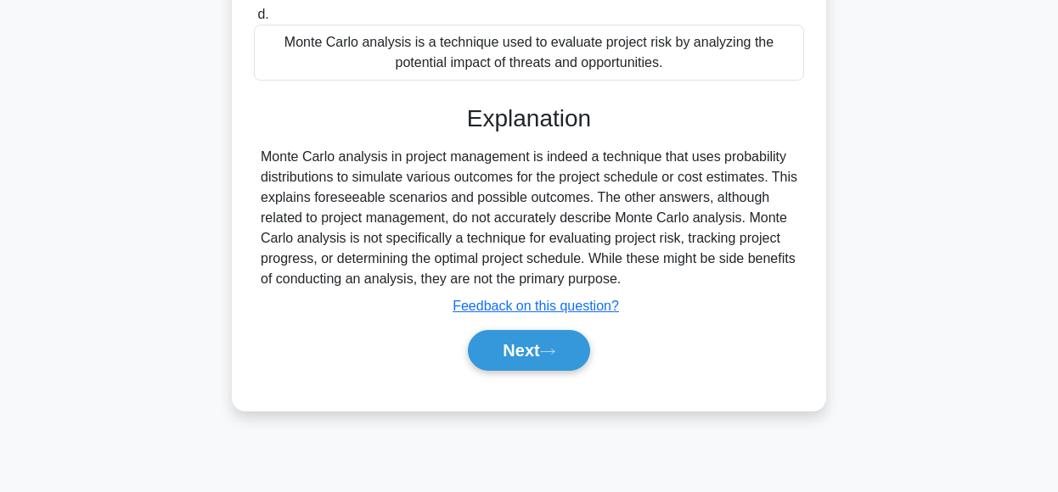
scroll to position [407, 0]
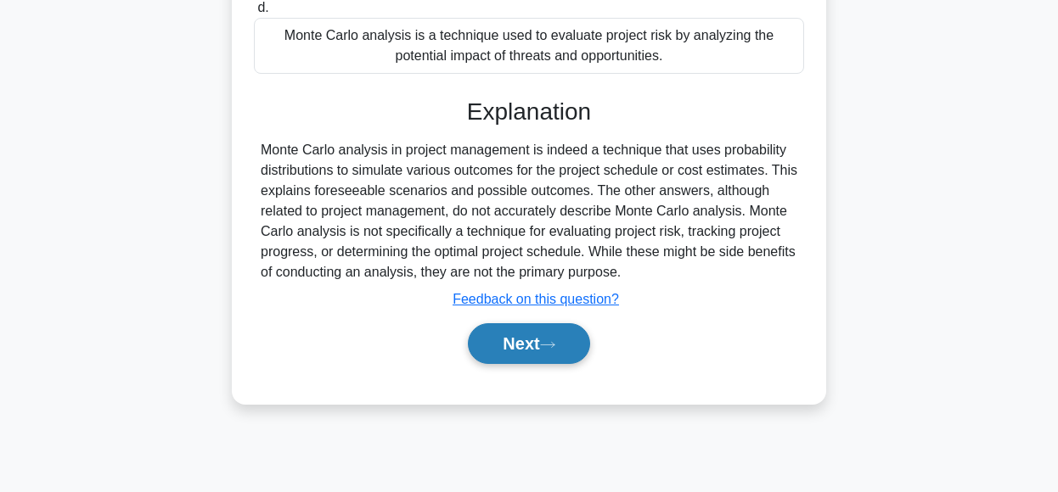
click at [542, 341] on button "Next" at bounding box center [528, 343] width 121 height 41
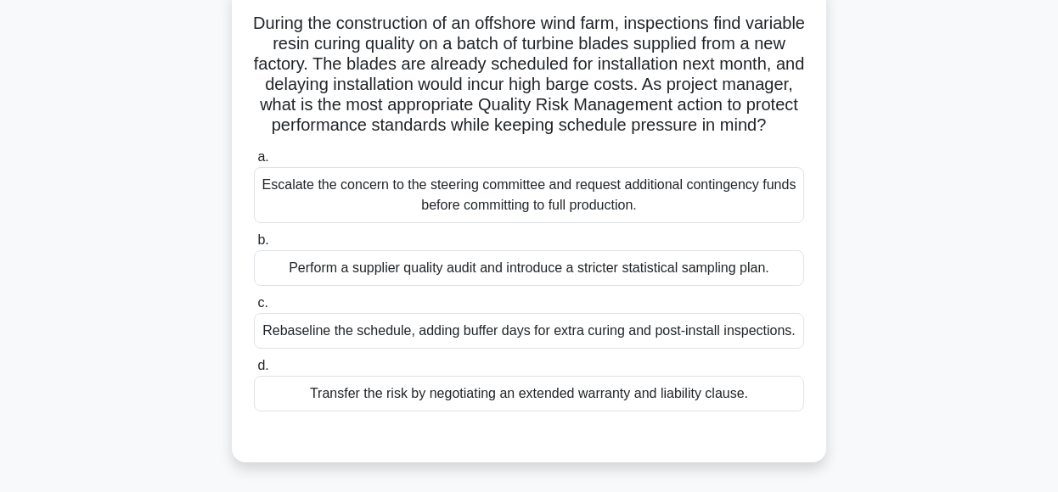
scroll to position [111, 0]
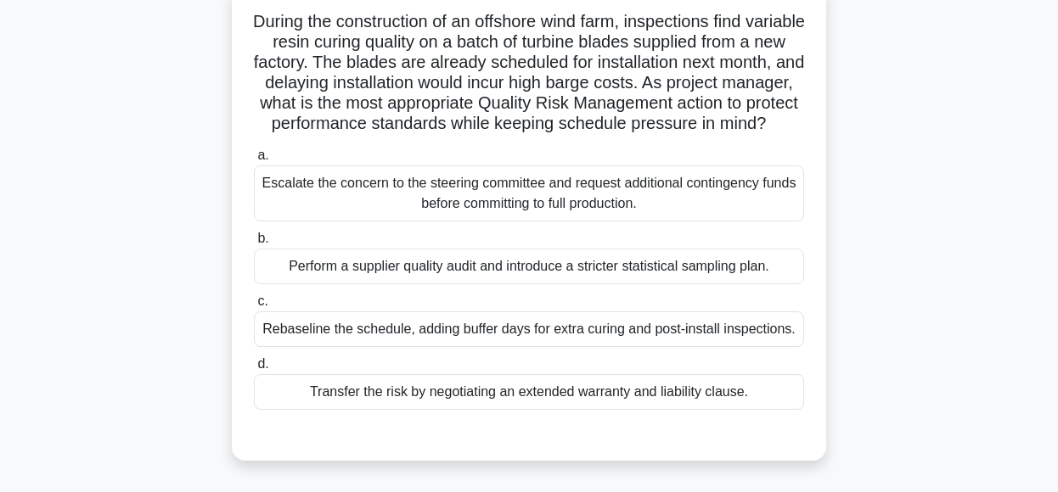
click at [751, 347] on div "Rebaseline the schedule, adding buffer days for extra curing and post-install i…" at bounding box center [529, 330] width 550 height 36
click at [254, 307] on input "c. Rebaseline the schedule, adding buffer days for extra curing and post-instal…" at bounding box center [254, 301] width 0 height 11
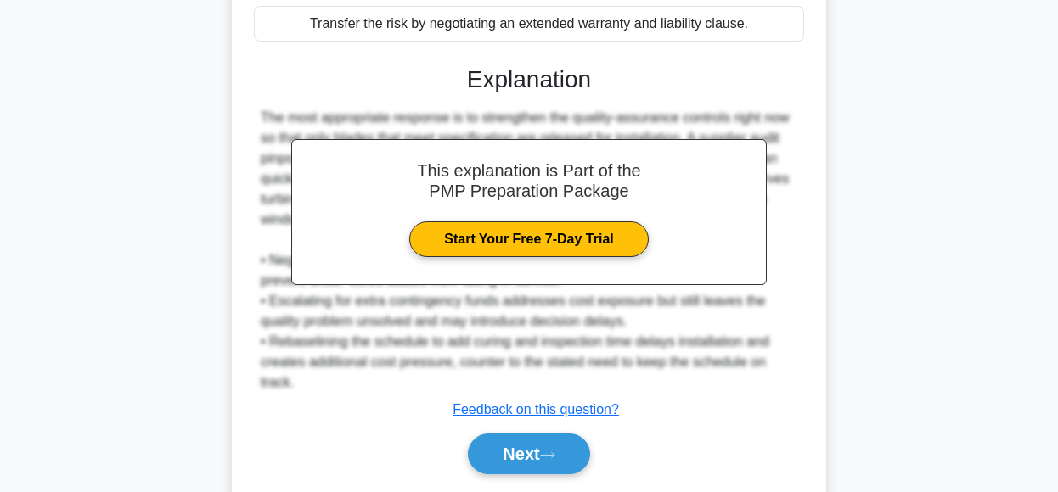
scroll to position [575, 0]
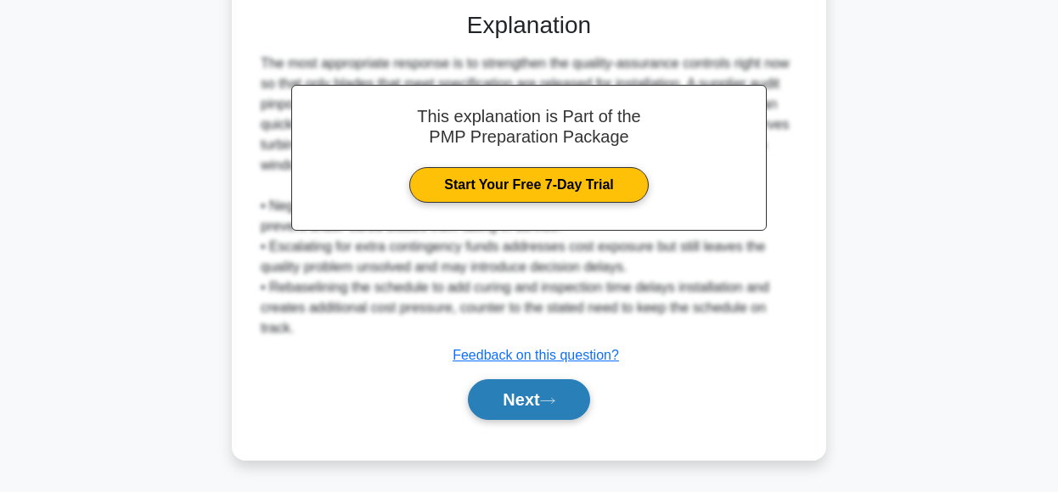
click at [548, 391] on button "Next" at bounding box center [528, 400] width 121 height 41
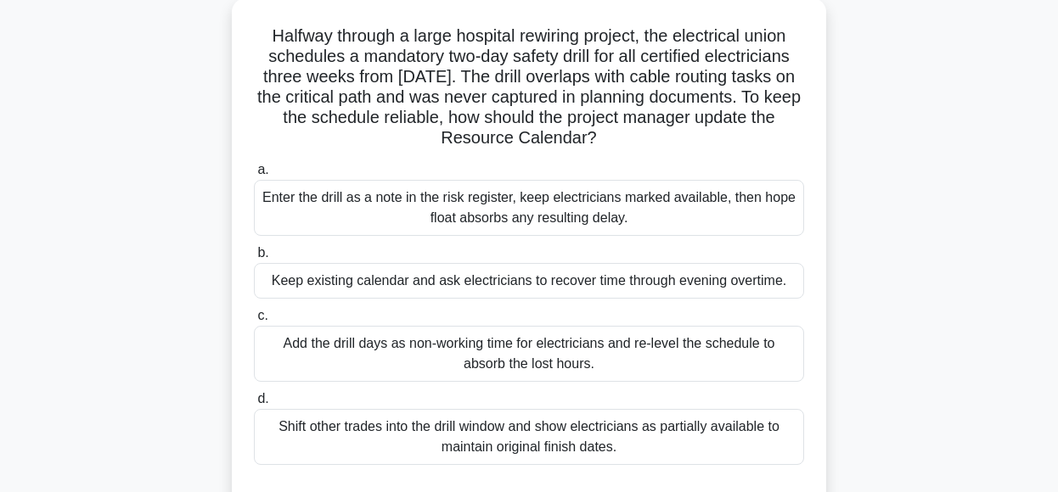
scroll to position [95, 0]
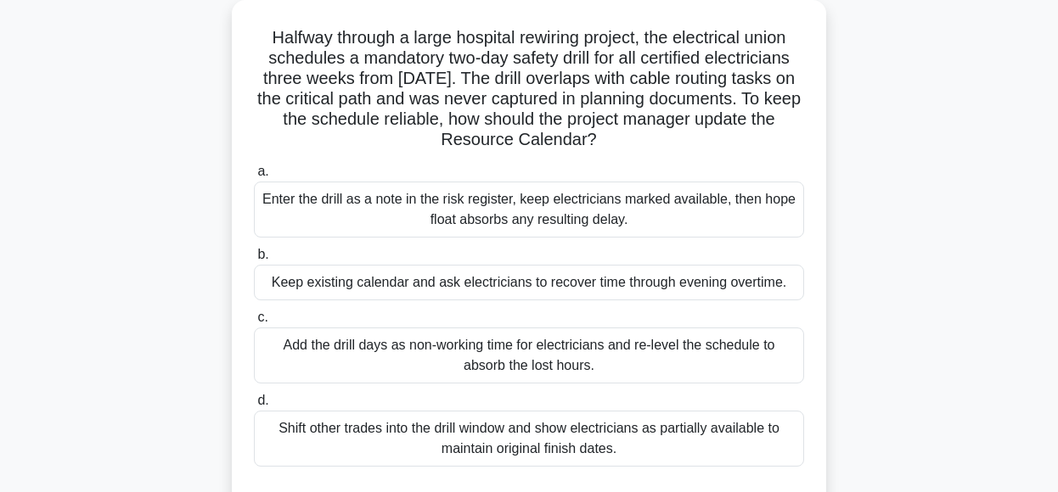
click at [659, 351] on div "Add the drill days as non-working time for electricians and re-level the schedu…" at bounding box center [529, 356] width 550 height 56
click at [254, 323] on input "c. Add the drill days as non-working time for electricians and re-level the sch…" at bounding box center [254, 317] width 0 height 11
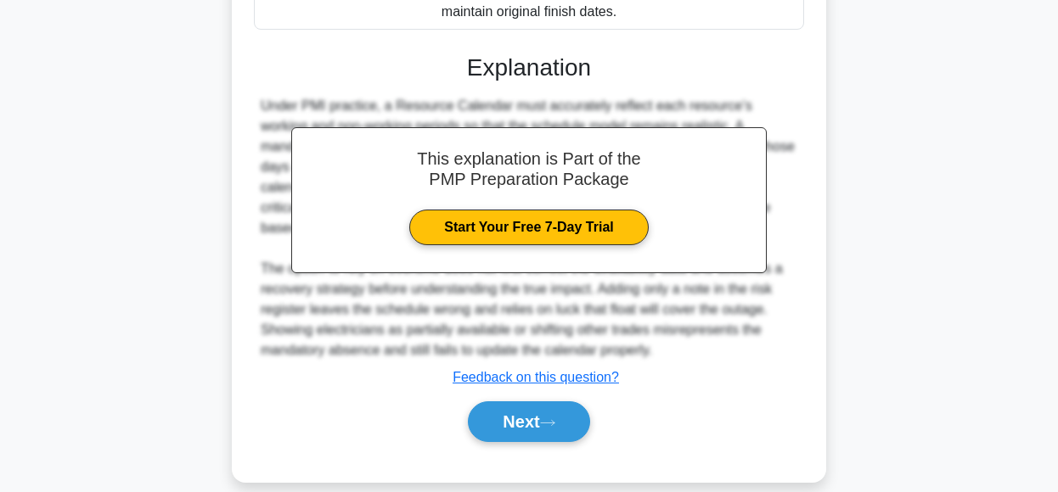
scroll to position [543, 0]
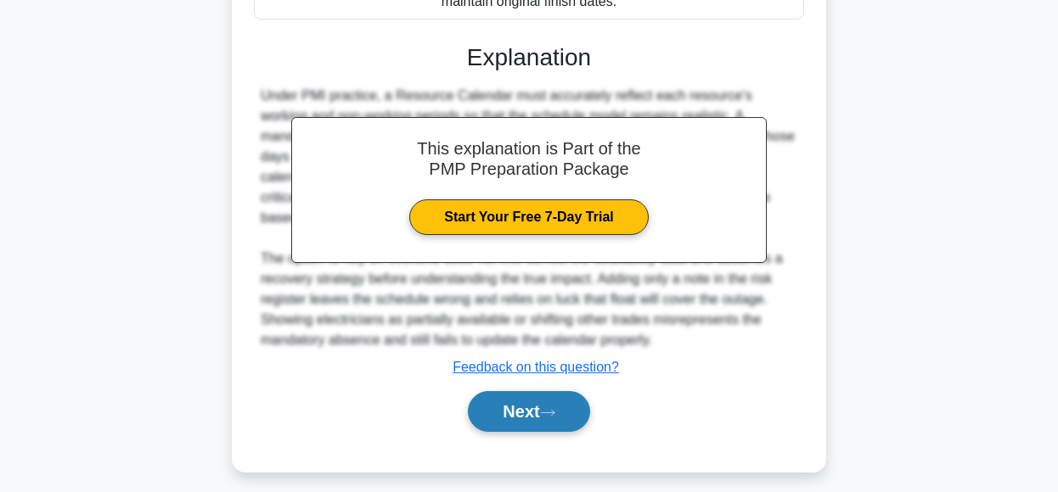
click at [552, 411] on icon at bounding box center [547, 412] width 15 height 9
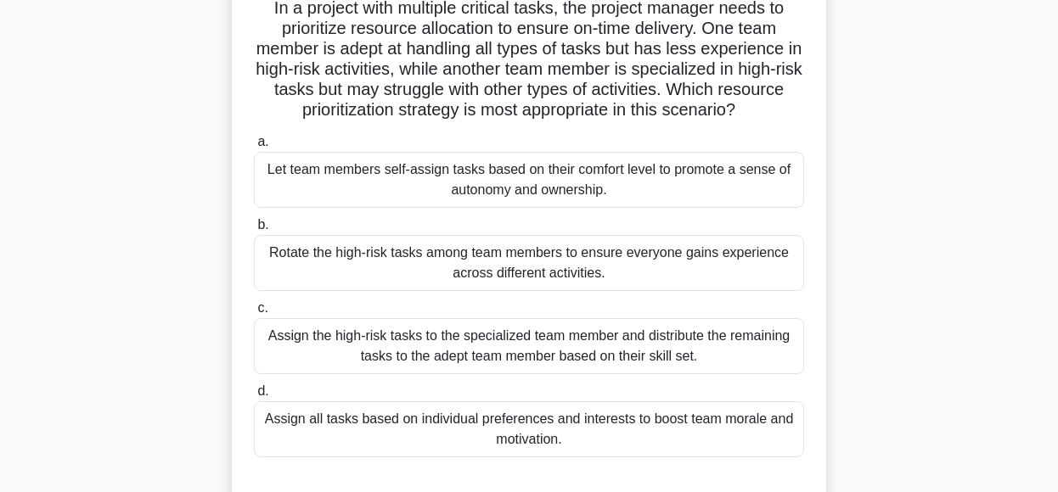
scroll to position [131, 0]
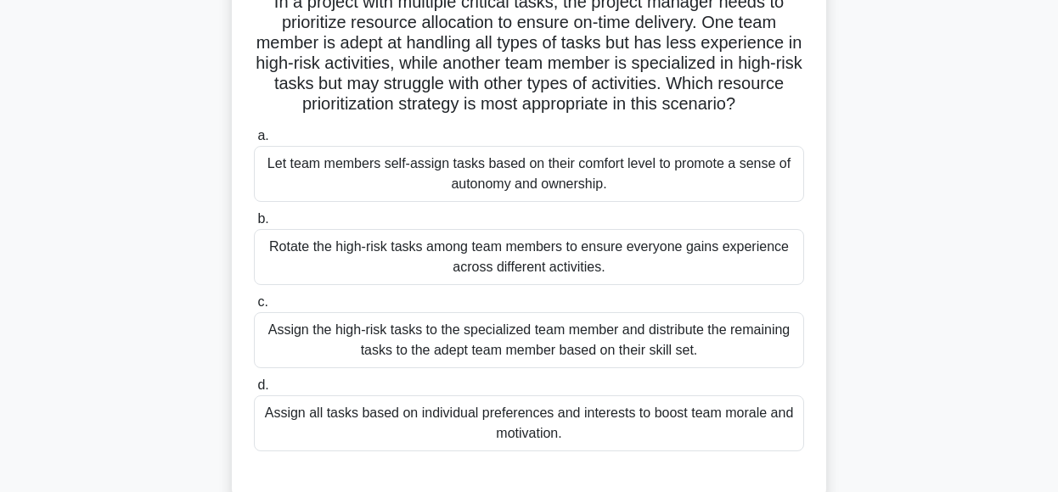
click at [762, 346] on div "Assign the high-risk tasks to the specialized team member and distribute the re…" at bounding box center [529, 340] width 550 height 56
click at [254, 308] on input "c. Assign the high-risk tasks to the specialized team member and distribute the…" at bounding box center [254, 302] width 0 height 11
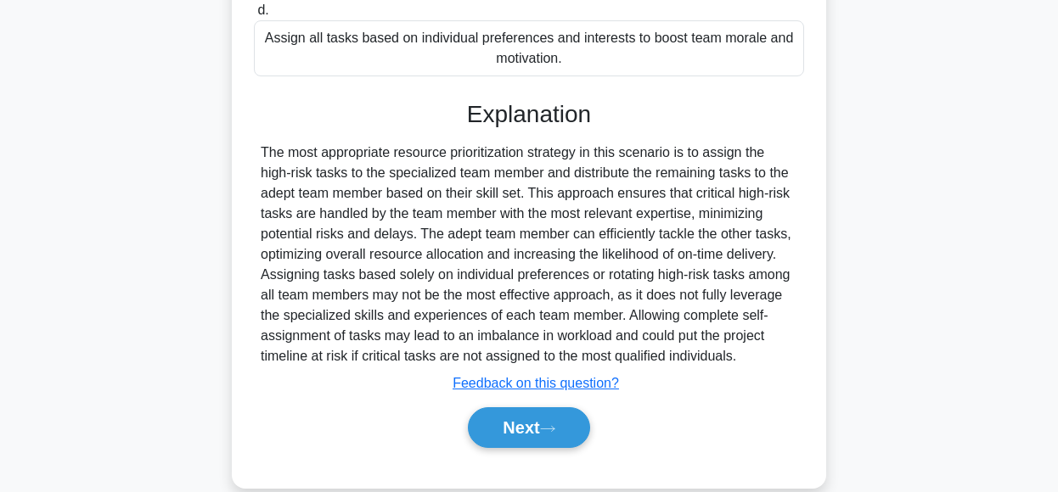
scroll to position [531, 0]
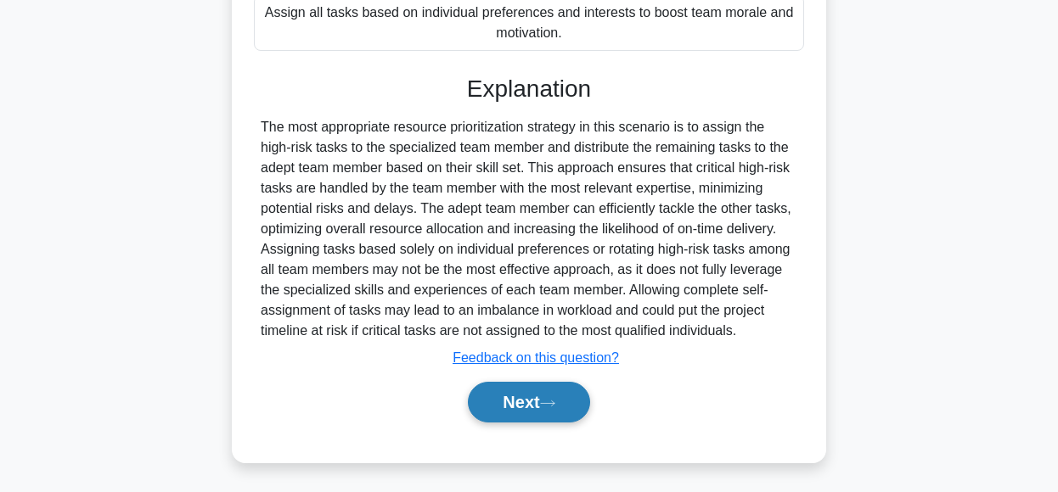
click at [550, 400] on icon at bounding box center [547, 403] width 15 height 9
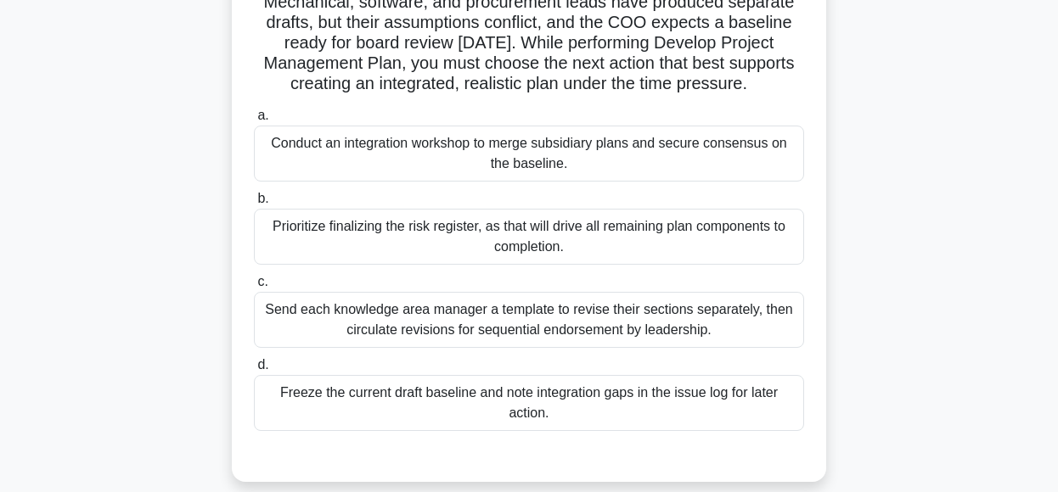
scroll to position [156, 0]
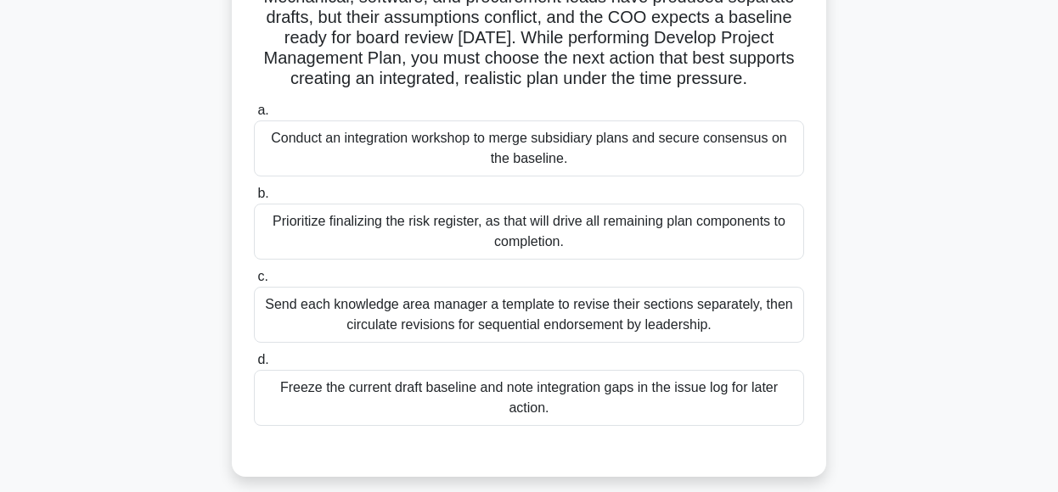
click at [729, 142] on div "Conduct an integration workshop to merge subsidiary plans and secure consensus …" at bounding box center [529, 149] width 550 height 56
click at [254, 116] on input "a. Conduct an integration workshop to merge subsidiary plans and secure consens…" at bounding box center [254, 110] width 0 height 11
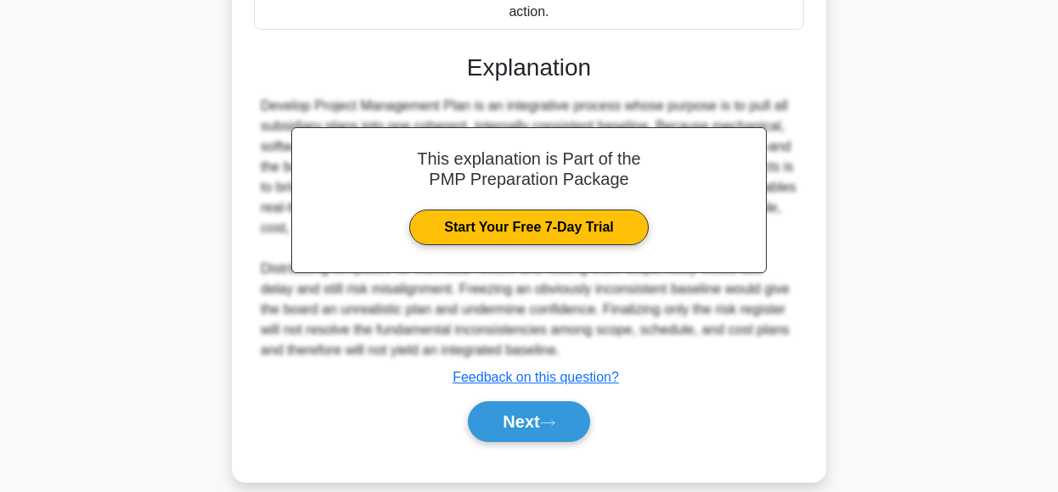
scroll to position [572, 0]
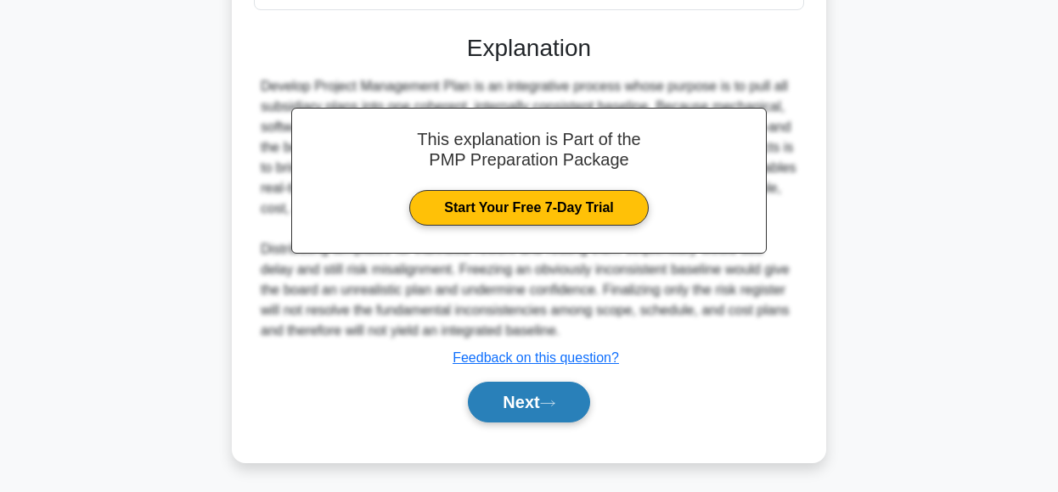
click at [516, 399] on button "Next" at bounding box center [528, 402] width 121 height 41
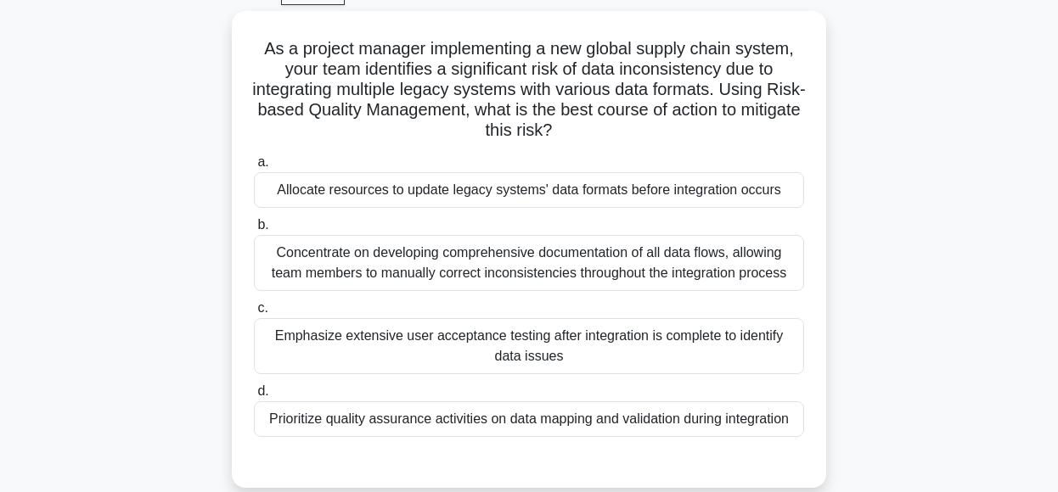
scroll to position [87, 0]
click at [866, 248] on div "As a project manager implementing a new global supply chain system, your team i…" at bounding box center [529, 261] width 968 height 498
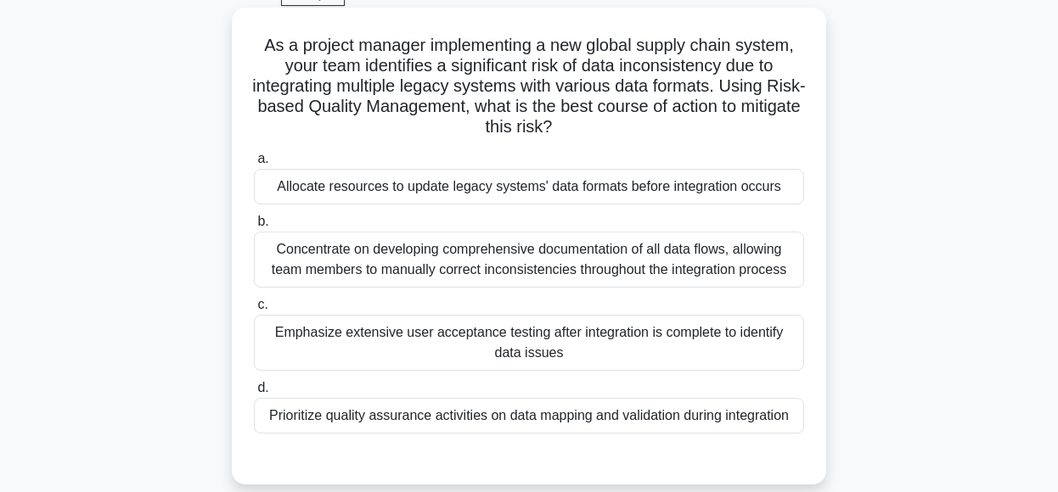
click at [745, 189] on div "Allocate resources to update legacy systems' data formats before integration oc…" at bounding box center [529, 187] width 550 height 36
click at [254, 165] on input "a. Allocate resources to update legacy systems' data formats before integration…" at bounding box center [254, 159] width 0 height 11
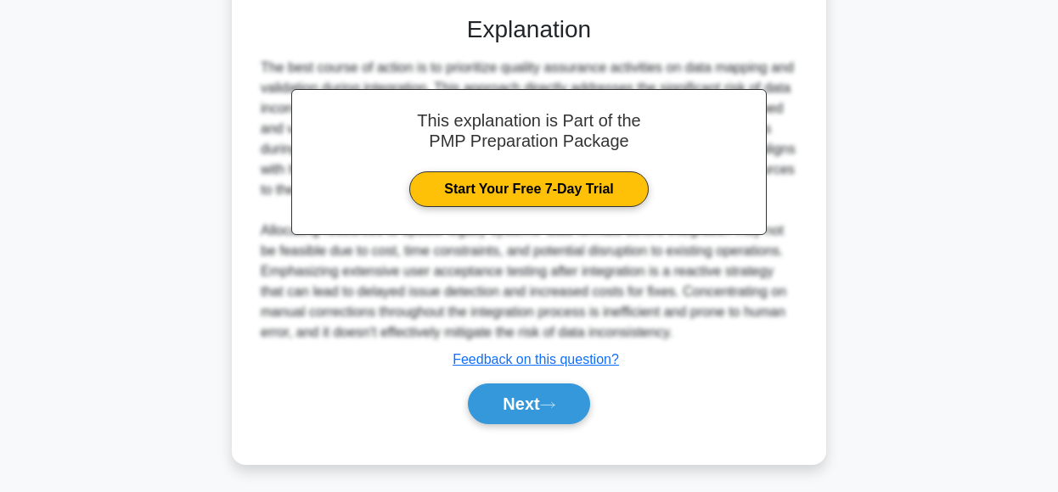
scroll to position [554, 0]
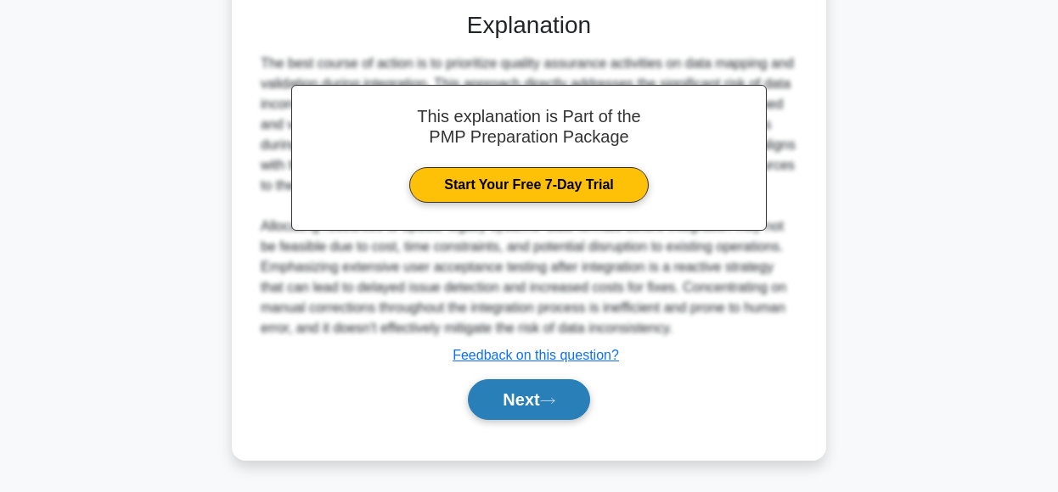
click at [541, 396] on button "Next" at bounding box center [528, 400] width 121 height 41
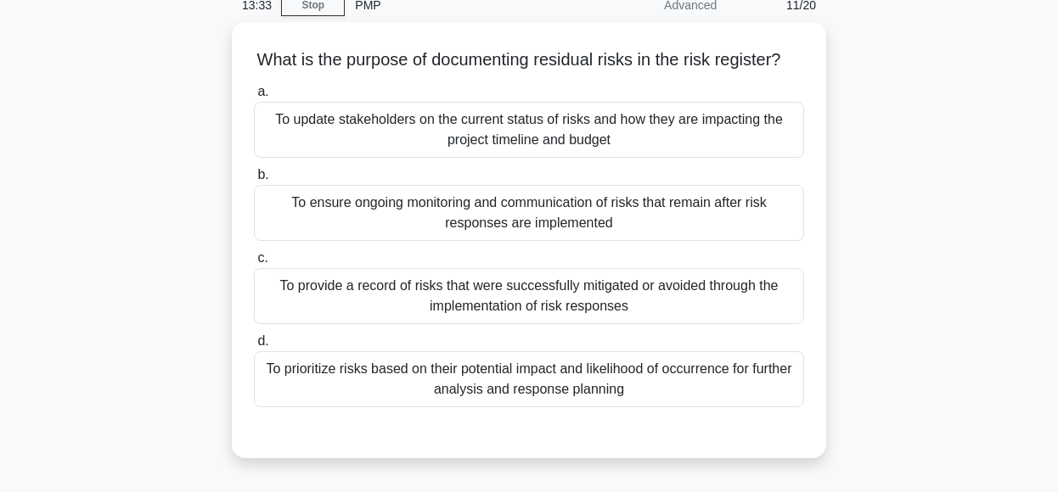
scroll to position [76, 0]
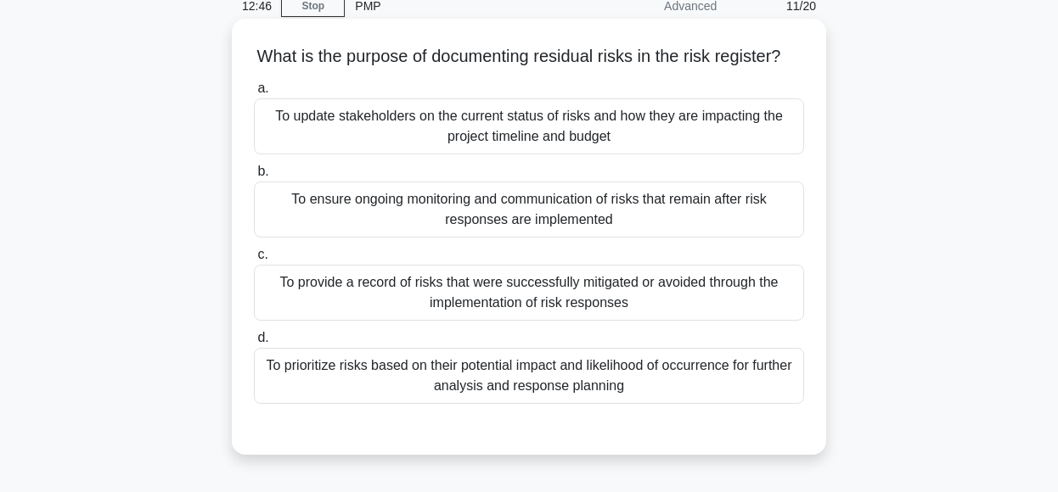
click at [725, 226] on div "To ensure ongoing monitoring and communication of risks that remain after risk …" at bounding box center [529, 210] width 550 height 56
click at [254, 177] on input "b. To ensure ongoing monitoring and communication of risks that remain after ri…" at bounding box center [254, 171] width 0 height 11
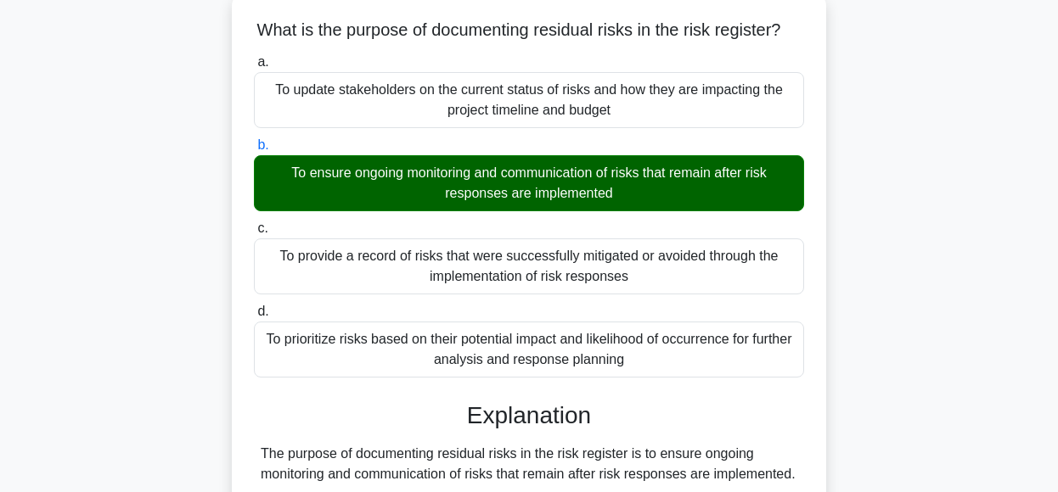
scroll to position [470, 0]
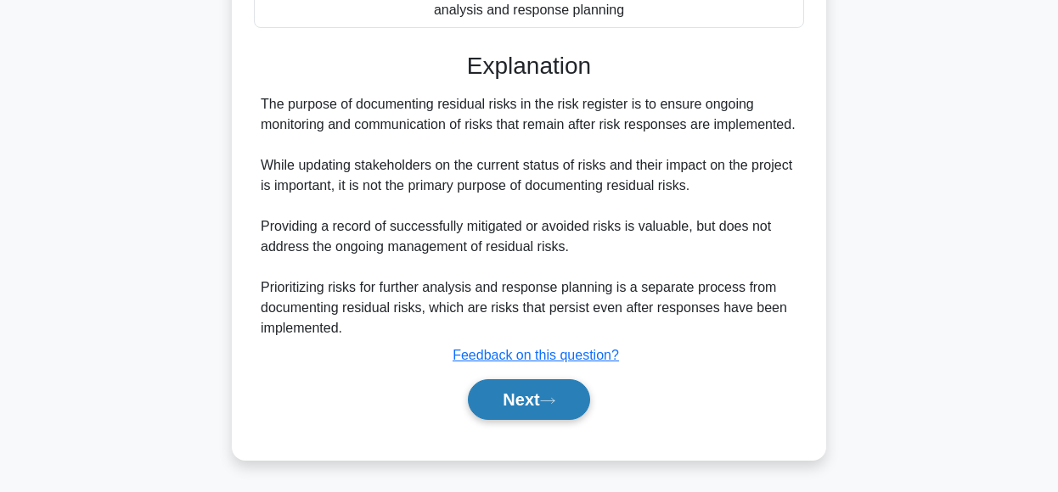
click at [520, 393] on button "Next" at bounding box center [528, 400] width 121 height 41
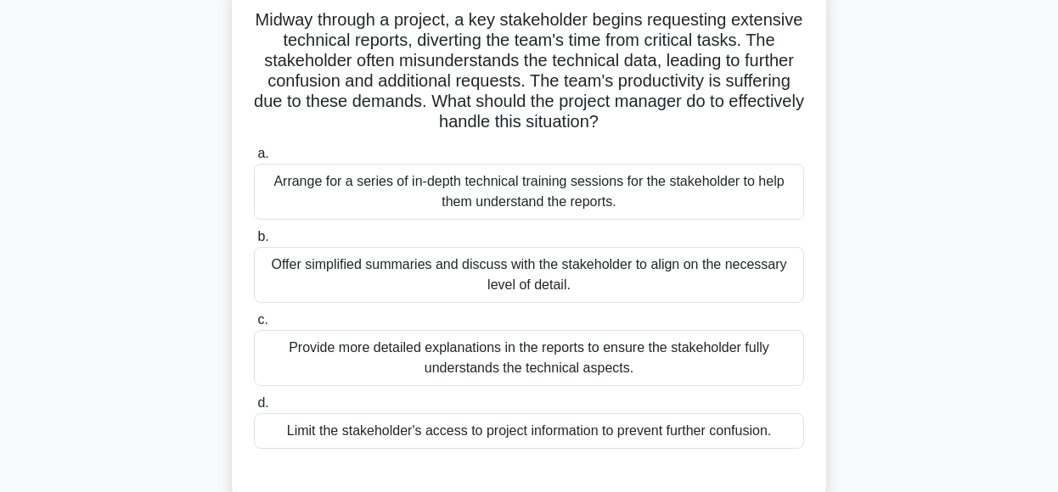
scroll to position [104, 0]
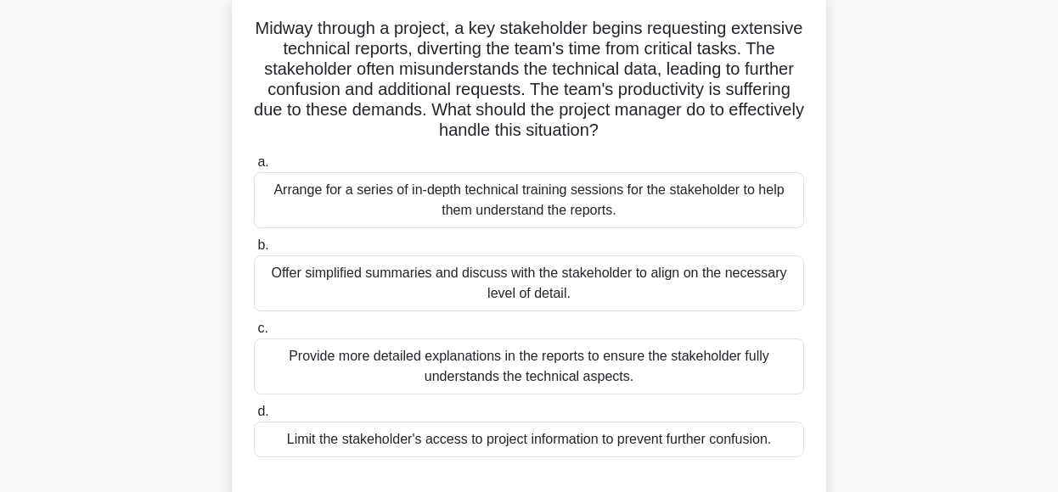
click at [642, 303] on div "Offer simplified summaries and discuss with the stakeholder to align on the nec…" at bounding box center [529, 284] width 550 height 56
click at [254, 251] on input "b. Offer simplified summaries and discuss with the stakeholder to align on the …" at bounding box center [254, 245] width 0 height 11
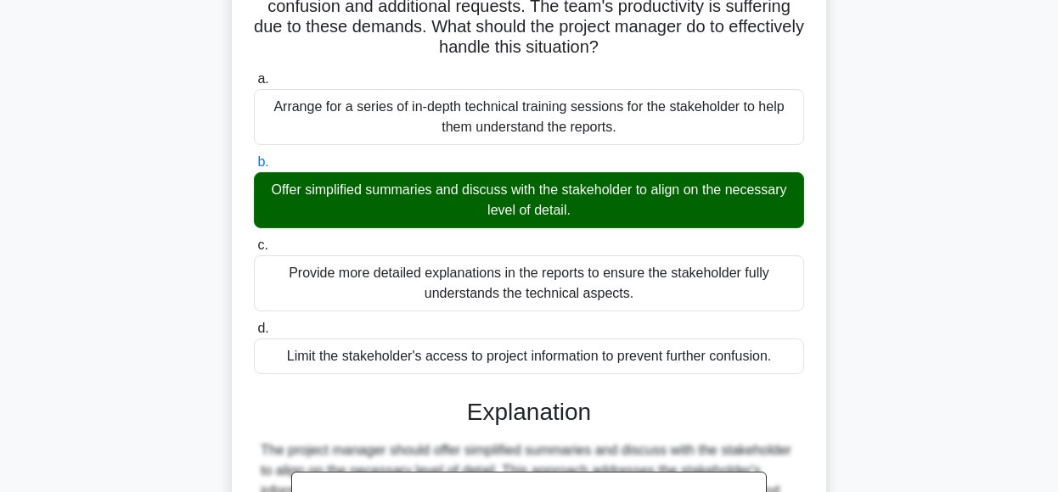
scroll to position [491, 0]
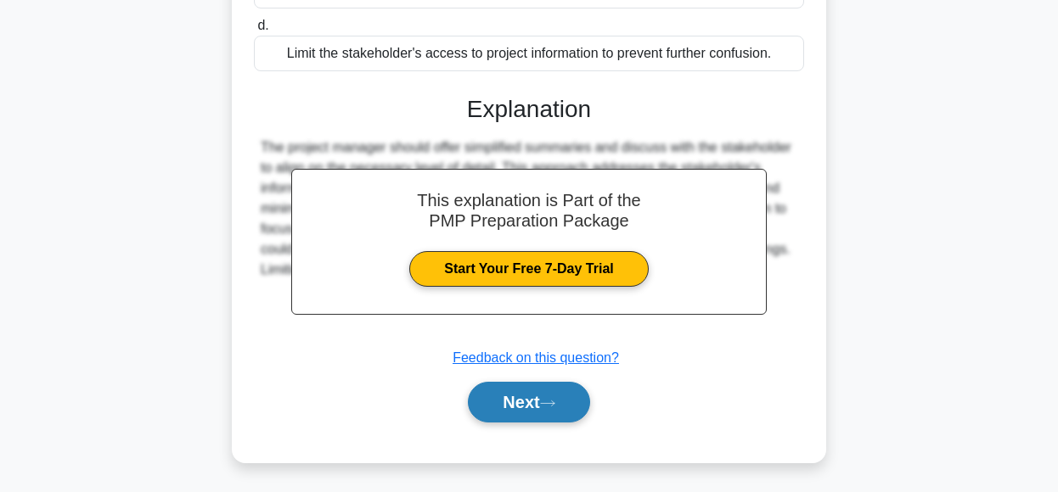
click at [550, 402] on icon at bounding box center [548, 403] width 14 height 5
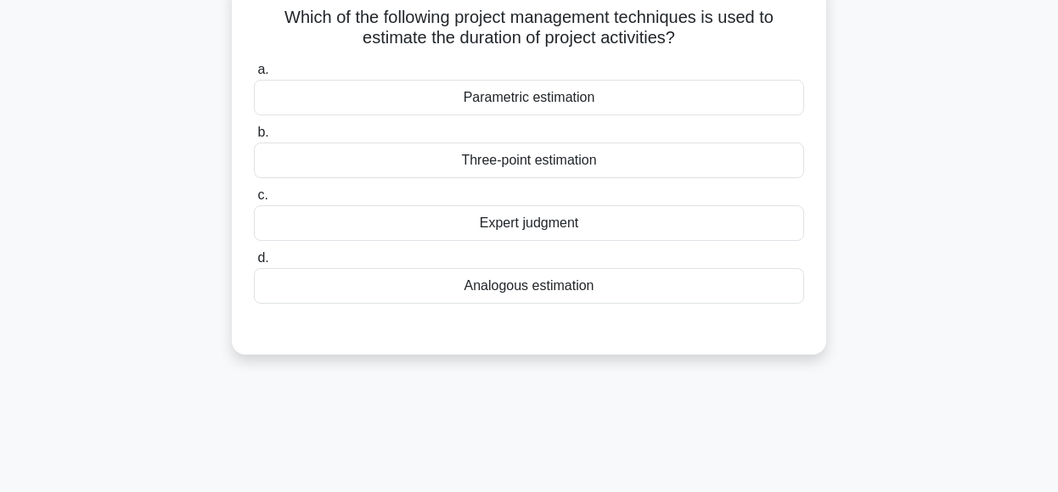
scroll to position [97, 0]
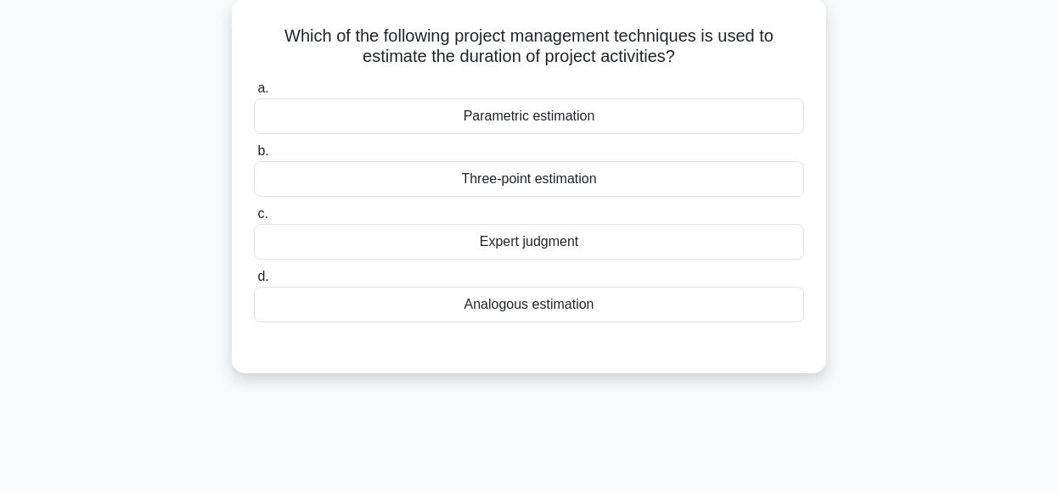
click at [677, 244] on div "Expert judgment" at bounding box center [529, 242] width 550 height 36
click at [254, 220] on input "c. Expert judgment" at bounding box center [254, 214] width 0 height 11
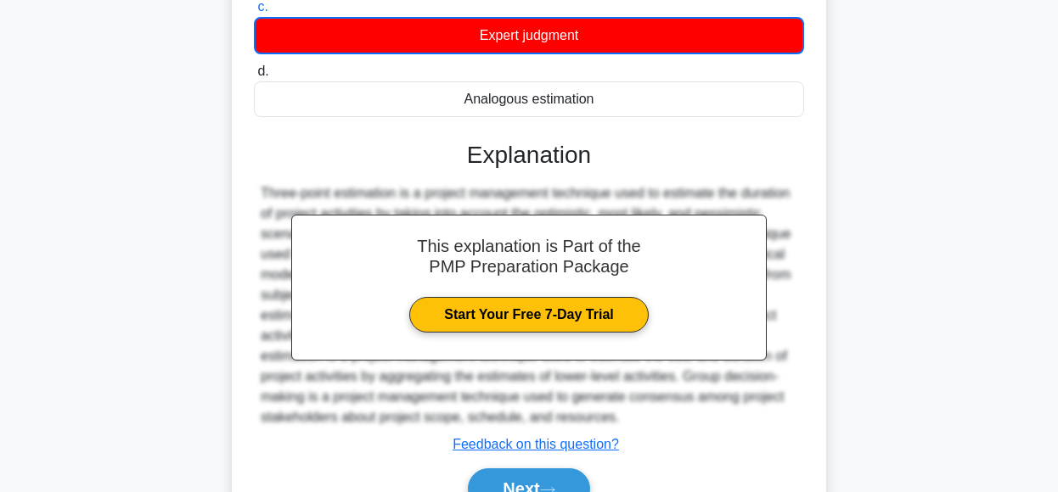
scroll to position [425, 0]
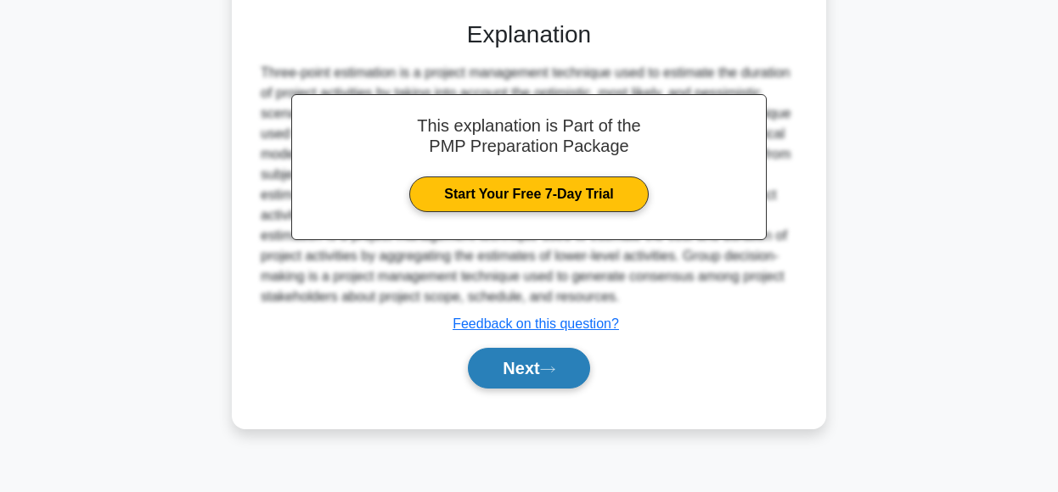
click at [509, 368] on button "Next" at bounding box center [528, 368] width 121 height 41
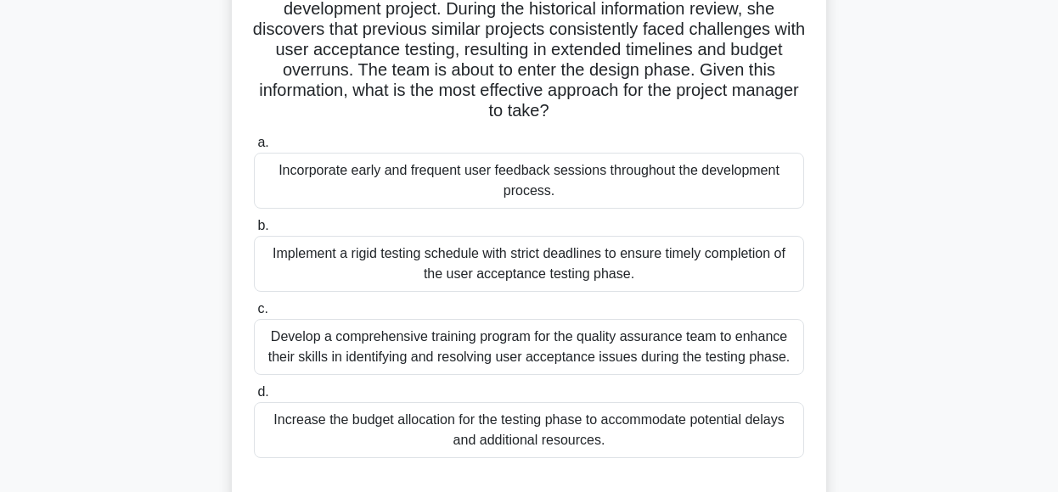
scroll to position [152, 0]
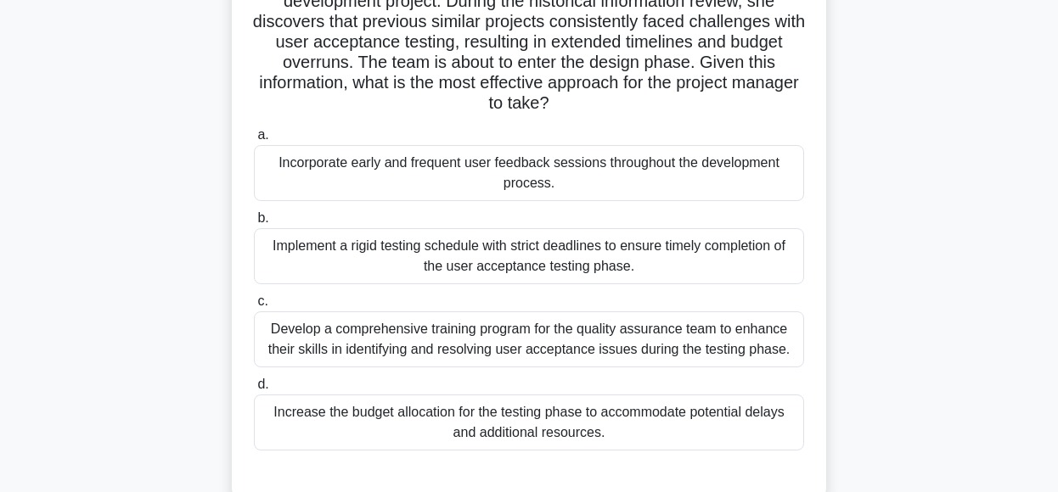
click at [648, 171] on div "Incorporate early and frequent user feedback sessions throughout the developmen…" at bounding box center [529, 173] width 550 height 56
click at [254, 141] on input "a. Incorporate early and frequent user feedback sessions throughout the develop…" at bounding box center [254, 135] width 0 height 11
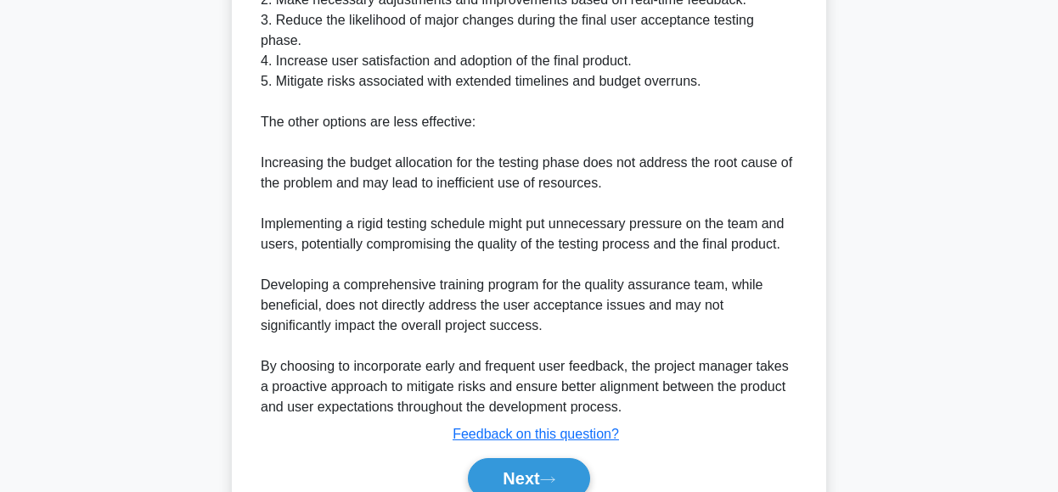
scroll to position [878, 0]
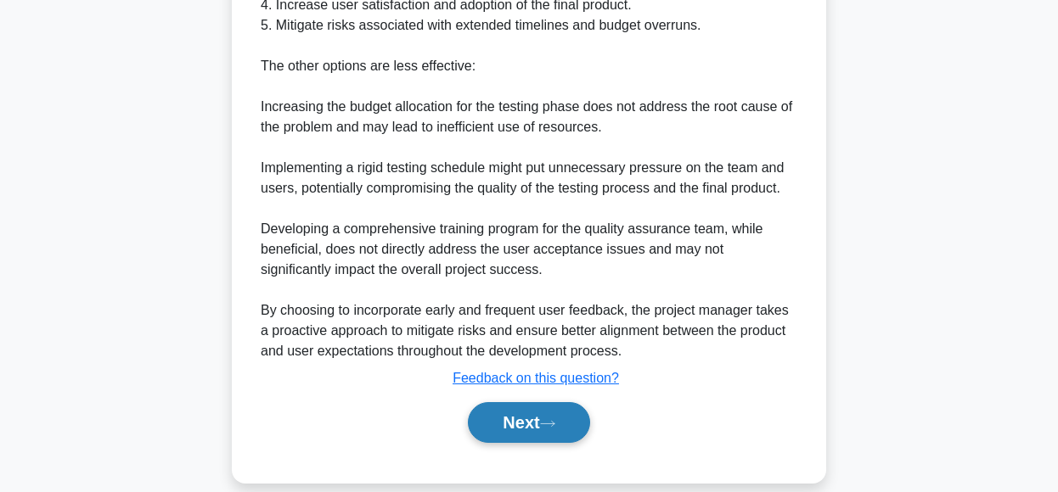
click at [547, 419] on icon at bounding box center [547, 423] width 15 height 9
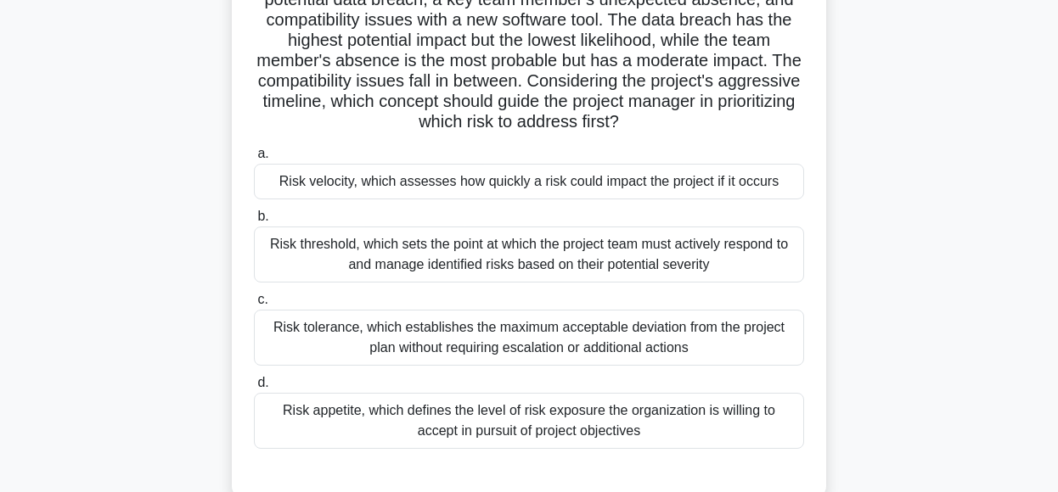
scroll to position [160, 0]
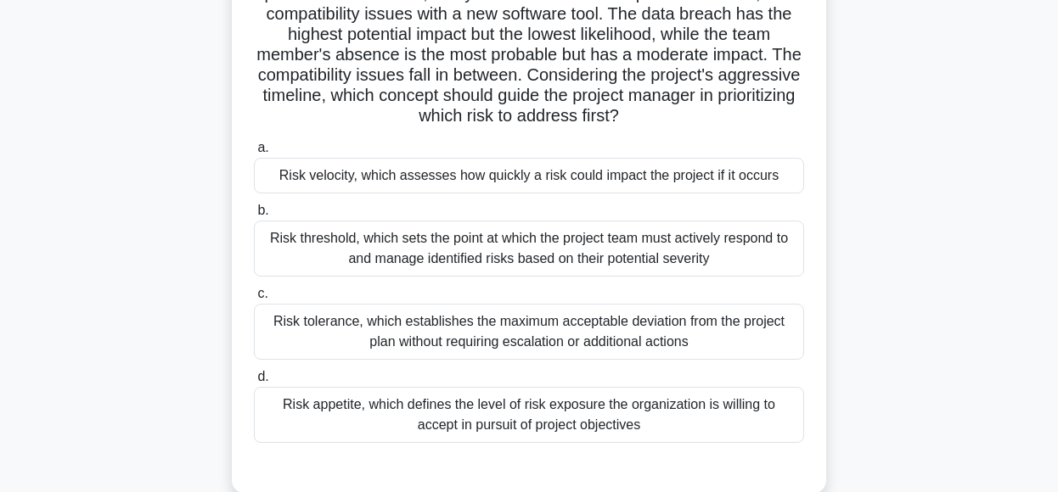
click at [669, 260] on div "Risk threshold, which sets the point at which the project team must actively re…" at bounding box center [529, 249] width 550 height 56
click at [254, 216] on input "b. Risk threshold, which sets the point at which the project team must actively…" at bounding box center [254, 210] width 0 height 11
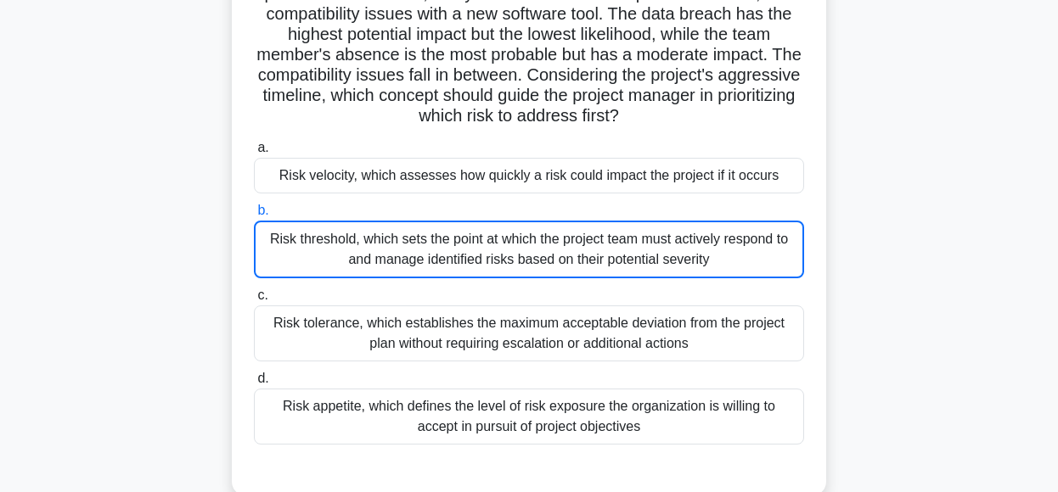
click at [669, 260] on div "Risk threshold, which sets the point at which the project team must actively re…" at bounding box center [529, 250] width 550 height 58
click at [254, 216] on input "b. Risk threshold, which sets the point at which the project team must actively…" at bounding box center [254, 210] width 0 height 11
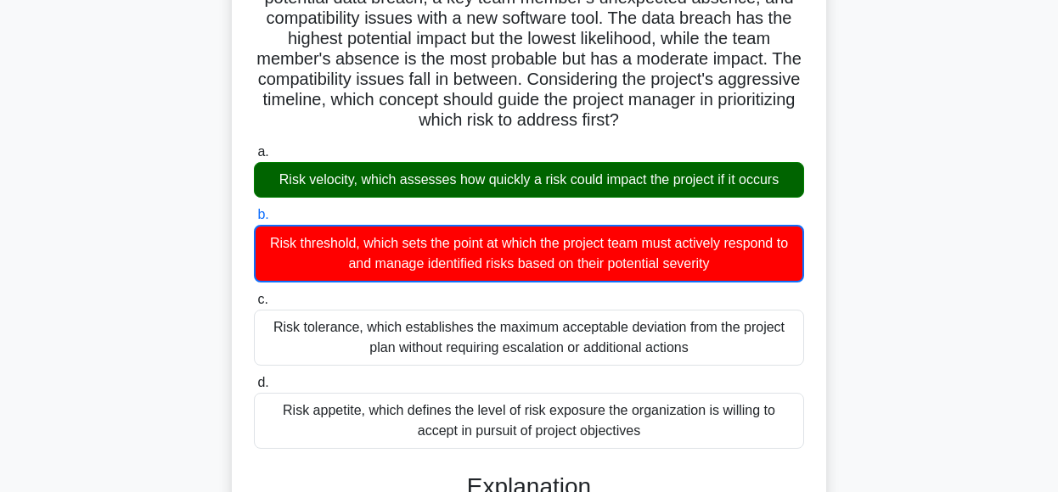
click at [903, 235] on div "During risk assessment, a project manager identifies three risks: a potential d…" at bounding box center [529, 492] width 968 height 1105
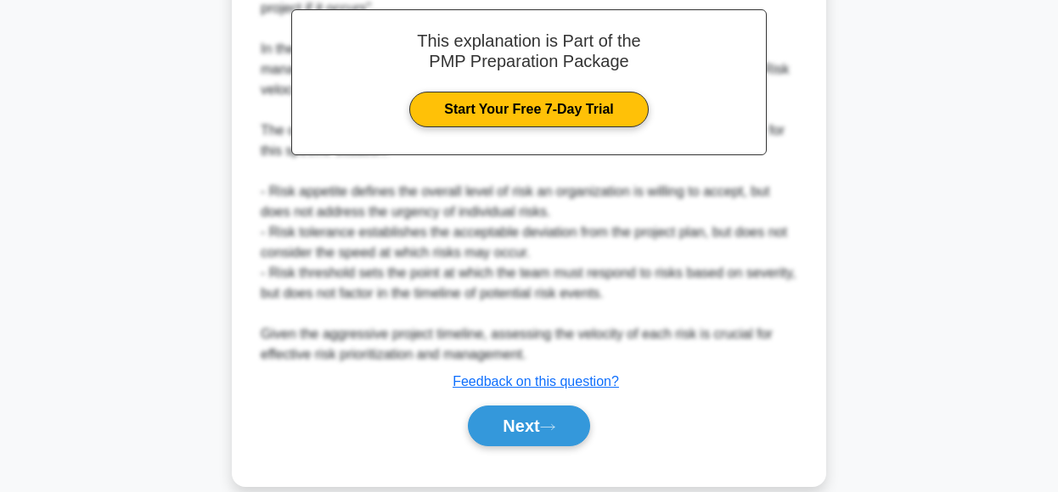
scroll to position [717, 0]
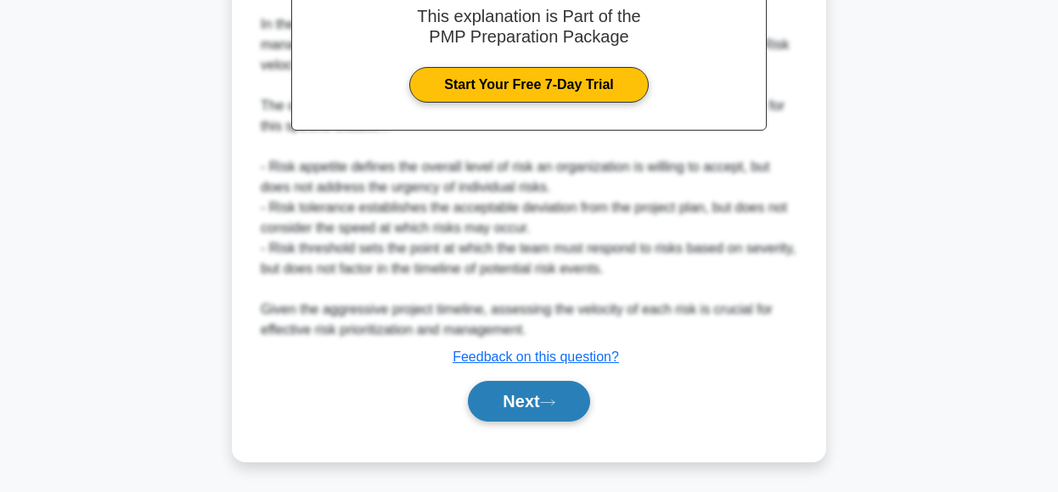
click at [550, 402] on icon at bounding box center [547, 402] width 15 height 9
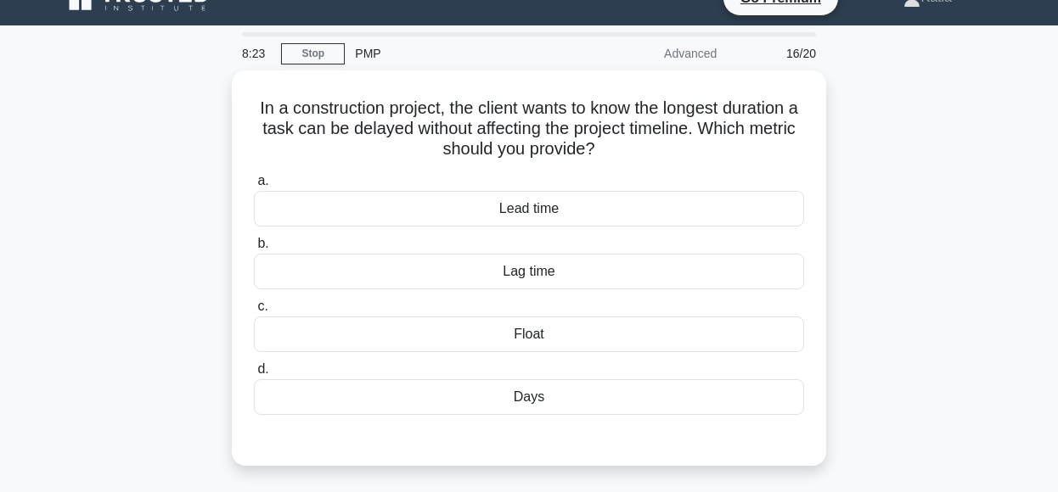
scroll to position [31, 0]
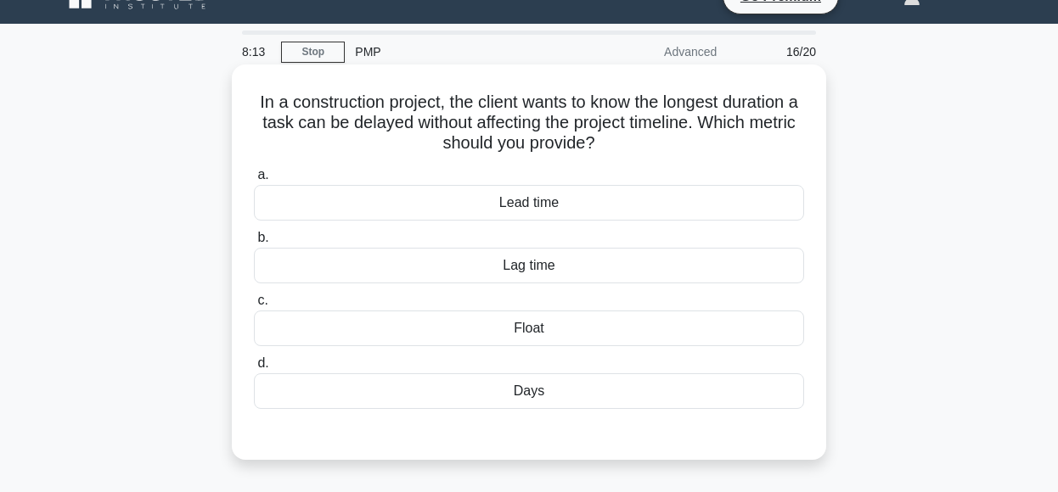
click at [691, 267] on div "Lag time" at bounding box center [529, 266] width 550 height 36
click at [254, 244] on input "b. Lag time" at bounding box center [254, 238] width 0 height 11
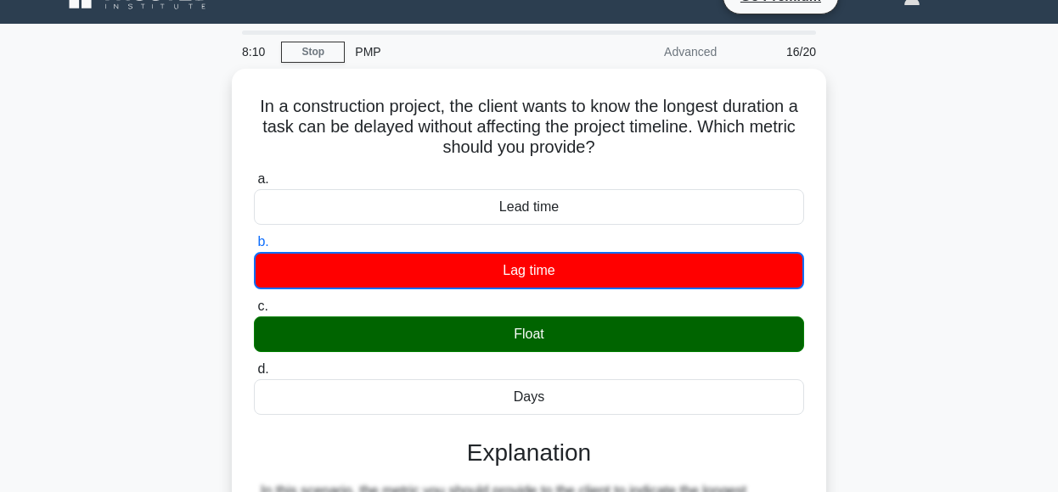
drag, startPoint x: 691, startPoint y: 267, endPoint x: 1035, endPoint y: 121, distance: 373.6
click at [1035, 121] on main "8:10 Stop PMP Advanced 16/20 In a construction project, the client wants to kno…" at bounding box center [529, 455] width 1058 height 863
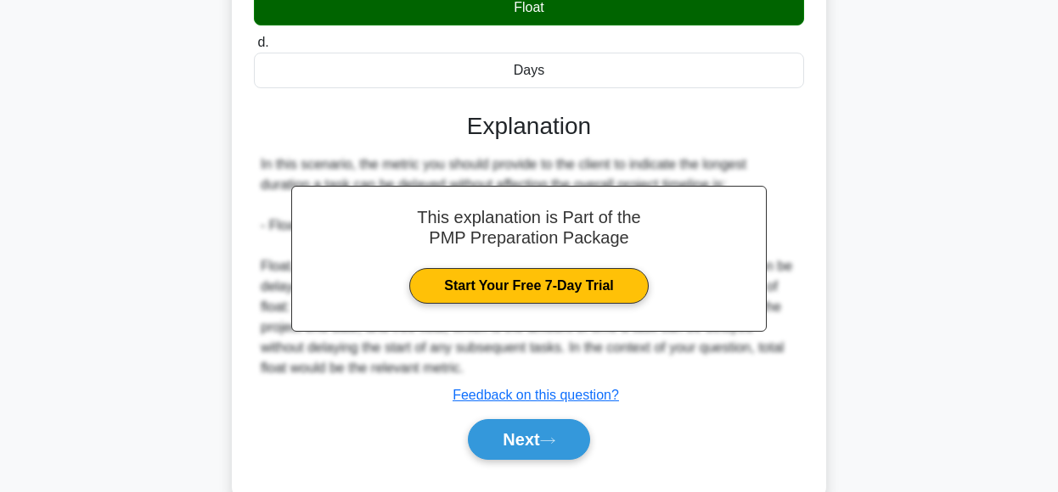
scroll to position [397, 0]
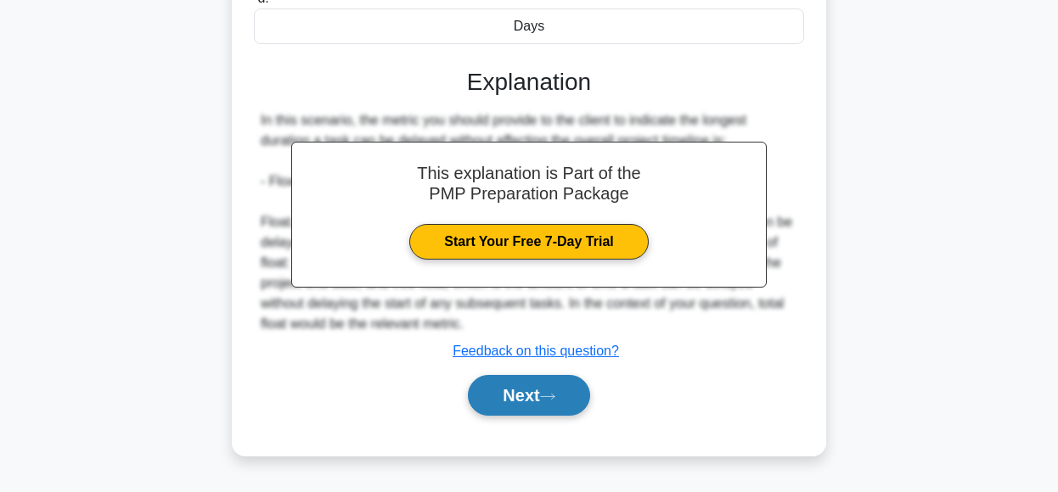
click at [526, 384] on button "Next" at bounding box center [528, 395] width 121 height 41
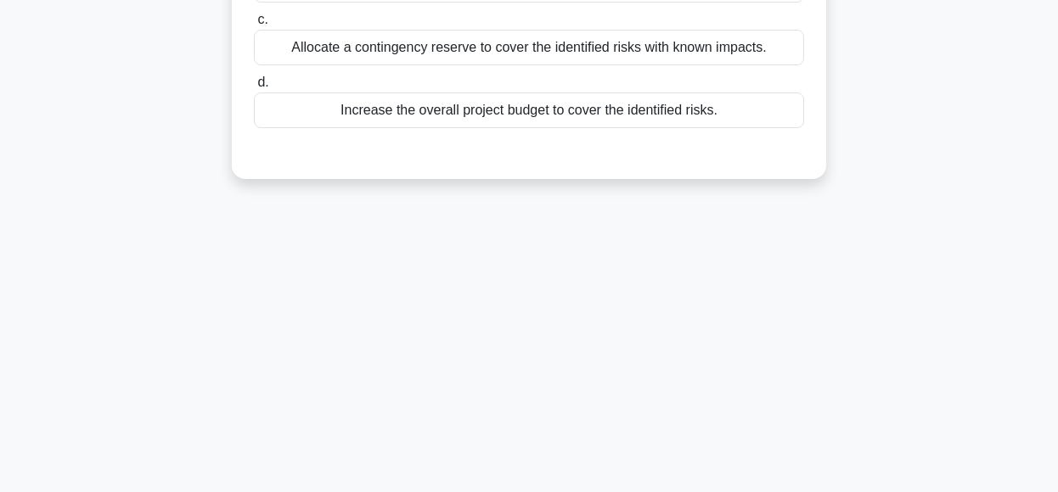
drag, startPoint x: 1056, startPoint y: 278, endPoint x: 1064, endPoint y: 177, distance: 102.2
click at [1057, 177] on html "Go Premium Katia" at bounding box center [529, 61] width 1058 height 917
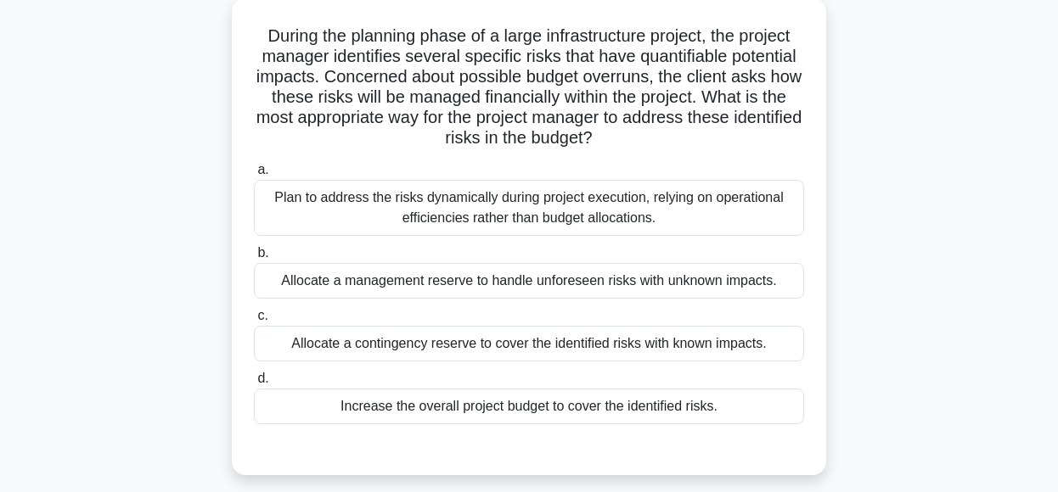
scroll to position [102, 0]
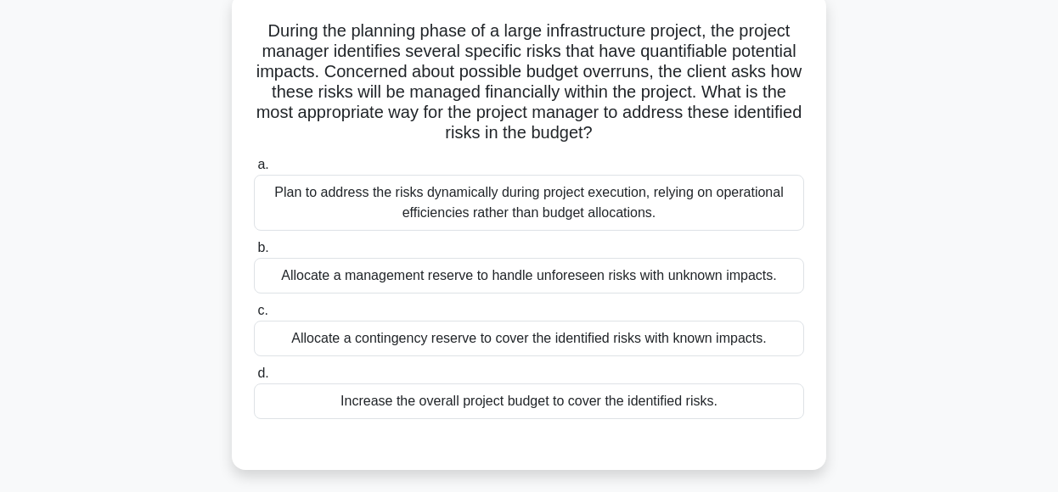
click at [700, 340] on div "Allocate a contingency reserve to cover the identified risks with known impacts." at bounding box center [529, 339] width 550 height 36
click at [254, 317] on input "c. Allocate a contingency reserve to cover the identified risks with known impa…" at bounding box center [254, 311] width 0 height 11
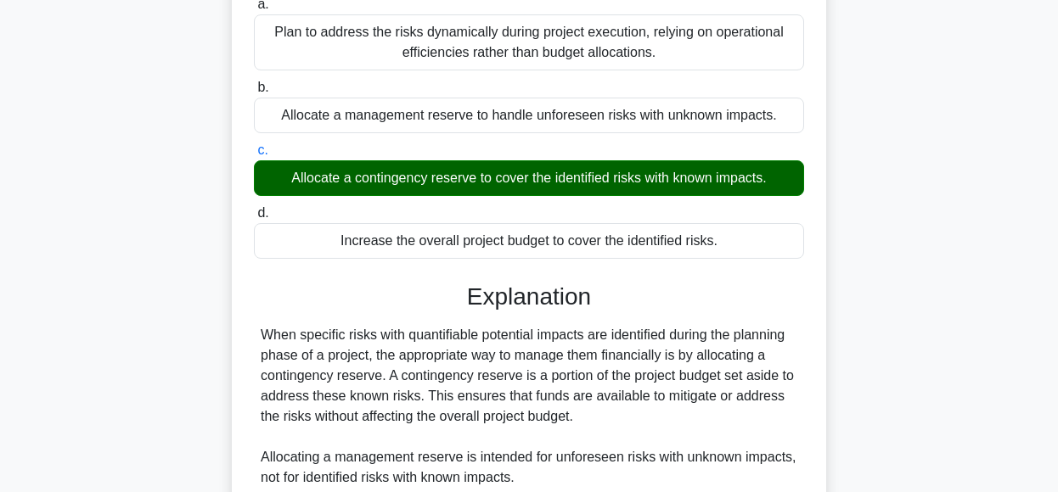
scroll to position [552, 0]
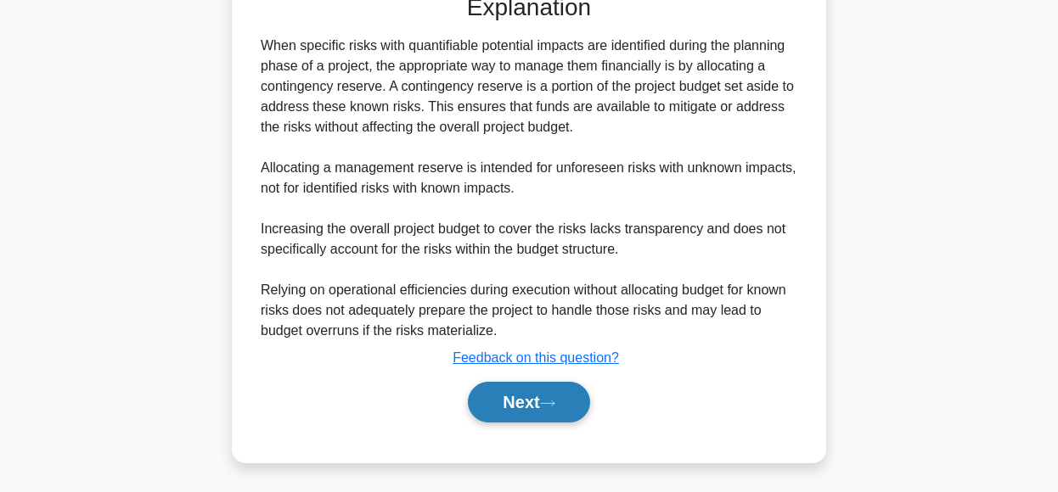
click at [516, 407] on button "Next" at bounding box center [528, 402] width 121 height 41
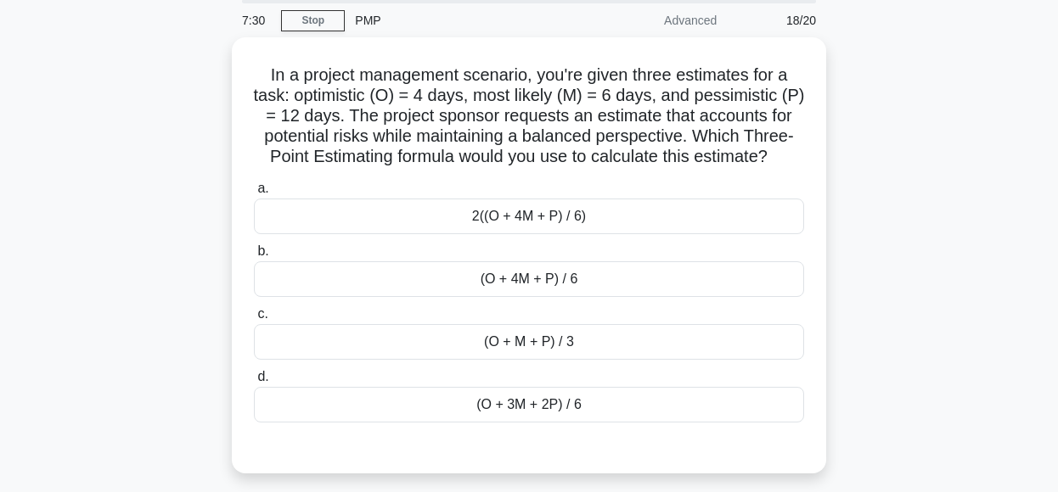
scroll to position [59, 0]
click at [667, 295] on div "(O + 4M + P) / 6" at bounding box center [529, 278] width 550 height 36
click at [254, 256] on input "b. (O + 4M + P) / 6" at bounding box center [254, 250] width 0 height 11
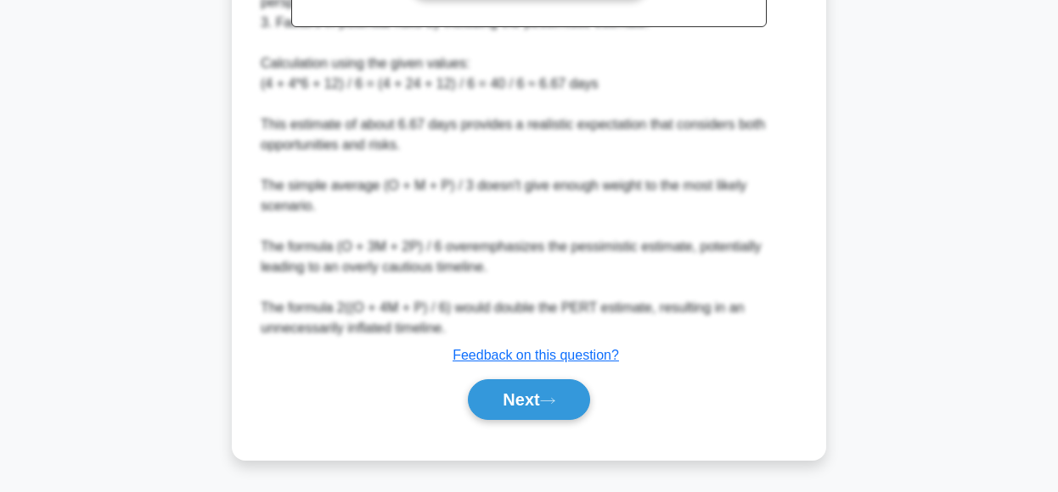
scroll to position [706, 0]
click at [575, 407] on button "Next" at bounding box center [528, 400] width 121 height 41
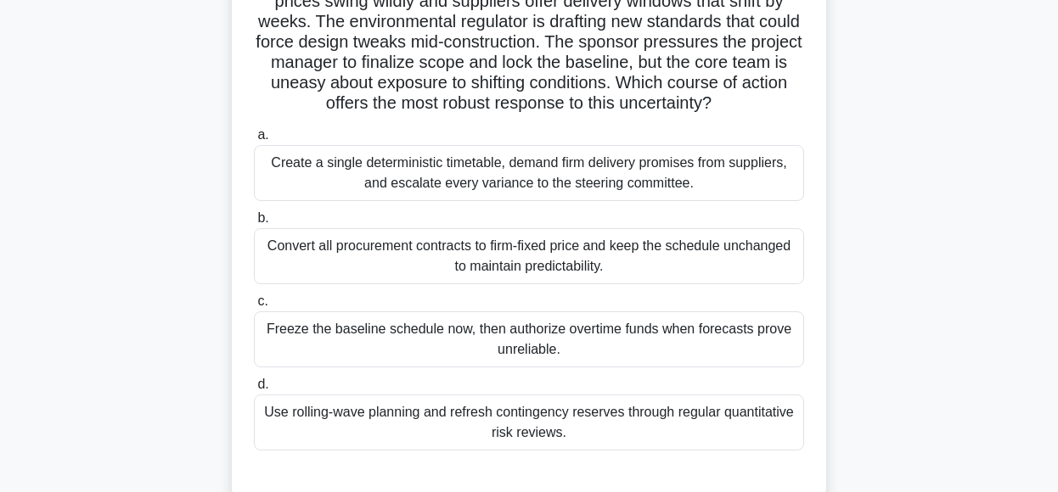
scroll to position [155, 0]
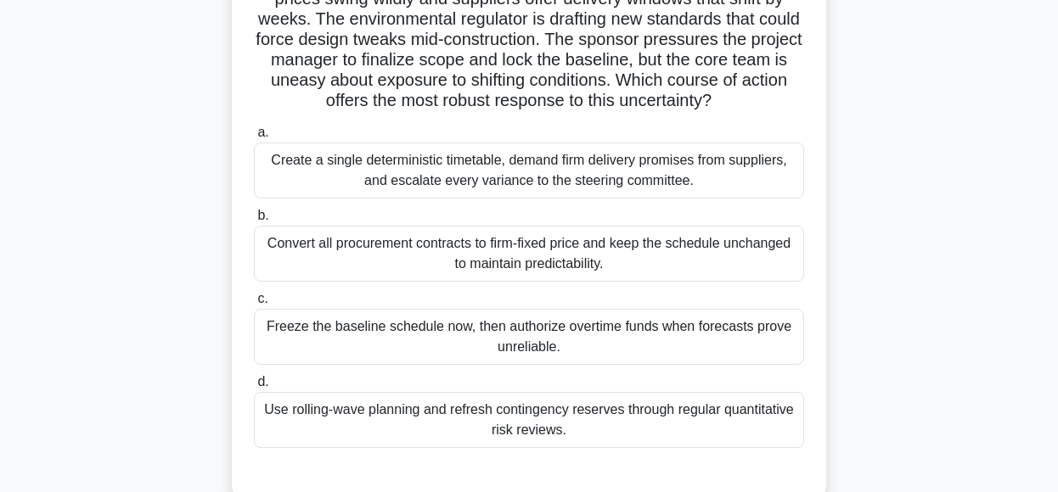
click at [688, 448] on div "Use rolling-wave planning and refresh contingency reserves through regular quan…" at bounding box center [529, 420] width 550 height 56
click at [254, 388] on input "d. Use rolling-wave planning and refresh contingency reserves through regular q…" at bounding box center [254, 382] width 0 height 11
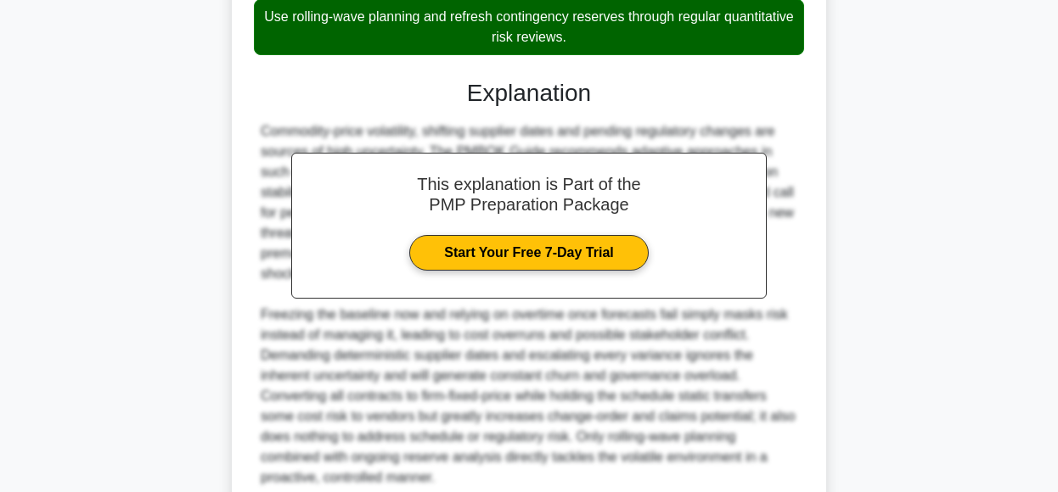
scroll to position [715, 0]
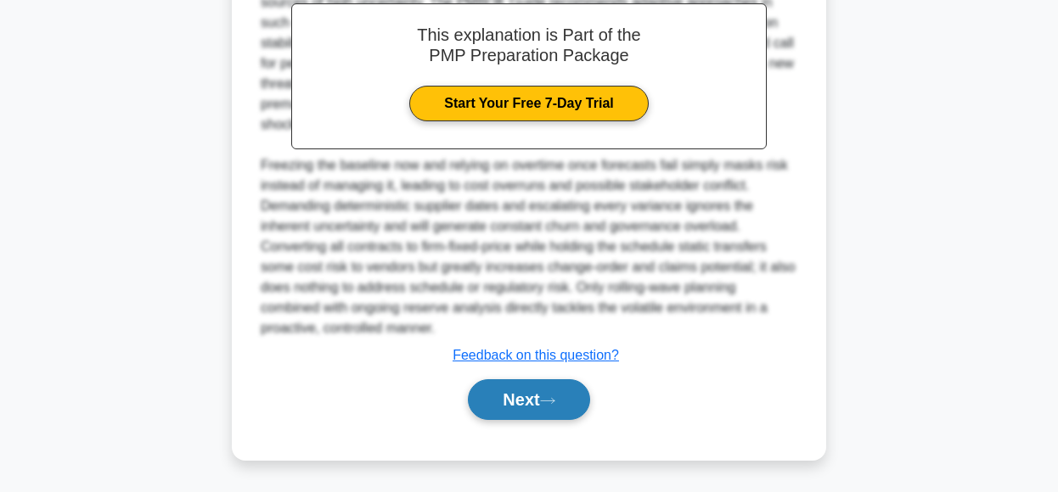
click at [564, 402] on button "Next" at bounding box center [528, 400] width 121 height 41
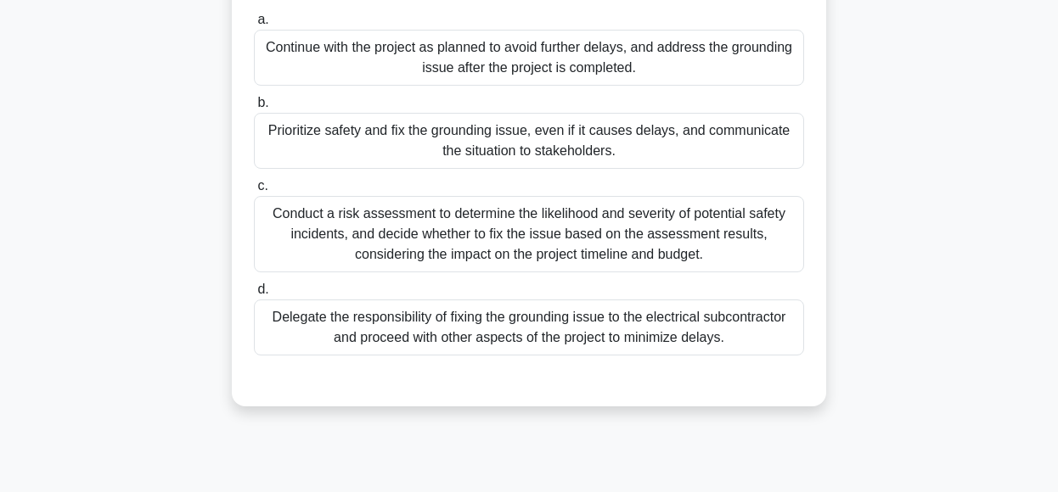
scroll to position [233, 0]
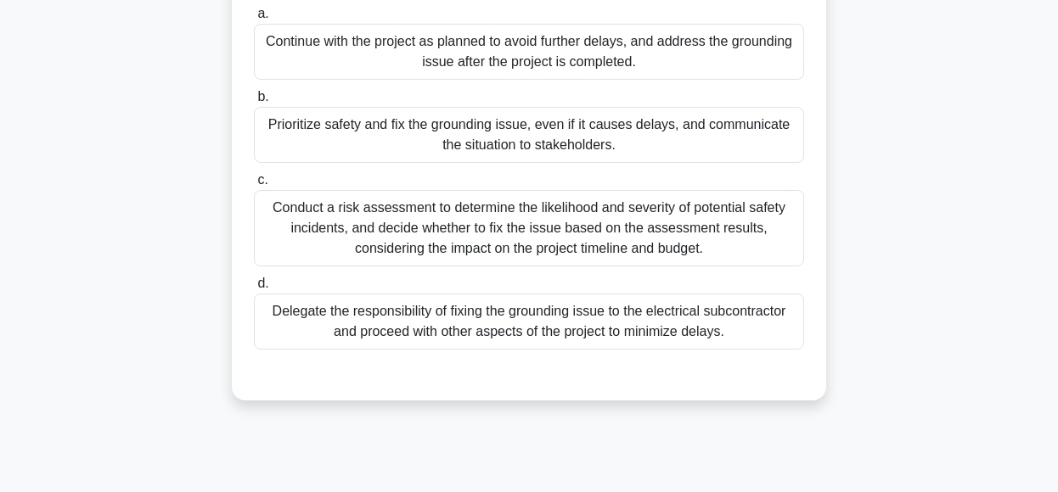
click at [734, 133] on div "Prioritize safety and fix the grounding issue, even if it causes delays, and co…" at bounding box center [529, 135] width 550 height 56
click at [254, 103] on input "b. Prioritize safety and fix the grounding issue, even if it causes delays, and…" at bounding box center [254, 97] width 0 height 11
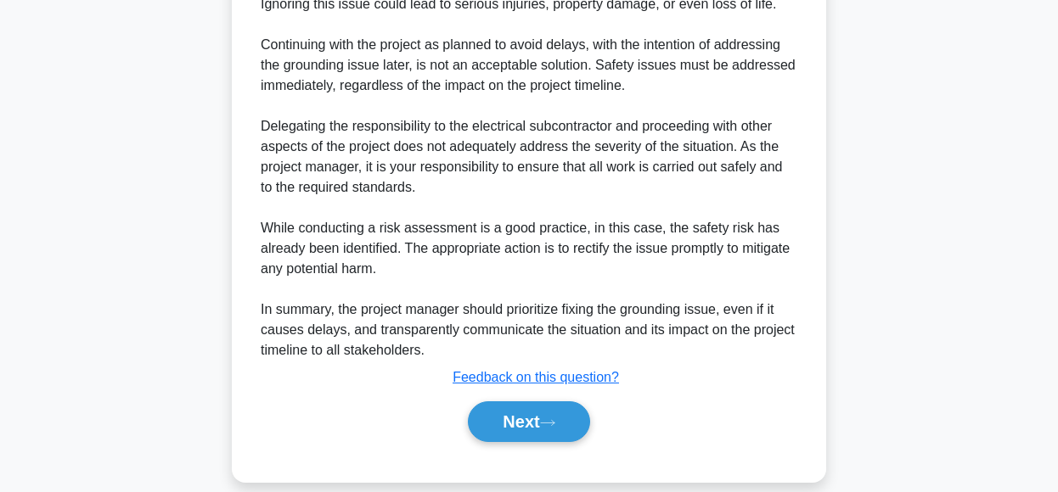
scroll to position [776, 0]
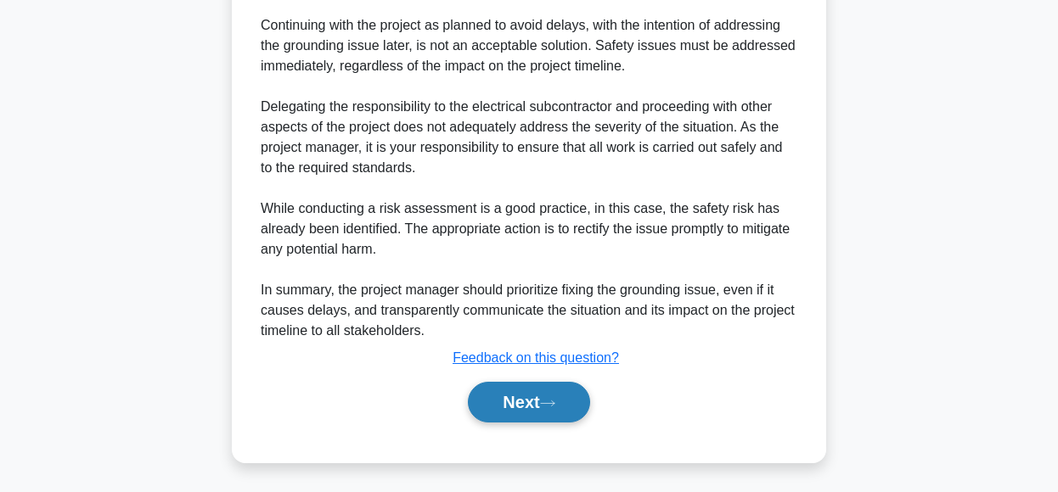
click at [514, 407] on button "Next" at bounding box center [528, 402] width 121 height 41
click at [574, 388] on button "Next" at bounding box center [528, 402] width 121 height 41
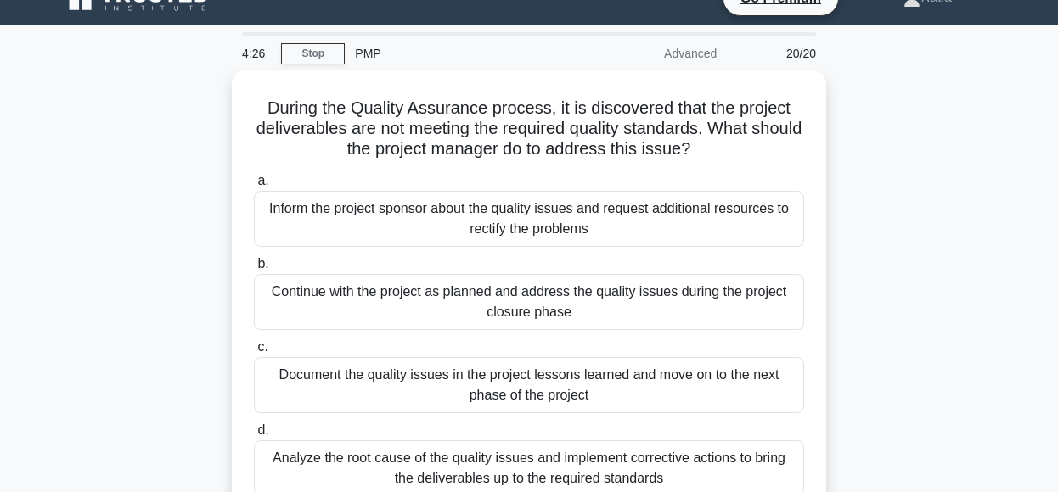
scroll to position [32, 0]
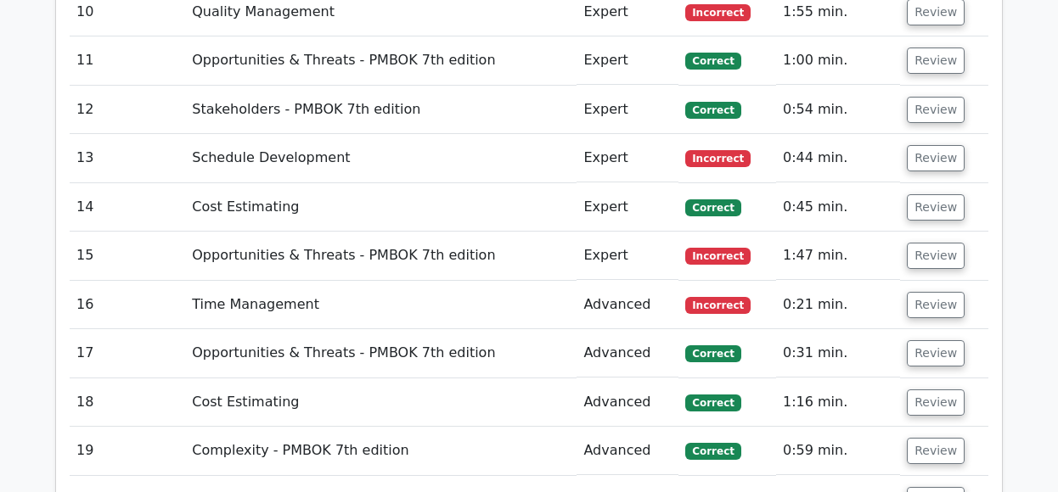
scroll to position [3039, 0]
